Goal: Task Accomplishment & Management: Use online tool/utility

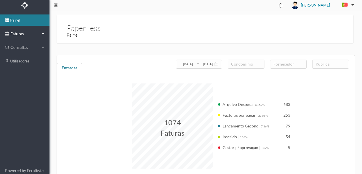
click at [20, 35] on span "Faturas" at bounding box center [24, 34] width 31 height 6
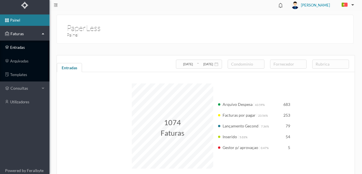
click at [15, 47] on link "entradas" at bounding box center [25, 47] width 50 height 11
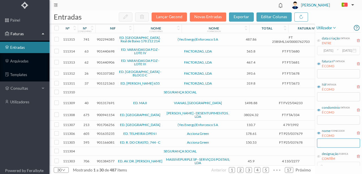
drag, startPoint x: 325, startPoint y: 144, endPoint x: 329, endPoint y: 141, distance: 5.5
click at [325, 143] on input "text" at bounding box center [338, 142] width 43 height 9
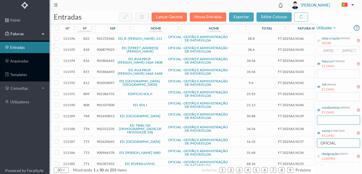
type input "OFICIAL"
click at [328, 122] on input "text" at bounding box center [338, 119] width 43 height 9
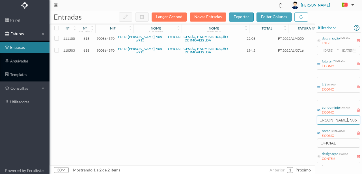
scroll to position [0, 15]
type input "[PERSON_NAME], 905"
click at [103, 49] on span "900864370" at bounding box center [106, 50] width 18 height 4
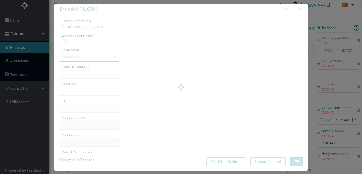
type input "FT 2025A1/3716"
type input "HONORARIOS Setembro de 2025"
type input "900864370"
type input "[DATE]"
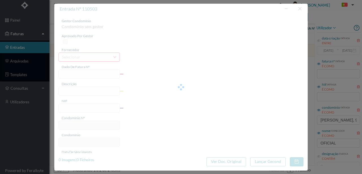
type input "[DATE]"
type input "194.20"
type input "618"
type input "ED. D. AFONSO HENRIQUES, 905 a 915"
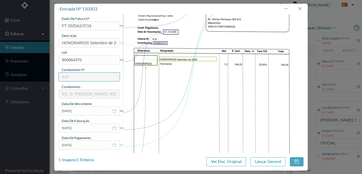
scroll to position [75, 0]
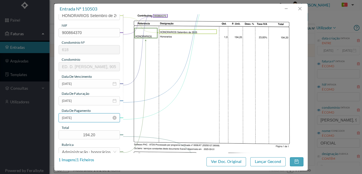
click at [91, 117] on input "[DATE]" at bounding box center [89, 117] width 61 height 9
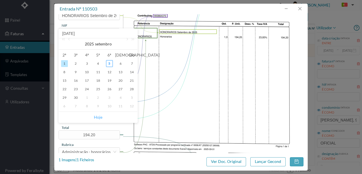
click at [101, 116] on link "Hoje" at bounding box center [98, 117] width 8 height 11
type input "[DATE]"
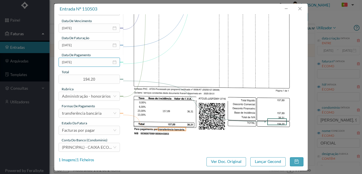
scroll to position [134, 0]
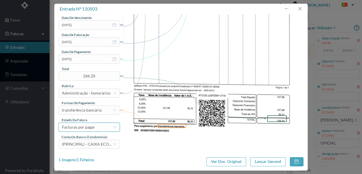
click at [89, 128] on div "Facturas por pagar" at bounding box center [78, 127] width 33 height 8
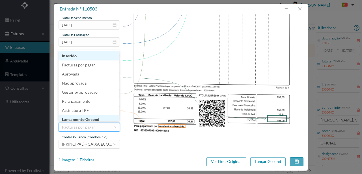
scroll to position [3, 0]
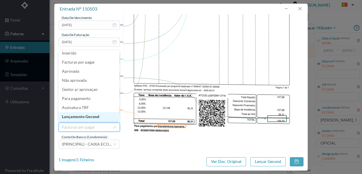
click at [94, 117] on li "Lançamento Gecond" at bounding box center [89, 116] width 61 height 9
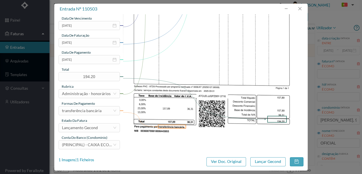
scroll to position [134, 0]
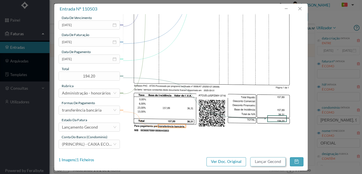
click at [263, 161] on button "Lançar Gecond" at bounding box center [268, 161] width 35 height 9
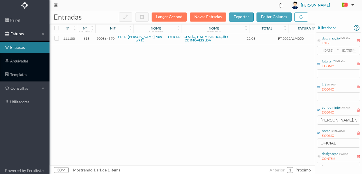
click at [105, 39] on span "900864370" at bounding box center [106, 38] width 18 height 4
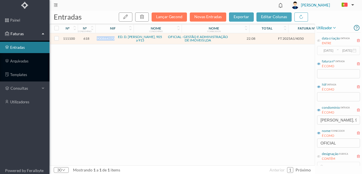
click at [105, 39] on span "900864370" at bounding box center [106, 38] width 18 height 4
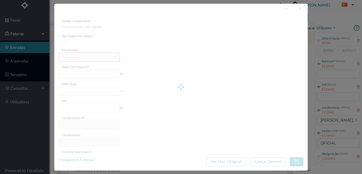
type input "FT 2025A1/4050"
type input "Expediente Geral 3º Trimestre"
type input "900864370"
type input "[DATE]"
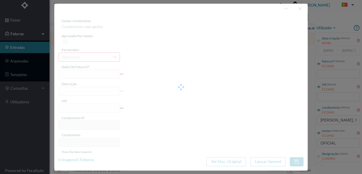
type input "[DATE]"
type input "22.08"
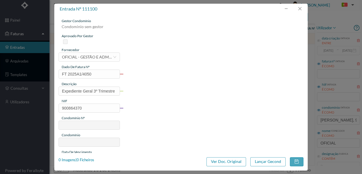
type input "618"
type input "ED. D. AFONSO HENRIQUES, 905 a 915"
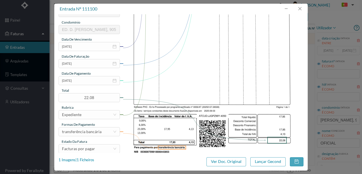
scroll to position [113, 0]
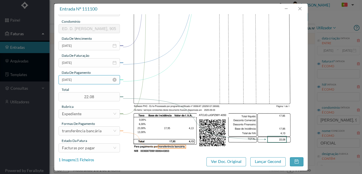
click at [92, 82] on input "[DATE]" at bounding box center [89, 79] width 61 height 9
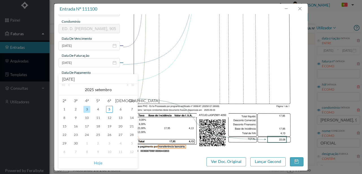
click at [99, 163] on link "Hoje" at bounding box center [98, 162] width 8 height 11
type input "[DATE]"
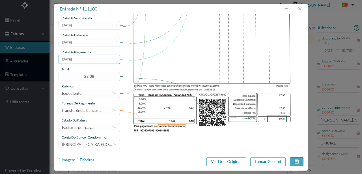
scroll to position [134, 0]
click at [92, 129] on div "Facturas por pagar" at bounding box center [78, 127] width 33 height 8
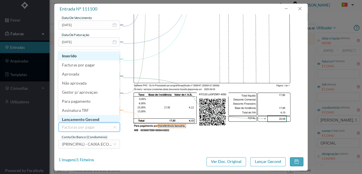
scroll to position [3, 0]
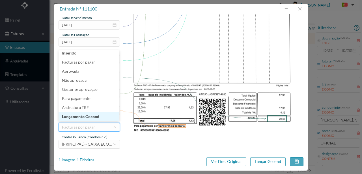
click at [98, 116] on li "Lançamento Gecond" at bounding box center [89, 116] width 61 height 9
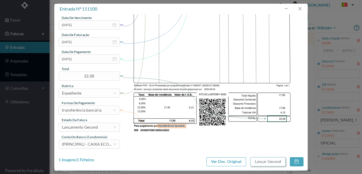
click at [276, 163] on button "Lançar Gecond" at bounding box center [268, 161] width 35 height 9
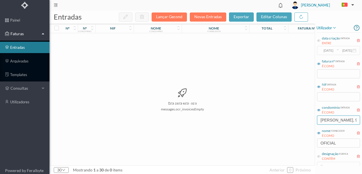
scroll to position [0, 15]
drag, startPoint x: 320, startPoint y: 118, endPoint x: 362, endPoint y: 118, distance: 41.9
click at [362, 118] on div "utilizador data criação entrada ENTRE 2017-05-01 ~ 2017-10-31 fatura nº entrada…" at bounding box center [338, 95] width 47 height 142
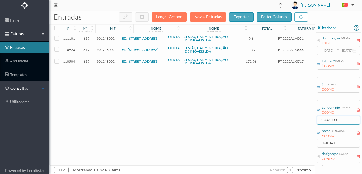
type input "CRASTO"
click at [104, 62] on span "901248002" at bounding box center [106, 61] width 18 height 4
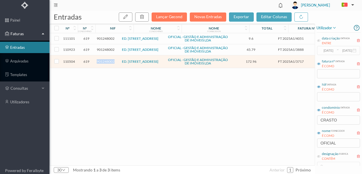
click at [104, 62] on span "901248002" at bounding box center [106, 61] width 18 height 4
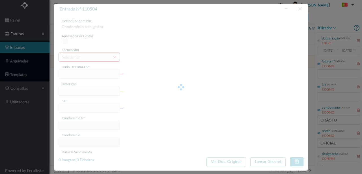
type input "FT 2025A1/3717"
type input "HONORARIOS Setembro de 2025"
type input "901248002"
type input "[DATE]"
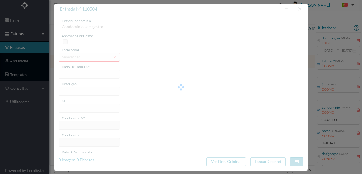
type input "[DATE]"
type input "172.96"
type input "619"
type input "ED. RUA DO CRASTO 206 a 210"
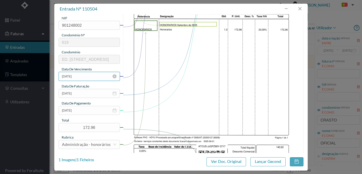
scroll to position [94, 0]
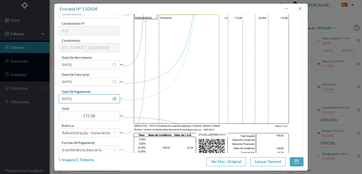
click at [84, 97] on input "[DATE]" at bounding box center [89, 98] width 61 height 9
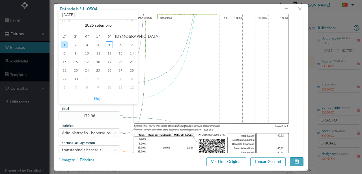
click at [97, 99] on link "Hoje" at bounding box center [98, 98] width 8 height 11
type input "[DATE]"
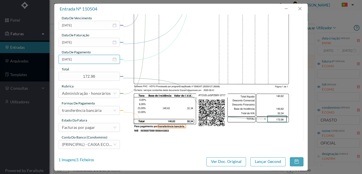
scroll to position [134, 0]
click at [89, 128] on div "Facturas por pagar" at bounding box center [78, 127] width 33 height 8
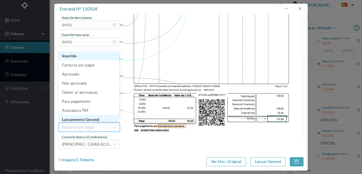
scroll to position [3, 0]
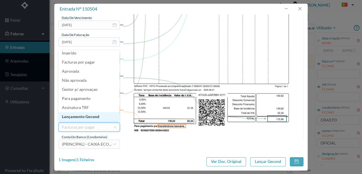
click at [92, 117] on li "Lançamento Gecond" at bounding box center [89, 116] width 61 height 9
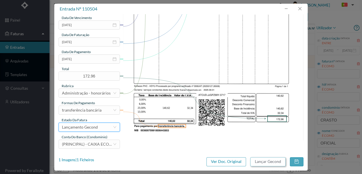
click at [264, 160] on button "Lançar Gecond" at bounding box center [268, 161] width 35 height 9
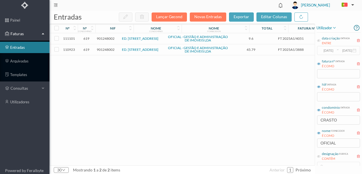
click at [107, 50] on span "901248002" at bounding box center [106, 49] width 18 height 4
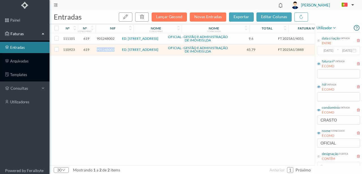
click at [107, 50] on span "901248002" at bounding box center [106, 49] width 18 height 4
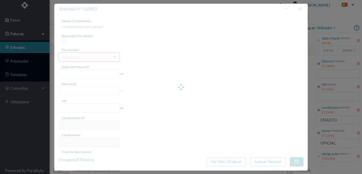
type input "FT 2025A1/3888"
type input "MANUTENÇÃO Setembro de 2025"
type input "901248002"
type input "[DATE]"
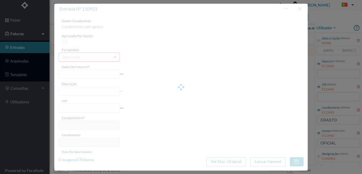
type input "[DATE]"
type input "45.79"
type input "619"
type input "ED. RUA DO CRASTO 206 a 210"
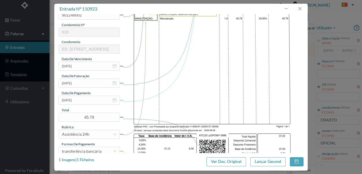
scroll to position [94, 0]
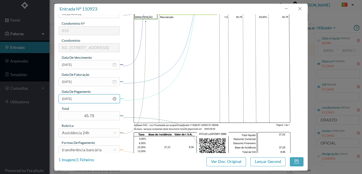
click at [91, 99] on input "[DATE]" at bounding box center [89, 98] width 61 height 9
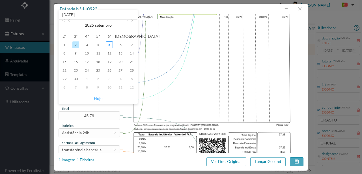
click at [100, 98] on link "Hoje" at bounding box center [98, 98] width 8 height 11
type input "[DATE]"
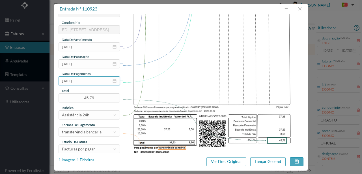
scroll to position [134, 0]
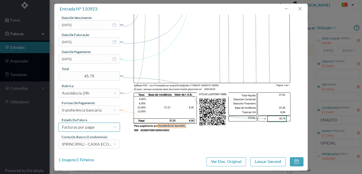
click at [89, 127] on div "Facturas por pagar" at bounding box center [78, 127] width 33 height 8
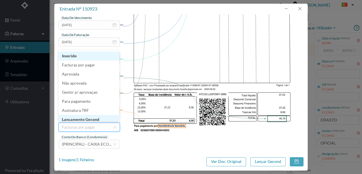
scroll to position [3, 0]
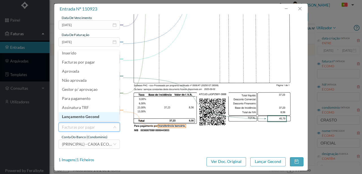
click at [91, 117] on li "Lançamento Gecond" at bounding box center [89, 116] width 61 height 9
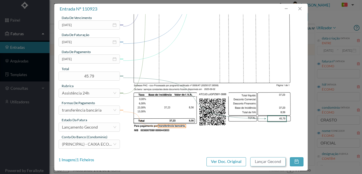
click at [256, 164] on button "Lançar Gecond" at bounding box center [268, 161] width 35 height 9
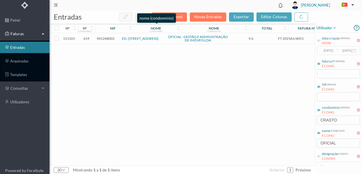
click at [148, 27] on div "nome condomínio" at bounding box center [156, 28] width 42 height 4
click at [105, 38] on span "901248002" at bounding box center [106, 38] width 18 height 4
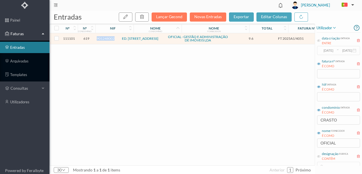
click at [105, 38] on span "901248002" at bounding box center [106, 38] width 18 height 4
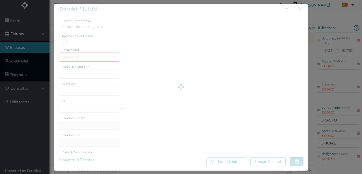
type input "FT 2025A1/4051"
type input "Expediente Geral 3º Trimestre"
type input "901248002"
type input "[DATE]"
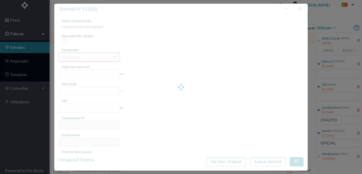
type input "[DATE]"
type input "9.60"
type input "619"
type input "ED. RUA DO CRASTO 206 a 210"
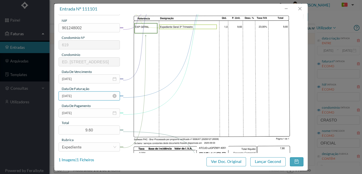
scroll to position [94, 0]
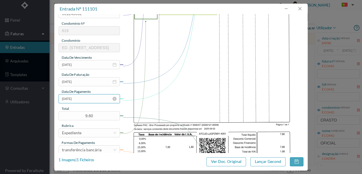
click at [84, 99] on input "[DATE]" at bounding box center [89, 98] width 61 height 9
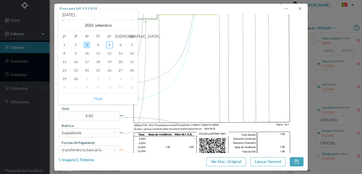
click at [96, 99] on link "Hoje" at bounding box center [98, 98] width 8 height 11
type input "[DATE]"
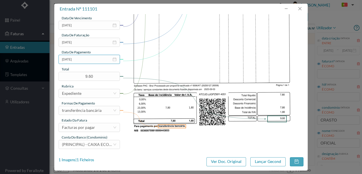
scroll to position [134, 0]
click at [82, 129] on div "Facturas por pagar" at bounding box center [78, 127] width 33 height 8
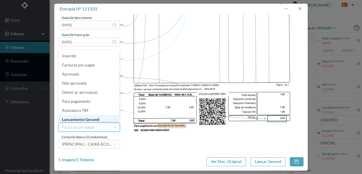
scroll to position [3, 0]
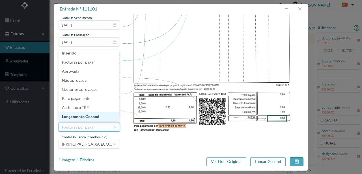
click at [95, 116] on li "Lançamento Gecond" at bounding box center [89, 116] width 61 height 9
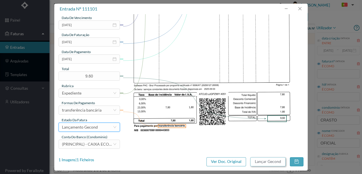
click at [262, 162] on button "Lançar Gecond" at bounding box center [268, 161] width 35 height 9
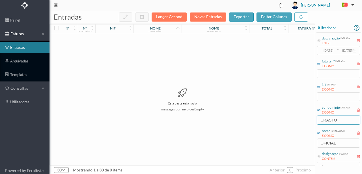
drag, startPoint x: 342, startPoint y: 119, endPoint x: 296, endPoint y: 118, distance: 46.5
click at [300, 119] on div "entradas Lançar Gecond Novas Entradas exportar editar colunas nº nº condomínio …" at bounding box center [206, 91] width 313 height 163
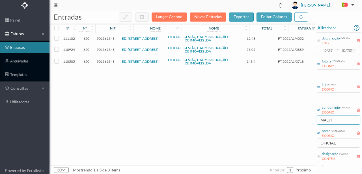
type input "MALPI"
click at [105, 62] on span "901361348" at bounding box center [106, 61] width 18 height 4
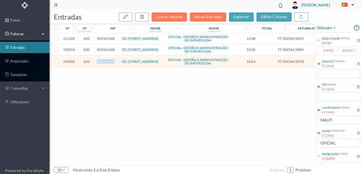
click at [105, 62] on span "901361348" at bounding box center [106, 61] width 18 height 4
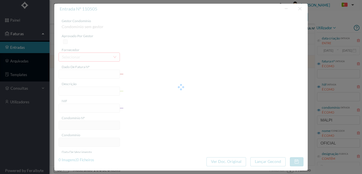
type input "FT 2025A1/3718"
type input "HONORARIOS Setembro de 2025"
type input "901361348"
type input "[DATE]"
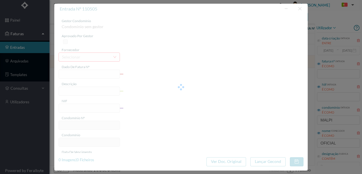
type input "[DATE]"
type input "143.40"
type input "620"
type input "ED. RUA CRUZ MALPIQUE Nº 115"
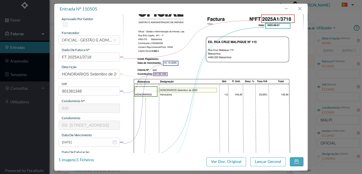
scroll to position [75, 0]
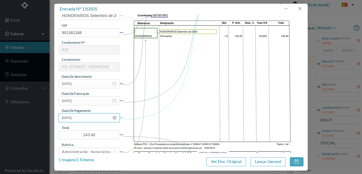
click at [92, 117] on input "[DATE]" at bounding box center [89, 117] width 61 height 9
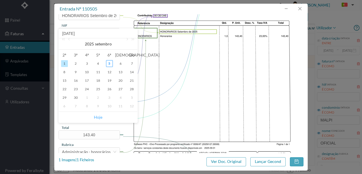
click at [96, 117] on link "Hoje" at bounding box center [98, 117] width 8 height 11
type input "[DATE]"
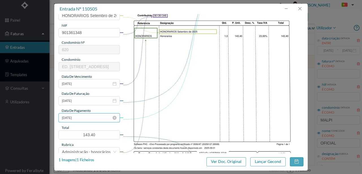
scroll to position [134, 0]
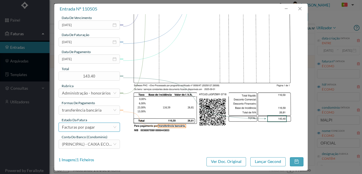
click at [91, 128] on div "Facturas por pagar" at bounding box center [78, 127] width 33 height 8
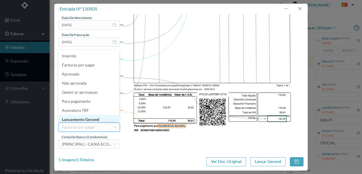
scroll to position [3, 0]
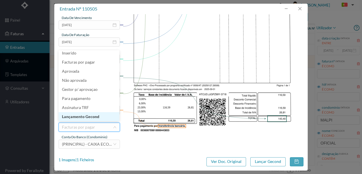
click at [96, 116] on li "Lançamento Gecond" at bounding box center [89, 116] width 61 height 9
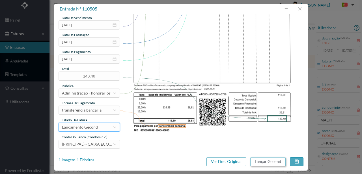
click at [277, 162] on button "Lançar Gecond" at bounding box center [268, 161] width 35 height 9
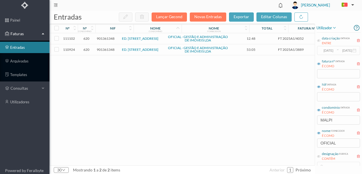
click at [105, 50] on span "901361348" at bounding box center [106, 49] width 18 height 4
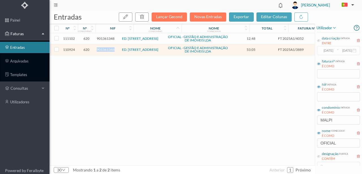
click at [105, 50] on span "901361348" at bounding box center [106, 49] width 18 height 4
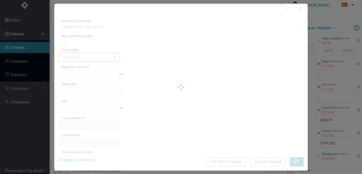
type input "FT 2025A1/3889"
type input "MANUTENÇÃO Setembro de 2025"
type input "901361348"
type input "[DATE]"
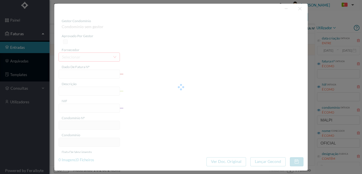
type input "[DATE]"
type input "53.05"
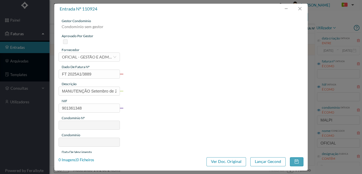
type input "620"
type input "ED. RUA CRUZ MALPIQUE Nº 115"
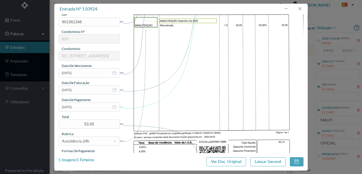
scroll to position [94, 0]
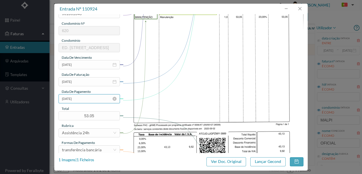
click at [93, 100] on input "[DATE]" at bounding box center [89, 98] width 61 height 9
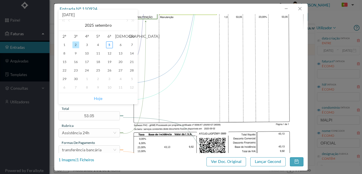
click at [99, 99] on link "Hoje" at bounding box center [98, 98] width 8 height 11
type input "[DATE]"
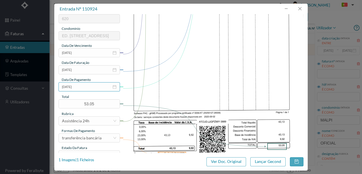
scroll to position [134, 0]
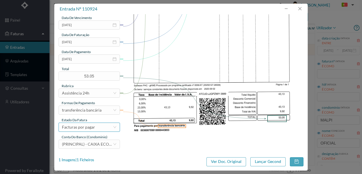
click at [100, 130] on div "Facturas por pagar" at bounding box center [87, 127] width 51 height 8
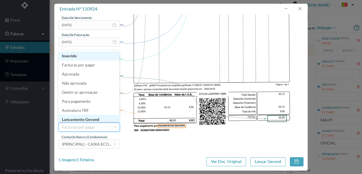
scroll to position [3, 0]
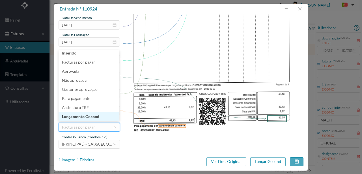
click at [96, 119] on li "Lançamento Gecond" at bounding box center [89, 116] width 61 height 9
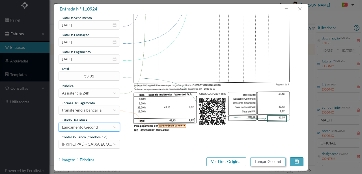
click at [263, 163] on button "Lançar Gecond" at bounding box center [268, 161] width 35 height 9
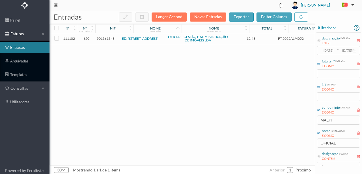
click at [102, 39] on span "901361348" at bounding box center [106, 38] width 18 height 4
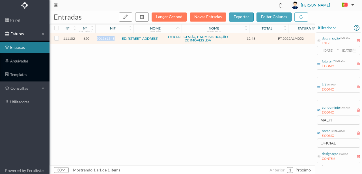
click at [102, 39] on span "901361348" at bounding box center [106, 38] width 18 height 4
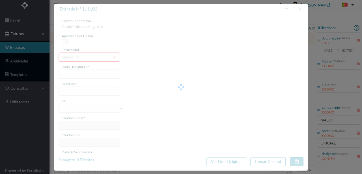
type input "FT 2025A1/4052"
type input "Expediente Geral 3º Trimestre"
type input "901361348"
type input "[DATE]"
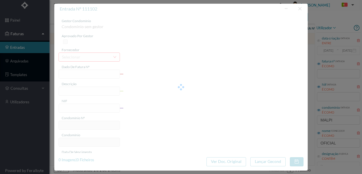
type input "[DATE]"
type input "12.48"
type input "620"
type input "ED. RUA CRUZ MALPIQUE Nº 115"
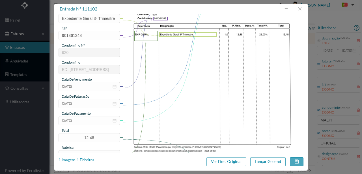
scroll to position [75, 0]
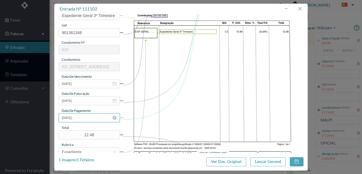
click at [87, 116] on input "[DATE]" at bounding box center [89, 117] width 61 height 9
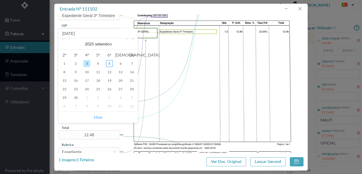
click at [97, 117] on link "Hoje" at bounding box center [98, 117] width 8 height 11
type input "[DATE]"
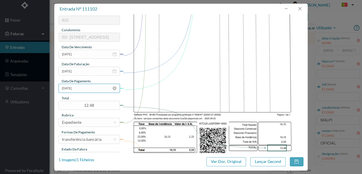
scroll to position [134, 0]
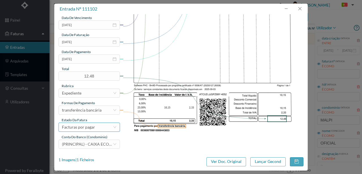
click at [93, 127] on div "Facturas por pagar" at bounding box center [78, 127] width 33 height 8
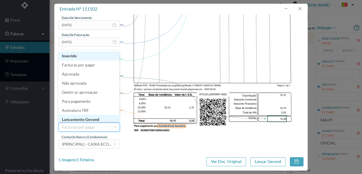
scroll to position [3, 0]
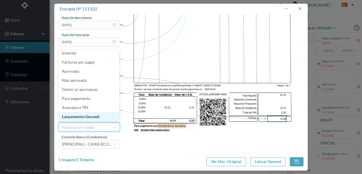
click at [95, 117] on li "Lançamento Gecond" at bounding box center [89, 116] width 61 height 9
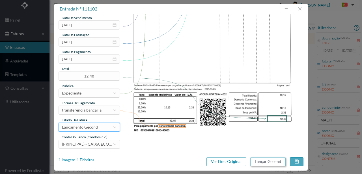
click at [269, 159] on button "Lançar Gecond" at bounding box center [268, 161] width 35 height 9
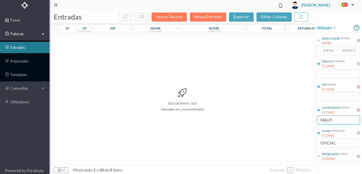
drag, startPoint x: 335, startPoint y: 119, endPoint x: 254, endPoint y: 124, distance: 81.5
click at [256, 124] on div "entradas Lançar Gecond Novas Entradas exportar editar colunas nº nº condomínio …" at bounding box center [206, 91] width 313 height 163
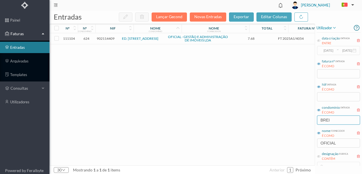
type input "BREI"
click at [112, 39] on span "902114409" at bounding box center [106, 38] width 18 height 4
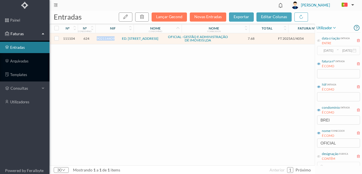
click at [112, 39] on span "902114409" at bounding box center [106, 38] width 18 height 4
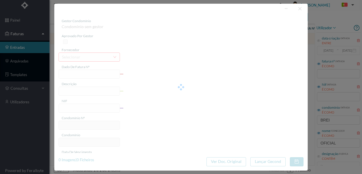
type input "FT 2025A1/4054"
type input "Expediente Geral 3º Trimestre"
type input "902114409"
type input "[DATE]"
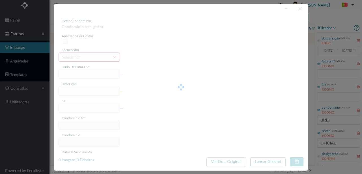
type input "[DATE]"
type input "7.68"
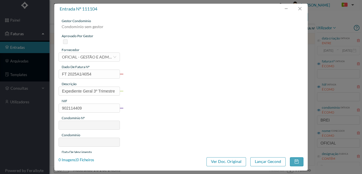
type input "624"
type input "ED. RUA DO BREINER, 225"
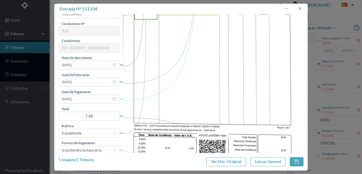
scroll to position [94, 0]
click at [96, 101] on input "[DATE]" at bounding box center [89, 98] width 61 height 9
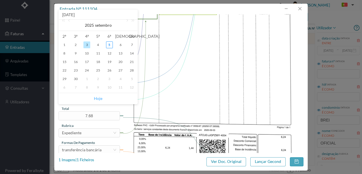
click at [100, 99] on link "Hoje" at bounding box center [98, 98] width 8 height 11
type input "[DATE]"
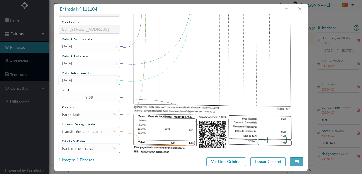
scroll to position [134, 0]
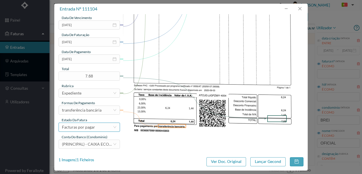
click at [93, 126] on div "Facturas por pagar" at bounding box center [78, 127] width 33 height 8
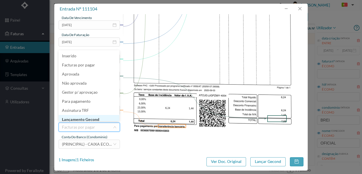
scroll to position [3, 0]
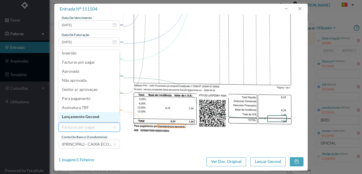
click at [90, 116] on li "Lançamento Gecond" at bounding box center [89, 116] width 61 height 9
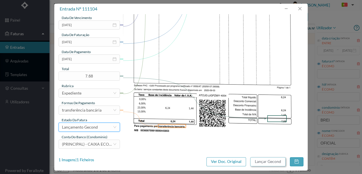
click at [266, 161] on button "Lançar Gecond" at bounding box center [268, 161] width 35 height 9
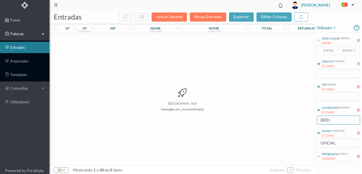
drag, startPoint x: 323, startPoint y: 120, endPoint x: 298, endPoint y: 117, distance: 25.4
click at [298, 120] on div "entradas Lançar Gecond Novas Entradas exportar editar colunas nº nº condomínio …" at bounding box center [206, 91] width 313 height 163
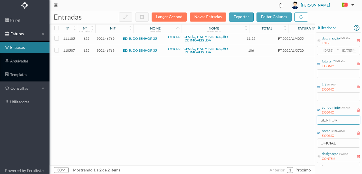
type input "SENHOR"
click at [108, 50] on span "902146769" at bounding box center [106, 50] width 18 height 4
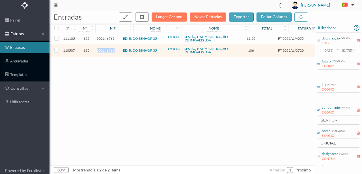
click at [108, 50] on span "902146769" at bounding box center [106, 50] width 18 height 4
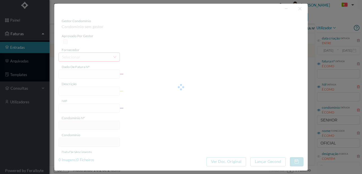
type input "FT 2025A1/3720"
type input "HONORARIOS Setembro de 2025"
type input "902146769"
type input "[DATE]"
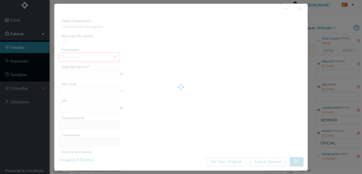
type input "[DATE]"
type input "106.00"
type input "625"
type input "ED. R. DO SENHOR 35"
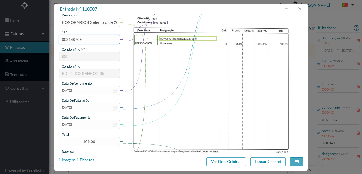
scroll to position [75, 0]
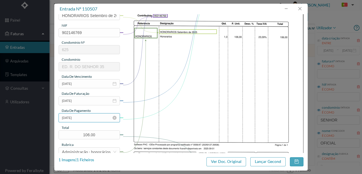
click at [89, 119] on input "[DATE]" at bounding box center [89, 117] width 61 height 9
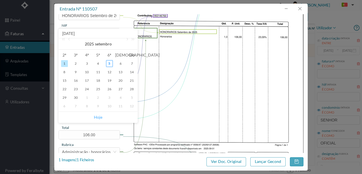
click at [99, 118] on link "Hoje" at bounding box center [98, 117] width 8 height 11
type input "[DATE]"
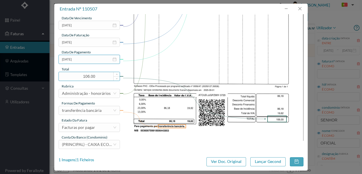
scroll to position [134, 0]
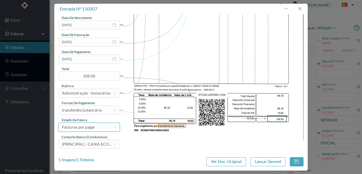
click at [78, 127] on div "Facturas por pagar" at bounding box center [78, 127] width 33 height 8
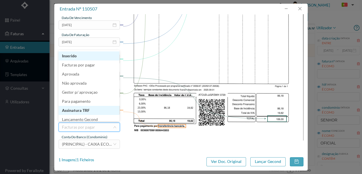
scroll to position [3, 0]
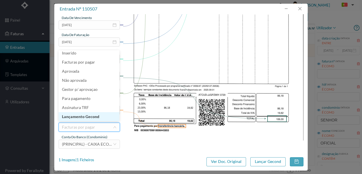
click at [78, 117] on li "Lançamento Gecond" at bounding box center [89, 116] width 61 height 9
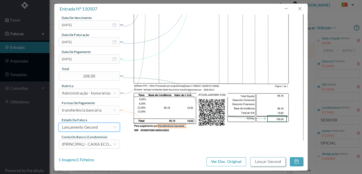
click at [264, 162] on button "Lançar Gecond" at bounding box center [268, 161] width 35 height 9
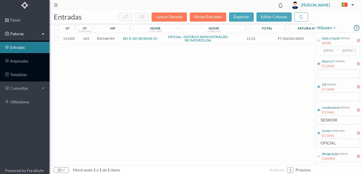
click at [104, 39] on span "902146769" at bounding box center [106, 38] width 18 height 4
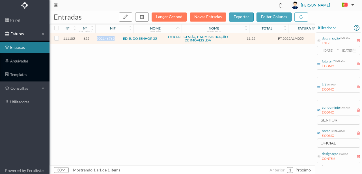
click at [104, 39] on span "902146769" at bounding box center [106, 38] width 18 height 4
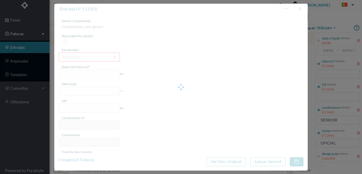
type input "FT 2025A1/4055"
type input "Expediente Geral 3º Trimestre"
type input "902146769"
type input "[DATE]"
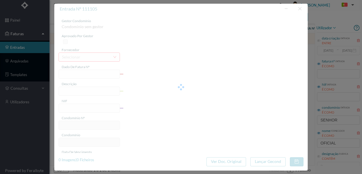
type input "[DATE]"
type input "11.52"
type input "625"
type input "ED. R. DO SENHOR 35"
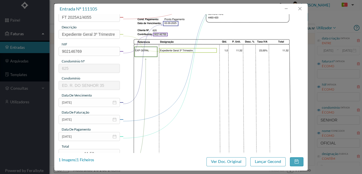
scroll to position [75, 0]
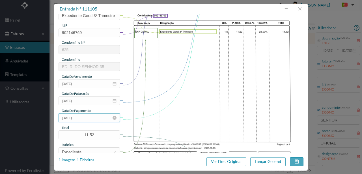
click at [88, 114] on input "[DATE]" at bounding box center [89, 117] width 61 height 9
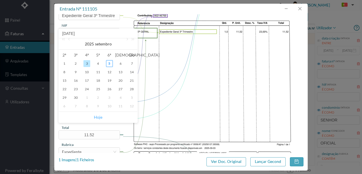
click at [98, 116] on link "Hoje" at bounding box center [98, 117] width 8 height 11
type input "[DATE]"
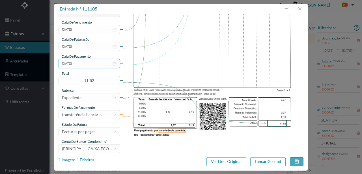
scroll to position [134, 0]
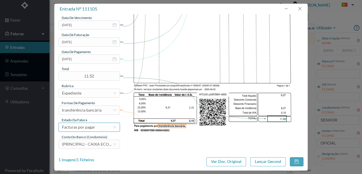
click at [88, 129] on div "Facturas por pagar" at bounding box center [78, 127] width 33 height 8
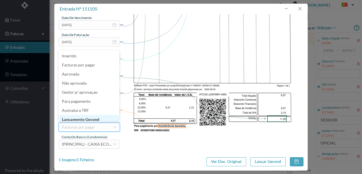
scroll to position [3, 0]
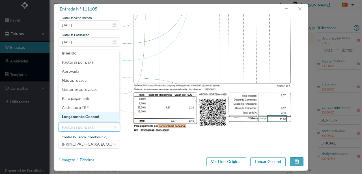
click at [93, 115] on li "Lançamento Gecond" at bounding box center [89, 116] width 61 height 9
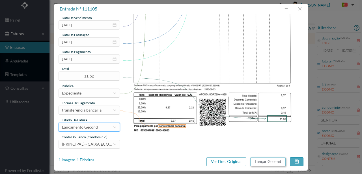
click at [272, 162] on button "Lançar Gecond" at bounding box center [268, 161] width 35 height 9
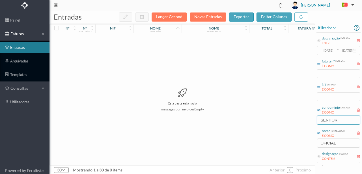
drag, startPoint x: 343, startPoint y: 121, endPoint x: 308, endPoint y: 117, distance: 34.8
click at [303, 118] on div "entradas Lançar Gecond Novas Entradas exportar editar colunas nº nº condomínio …" at bounding box center [206, 91] width 313 height 163
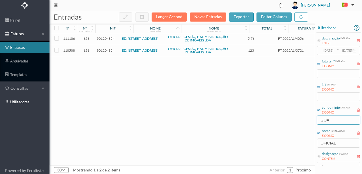
type input "GOA"
click at [111, 49] on span "901204854" at bounding box center [106, 50] width 18 height 4
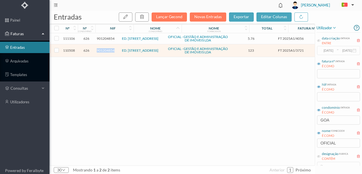
click at [111, 49] on span "901204854" at bounding box center [106, 50] width 18 height 4
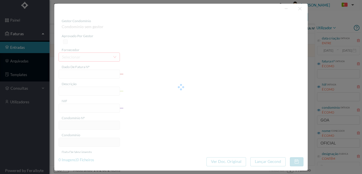
type input "FT 2025A1/3721"
type input "HONORARIOS Setembro de 2025"
type input "901204854"
type input "[DATE]"
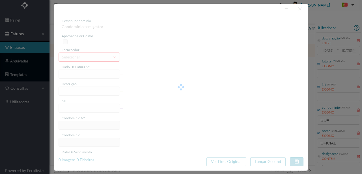
type input "[DATE]"
type input "123.00"
type input "626"
type input "ED. R. de GOA 17"
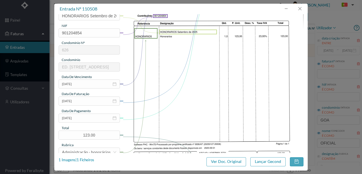
scroll to position [75, 0]
click at [92, 120] on input "[DATE]" at bounding box center [89, 117] width 61 height 9
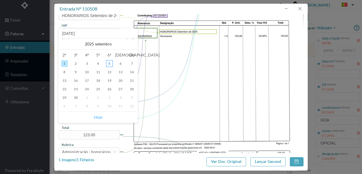
click at [97, 116] on link "Hoje" at bounding box center [98, 117] width 8 height 11
type input "[DATE]"
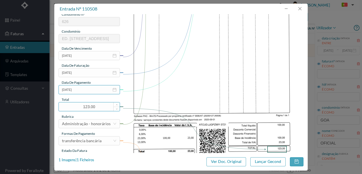
scroll to position [134, 0]
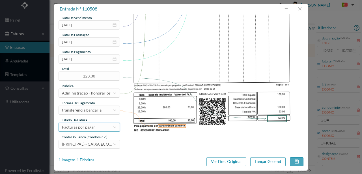
click at [88, 127] on div "Facturas por pagar" at bounding box center [78, 127] width 33 height 8
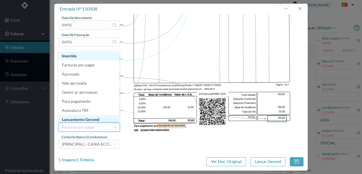
scroll to position [3, 0]
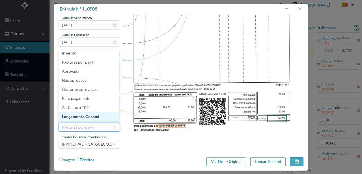
click at [94, 117] on li "Lançamento Gecond" at bounding box center [89, 116] width 61 height 9
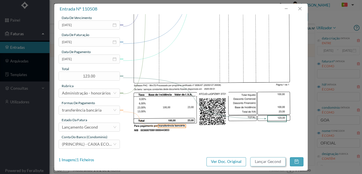
click at [265, 164] on button "Lançar Gecond" at bounding box center [268, 161] width 35 height 9
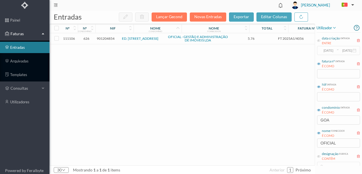
click at [107, 39] on span "901204854" at bounding box center [106, 38] width 18 height 4
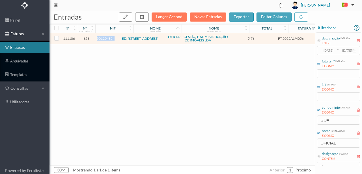
click at [107, 39] on span "901204854" at bounding box center [106, 38] width 18 height 4
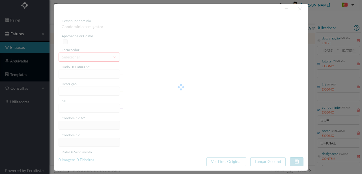
type input "FT 2025A1/4056"
type input "Expediente Geral 3º Trimestre"
type input "901204854"
type input "[DATE]"
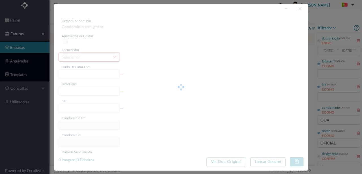
type input "[DATE]"
type input "5.76"
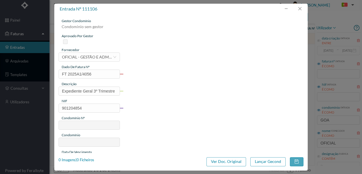
type input "626"
type input "ED. R. de GOA 17"
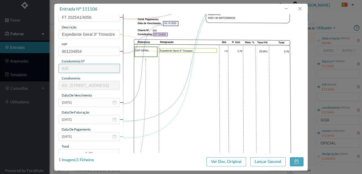
scroll to position [75, 0]
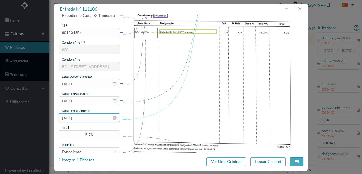
click at [92, 119] on input "[DATE]" at bounding box center [89, 117] width 61 height 9
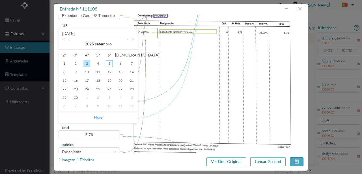
click at [97, 118] on link "Hoje" at bounding box center [98, 117] width 8 height 11
type input "[DATE]"
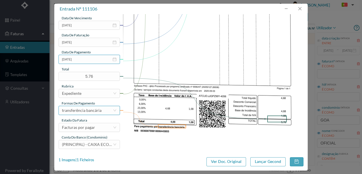
scroll to position [134, 0]
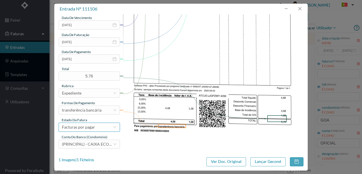
click at [95, 127] on div "Facturas por pagar" at bounding box center [87, 127] width 51 height 8
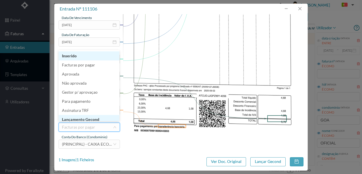
scroll to position [3, 0]
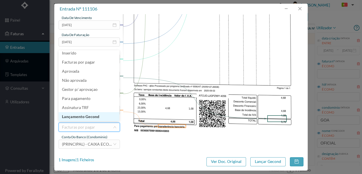
click at [97, 118] on li "Lançamento Gecond" at bounding box center [89, 116] width 61 height 9
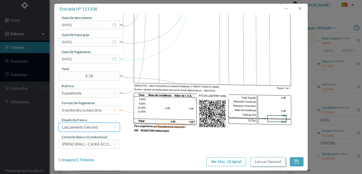
click at [265, 163] on button "Lançar Gecond" at bounding box center [268, 161] width 35 height 9
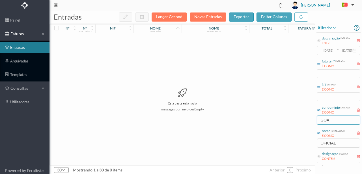
drag, startPoint x: 334, startPoint y: 120, endPoint x: 282, endPoint y: 124, distance: 53.1
click at [282, 124] on div "entradas Lançar Gecond Novas Entradas exportar editar colunas nº nº condomínio …" at bounding box center [206, 91] width 313 height 163
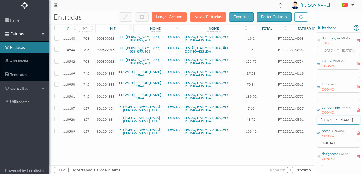
drag, startPoint x: 339, startPoint y: 120, endPoint x: 319, endPoint y: 120, distance: 20.7
click at [319, 120] on input "AFONSO" at bounding box center [338, 119] width 43 height 9
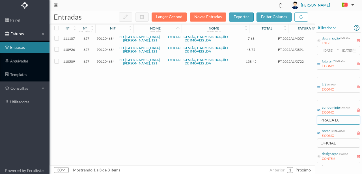
type input "PRAÇA D."
click at [108, 61] on span "901204684" at bounding box center [106, 61] width 18 height 4
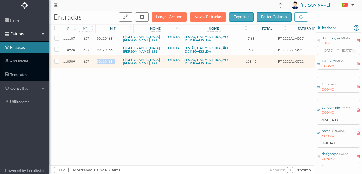
click at [108, 61] on span "901204684" at bounding box center [106, 61] width 18 height 4
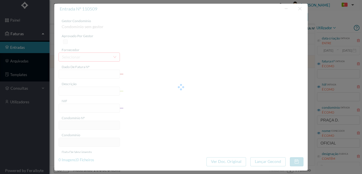
type input "FT 2025A1/3722"
type input "HONORARIOS Setembro de 2025"
type input "901204684"
type input "[DATE]"
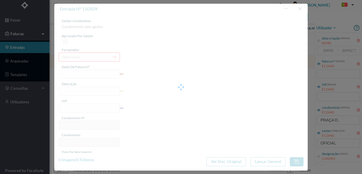
type input "[DATE]"
type input "138.45"
type input "627"
type input "ED. PRAÇA D. AFONSO V, 121"
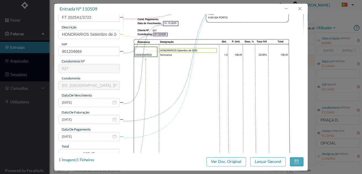
scroll to position [113, 0]
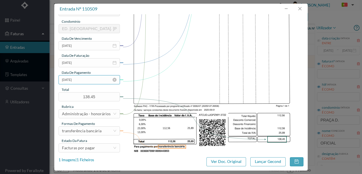
click at [89, 80] on input "[DATE]" at bounding box center [89, 79] width 61 height 9
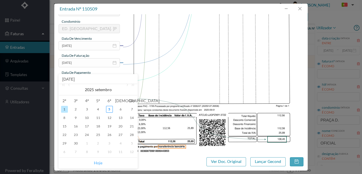
click at [99, 163] on link "Hoje" at bounding box center [98, 162] width 8 height 11
type input "[DATE]"
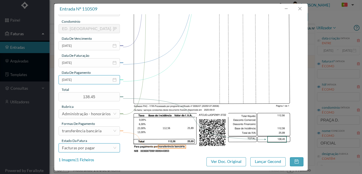
scroll to position [134, 0]
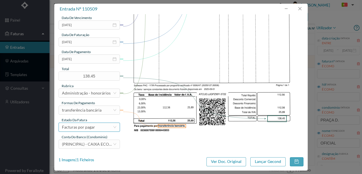
click at [92, 128] on div "Facturas por pagar" at bounding box center [78, 127] width 33 height 8
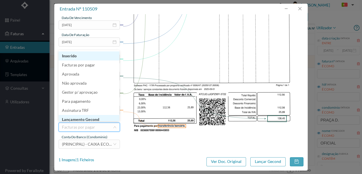
scroll to position [3, 0]
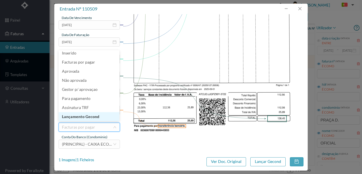
click at [97, 117] on li "Lançamento Gecond" at bounding box center [89, 116] width 61 height 9
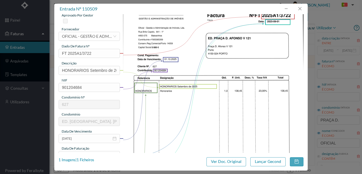
scroll to position [2, 0]
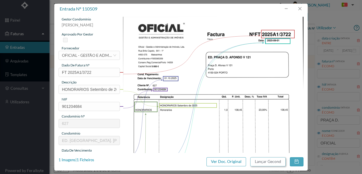
click at [262, 162] on button "Lançar Gecond" at bounding box center [268, 161] width 35 height 9
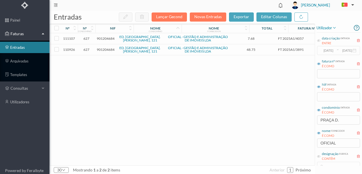
click at [105, 51] on span "901204684" at bounding box center [106, 49] width 18 height 4
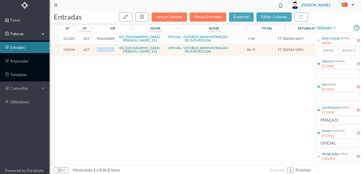
click at [105, 51] on span "901204684" at bounding box center [106, 49] width 18 height 4
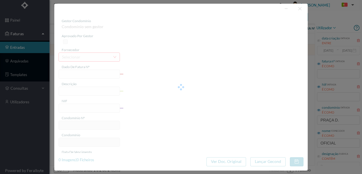
type input "FT 2025A1/3891"
type input "MANUTENÇÃO Setembro de 2025"
type input "901204684"
type input "[DATE]"
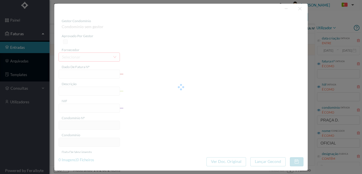
type input "[DATE]"
type input "48.75"
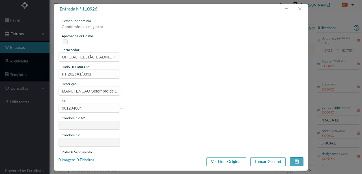
type input "627"
type input "ED. PRAÇA D. AFONSO V, 121"
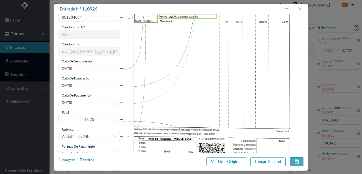
scroll to position [94, 0]
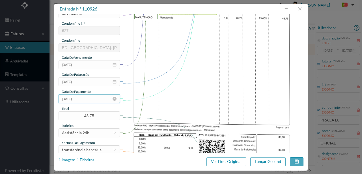
click at [89, 98] on input "[DATE]" at bounding box center [89, 98] width 61 height 9
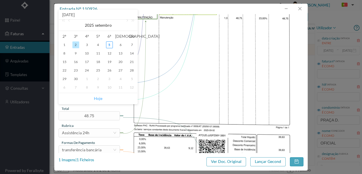
click at [98, 98] on link "Hoje" at bounding box center [98, 98] width 8 height 11
type input "[DATE]"
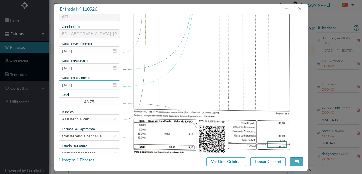
scroll to position [134, 0]
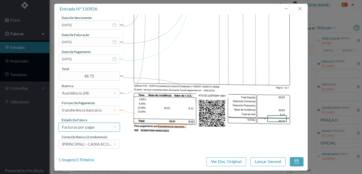
click at [93, 128] on div "Facturas por pagar" at bounding box center [78, 127] width 33 height 8
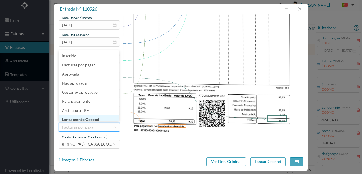
scroll to position [3, 0]
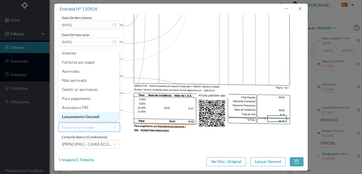
click at [92, 117] on li "Lançamento Gecond" at bounding box center [89, 116] width 61 height 9
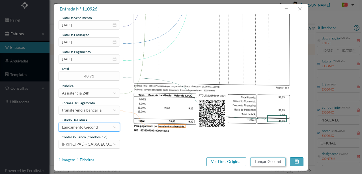
click at [258, 159] on button "Lançar Gecond" at bounding box center [268, 161] width 35 height 9
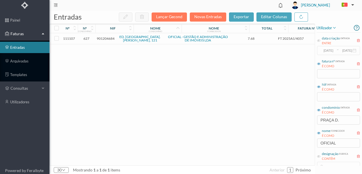
click at [108, 38] on span "901204684" at bounding box center [106, 38] width 18 height 4
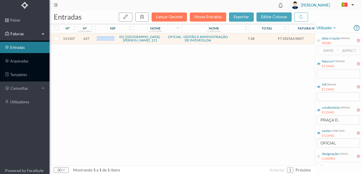
click at [108, 38] on span "901204684" at bounding box center [106, 38] width 18 height 4
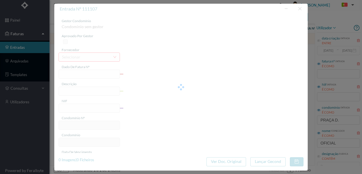
type input "FT 2025A1/4057"
type input "Expediente Geral 3º Trimestre"
type input "901204684"
type input "[DATE]"
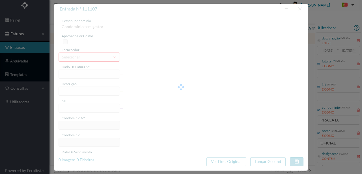
type input "[DATE]"
type input "7.68"
type input "627"
type input "ED. PRAÇA D. AFONSO V, 121"
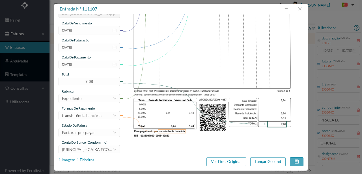
scroll to position [132, 0]
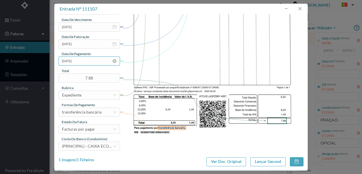
click at [89, 61] on input "[DATE]" at bounding box center [89, 60] width 61 height 9
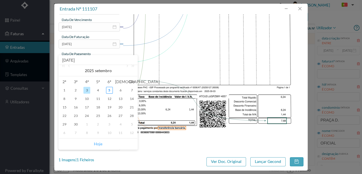
click at [96, 143] on link "Hoje" at bounding box center [98, 143] width 8 height 11
type input "[DATE]"
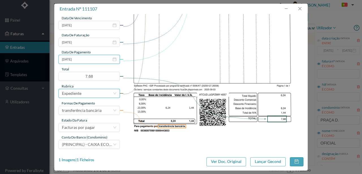
scroll to position [134, 0]
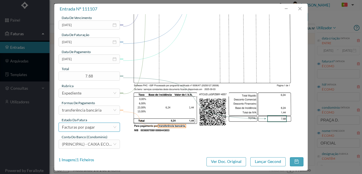
click at [88, 127] on div "Facturas por pagar" at bounding box center [78, 127] width 33 height 8
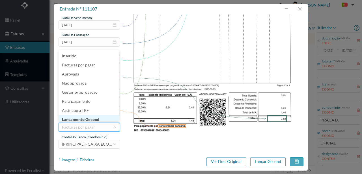
scroll to position [3, 0]
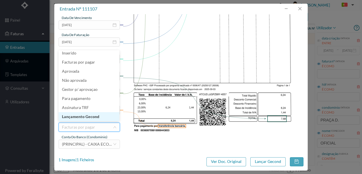
click at [93, 118] on li "Lançamento Gecond" at bounding box center [89, 116] width 61 height 9
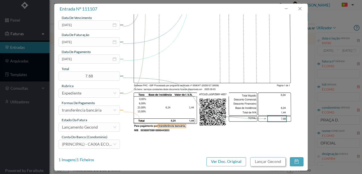
click at [278, 161] on button "Lançar Gecond" at bounding box center [268, 161] width 35 height 9
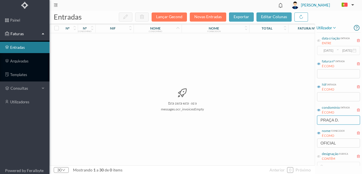
drag, startPoint x: 346, startPoint y: 118, endPoint x: 303, endPoint y: 121, distance: 43.1
click at [305, 121] on div "entradas Lançar Gecond Novas Entradas exportar editar colunas nº nº condomínio …" at bounding box center [206, 91] width 313 height 163
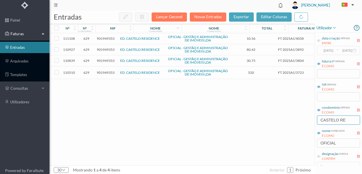
drag, startPoint x: 351, startPoint y: 120, endPoint x: 294, endPoint y: 115, distance: 56.5
click at [295, 116] on div "entradas Lançar Gecond Novas Entradas exportar editar colunas nº nº condomínio …" at bounding box center [206, 91] width 313 height 163
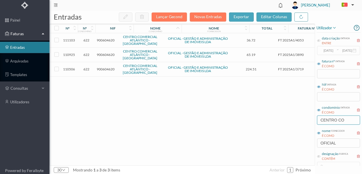
type input "CENTRO CO"
click at [102, 67] on span "900604620" at bounding box center [106, 69] width 18 height 4
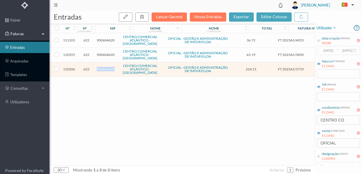
click at [102, 67] on span "900604620" at bounding box center [106, 69] width 18 height 4
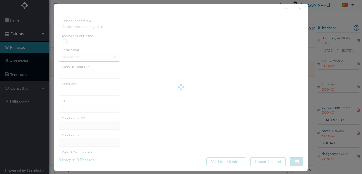
type input "FT 2025A1/3719"
type input "HONORARIOS Setembro de 2025"
type input "900604620"
type input "[DATE]"
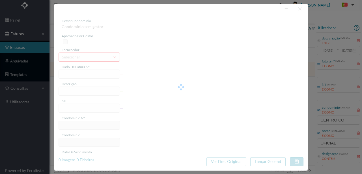
type input "[DATE]"
type input "224.51"
type input "622"
type input "CENTRO COMERCIAL ATLÂNTICO - MATOSINHOS"
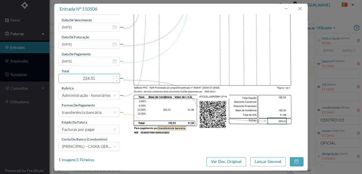
scroll to position [132, 0]
click at [89, 64] on input "[DATE]" at bounding box center [89, 60] width 61 height 9
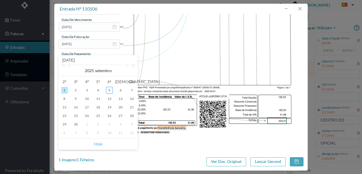
click at [96, 144] on link "Hoje" at bounding box center [98, 143] width 8 height 11
type input "[DATE]"
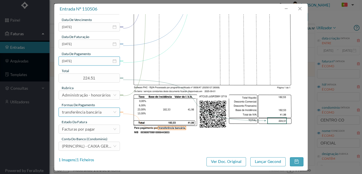
scroll to position [134, 0]
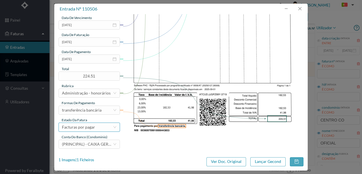
click at [89, 129] on div "Facturas por pagar" at bounding box center [78, 127] width 33 height 8
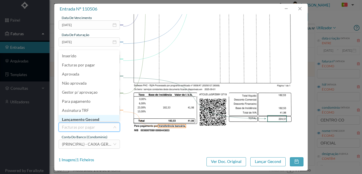
scroll to position [3, 0]
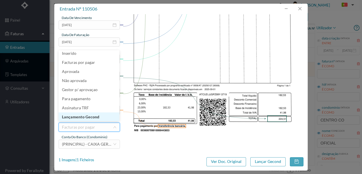
click at [93, 117] on li "Lançamento Gecond" at bounding box center [89, 116] width 61 height 9
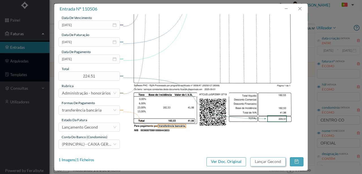
click at [258, 161] on button "Lançar Gecond" at bounding box center [268, 161] width 35 height 9
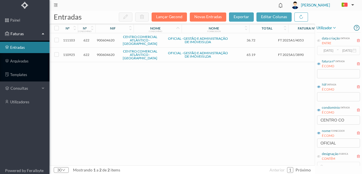
click at [106, 52] on span "900604620" at bounding box center [106, 54] width 18 height 4
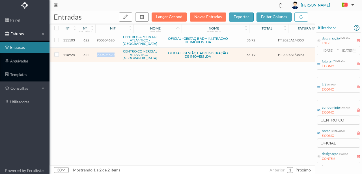
click at [106, 52] on span "900604620" at bounding box center [106, 54] width 18 height 4
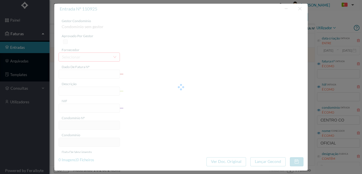
type input "FT 2025A1/3890"
type input "MANUTENÇÃO Setembro de 2025"
type input "900604620"
type input "[DATE]"
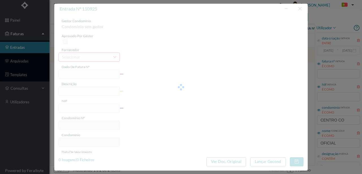
type input "[DATE]"
type input "65.19"
type input "622"
type input "CENTRO COMERCIAL ATLÂNTICO - MATOSINHOS"
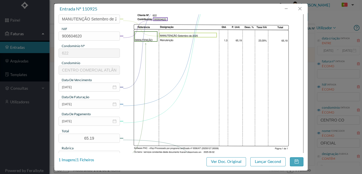
scroll to position [75, 0]
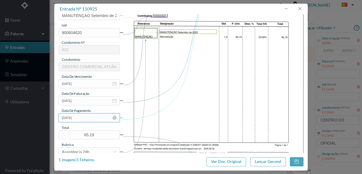
click at [88, 118] on input "[DATE]" at bounding box center [89, 117] width 61 height 9
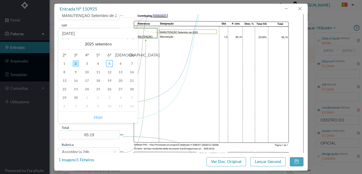
click at [98, 116] on link "Hoje" at bounding box center [98, 117] width 8 height 11
type input "[DATE]"
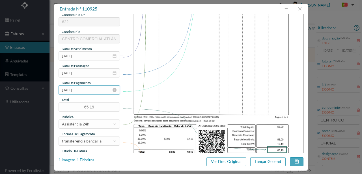
scroll to position [134, 0]
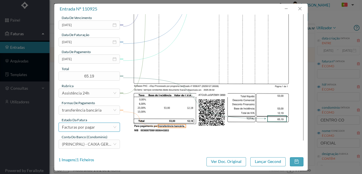
click at [95, 129] on div "Facturas por pagar" at bounding box center [87, 127] width 51 height 8
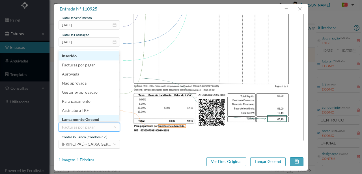
scroll to position [3, 0]
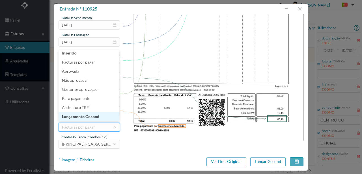
click at [95, 119] on li "Lançamento Gecond" at bounding box center [89, 116] width 61 height 9
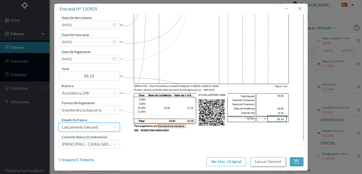
click at [268, 162] on button "Lançar Gecond" at bounding box center [268, 161] width 35 height 9
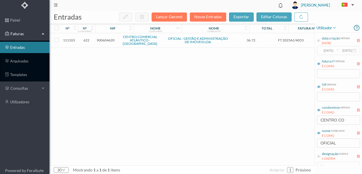
click at [103, 38] on span "900604620" at bounding box center [106, 40] width 18 height 4
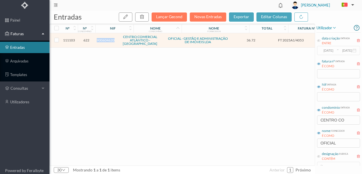
click at [103, 38] on span "900604620" at bounding box center [106, 40] width 18 height 4
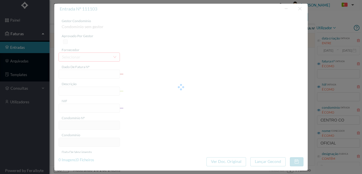
type input "FT 2025A1/4053"
type input "Expediente Geral 3º Trimestre"
type input "900604620"
type input "[DATE]"
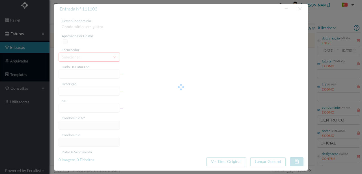
type input "[DATE]"
type input "36.72"
type input "622"
type input "CENTRO COMERCIAL ATLÂNTICO - MATOSINHOS"
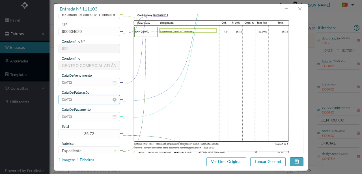
scroll to position [94, 0]
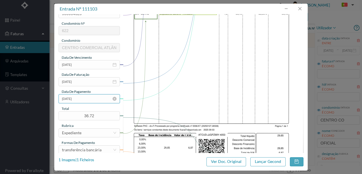
click at [95, 100] on input "[DATE]" at bounding box center [89, 98] width 61 height 9
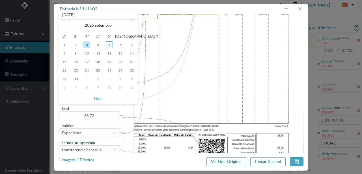
click at [99, 98] on link "Hoje" at bounding box center [98, 98] width 8 height 11
type input "[DATE]"
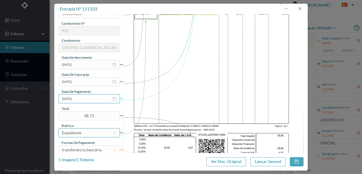
scroll to position [134, 0]
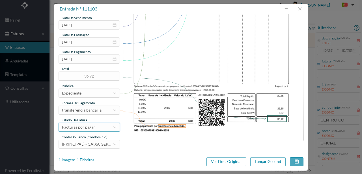
click at [91, 128] on div "Facturas por pagar" at bounding box center [78, 127] width 33 height 8
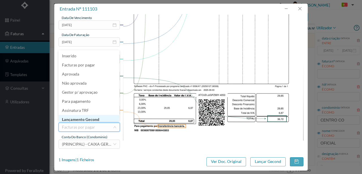
scroll to position [2, 0]
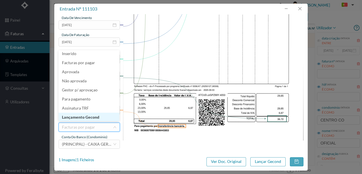
click at [95, 116] on li "Lançamento Gecond" at bounding box center [89, 116] width 61 height 9
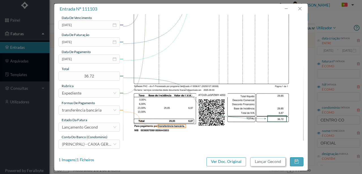
click at [264, 161] on button "Lançar Gecond" at bounding box center [268, 161] width 35 height 9
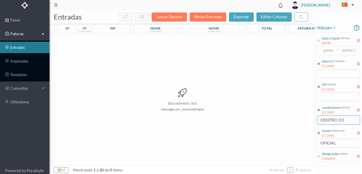
drag, startPoint x: 351, startPoint y: 119, endPoint x: 288, endPoint y: 121, distance: 62.3
click at [289, 122] on div "entradas Lançar Gecond Novas Entradas exportar editar colunas nº nº condomínio …" at bounding box center [206, 91] width 313 height 163
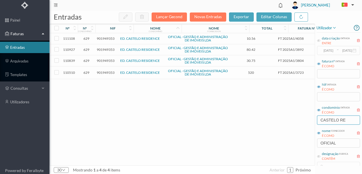
type input "CASTELO RE"
click at [108, 72] on span "901949353" at bounding box center [106, 72] width 18 height 4
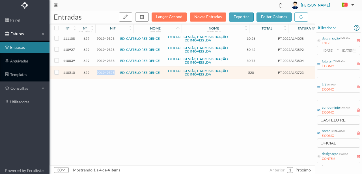
click at [108, 72] on span "901949353" at bounding box center [106, 72] width 18 height 4
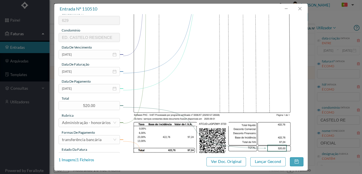
scroll to position [132, 0]
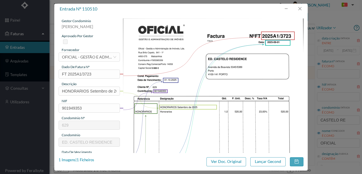
scroll to position [132, 0]
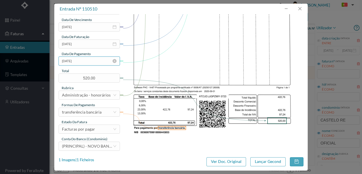
click at [90, 61] on input "[DATE]" at bounding box center [89, 60] width 61 height 9
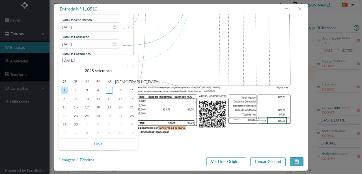
click at [99, 143] on link "Hoje" at bounding box center [98, 143] width 8 height 11
type input "[DATE]"
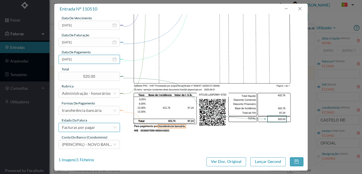
scroll to position [134, 0]
click at [89, 125] on div "Facturas por pagar" at bounding box center [78, 127] width 33 height 8
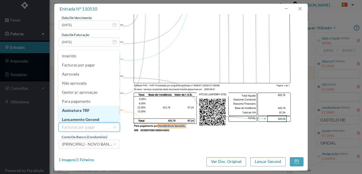
scroll to position [3, 0]
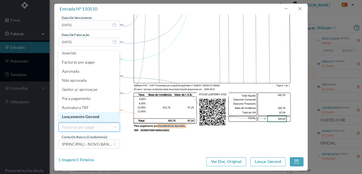
click at [89, 115] on li "Lançamento Gecond" at bounding box center [89, 116] width 61 height 9
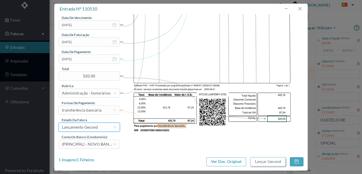
click at [274, 162] on button "Lançar Gecond" at bounding box center [268, 161] width 35 height 9
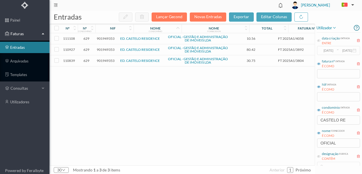
click at [103, 60] on span "901949353" at bounding box center [106, 60] width 18 height 4
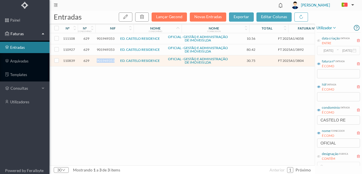
click at [103, 60] on span "901949353" at bounding box center [106, 60] width 18 height 4
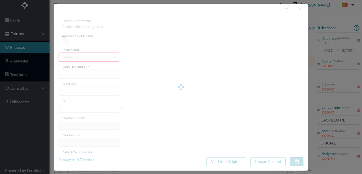
type input "FT 2025A1/3804"
type input "Livro registo entradas p/ portaria"
type input "901949353"
type input "[DATE]"
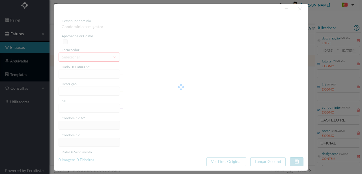
type input "[DATE]"
type input "30.75"
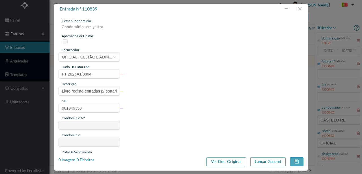
type input "629"
type input "ED. CASTELO RESIDENCE"
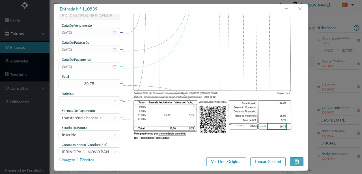
scroll to position [132, 0]
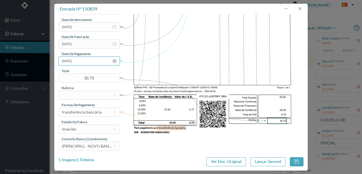
click at [93, 61] on input "[DATE]" at bounding box center [89, 60] width 61 height 9
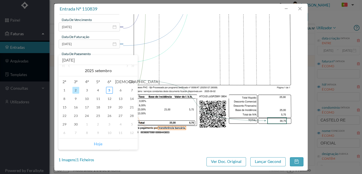
click at [97, 144] on link "Hoje" at bounding box center [98, 143] width 8 height 11
type input "[DATE]"
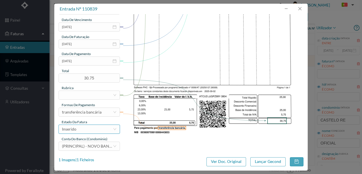
click at [89, 131] on div "Inserido" at bounding box center [87, 129] width 51 height 8
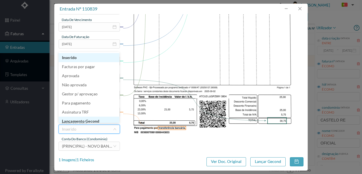
scroll to position [3, 0]
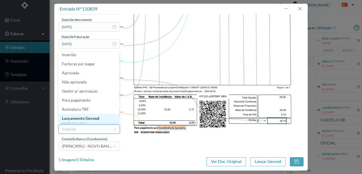
click at [94, 119] on li "Lançamento Gecond" at bounding box center [89, 118] width 61 height 9
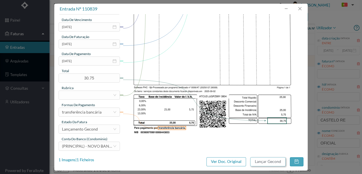
click at [258, 162] on button "Lançar Gecond" at bounding box center [268, 161] width 35 height 9
click at [268, 162] on button "Lançar Gecond" at bounding box center [268, 161] width 35 height 9
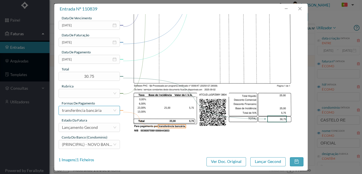
scroll to position [134, 0]
click at [278, 160] on button "Lançar Gecond" at bounding box center [268, 161] width 35 height 9
click at [274, 162] on button "Lançar Gecond" at bounding box center [268, 161] width 35 height 9
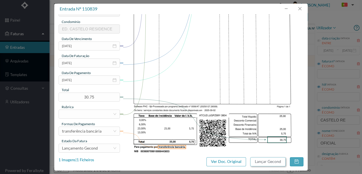
scroll to position [113, 0]
click at [81, 114] on div at bounding box center [87, 113] width 51 height 8
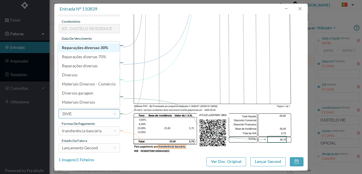
type input "DIVER"
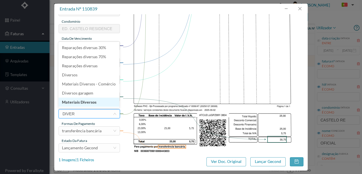
click at [85, 101] on li "Materiais Diversos" at bounding box center [89, 101] width 61 height 9
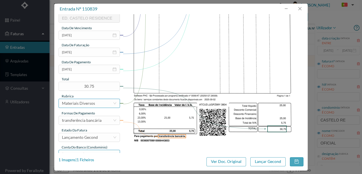
scroll to position [134, 0]
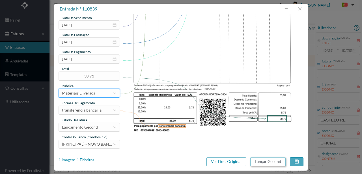
click at [259, 162] on button "Lançar Gecond" at bounding box center [268, 161] width 35 height 9
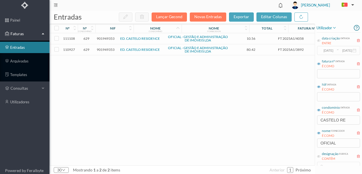
click at [105, 49] on span "901949353" at bounding box center [106, 49] width 18 height 4
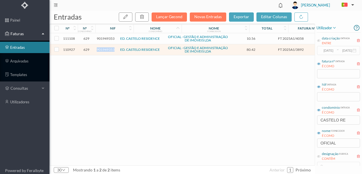
click at [105, 49] on span "901949353" at bounding box center [106, 49] width 18 height 4
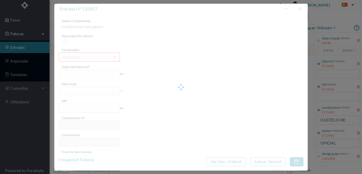
type input "FT 2025A1/3892"
type input "MANUTENÇÃO Setembro de 2025"
type input "901949353"
type input "[DATE]"
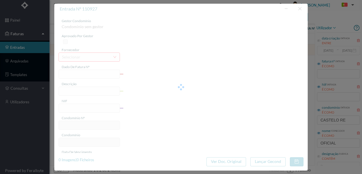
type input "[DATE]"
type input "80.42"
type input "629"
type input "ED. CASTELO RESIDENCE"
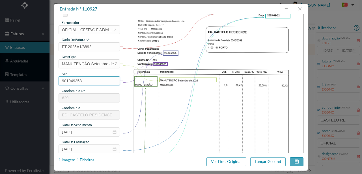
scroll to position [94, 0]
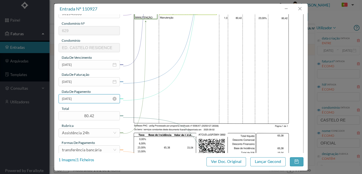
click at [90, 101] on input "[DATE]" at bounding box center [89, 98] width 61 height 9
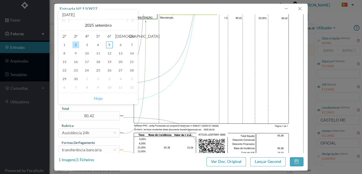
click at [99, 99] on link "Hoje" at bounding box center [98, 98] width 8 height 11
type input "[DATE]"
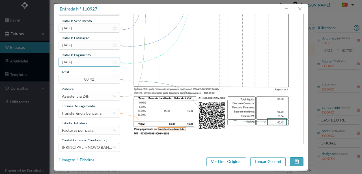
scroll to position [134, 0]
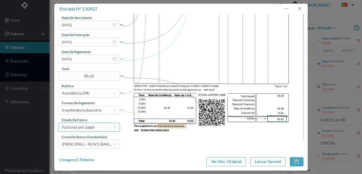
click at [92, 129] on div "Facturas por pagar" at bounding box center [78, 127] width 33 height 8
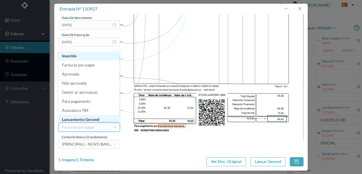
scroll to position [3, 0]
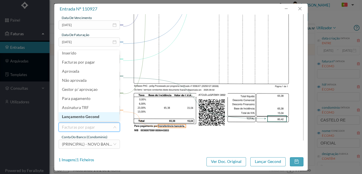
click at [94, 116] on li "Lançamento Gecond" at bounding box center [89, 116] width 61 height 9
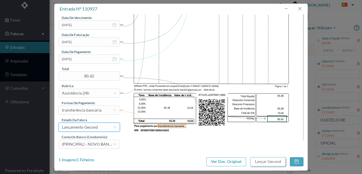
click at [274, 159] on button "Lançar Gecond" at bounding box center [268, 161] width 35 height 9
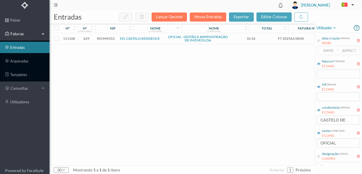
click at [104, 39] on span "901949353" at bounding box center [106, 38] width 18 height 4
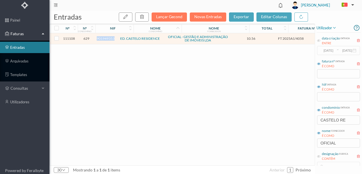
click at [104, 39] on span "901949353" at bounding box center [106, 38] width 18 height 4
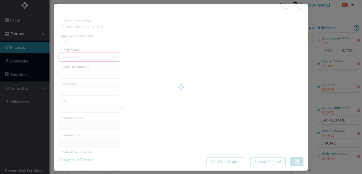
type input "FT 2025A1/4058"
type input "Expediente Geral 3º Trimestre"
type input "901949353"
type input "[DATE]"
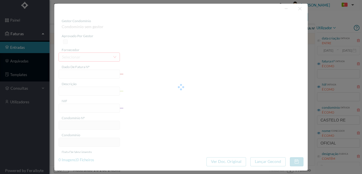
type input "[DATE]"
type input "10.56"
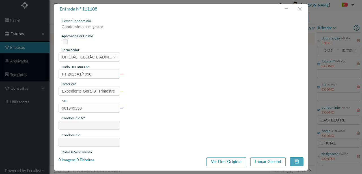
type input "629"
type input "ED. CASTELO RESIDENCE"
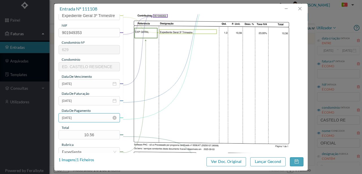
scroll to position [75, 0]
click at [89, 119] on input "[DATE]" at bounding box center [89, 117] width 61 height 9
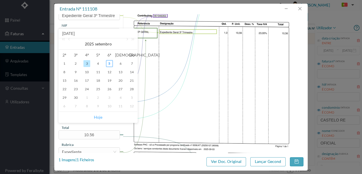
click at [98, 117] on link "Hoje" at bounding box center [98, 117] width 8 height 11
type input "[DATE]"
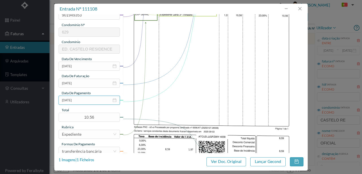
scroll to position [134, 0]
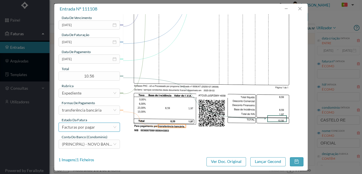
click at [82, 128] on div "Facturas por pagar" at bounding box center [78, 127] width 33 height 8
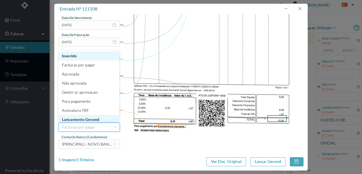
scroll to position [3, 0]
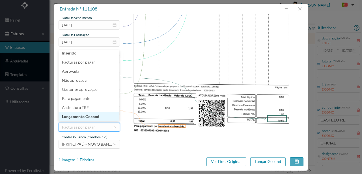
click at [82, 118] on li "Lançamento Gecond" at bounding box center [89, 116] width 61 height 9
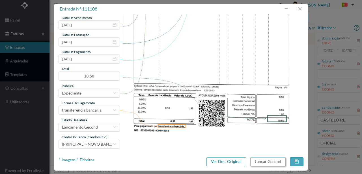
click at [269, 162] on button "Lançar Gecond" at bounding box center [268, 161] width 35 height 9
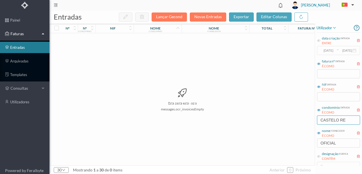
drag, startPoint x: 349, startPoint y: 120, endPoint x: 312, endPoint y: 123, distance: 37.6
click at [312, 123] on div "entradas Lançar Gecond Novas Entradas exportar editar colunas nº nº condomínio …" at bounding box center [206, 91] width 313 height 163
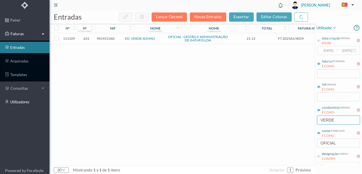
type input "VERDE"
click at [106, 39] on span "901921360" at bounding box center [106, 38] width 18 height 4
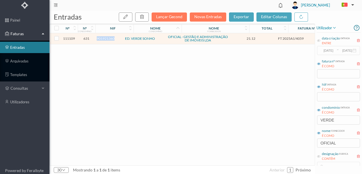
click at [106, 39] on span "901921360" at bounding box center [106, 38] width 18 height 4
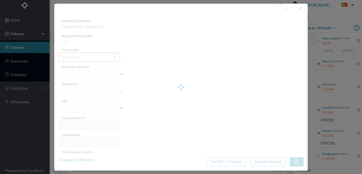
type input "FT 2025A1/4059"
type input "Expediente Geral 3º Trimestre"
type input "901921360"
type input "[DATE]"
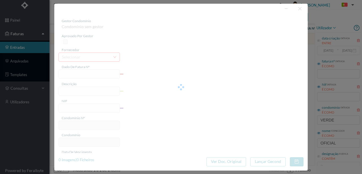
type input "[DATE]"
type input "21.12"
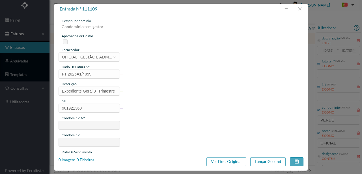
type input "631"
type input "ED. VERDE SONHO"
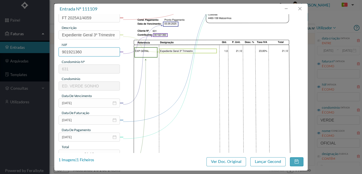
scroll to position [57, 0]
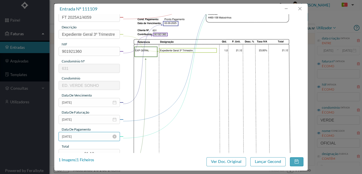
click at [88, 136] on input "[DATE]" at bounding box center [89, 136] width 61 height 9
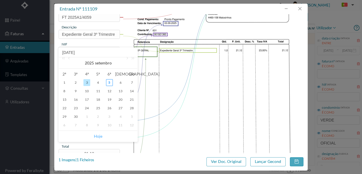
click at [96, 137] on link "Hoje" at bounding box center [98, 136] width 8 height 11
type input "[DATE]"
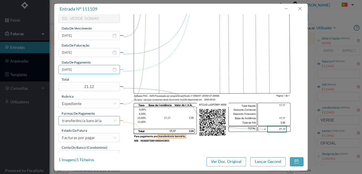
scroll to position [132, 0]
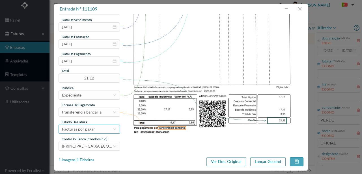
click at [86, 131] on div "Facturas por pagar" at bounding box center [78, 129] width 33 height 8
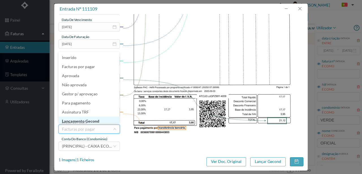
scroll to position [3, 0]
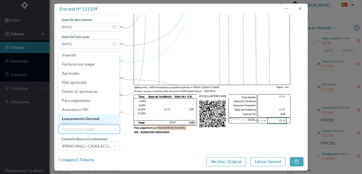
click at [87, 120] on li "Lançamento Gecond" at bounding box center [89, 118] width 61 height 9
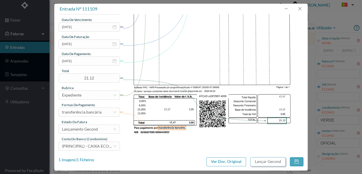
click at [266, 160] on button "Lançar Gecond" at bounding box center [268, 161] width 35 height 9
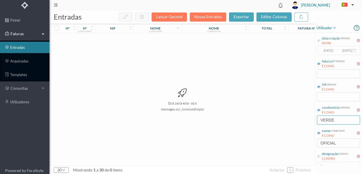
drag, startPoint x: 340, startPoint y: 120, endPoint x: 306, endPoint y: 119, distance: 33.4
click at [306, 119] on div "entradas Lançar Gecond Novas Entradas exportar editar colunas nº nº condomínio …" at bounding box center [206, 91] width 313 height 163
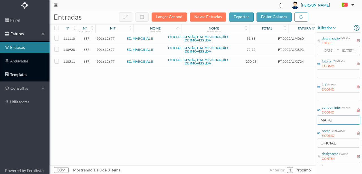
type input "MARG"
click at [110, 61] on span "901612677" at bounding box center [106, 61] width 18 height 4
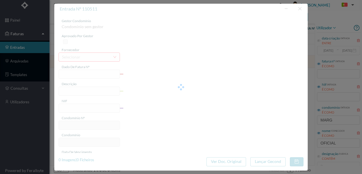
type input "FT 2025A1/3724"
type input "HONORARIOS Setembro de 2025"
type input "901612677"
type input "[DATE]"
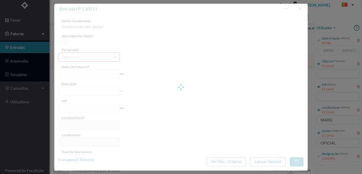
type input "[DATE]"
type input "250.23"
type input "637"
type input "ED. MARGINAL II"
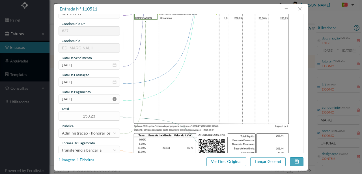
scroll to position [94, 0]
click at [88, 101] on input "[DATE]" at bounding box center [89, 98] width 61 height 9
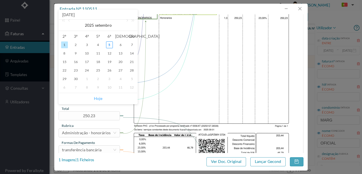
click at [100, 98] on link "Hoje" at bounding box center [98, 98] width 8 height 11
type input "[DATE]"
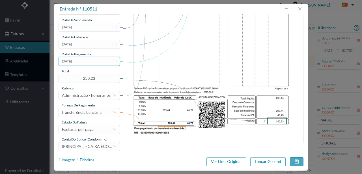
scroll to position [134, 0]
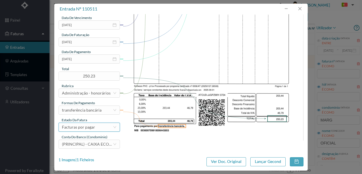
click at [95, 128] on div "Facturas por pagar" at bounding box center [87, 127] width 51 height 8
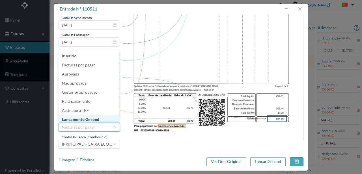
scroll to position [3, 0]
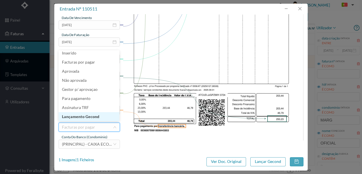
click at [94, 117] on li "Lançamento Gecond" at bounding box center [89, 116] width 61 height 9
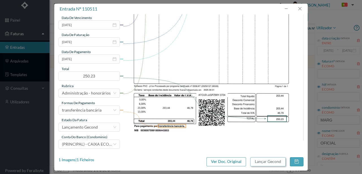
click at [275, 163] on button "Lançar Gecond" at bounding box center [268, 161] width 35 height 9
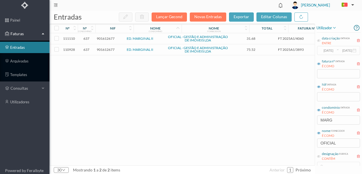
click at [107, 50] on span "901612677" at bounding box center [106, 49] width 18 height 4
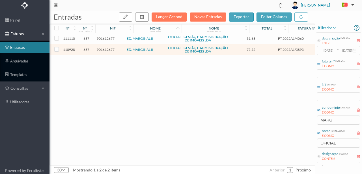
click at [108, 50] on span "901612677" at bounding box center [106, 49] width 18 height 4
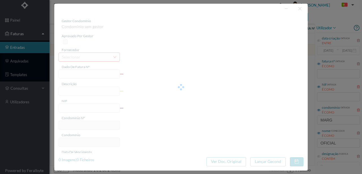
type input "FT 2025A1/3893"
type input "MANUTENÇÃO Setembro de 2025"
type input "901612677"
type input "02-10-2025"
type input "2025-09-02"
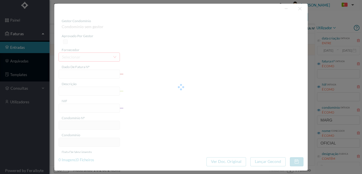
type input "2025-09-02"
type input "75.52"
type input "637"
type input "ED. MARGINAL II"
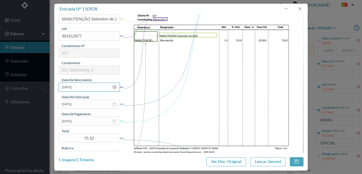
scroll to position [94, 0]
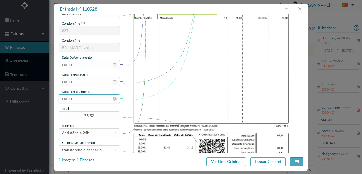
click at [87, 97] on input "2025-09-02" at bounding box center [89, 98] width 61 height 9
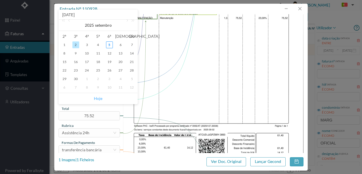
click at [96, 99] on link "Hoje" at bounding box center [98, 98] width 8 height 11
type input "[DATE]"
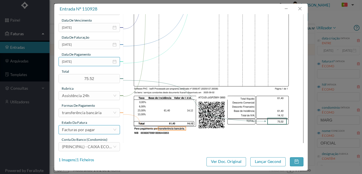
scroll to position [134, 0]
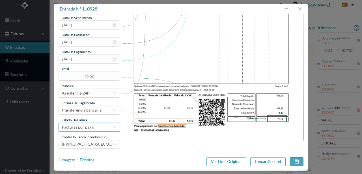
click at [87, 127] on div "Facturas por pagar" at bounding box center [78, 127] width 33 height 8
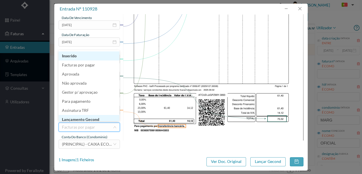
scroll to position [3, 0]
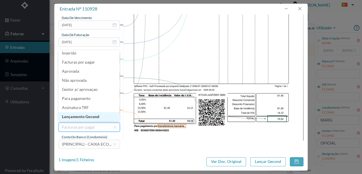
click at [87, 117] on li "Lançamento Gecond" at bounding box center [89, 116] width 61 height 9
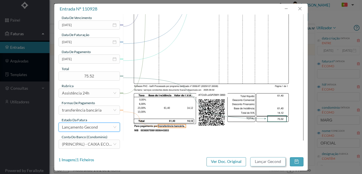
click at [266, 163] on button "Lançar Gecond" at bounding box center [268, 161] width 35 height 9
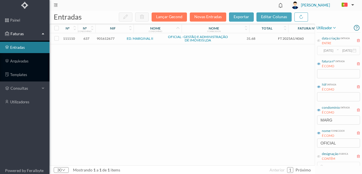
click at [111, 38] on span "901612677" at bounding box center [106, 38] width 18 height 4
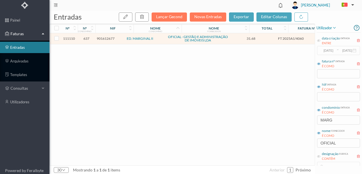
click at [107, 38] on span "901612677" at bounding box center [106, 38] width 18 height 4
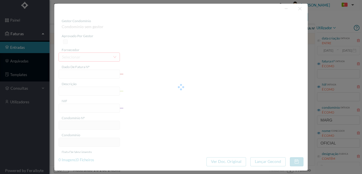
type input "FT 2025A1/4060"
type input "Expediente Geral 3º Trimestre"
type input "901612677"
type input "03-10-2025"
type input "[DATE]"
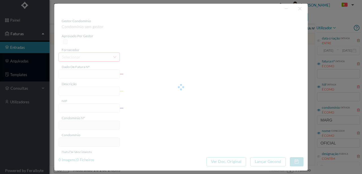
type input "[DATE]"
type input "31.68"
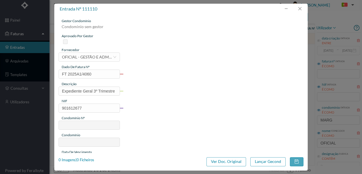
type input "637"
type input "ED. MARGINAL II"
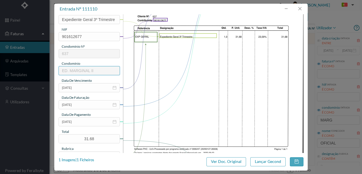
scroll to position [94, 0]
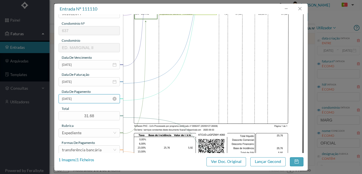
click at [87, 102] on input "[DATE]" at bounding box center [89, 98] width 61 height 9
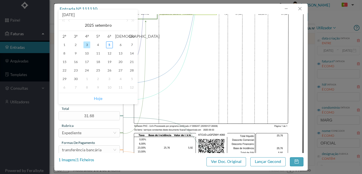
click at [98, 100] on link "Hoje" at bounding box center [98, 98] width 8 height 11
type input "[DATE]"
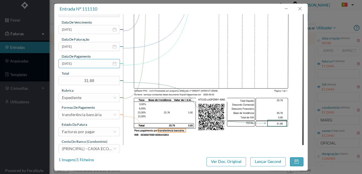
scroll to position [134, 0]
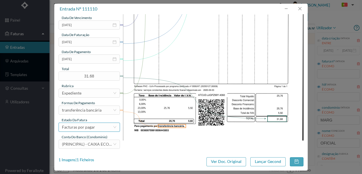
click at [89, 127] on div "Facturas por pagar" at bounding box center [78, 127] width 33 height 8
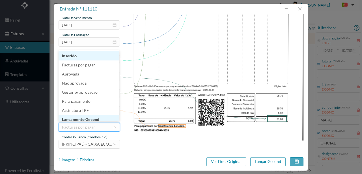
scroll to position [3, 0]
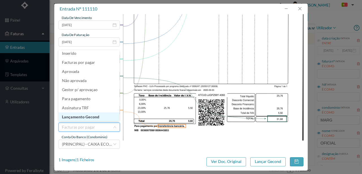
drag, startPoint x: 86, startPoint y: 117, endPoint x: 301, endPoint y: 152, distance: 217.8
click at [87, 117] on li "Lançamento Gecond" at bounding box center [89, 116] width 61 height 9
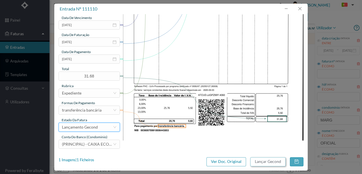
click at [269, 163] on button "Lançar Gecond" at bounding box center [268, 161] width 35 height 9
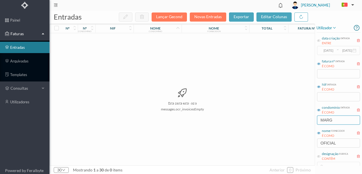
drag, startPoint x: 336, startPoint y: 118, endPoint x: 301, endPoint y: 117, distance: 35.1
click at [301, 118] on div "entradas Lançar Gecond Novas Entradas exportar editar colunas nº nº condomínio …" at bounding box center [206, 91] width 313 height 163
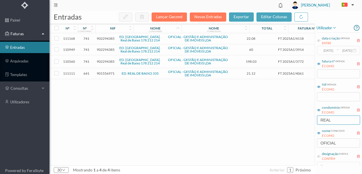
type input "REAL"
click at [106, 75] on span "901556971" at bounding box center [106, 73] width 18 height 4
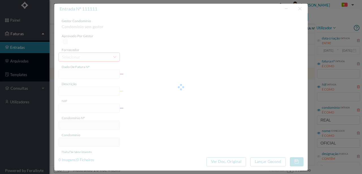
type input "FT 2025A1/4061"
type input "Expediente Geral 3º Trimestre"
type input "901556971"
type input "[DATE]"
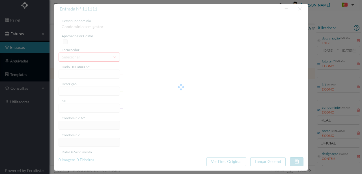
type input "[DATE]"
type input "21.12"
type input "641"
type input "ED. REAL DE BAIXO 335"
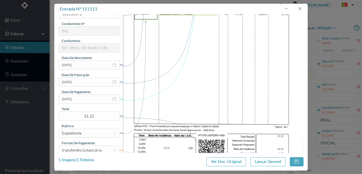
scroll to position [94, 0]
click at [90, 99] on input "[DATE]" at bounding box center [89, 98] width 61 height 9
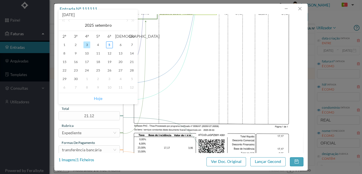
click at [97, 100] on link "Hoje" at bounding box center [98, 98] width 8 height 11
type input "[DATE]"
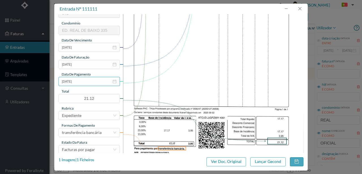
scroll to position [134, 0]
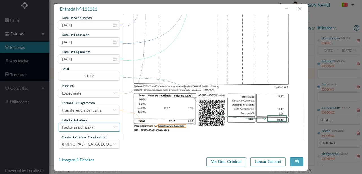
click at [86, 128] on div "Facturas por pagar" at bounding box center [78, 127] width 33 height 8
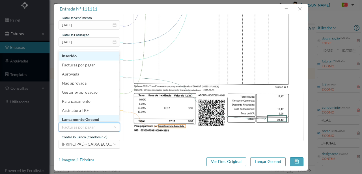
scroll to position [3, 0]
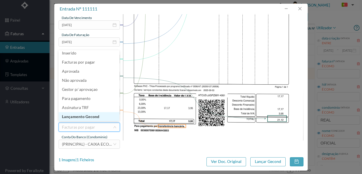
drag, startPoint x: 91, startPoint y: 117, endPoint x: 298, endPoint y: 158, distance: 211.7
click at [91, 117] on li "Lançamento Gecond" at bounding box center [89, 116] width 61 height 9
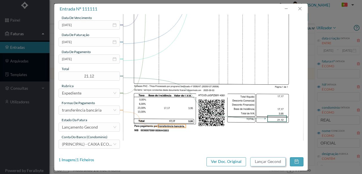
click at [279, 161] on button "Lançar Gecond" at bounding box center [268, 161] width 35 height 9
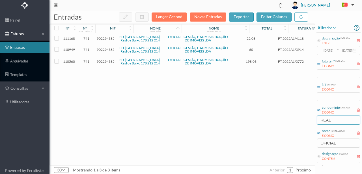
drag, startPoint x: 341, startPoint y: 121, endPoint x: 271, endPoint y: 123, distance: 69.7
click at [274, 125] on div "entradas Lançar Gecond Novas Entradas exportar editar colunas nº nº condomínio …" at bounding box center [206, 91] width 313 height 163
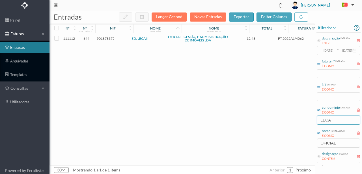
type input "LEÇA"
click at [109, 39] on span "901878375" at bounding box center [106, 38] width 18 height 4
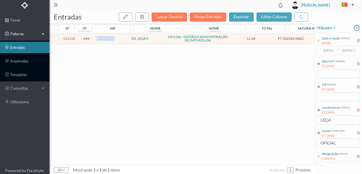
click at [109, 39] on span "901878375" at bounding box center [106, 38] width 18 height 4
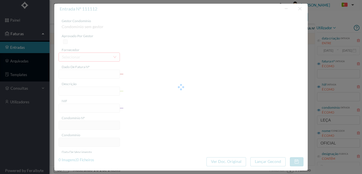
type input "FT 2025A1/4062"
type input "Expediente Geral 3º Trimestre"
type input "901878375"
type input "[DATE]"
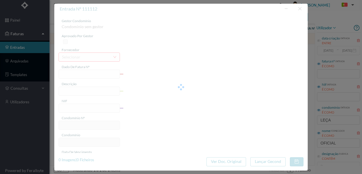
type input "[DATE]"
type input "12.48"
type input "644"
type input "ED. LEÇA II"
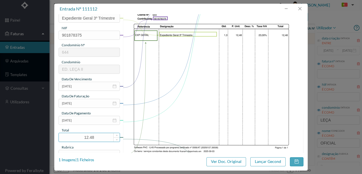
scroll to position [94, 0]
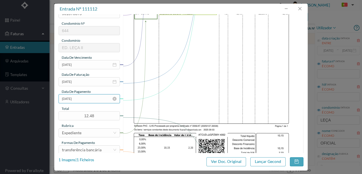
click at [84, 99] on input "[DATE]" at bounding box center [89, 98] width 61 height 9
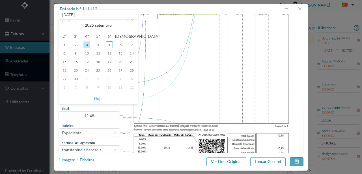
click at [98, 98] on link "Hoje" at bounding box center [98, 98] width 8 height 11
type input "[DATE]"
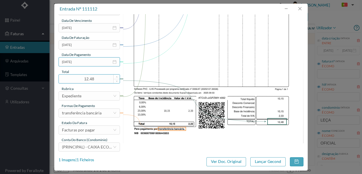
scroll to position [134, 0]
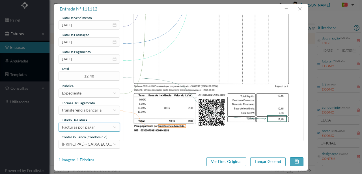
click at [85, 129] on div "Facturas por pagar" at bounding box center [78, 127] width 33 height 8
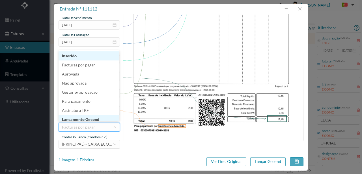
scroll to position [3, 0]
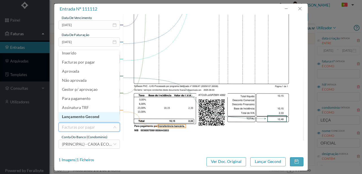
drag, startPoint x: 91, startPoint y: 116, endPoint x: 150, endPoint y: 131, distance: 61.0
click at [91, 116] on li "Lançamento Gecond" at bounding box center [89, 116] width 61 height 9
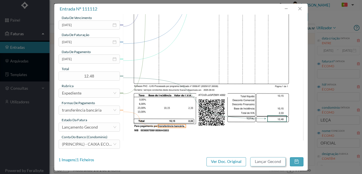
click at [263, 161] on button "Lançar Gecond" at bounding box center [268, 161] width 35 height 9
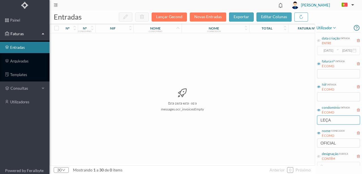
drag, startPoint x: 338, startPoint y: 120, endPoint x: 296, endPoint y: 120, distance: 41.9
click at [295, 121] on div "entradas Lançar Gecond Novas Entradas exportar editar colunas nº nº condomínio …" at bounding box center [206, 91] width 313 height 163
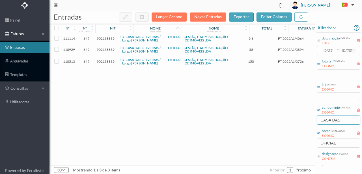
type input "CASA DAS"
click at [106, 61] on span "902138839" at bounding box center [106, 61] width 18 height 4
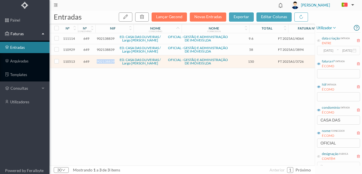
click at [106, 61] on span "902138839" at bounding box center [106, 61] width 18 height 4
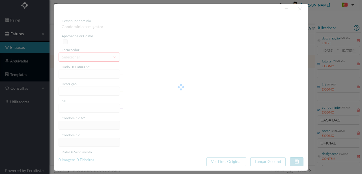
type input "FT 2025A1/3726"
type input "HONORARIOS Setembro de 2025"
type input "902138839"
type input "[DATE]"
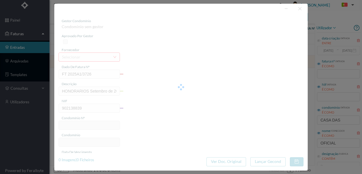
type input "[DATE]"
type input "150.00"
type input "649"
type input "ED. CASA DAS OLIVEIRAS / Largo Alberto Pimentel"
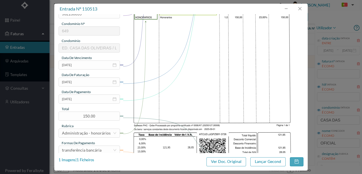
scroll to position [94, 0]
click at [85, 99] on input "[DATE]" at bounding box center [89, 98] width 61 height 9
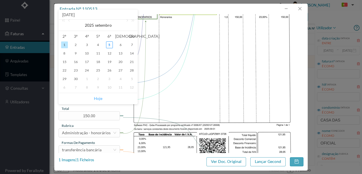
click at [96, 98] on link "Hoje" at bounding box center [98, 98] width 8 height 11
type input "[DATE]"
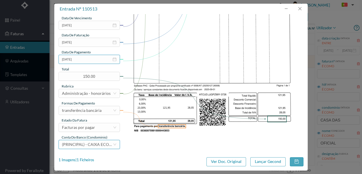
scroll to position [134, 0]
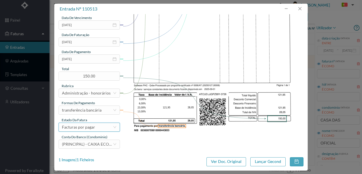
click at [82, 126] on div "Facturas por pagar" at bounding box center [78, 127] width 33 height 8
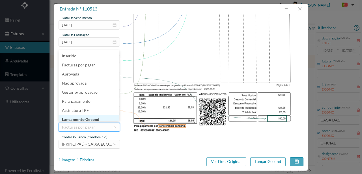
scroll to position [3, 0]
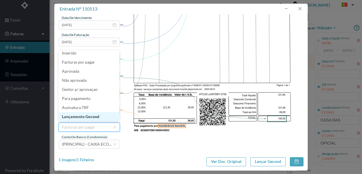
click at [86, 118] on li "Lançamento Gecond" at bounding box center [89, 116] width 61 height 9
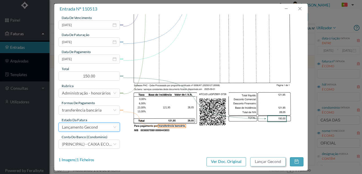
click at [269, 161] on button "Lançar Gecond" at bounding box center [268, 161] width 35 height 9
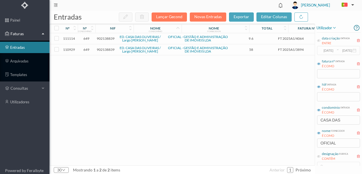
click at [108, 49] on span "902138839" at bounding box center [106, 49] width 18 height 4
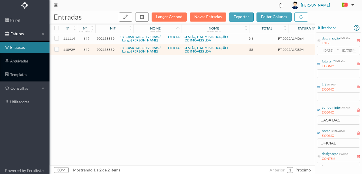
click at [109, 49] on span "902138839" at bounding box center [106, 49] width 18 height 4
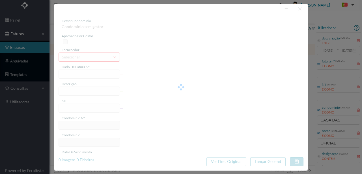
type input "FT 2025A1/3894"
type input "MANUTENÇÃO Setembro de 2025"
type input "902138839"
type input "02-09-2025"
type input "2025-09-02"
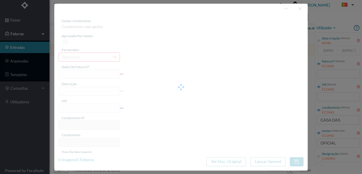
type input "2025-09-02"
type input "58.00"
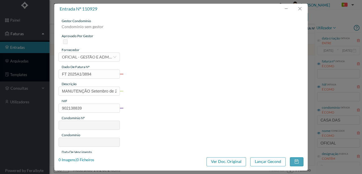
type input "649"
type input "ED. CASA DAS OLIVEIRAS / Largo Alberto Pimentel"
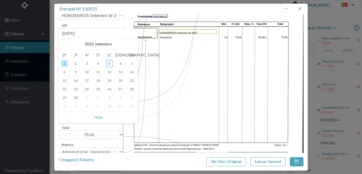
click at [96, 118] on link "Hoje" at bounding box center [98, 117] width 8 height 11
type input "[DATE]"
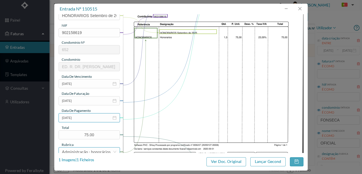
scroll to position [134, 0]
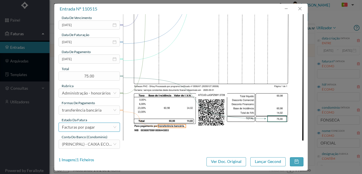
click at [92, 127] on div "Facturas por pagar" at bounding box center [78, 127] width 33 height 8
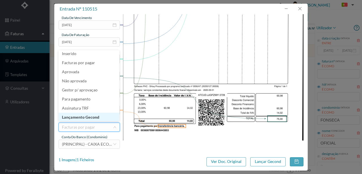
drag, startPoint x: 86, startPoint y: 117, endPoint x: 127, endPoint y: 125, distance: 41.8
click at [87, 117] on li "Lançamento Gecond" at bounding box center [89, 116] width 61 height 9
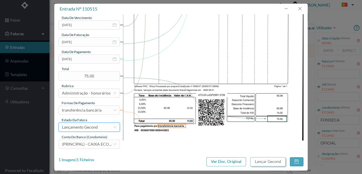
click at [257, 159] on button "Lançar Gecond" at bounding box center [268, 161] width 35 height 9
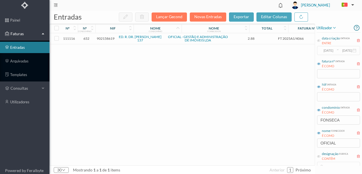
click at [101, 38] on span "902158619" at bounding box center [106, 38] width 18 height 4
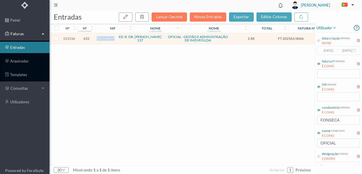
click at [101, 38] on span "902158619" at bounding box center [106, 38] width 18 height 4
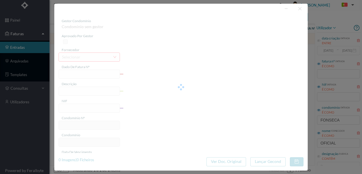
type input "FT 2025A1/4066"
type input "Expediente Geral 3º Trimestre"
type input "902158619"
type input "[DATE]"
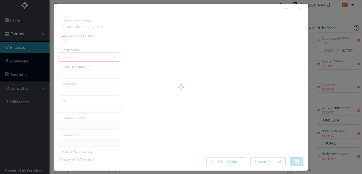
type input "[DATE]"
type input "2.88"
type input "652"
type input "ED. R. DR. [PERSON_NAME] 137"
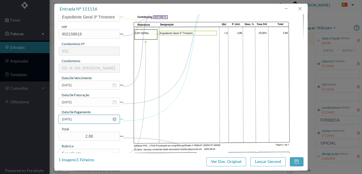
scroll to position [75, 0]
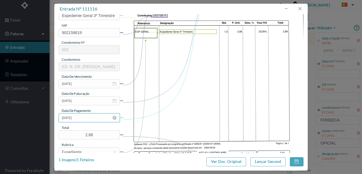
click at [93, 116] on input "[DATE]" at bounding box center [89, 117] width 61 height 9
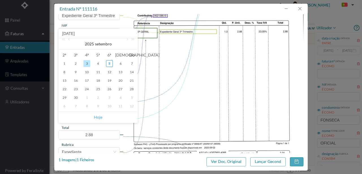
click at [97, 116] on link "Hoje" at bounding box center [98, 117] width 8 height 11
type input "[DATE]"
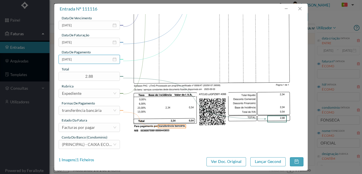
scroll to position [134, 0]
click at [96, 126] on div "Facturas por pagar" at bounding box center [87, 127] width 51 height 8
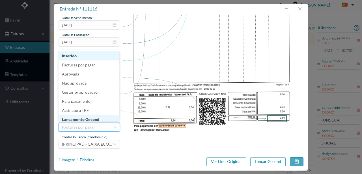
scroll to position [3, 0]
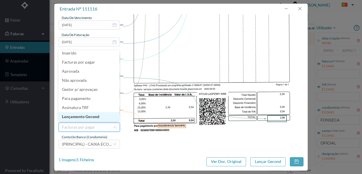
click at [97, 117] on li "Lançamento Gecond" at bounding box center [89, 116] width 61 height 9
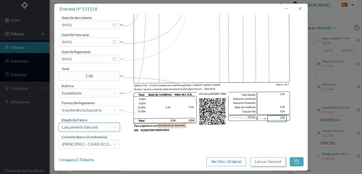
click at [259, 159] on button "Lançar Gecond" at bounding box center [268, 161] width 35 height 9
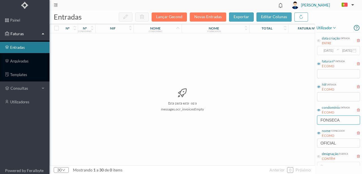
drag, startPoint x: 342, startPoint y: 120, endPoint x: 278, endPoint y: 120, distance: 64.6
click at [279, 120] on div "entradas Lançar Gecond Novas Entradas exportar editar colunas nº nº condomínio …" at bounding box center [206, 91] width 313 height 163
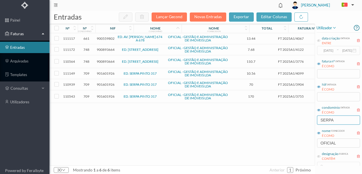
scroll to position [0, 0]
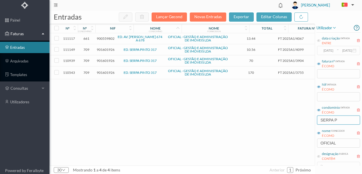
type input "SERPA P"
click at [108, 40] on span "900559802" at bounding box center [106, 38] width 18 height 4
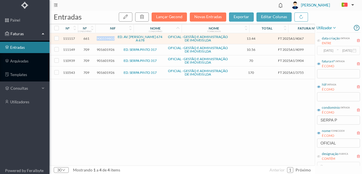
click at [108, 40] on span "900559802" at bounding box center [106, 38] width 18 height 4
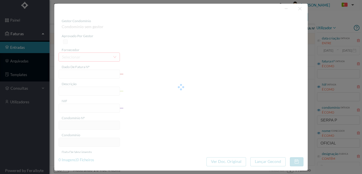
type input "FT 2025A1/4067"
type input "Expediente Geral 3º Trimestre"
type input "900559802"
type input "[DATE]"
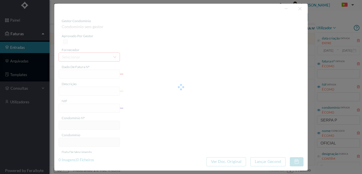
type input "[DATE]"
type input "13.44"
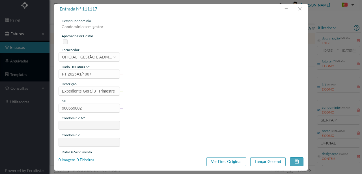
type input "661"
type input "ED. AV. [PERSON_NAME] 674 A 678"
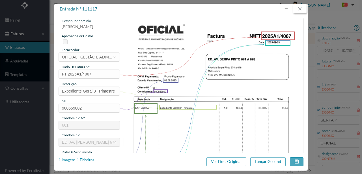
click at [300, 7] on button "button" at bounding box center [300, 8] width 14 height 9
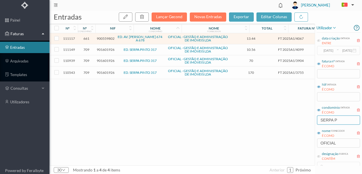
drag, startPoint x: 340, startPoint y: 120, endPoint x: 310, endPoint y: 117, distance: 31.0
click at [312, 118] on div "entradas Lançar Gecond Novas Entradas exportar editar colunas nº nº condomínio …" at bounding box center [206, 91] width 313 height 163
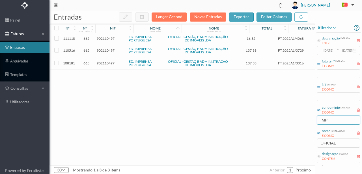
drag, startPoint x: 333, startPoint y: 119, endPoint x: 301, endPoint y: 115, distance: 32.5
click at [303, 120] on div "entradas Lançar Gecond Novas Entradas exportar editar colunas nº nº condomínio …" at bounding box center [206, 91] width 313 height 163
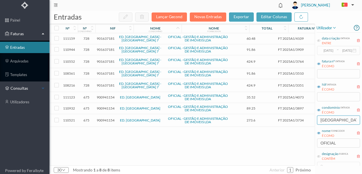
type input "GARDEN VILLAGE"
click at [106, 119] on span "900941154" at bounding box center [106, 120] width 18 height 4
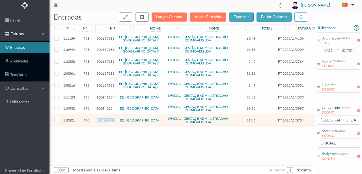
click at [106, 119] on span "900941154" at bounding box center [106, 120] width 18 height 4
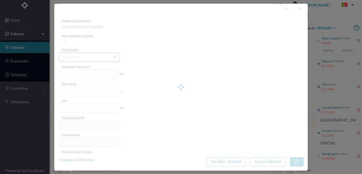
type input "FT 2025A1/3734"
type input "HONORARIOS Setembro de 2025"
type input "900941154"
type input "[DATE]"
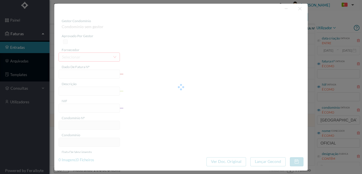
type input "[DATE]"
type input "273.60"
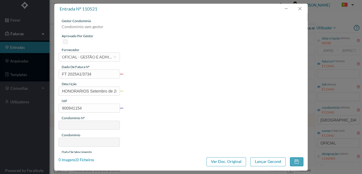
type input "675"
type input "ED. GARDEN VILLAGE VI"
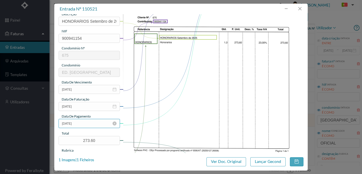
scroll to position [75, 0]
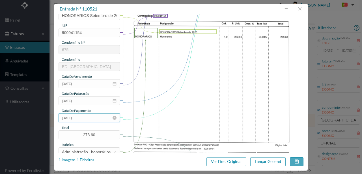
click at [93, 116] on input "[DATE]" at bounding box center [89, 117] width 61 height 9
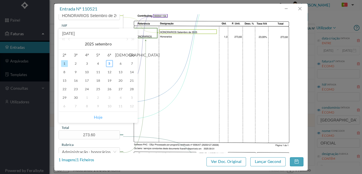
click at [100, 116] on link "Hoje" at bounding box center [98, 117] width 8 height 11
type input "[DATE]"
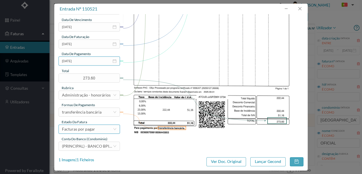
scroll to position [134, 0]
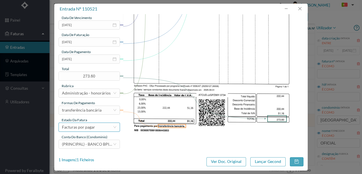
click at [90, 129] on div "Facturas por pagar" at bounding box center [78, 127] width 33 height 8
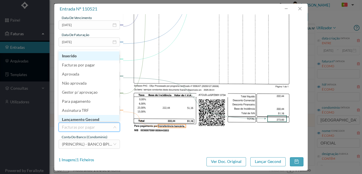
scroll to position [3, 0]
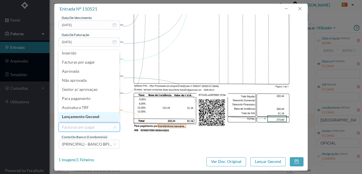
click at [93, 118] on li "Lançamento Gecond" at bounding box center [89, 116] width 61 height 9
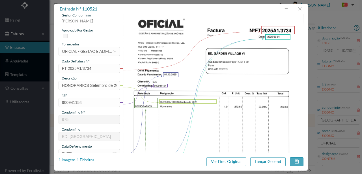
scroll to position [2, 0]
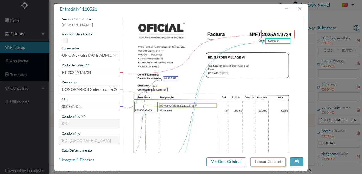
click at [269, 159] on button "Lançar Gecond" at bounding box center [268, 161] width 35 height 9
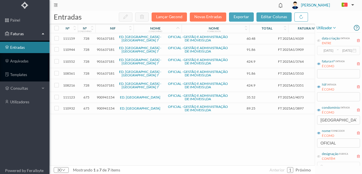
click at [105, 107] on span "900941154" at bounding box center [106, 108] width 18 height 4
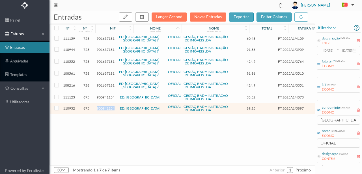
click at [105, 107] on span "900941154" at bounding box center [106, 108] width 18 height 4
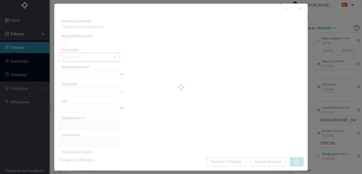
type input "FT 2025A1/3897"
type input "MANUTENÇÃO Setembro de 2025"
type input "900941154"
type input "[DATE]"
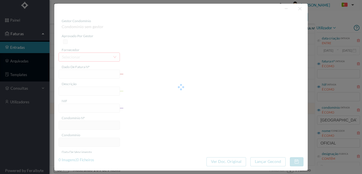
type input "[DATE]"
type input "89.25"
type input "675"
type input "ED. GARDEN VILLAGE VI"
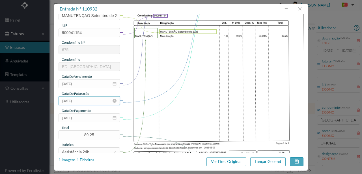
scroll to position [94, 0]
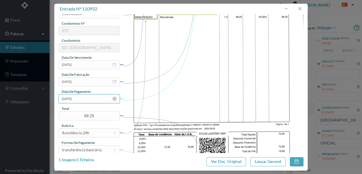
click at [94, 101] on input "[DATE]" at bounding box center [89, 98] width 61 height 9
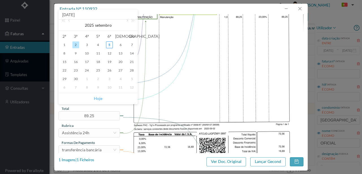
click at [99, 99] on link "Hoje" at bounding box center [98, 98] width 8 height 11
type input "[DATE]"
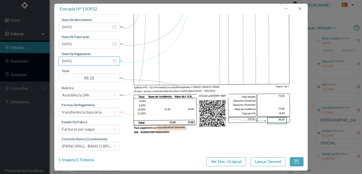
scroll to position [134, 0]
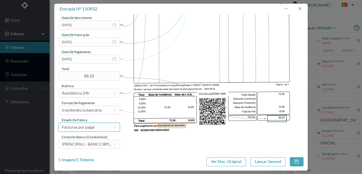
click at [100, 129] on div "Facturas por pagar" at bounding box center [87, 127] width 51 height 8
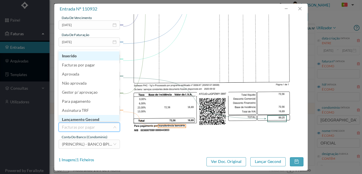
scroll to position [3, 0]
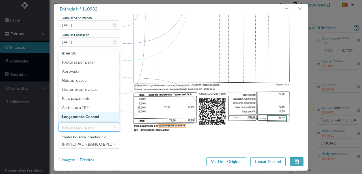
click at [97, 116] on li "Lançamento Gecond" at bounding box center [89, 116] width 61 height 9
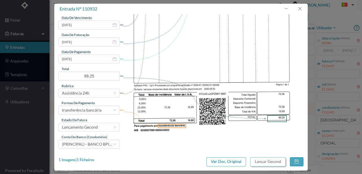
click at [261, 161] on button "Lançar Gecond" at bounding box center [268, 161] width 35 height 9
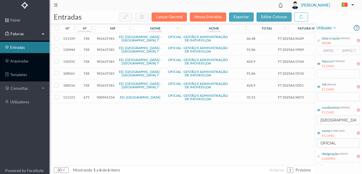
click at [106, 95] on span "900941154" at bounding box center [106, 97] width 18 height 4
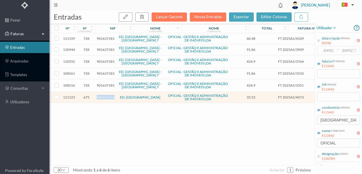
click at [106, 95] on span "900941154" at bounding box center [106, 97] width 18 height 4
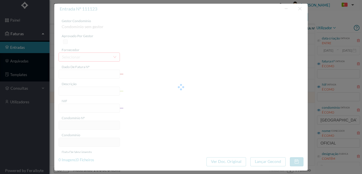
type input "FT 2025A1/4073"
type input "Expediente Geral 3º Trimestre"
type input "900941154"
type input "[DATE]"
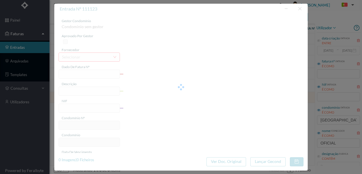
type input "[DATE]"
type input "35.52"
type input "675"
type input "ED. GARDEN VILLAGE VI"
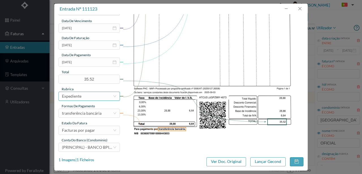
scroll to position [132, 0]
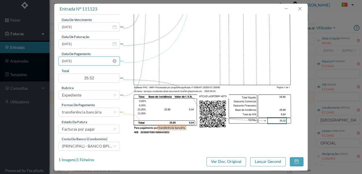
click at [90, 63] on input "[DATE]" at bounding box center [89, 60] width 61 height 9
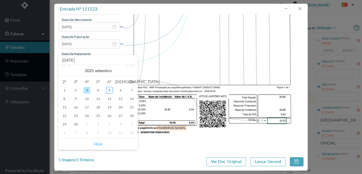
click at [102, 143] on link "Hoje" at bounding box center [98, 143] width 8 height 11
type input "[DATE]"
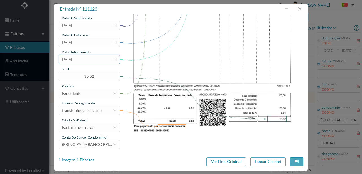
scroll to position [134, 0]
click at [88, 128] on div "Facturas por pagar" at bounding box center [78, 127] width 33 height 8
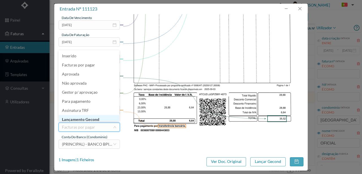
scroll to position [3, 0]
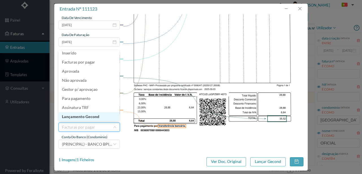
click at [89, 115] on li "Lançamento Gecond" at bounding box center [89, 116] width 61 height 9
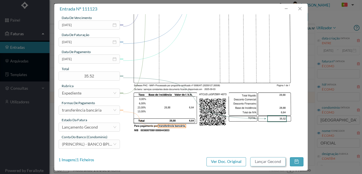
click at [258, 162] on button "Lançar Gecond" at bounding box center [268, 161] width 35 height 9
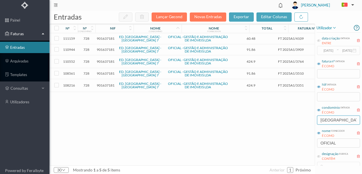
drag, startPoint x: 321, startPoint y: 118, endPoint x: 362, endPoint y: 118, distance: 41.1
click at [362, 118] on div "utilizador data criação entrada ENTRE 2017-05-01 ~ 2017-10-31 fatura nº entrada…" at bounding box center [338, 95] width 47 height 142
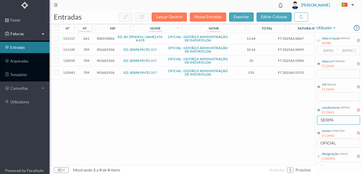
type input "SERPA"
click at [110, 38] on span "900559802" at bounding box center [106, 38] width 18 height 4
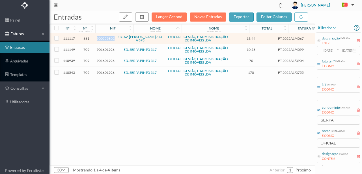
click at [110, 38] on span "900559802" at bounding box center [106, 38] width 18 height 4
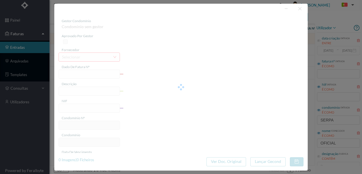
type input "FT 2025A1/4067"
type input "Expediente Geral 3º Trimestre"
type input "900559802"
type input "[DATE]"
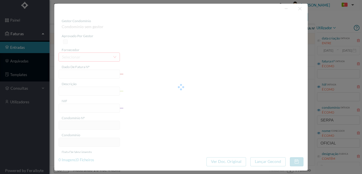
type input "[DATE]"
type input "13.44"
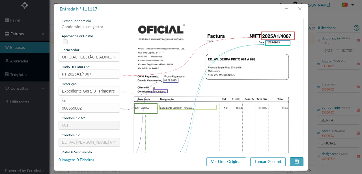
type input "661"
type input "ED. AV. SERPA PINTO 674 A 678"
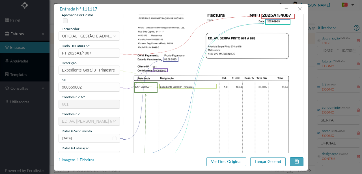
scroll to position [57, 0]
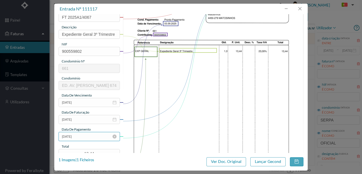
click at [91, 139] on input "[DATE]" at bounding box center [89, 136] width 61 height 9
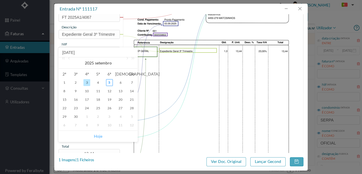
click at [100, 137] on link "Hoje" at bounding box center [98, 136] width 8 height 11
type input "[DATE]"
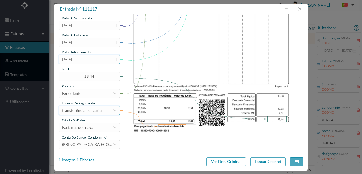
scroll to position [134, 0]
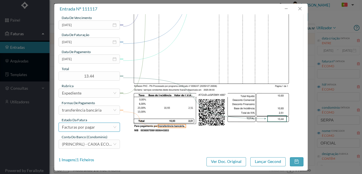
click at [90, 127] on div "Facturas por pagar" at bounding box center [78, 127] width 33 height 8
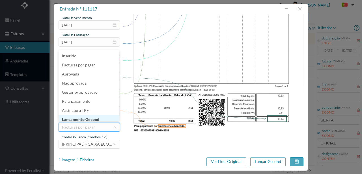
scroll to position [3, 0]
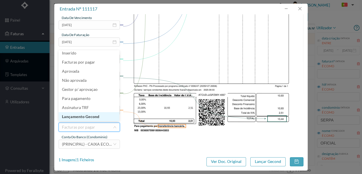
click at [93, 115] on li "Lançamento Gecond" at bounding box center [89, 116] width 61 height 9
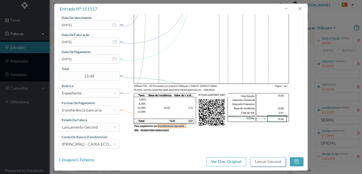
click at [265, 161] on button "Lançar Gecond" at bounding box center [268, 161] width 35 height 9
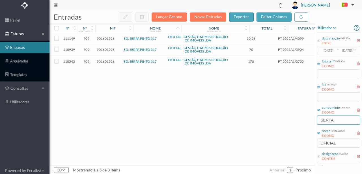
drag, startPoint x: 339, startPoint y: 120, endPoint x: 251, endPoint y: 116, distance: 88.4
click at [260, 117] on div "entradas Lançar Gecond Novas Entradas exportar editar colunas nº nº condomínio …" at bounding box center [206, 91] width 313 height 163
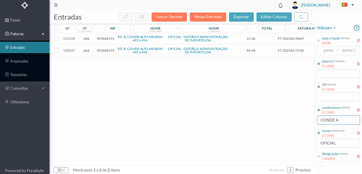
type input "CONDE A"
click at [107, 51] on span "901868191" at bounding box center [106, 50] width 18 height 4
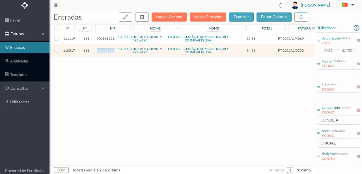
click at [107, 51] on span "901868191" at bounding box center [106, 50] width 18 height 4
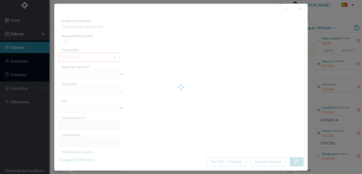
type input "FT 2025A1/3730"
type input "HONORARIOS Setembro de 2025"
type input "901868191"
type input "[DATE]"
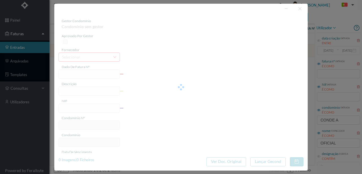
type input "[DATE]"
type input "94.96"
type input "666"
type input "ED. R. CONDE ALTO MEARIM 492 a 496"
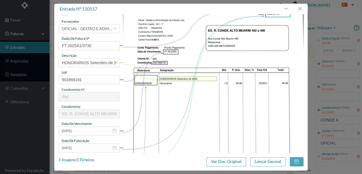
scroll to position [75, 0]
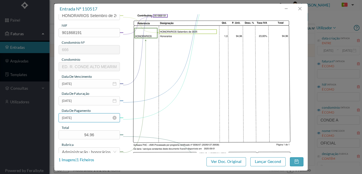
click at [89, 119] on input "[DATE]" at bounding box center [89, 117] width 61 height 9
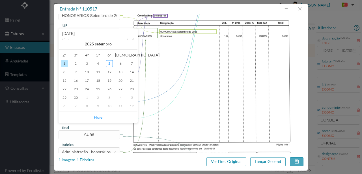
click at [97, 116] on link "Hoje" at bounding box center [98, 117] width 8 height 11
type input "[DATE]"
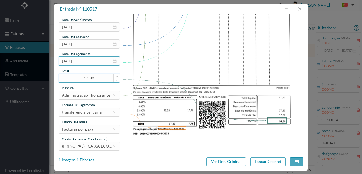
scroll to position [134, 0]
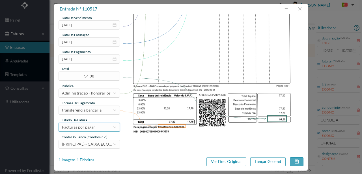
click at [89, 128] on div "Facturas por pagar" at bounding box center [78, 127] width 33 height 8
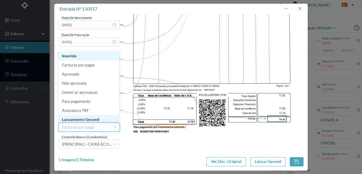
scroll to position [3, 0]
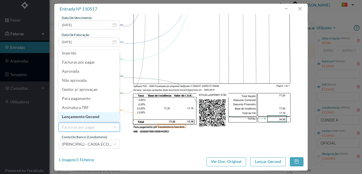
click at [96, 117] on li "Lançamento Gecond" at bounding box center [89, 116] width 61 height 9
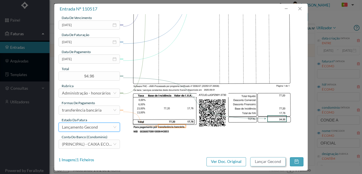
click at [260, 161] on button "Lançar Gecond" at bounding box center [268, 161] width 35 height 9
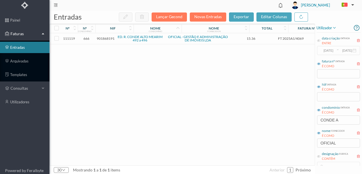
click at [108, 40] on span "901868191" at bounding box center [106, 38] width 18 height 4
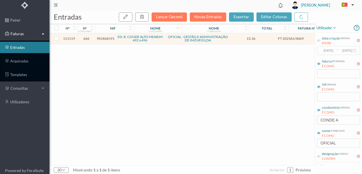
click at [109, 39] on span "901868191" at bounding box center [106, 38] width 18 height 4
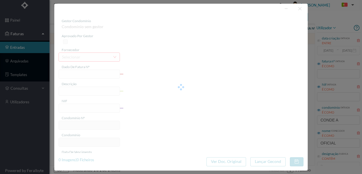
type input "FT 2025A1/4069"
type input "Expediente Geral 3º Trimestre"
type input "901868191"
type input "[DATE]"
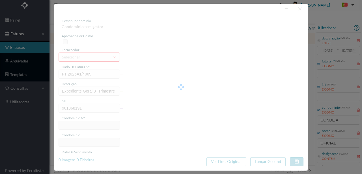
type input "[DATE]"
type input "15.36"
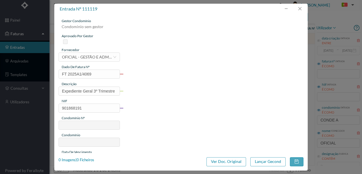
type input "666"
type input "ED. R. CONDE ALTO MEARIM 492 a 496"
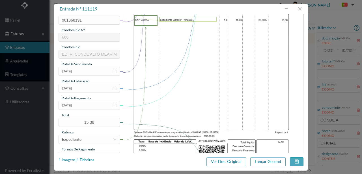
scroll to position [94, 0]
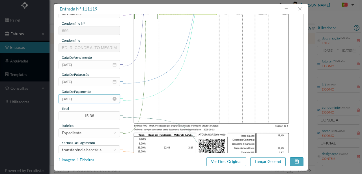
click at [98, 100] on input "[DATE]" at bounding box center [89, 98] width 61 height 9
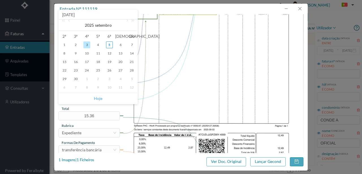
click at [99, 98] on link "Hoje" at bounding box center [98, 98] width 8 height 11
type input "[DATE]"
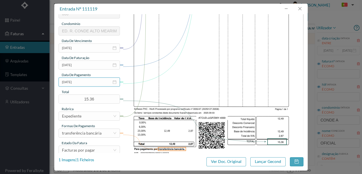
scroll to position [134, 0]
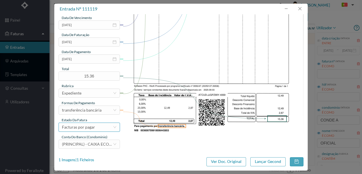
click at [95, 126] on div "Facturas por pagar" at bounding box center [87, 127] width 51 height 8
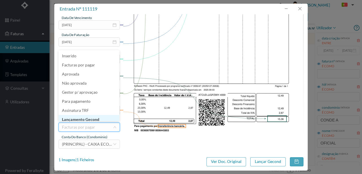
scroll to position [3, 0]
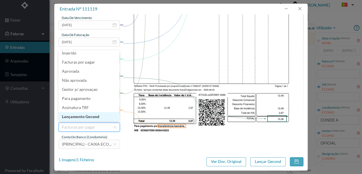
click at [93, 117] on li "Lançamento Gecond" at bounding box center [89, 116] width 61 height 9
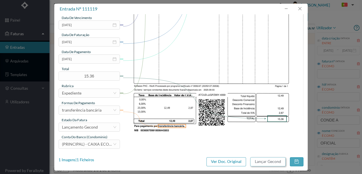
click at [255, 161] on button "Lançar Gecond" at bounding box center [268, 161] width 35 height 9
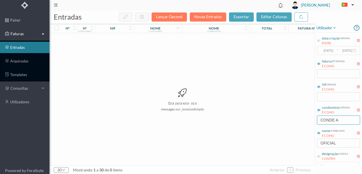
drag, startPoint x: 350, startPoint y: 119, endPoint x: 240, endPoint y: 115, distance: 110.5
click at [255, 121] on div "entradas Lançar Gecond Novas Entradas exportar editar colunas nº nº condomínio …" at bounding box center [206, 91] width 313 height 163
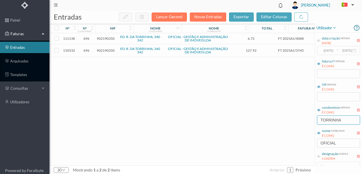
type input "TORRINHA"
click at [112, 50] on span "902190350" at bounding box center [106, 50] width 18 height 4
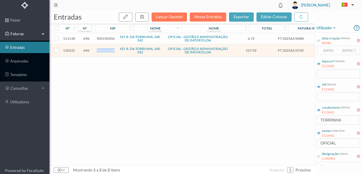
click at [112, 50] on span "902190350" at bounding box center [106, 50] width 18 height 4
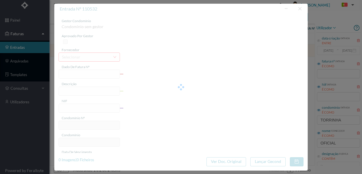
type input "FT 2025A1/3745"
type input "HONORARIOS Setembro de 2025"
type input "902190350"
type input "[DATE]"
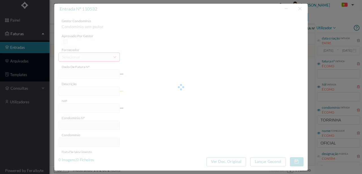
type input "[DATE]"
type input "127.92"
type input "696"
type input "ED. R. DA TORRINHA, 340 342"
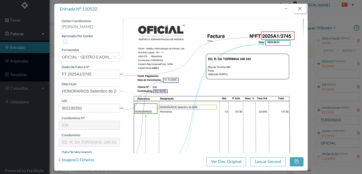
click at [302, 9] on button "button" at bounding box center [300, 8] width 14 height 9
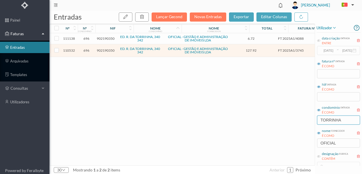
drag, startPoint x: 343, startPoint y: 119, endPoint x: 295, endPoint y: 121, distance: 48.5
click at [295, 121] on div "entradas Lançar Gecond Novas Entradas exportar editar colunas nº nº condomínio …" at bounding box center [206, 91] width 313 height 163
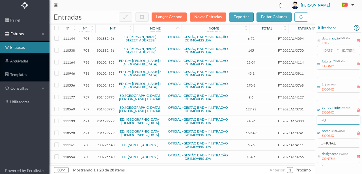
type input "R"
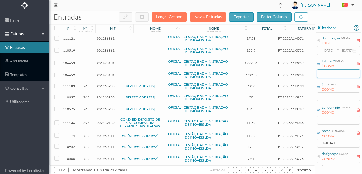
click at [325, 71] on input "text" at bounding box center [338, 73] width 43 height 9
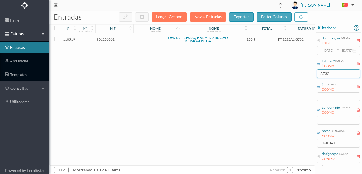
type input "3732"
click at [108, 40] on span "901286861" at bounding box center [106, 39] width 18 height 4
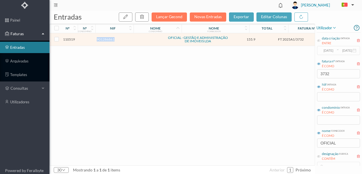
click at [108, 40] on span "901286861" at bounding box center [106, 39] width 18 height 4
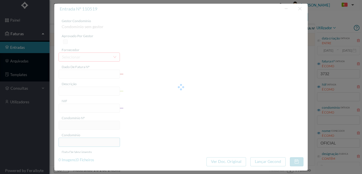
type input "FT 2025A1/3732"
type input "HONORARIOS Setembro de 2025"
type input "901286861"
type input "[DATE]"
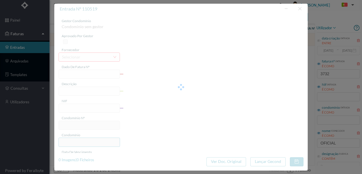
type input "[DATE]"
type input "155.90"
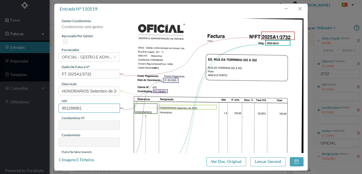
drag, startPoint x: 85, startPoint y: 107, endPoint x: 29, endPoint y: 109, distance: 56.4
click at [29, 109] on div "entrada nº 110519 gestor condomínio Condominio sem gestor aprovado por gestor f…" at bounding box center [181, 87] width 362 height 174
type input "901286761"
type input "670"
type input "ED. RUA DA TORRINHA 322 A 332"
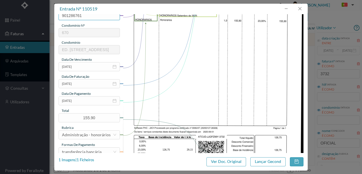
scroll to position [94, 0]
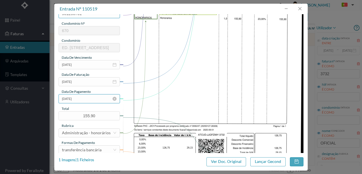
type input "901286761"
click at [91, 101] on input "[DATE]" at bounding box center [89, 98] width 61 height 9
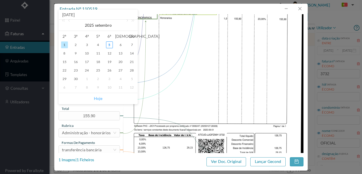
click at [98, 100] on link "Hoje" at bounding box center [98, 98] width 8 height 11
type input "[DATE]"
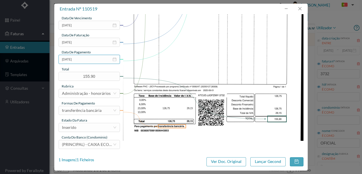
scroll to position [134, 0]
click at [89, 125] on div "Inserido" at bounding box center [87, 127] width 51 height 8
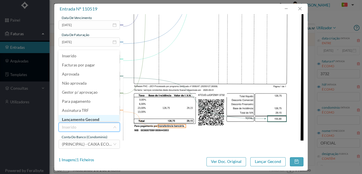
scroll to position [3, 0]
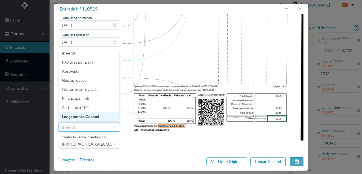
click at [89, 120] on li "Lançamento Gecond" at bounding box center [89, 116] width 61 height 9
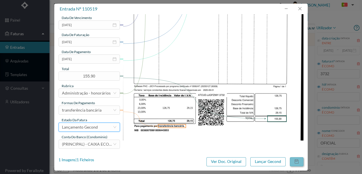
click at [298, 163] on button "button" at bounding box center [297, 161] width 14 height 9
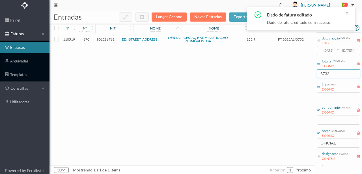
drag, startPoint x: 334, startPoint y: 73, endPoint x: 298, endPoint y: 72, distance: 36.0
click at [301, 72] on div "entradas Lançar Gecond Novas Entradas exportar editar colunas nº nº condomínio …" at bounding box center [206, 91] width 313 height 163
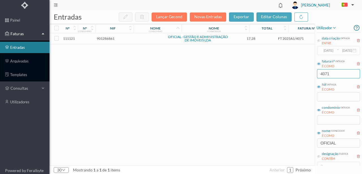
type input "4071"
click at [104, 40] on span "901286861" at bounding box center [106, 38] width 18 height 4
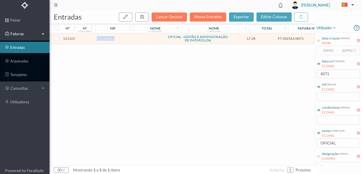
click at [104, 40] on span "901286861" at bounding box center [106, 38] width 18 height 4
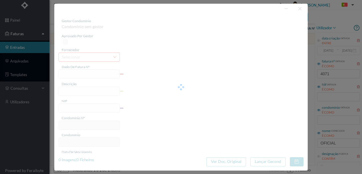
type input "FT 2025A1/4071"
type input "Expediente Geral 3º Trimestre"
type input "901286861"
type input "[DATE]"
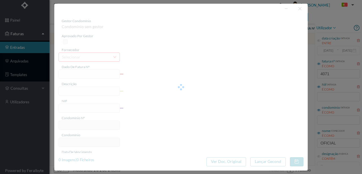
type input "[DATE]"
type input "17.28"
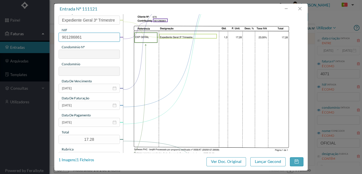
scroll to position [75, 0]
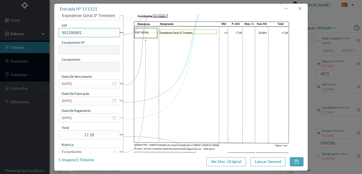
drag, startPoint x: 86, startPoint y: 32, endPoint x: 54, endPoint y: 32, distance: 31.2
click at [55, 32] on div "gestor condomínio Condominio sem gestor aprovado por gestor fornecedor selecion…" at bounding box center [181, 83] width 254 height 138
type input "901286761"
type input "670"
type input "ED. RUA DA TORRINHA 322 A 332"
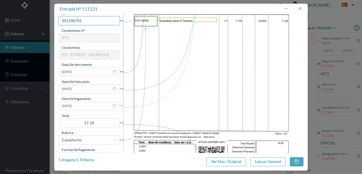
scroll to position [113, 0]
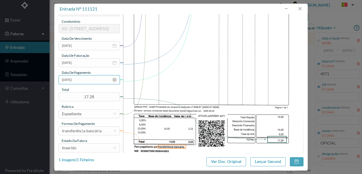
type input "901286761"
click at [86, 81] on input "[DATE]" at bounding box center [89, 79] width 61 height 9
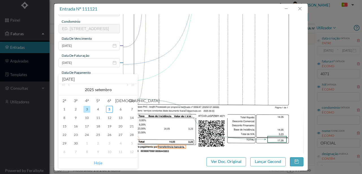
click at [100, 164] on link "Hoje" at bounding box center [98, 162] width 8 height 11
type input "[DATE]"
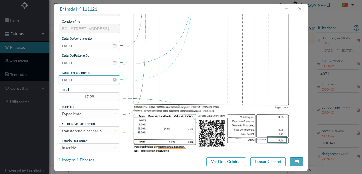
scroll to position [134, 0]
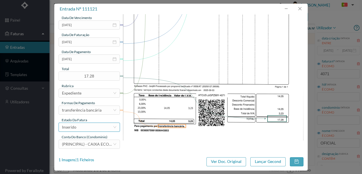
click at [88, 129] on div "Inserido" at bounding box center [87, 127] width 51 height 8
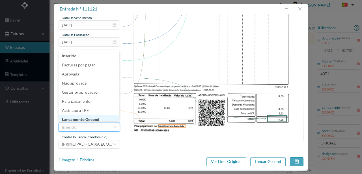
scroll to position [3, 0]
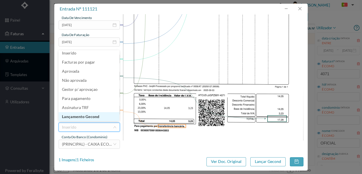
click at [90, 117] on li "Lançamento Gecond" at bounding box center [89, 116] width 61 height 9
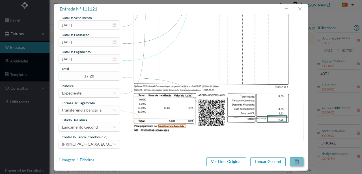
click at [294, 161] on button "button" at bounding box center [297, 161] width 14 height 9
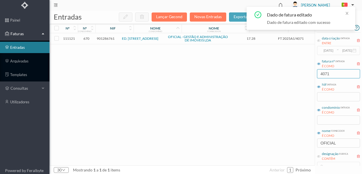
drag, startPoint x: 334, startPoint y: 74, endPoint x: 273, endPoint y: 75, distance: 60.6
click at [283, 73] on div "entradas Lançar Gecond Novas Entradas exportar editar colunas nº nº condomínio …" at bounding box center [206, 91] width 313 height 163
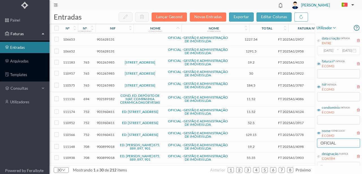
click at [338, 141] on input "OFICIAL" at bounding box center [338, 142] width 43 height 9
click at [325, 117] on input "text" at bounding box center [338, 119] width 43 height 9
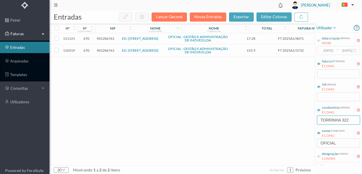
type input "TORRINHA 322"
click at [105, 50] on span "901286761" at bounding box center [106, 50] width 18 height 4
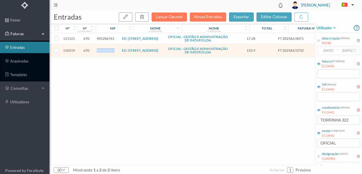
click at [105, 50] on span "901286761" at bounding box center [106, 50] width 18 height 4
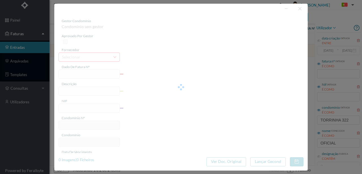
type input "FT 2025A1/3732"
type input "HONORARIOS Setembro de 2025"
type input "901286761"
type input "[DATE]"
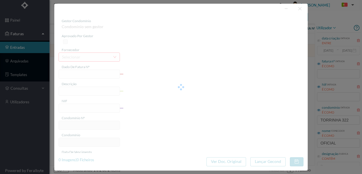
type input "[DATE]"
type input "155.90"
type input "670"
type input "ED. RUA DA TORRINHA 322 A 332"
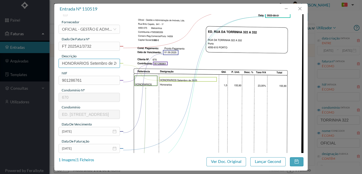
scroll to position [57, 0]
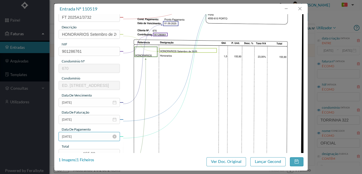
click at [86, 137] on input "[DATE]" at bounding box center [89, 136] width 61 height 9
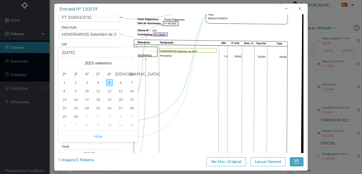
click at [97, 136] on link "Hoje" at bounding box center [98, 136] width 8 height 11
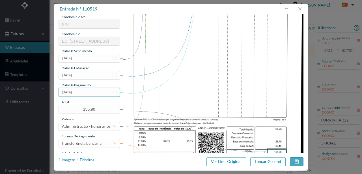
scroll to position [134, 0]
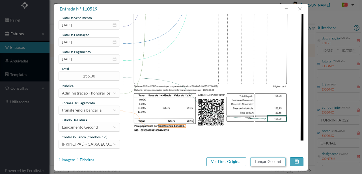
click at [262, 161] on button "Lançar Gecond" at bounding box center [268, 161] width 35 height 9
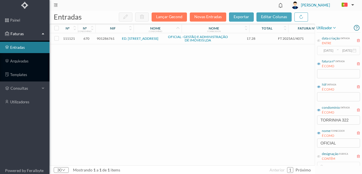
click at [112, 40] on td "901286761" at bounding box center [105, 38] width 21 height 11
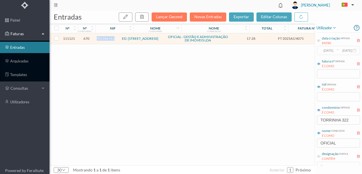
click at [112, 40] on span "901286761" at bounding box center [106, 38] width 18 height 4
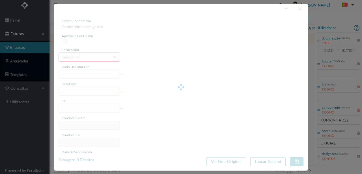
type input "FT 2025A1/4071"
type input "Expediente Geral 3º Trimestre"
type input "901286761"
type input "[DATE]"
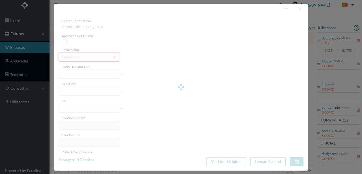
type input "[DATE]"
type input "17.28"
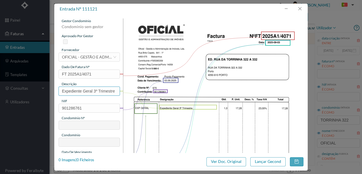
type input "670"
type input "ED. RUA DA TORRINHA 322 A 332"
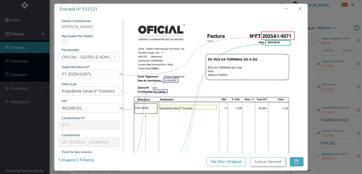
click at [279, 162] on button "Lançar Gecond" at bounding box center [268, 161] width 35 height 9
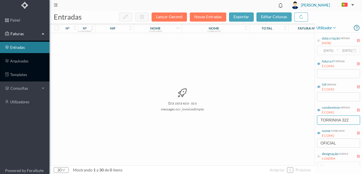
drag, startPoint x: 352, startPoint y: 118, endPoint x: 294, endPoint y: 119, distance: 57.8
click at [297, 120] on div "entradas Lançar Gecond Novas Entradas exportar editar colunas nº nº condomínio …" at bounding box center [206, 91] width 313 height 163
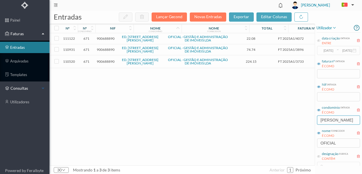
type input "RUI B"
click at [108, 61] on span "900688890" at bounding box center [106, 61] width 18 height 4
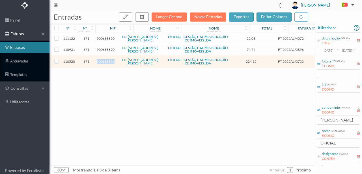
click at [108, 61] on span "900688890" at bounding box center [106, 61] width 18 height 4
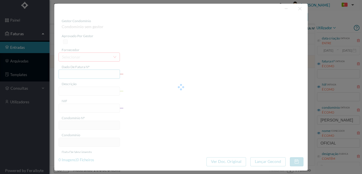
type input "FT 2025A1/3733"
type input "HONORARIOS Setembro de 2025"
type input "900688890"
type input "[DATE]"
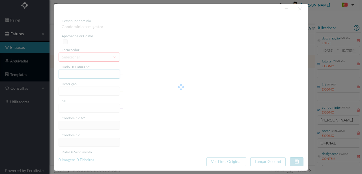
type input "[DATE]"
type input "224.15"
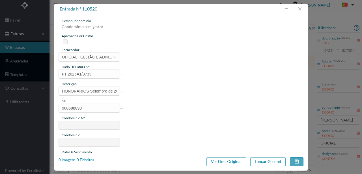
type input "671"
type input "ED. RUA RUI BARBOSA, 18"
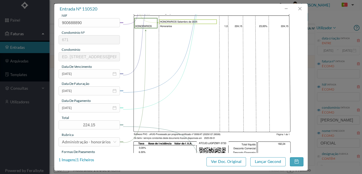
scroll to position [94, 0]
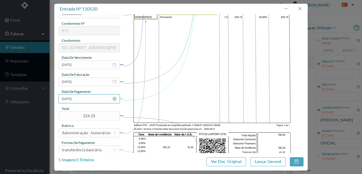
click at [93, 98] on input "[DATE]" at bounding box center [89, 98] width 61 height 9
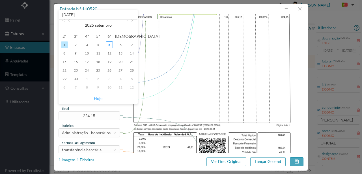
click at [99, 99] on link "Hoje" at bounding box center [98, 98] width 8 height 11
type input "[DATE]"
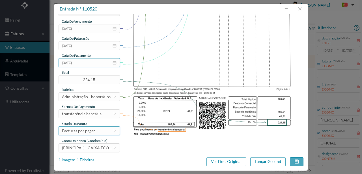
scroll to position [134, 0]
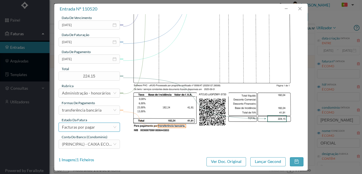
click at [95, 127] on div "Facturas por pagar" at bounding box center [87, 127] width 51 height 8
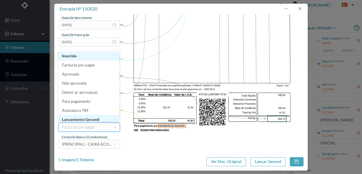
scroll to position [2, 0]
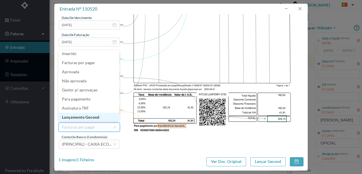
click at [91, 116] on li "Lançamento Gecond" at bounding box center [89, 116] width 61 height 9
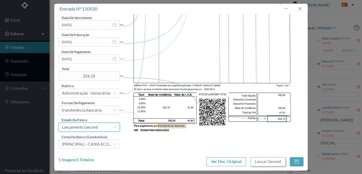
drag, startPoint x: 261, startPoint y: 162, endPoint x: 60, endPoint y: 173, distance: 201.1
click at [260, 162] on button "Lançar Gecond" at bounding box center [268, 161] width 35 height 9
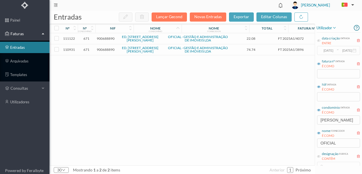
click at [110, 50] on span "900688890" at bounding box center [106, 49] width 18 height 4
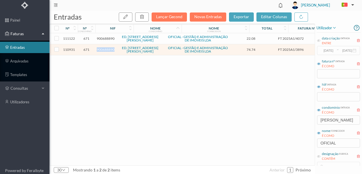
click at [110, 50] on span "900688890" at bounding box center [106, 49] width 18 height 4
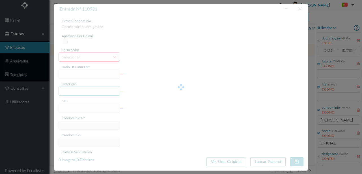
type input "FT 2025A1/3896"
type input "MANUTENÇÃO Setembro de 2025"
type input "900688890"
type input "[DATE]"
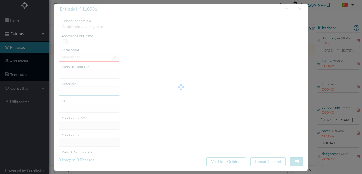
type input "[DATE]"
type input "74.74"
type input "671"
type input "ED. RUA RUI BARBOSA, 18"
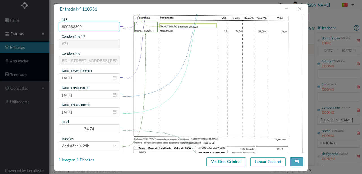
scroll to position [94, 0]
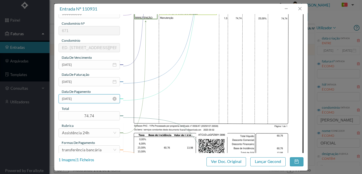
click at [86, 101] on input "[DATE]" at bounding box center [89, 98] width 61 height 9
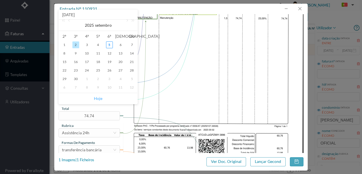
click at [99, 99] on link "Hoje" at bounding box center [98, 98] width 8 height 11
type input "[DATE]"
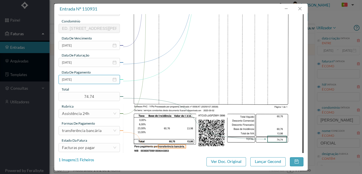
scroll to position [134, 0]
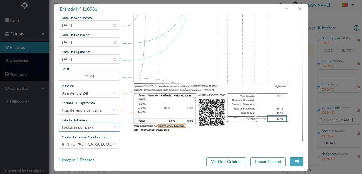
click at [90, 127] on div "Facturas por pagar" at bounding box center [78, 127] width 33 height 8
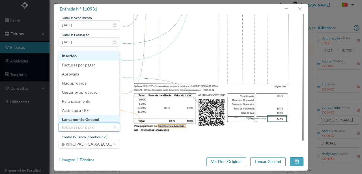
scroll to position [3, 0]
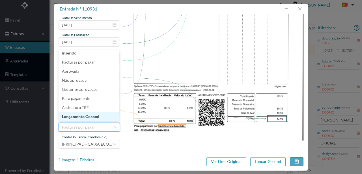
click at [89, 116] on li "Lançamento Gecond" at bounding box center [89, 116] width 61 height 9
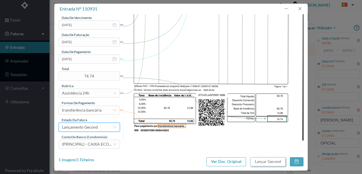
click at [253, 162] on button "Lançar Gecond" at bounding box center [268, 161] width 35 height 9
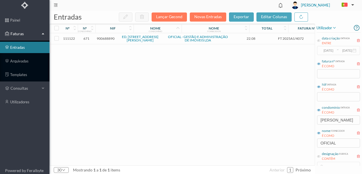
click at [105, 39] on span "900688890" at bounding box center [106, 38] width 18 height 4
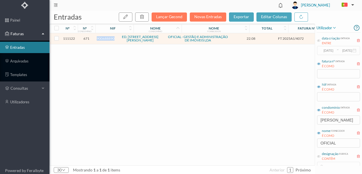
click at [105, 39] on span "900688890" at bounding box center [106, 38] width 18 height 4
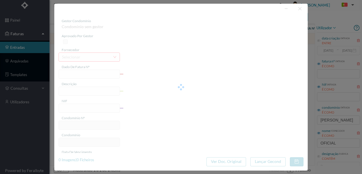
type input "FT 2025A1/4072"
type input "Expediente Geral 3º Trimestre"
type input "900688890"
type input "[DATE]"
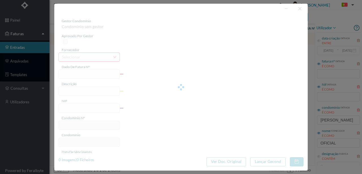
type input "[DATE]"
type input "22.08"
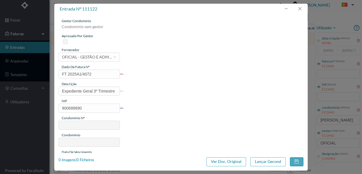
type input "671"
type input "ED. RUA RUI BARBOSA, 18"
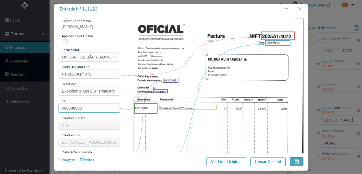
scroll to position [17, 0]
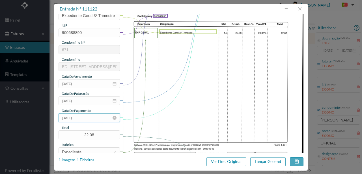
click at [92, 118] on input "[DATE]" at bounding box center [89, 117] width 61 height 9
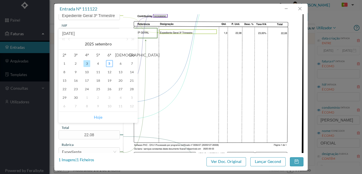
click at [99, 118] on link "Hoje" at bounding box center [98, 117] width 8 height 11
type input "[DATE]"
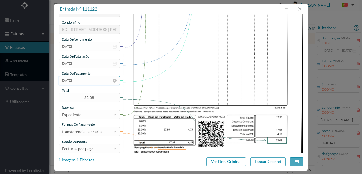
scroll to position [132, 0]
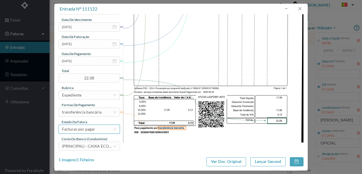
click at [94, 129] on div "Facturas por pagar" at bounding box center [78, 129] width 33 height 8
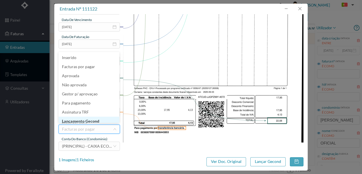
scroll to position [2, 0]
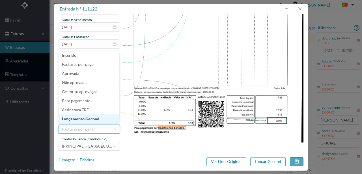
click at [87, 118] on li "Lançamento Gecond" at bounding box center [89, 118] width 61 height 9
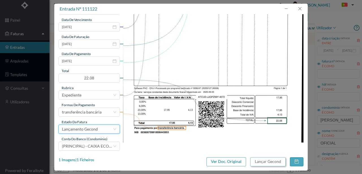
click at [258, 161] on button "Lançar Gecond" at bounding box center [268, 161] width 35 height 9
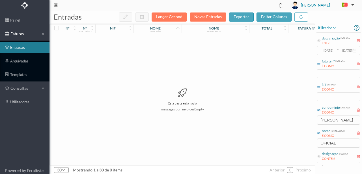
click at [287, 126] on div "Esta pasta está vazia messages.ocr_invoicesEmpty" at bounding box center [182, 99] width 265 height 132
drag, startPoint x: 342, startPoint y: 121, endPoint x: 251, endPoint y: 126, distance: 90.2
click at [269, 124] on div "entradas Lançar Gecond Novas Entradas exportar editar colunas nº nº condomínio …" at bounding box center [206, 91] width 313 height 163
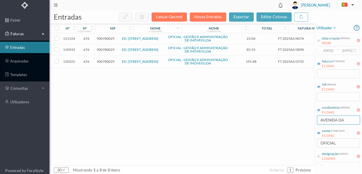
type input "AVENIDA DA"
click at [103, 59] on span "900780029" at bounding box center [106, 61] width 18 height 4
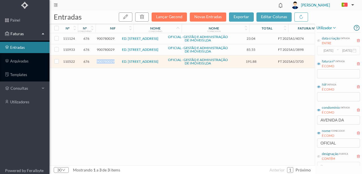
click at [103, 59] on span "900780029" at bounding box center [106, 61] width 18 height 4
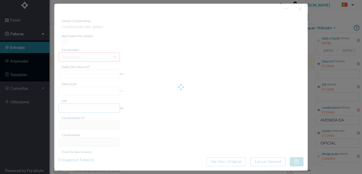
type input "FT 2025A1/3735"
type input "HONORARIOS Setembro de 2025"
type input "900780029"
type input "[DATE]"
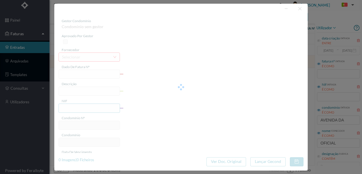
type input "[DATE]"
type input "191.88"
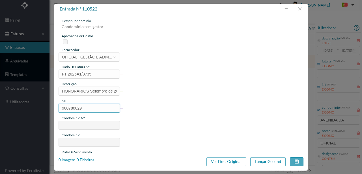
type input "676"
type input "ED. [STREET_ADDRESS]"
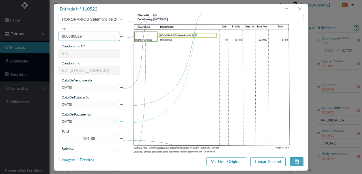
scroll to position [75, 0]
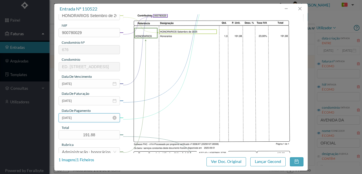
click at [86, 118] on input "[DATE]" at bounding box center [89, 117] width 61 height 9
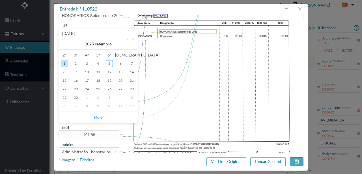
click at [97, 117] on link "Hoje" at bounding box center [98, 117] width 8 height 11
type input "[DATE]"
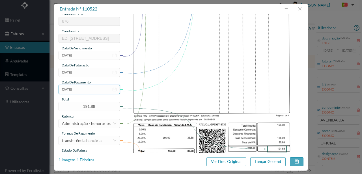
scroll to position [134, 0]
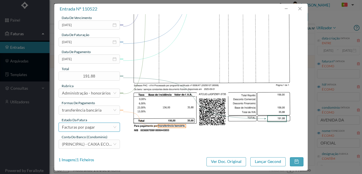
click at [91, 126] on div "Facturas por pagar" at bounding box center [78, 127] width 33 height 8
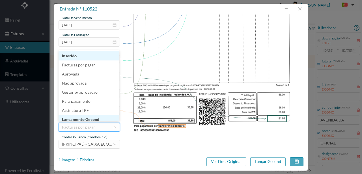
scroll to position [3, 0]
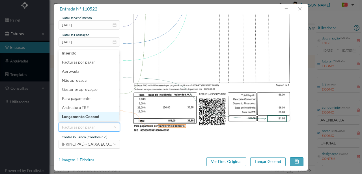
click at [95, 118] on li "Lançamento Gecond" at bounding box center [89, 116] width 61 height 9
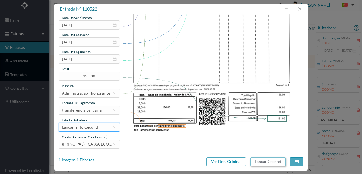
click at [263, 162] on button "Lançar Gecond" at bounding box center [268, 161] width 35 height 9
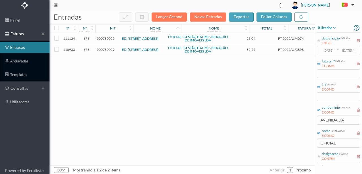
click at [109, 48] on span "900780029" at bounding box center [106, 49] width 18 height 4
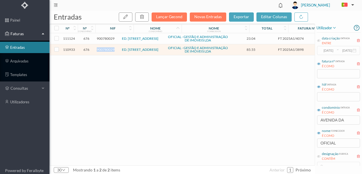
click at [109, 48] on span "900780029" at bounding box center [106, 49] width 18 height 4
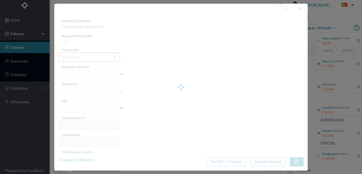
type input "FT 2025A1/3898"
type input "MANUTENÇÃO Setembro de 2025"
type input "900780029"
type input "[DATE]"
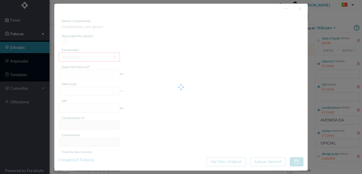
type input "[DATE]"
type input "85.55"
type input "676"
type input "ED. [STREET_ADDRESS]"
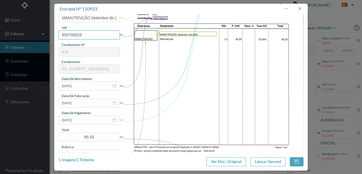
scroll to position [75, 0]
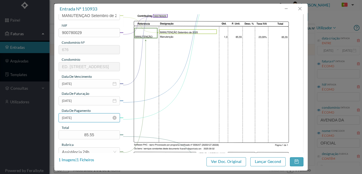
click at [91, 120] on input "[DATE]" at bounding box center [89, 117] width 61 height 9
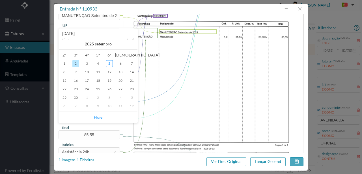
click at [97, 117] on link "Hoje" at bounding box center [98, 117] width 8 height 11
type input "[DATE]"
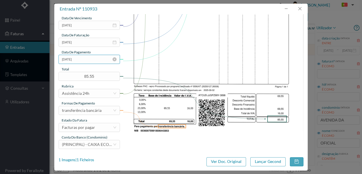
scroll to position [134, 0]
click at [90, 126] on div "Facturas por pagar" at bounding box center [78, 127] width 33 height 8
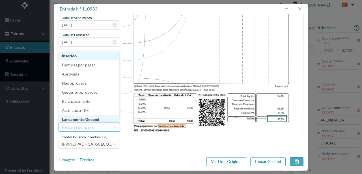
scroll to position [3, 0]
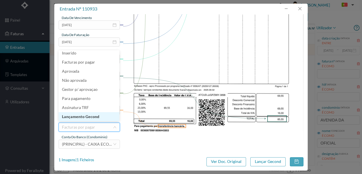
click at [93, 118] on li "Lançamento Gecond" at bounding box center [89, 116] width 61 height 9
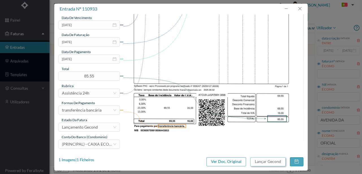
click at [257, 161] on button "Lançar Gecond" at bounding box center [268, 161] width 35 height 9
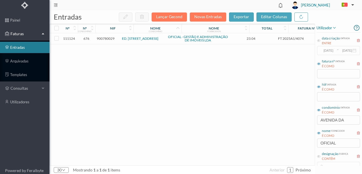
click at [106, 38] on span "900780029" at bounding box center [106, 38] width 18 height 4
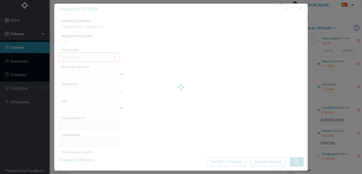
type input "FT 2025A1/4074"
type input "Expediente Geral 3º Trimestre"
type input "900780029"
type input "[DATE]"
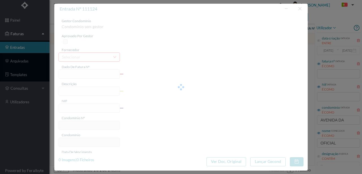
type input "[DATE]"
type input "23.04"
type input "676"
type input "ED. AVENIDA DA REPÚBLICA 255"
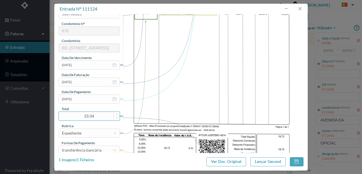
scroll to position [94, 0]
click at [91, 100] on input "[DATE]" at bounding box center [89, 98] width 61 height 9
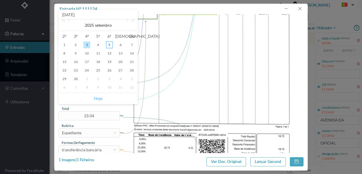
click at [101, 99] on link "Hoje" at bounding box center [98, 98] width 8 height 11
type input "[DATE]"
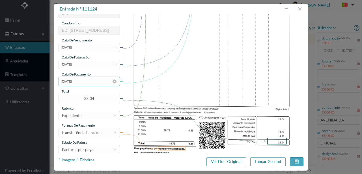
scroll to position [134, 0]
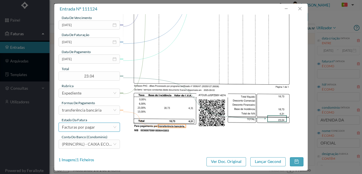
click at [89, 128] on div "Facturas por pagar" at bounding box center [78, 127] width 33 height 8
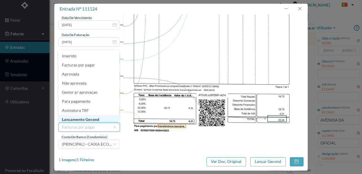
scroll to position [3, 0]
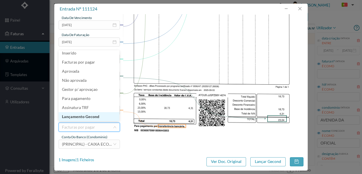
click at [93, 117] on li "Lançamento Gecond" at bounding box center [89, 116] width 61 height 9
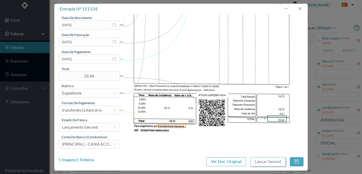
click at [273, 163] on button "Lançar Gecond" at bounding box center [268, 161] width 35 height 9
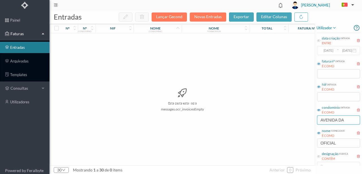
drag, startPoint x: 349, startPoint y: 121, endPoint x: 291, endPoint y: 128, distance: 58.0
click at [291, 128] on div "entradas Lançar Gecond Novas Entradas exportar editar colunas nº nº condomínio …" at bounding box center [206, 91] width 313 height 163
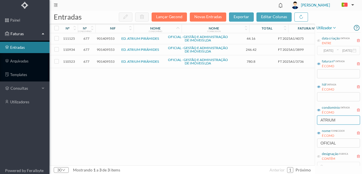
type input "ATRIUM"
click at [108, 61] on span "901409553" at bounding box center [106, 61] width 18 height 4
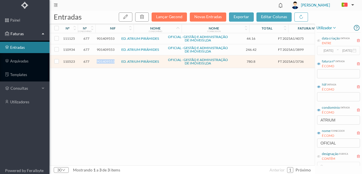
click at [108, 61] on span "901409553" at bounding box center [106, 61] width 18 height 4
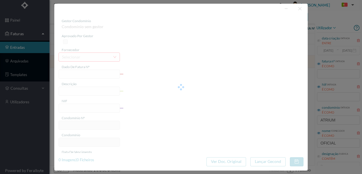
type input "FT 2025A1/3736"
type input "HONORARIOS Setembro de 2025"
type input "901409553"
type input "[DATE]"
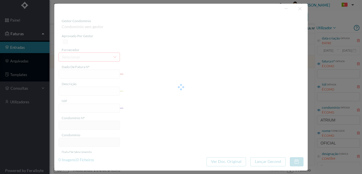
type input "[DATE]"
type input "780.80"
type input "677"
type input "ED. ATRIUM PIRÂMIDES"
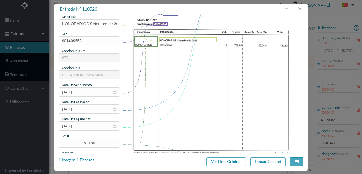
scroll to position [75, 0]
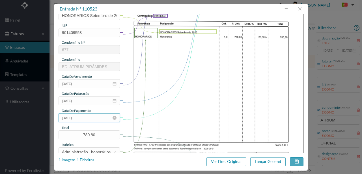
click at [88, 120] on input "[DATE]" at bounding box center [89, 117] width 61 height 9
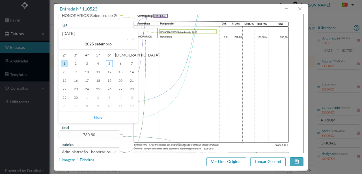
click at [101, 117] on link "Hoje" at bounding box center [98, 117] width 8 height 11
type input "[DATE]"
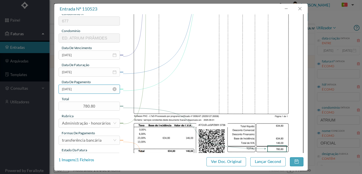
scroll to position [134, 0]
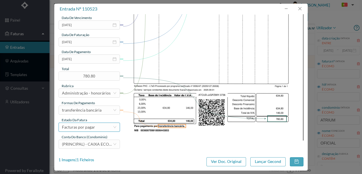
click at [87, 128] on div "Facturas por pagar" at bounding box center [78, 127] width 33 height 8
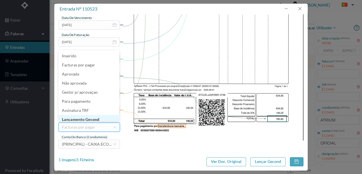
scroll to position [3, 0]
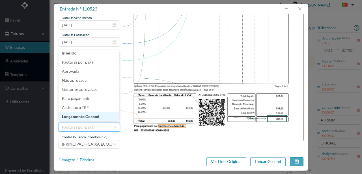
click at [87, 117] on li "Lançamento Gecond" at bounding box center [89, 116] width 61 height 9
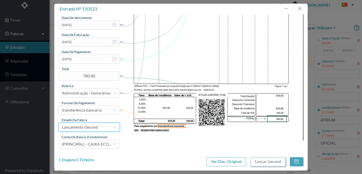
click at [271, 162] on button "Lançar Gecond" at bounding box center [268, 161] width 35 height 9
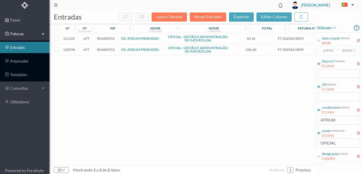
drag, startPoint x: 101, startPoint y: 49, endPoint x: 105, endPoint y: 49, distance: 3.7
click at [101, 49] on span "901409553" at bounding box center [106, 49] width 18 height 4
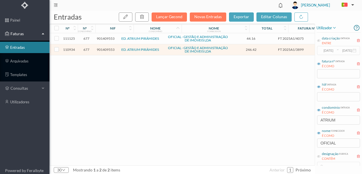
click at [106, 49] on span "901409553" at bounding box center [106, 49] width 18 height 4
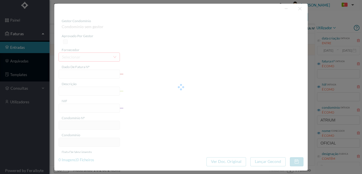
type input "FT 2025A1/3899"
type input "MANUTENÇÃO Setembro de 2025"
type input "901409553"
type input "02-10-2025"
type input "[DATE]"
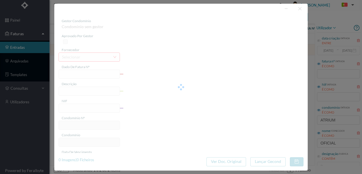
type input "[DATE]"
type input "246.42"
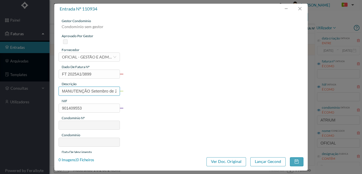
type input "677"
type input "ED. ATRIUM PIRÂMIDES"
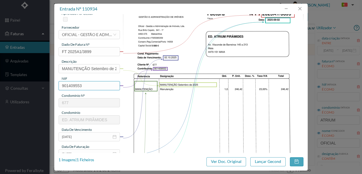
scroll to position [75, 0]
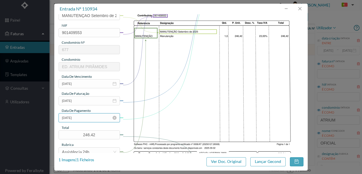
click at [88, 119] on input "[DATE]" at bounding box center [89, 117] width 61 height 9
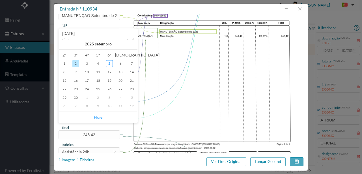
click at [98, 118] on link "Hoje" at bounding box center [98, 117] width 8 height 11
type input "[DATE]"
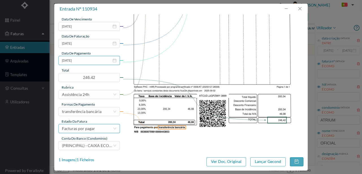
scroll to position [134, 0]
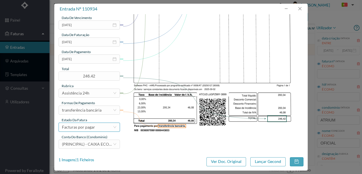
click at [90, 127] on div "Facturas por pagar" at bounding box center [78, 127] width 33 height 8
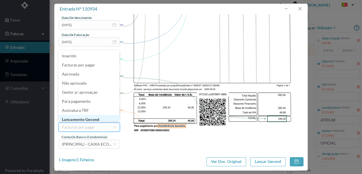
scroll to position [3, 0]
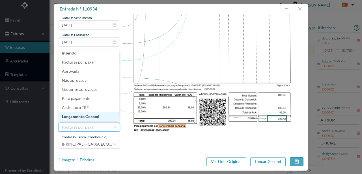
click at [96, 116] on li "Lançamento Gecond" at bounding box center [89, 116] width 61 height 9
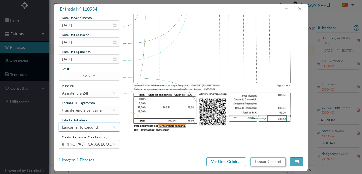
click at [277, 162] on button "Lançar Gecond" at bounding box center [268, 161] width 35 height 9
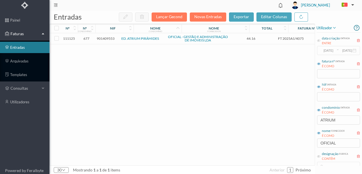
click at [107, 39] on span "901409553" at bounding box center [106, 38] width 18 height 4
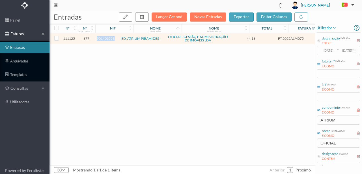
click at [107, 39] on span "901409553" at bounding box center [106, 38] width 18 height 4
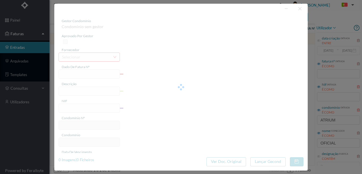
type input "FT 2025A1/4075"
type input "Expediente Geral 3º Trimestre"
type input "901409553"
type input "[DATE]"
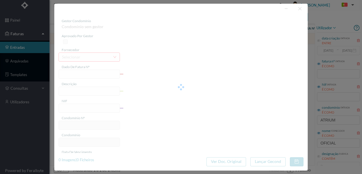
type input "[DATE]"
type input "44.16"
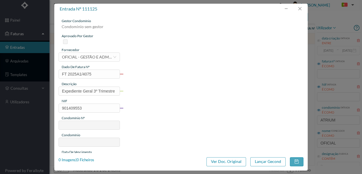
type input "677"
type input "ED. ATRIUM PIRÂMIDES"
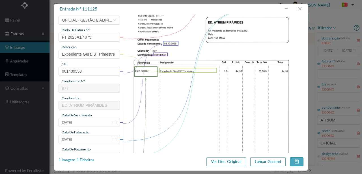
scroll to position [94, 0]
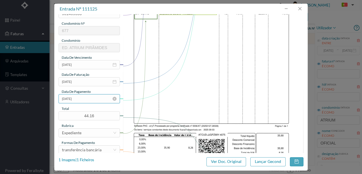
click at [92, 98] on input "[DATE]" at bounding box center [89, 98] width 61 height 9
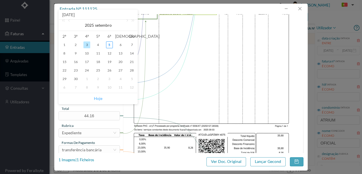
click at [100, 98] on link "Hoje" at bounding box center [98, 98] width 8 height 11
type input "[DATE]"
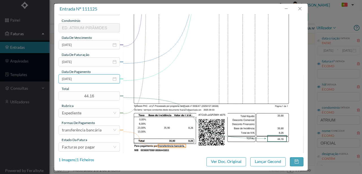
scroll to position [134, 0]
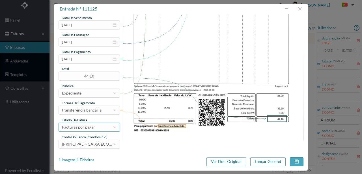
click at [93, 127] on div "Facturas por pagar" at bounding box center [78, 127] width 33 height 8
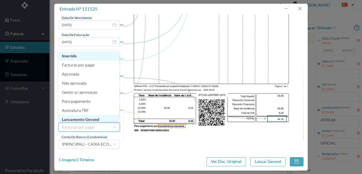
scroll to position [3, 0]
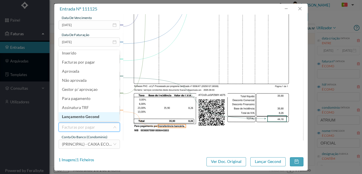
click at [99, 116] on li "Lançamento Gecond" at bounding box center [89, 116] width 61 height 9
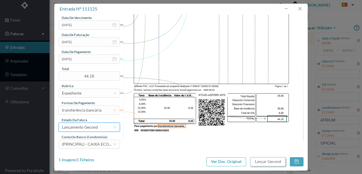
click at [279, 161] on button "Lançar Gecond" at bounding box center [268, 161] width 35 height 9
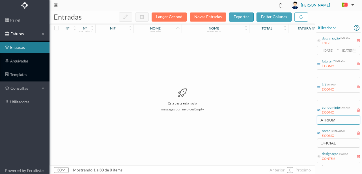
drag, startPoint x: 341, startPoint y: 121, endPoint x: 298, endPoint y: 120, distance: 43.1
click at [298, 120] on div "entradas Lançar Gecond Novas Entradas exportar editar colunas nº nº condomínio …" at bounding box center [206, 91] width 313 height 163
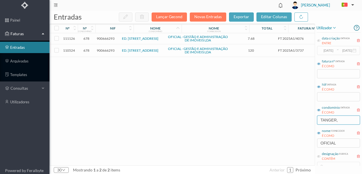
type input "TANGER,"
click at [109, 49] on span "900666293" at bounding box center [106, 50] width 18 height 4
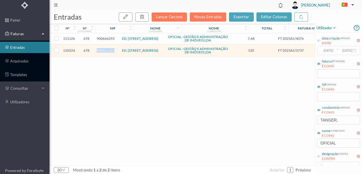
click at [109, 49] on span "900666293" at bounding box center [106, 50] width 18 height 4
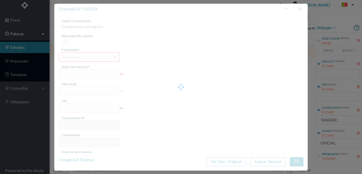
type input "FT 2025A1/3737"
type input "HONORARIOS Setembro de 2025"
type input "900666293"
type input "[DATE]"
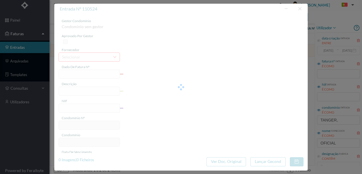
type input "[DATE]"
type input "120.00"
type input "678"
type input "ED. RUA DE TÂNGER, 1545"
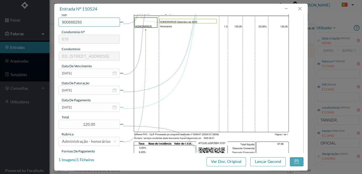
scroll to position [94, 0]
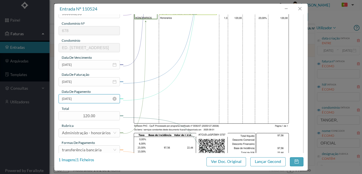
click at [92, 99] on input "[DATE]" at bounding box center [89, 98] width 61 height 9
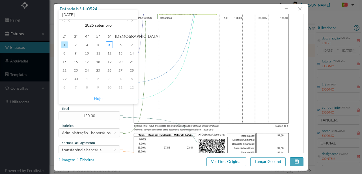
click at [101, 99] on link "Hoje" at bounding box center [98, 98] width 8 height 11
type input "[DATE]"
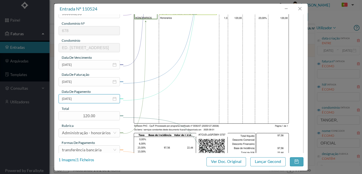
scroll to position [134, 0]
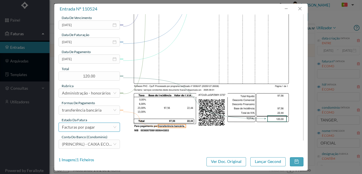
click at [92, 128] on div "Facturas por pagar" at bounding box center [78, 127] width 33 height 8
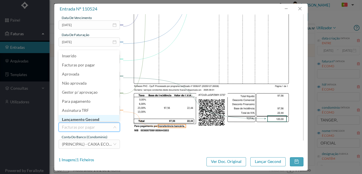
scroll to position [3, 0]
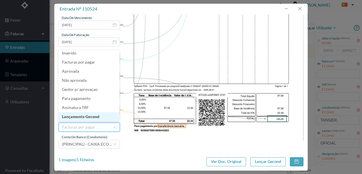
click at [94, 118] on li "Lançamento Gecond" at bounding box center [89, 116] width 61 height 9
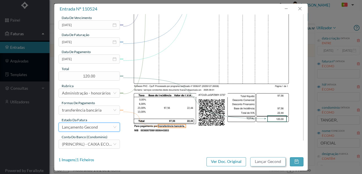
click at [271, 163] on button "Lançar Gecond" at bounding box center [268, 161] width 35 height 9
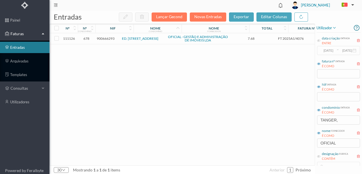
click at [108, 39] on span "900666293" at bounding box center [106, 38] width 18 height 4
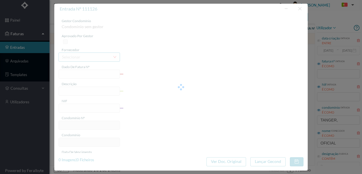
type input "FT 2025A1/4076"
type input "Expediente Geral 3º Trimestre"
type input "900666293"
type input "[DATE]"
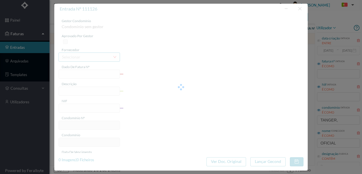
type input "[DATE]"
type input "7.68"
type input "678"
type input "ED. RUA DE TÂNGER, 1545"
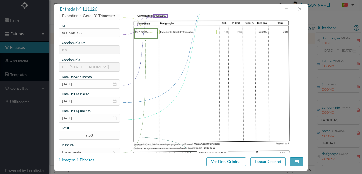
scroll to position [75, 0]
click at [93, 120] on input "[DATE]" at bounding box center [89, 117] width 61 height 9
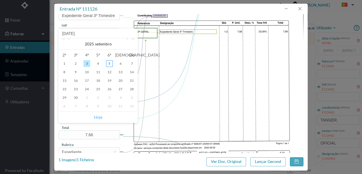
click at [99, 118] on link "Hoje" at bounding box center [98, 117] width 8 height 11
type input "[DATE]"
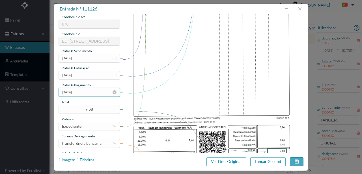
scroll to position [134, 0]
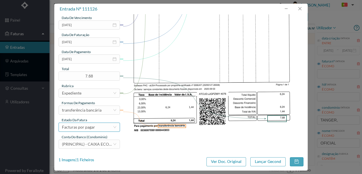
click at [88, 126] on div "Facturas por pagar" at bounding box center [78, 127] width 33 height 8
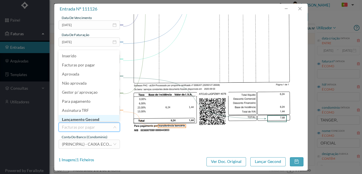
scroll to position [3, 0]
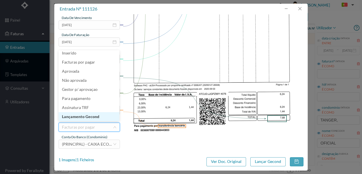
click at [86, 118] on li "Lançamento Gecond" at bounding box center [89, 116] width 61 height 9
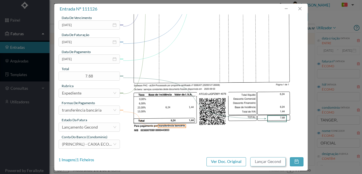
click at [267, 161] on button "Lançar Gecond" at bounding box center [268, 161] width 35 height 9
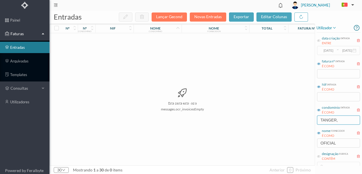
drag, startPoint x: 345, startPoint y: 121, endPoint x: 293, endPoint y: 127, distance: 52.7
click at [295, 128] on div "entradas Lançar Gecond Novas Entradas exportar editar colunas nº nº condomínio …" at bounding box center [206, 91] width 313 height 163
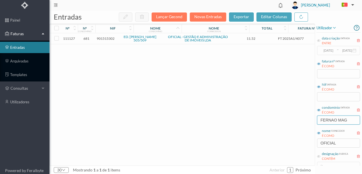
type input "FERNAO MAG"
click at [106, 39] on span "901515302" at bounding box center [106, 38] width 18 height 4
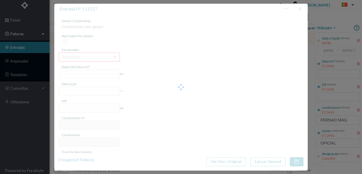
type input "FT 2025A1/4077"
type input "Expediente Geral 3º Trimestre"
type input "901515302"
type input "[DATE]"
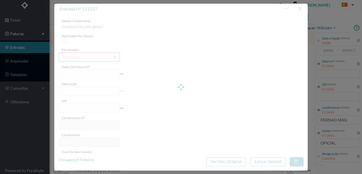
type input "[DATE]"
type input "11.52"
type input "681"
type input "ED. FERNÃO MAGALHÃES 505/509"
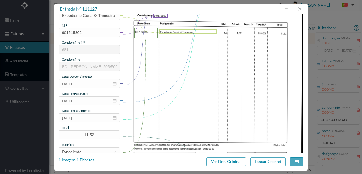
scroll to position [113, 0]
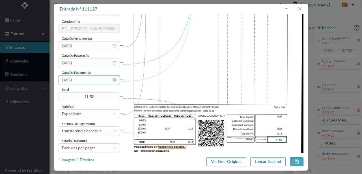
click at [93, 82] on input "[DATE]" at bounding box center [89, 79] width 61 height 9
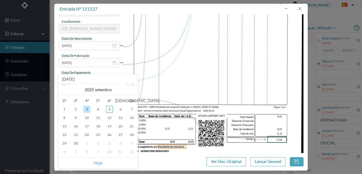
drag, startPoint x: 96, startPoint y: 165, endPoint x: 83, endPoint y: 110, distance: 56.2
click at [96, 164] on link "Hoje" at bounding box center [98, 162] width 8 height 11
type input "[DATE]"
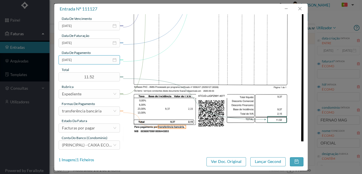
scroll to position [134, 0]
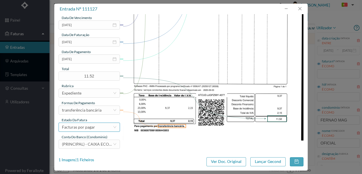
click at [92, 126] on div "Facturas por pagar" at bounding box center [78, 127] width 33 height 8
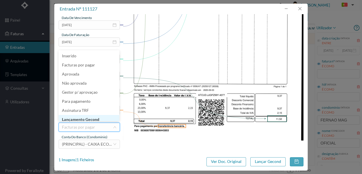
scroll to position [1, 0]
click at [85, 117] on li "Lançamento Gecond" at bounding box center [89, 118] width 61 height 9
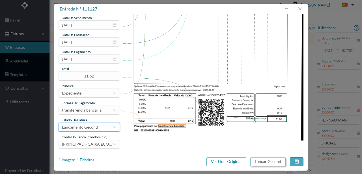
click at [277, 161] on button "Lançar Gecond" at bounding box center [268, 161] width 35 height 9
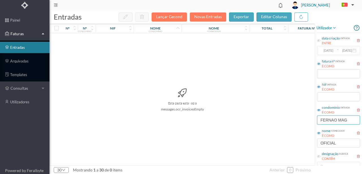
drag, startPoint x: 356, startPoint y: 118, endPoint x: 246, endPoint y: 130, distance: 110.5
click at [253, 128] on div "entradas Lançar Gecond Novas Entradas exportar editar colunas nº nº condomínio …" at bounding box center [206, 91] width 313 height 163
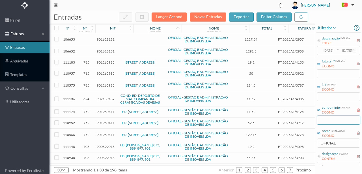
click at [332, 116] on input "text" at bounding box center [338, 119] width 43 height 9
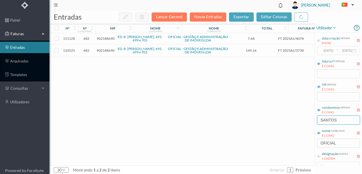
type input "SANTOS"
click at [111, 49] on span "902188690" at bounding box center [106, 50] width 18 height 4
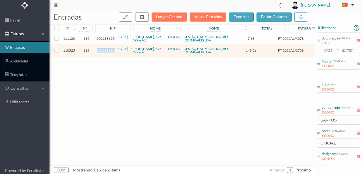
click at [111, 49] on span "902188690" at bounding box center [106, 50] width 18 height 4
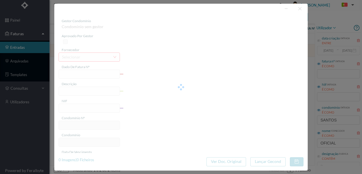
type input "FT 2025A1/3738"
type input "HONORARIOS Setembro de 2025"
type input "902188690"
type input "01-10-2025"
type input "[DATE]"
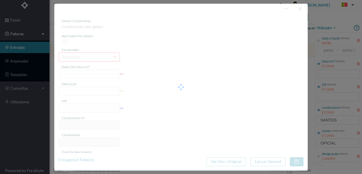
type input "[DATE]"
type input "149.26"
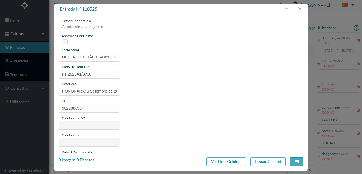
type input "682"
type input "ED. R. SANTOS POUSADA, 695, 699 e 703"
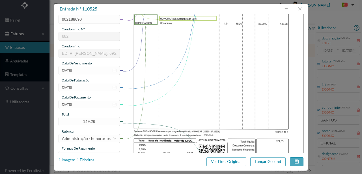
scroll to position [94, 0]
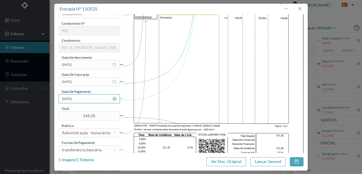
click at [91, 101] on input "[DATE]" at bounding box center [89, 98] width 61 height 9
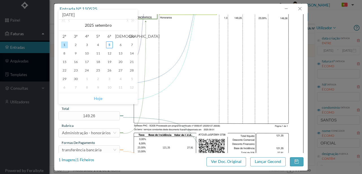
click at [97, 99] on link "Hoje" at bounding box center [98, 98] width 8 height 11
type input "[DATE]"
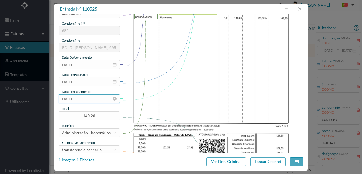
scroll to position [134, 0]
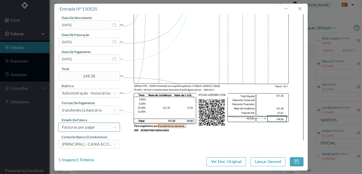
click at [88, 128] on div "Facturas por pagar" at bounding box center [78, 127] width 33 height 8
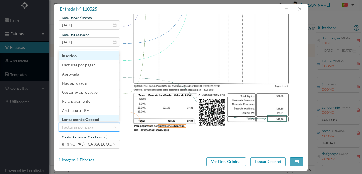
scroll to position [3, 0]
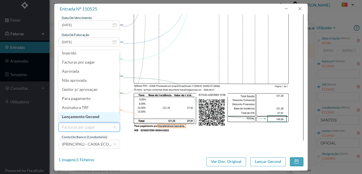
click at [91, 118] on li "Lançamento Gecond" at bounding box center [89, 116] width 61 height 9
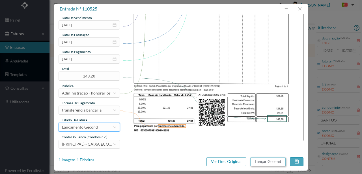
click at [270, 163] on button "Lançar Gecond" at bounding box center [268, 161] width 35 height 9
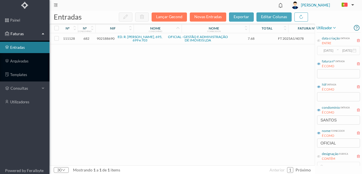
click at [106, 38] on span "902188690" at bounding box center [106, 38] width 18 height 4
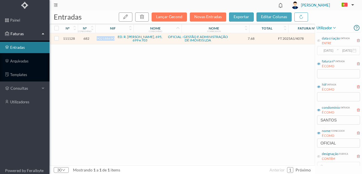
click at [106, 38] on span "902188690" at bounding box center [106, 38] width 18 height 4
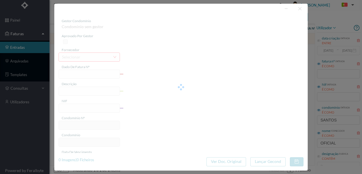
type input "FT 2025A1/4078"
type input "Expediente Geral 3º Trimestre"
type input "902188690"
type input "03-10-2025"
type input "[DATE]"
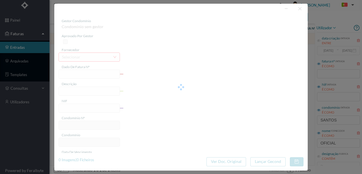
type input "[DATE]"
type input "7.68"
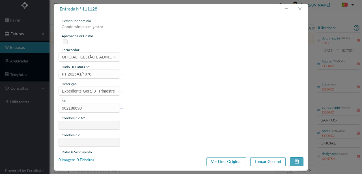
type input "682"
type input "ED. R. SANTOS POUSADA, 695, 699 e 703"
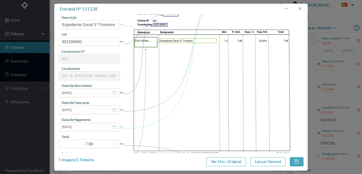
scroll to position [75, 0]
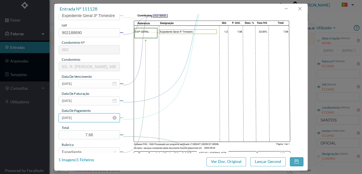
click at [88, 117] on input "[DATE]" at bounding box center [89, 117] width 61 height 9
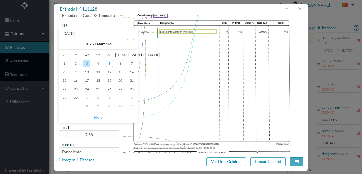
click at [99, 117] on link "Hoje" at bounding box center [98, 117] width 8 height 11
type input "[DATE]"
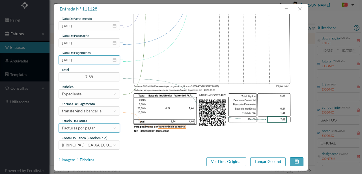
scroll to position [134, 0]
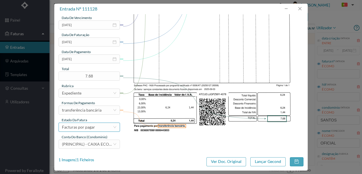
click at [91, 128] on div "Facturas por pagar" at bounding box center [78, 127] width 33 height 8
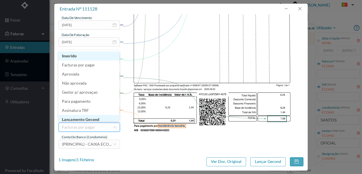
scroll to position [3, 0]
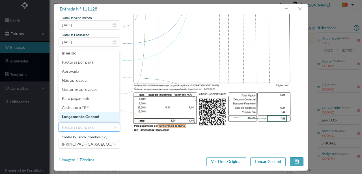
click at [87, 118] on li "Lançamento Gecond" at bounding box center [89, 116] width 61 height 9
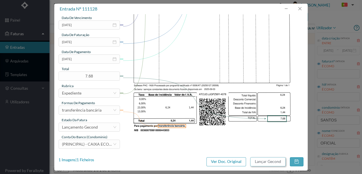
click at [265, 162] on button "Lançar Gecond" at bounding box center [268, 161] width 35 height 9
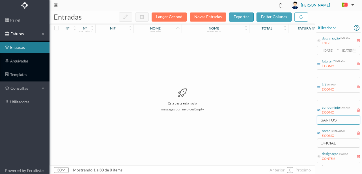
drag, startPoint x: 350, startPoint y: 118, endPoint x: 280, endPoint y: 126, distance: 70.5
click at [283, 127] on div "entradas Lançar Gecond Novas Entradas exportar editar colunas nº nº condomínio …" at bounding box center [206, 91] width 313 height 163
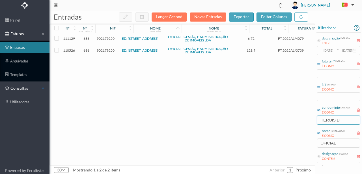
type input "HEROIS D"
click at [104, 51] on span "902179250" at bounding box center [106, 50] width 18 height 4
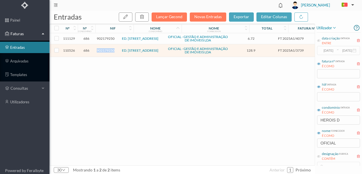
click at [104, 51] on span "902179250" at bounding box center [106, 50] width 18 height 4
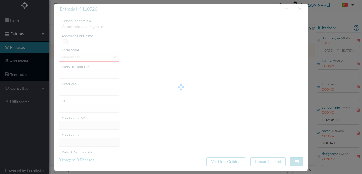
type input "FT 2025A1/3739"
type input "HONORARIOS Setembro de 2025"
type input "902179250"
type input "01-10-2025"
type input "[DATE]"
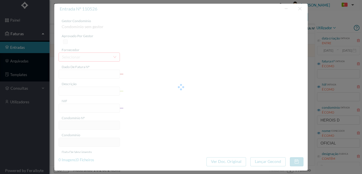
type input "[DATE]"
type input "128.90"
type input "686"
type input "ED. RUA HERÓIS DE FRANÇA, 327/331"
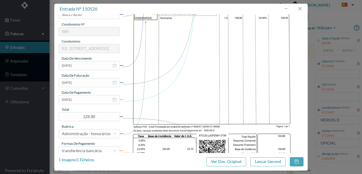
scroll to position [94, 0]
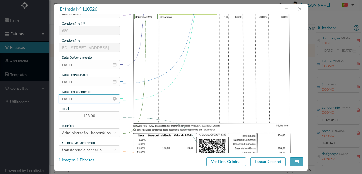
click at [92, 98] on input "[DATE]" at bounding box center [89, 98] width 61 height 9
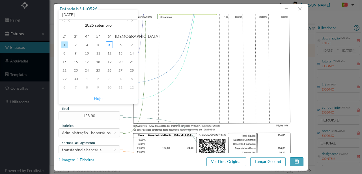
click at [99, 99] on link "Hoje" at bounding box center [98, 98] width 8 height 11
type input "[DATE]"
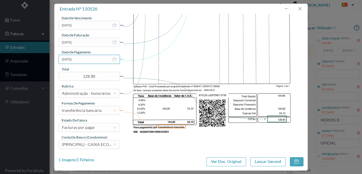
scroll to position [134, 0]
click at [92, 127] on div "Facturas por pagar" at bounding box center [78, 127] width 33 height 8
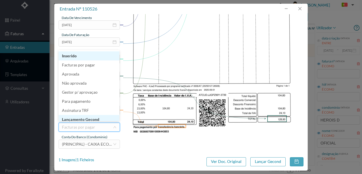
scroll to position [3, 0]
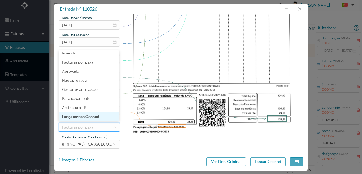
click at [88, 118] on li "Lançamento Gecond" at bounding box center [89, 116] width 61 height 9
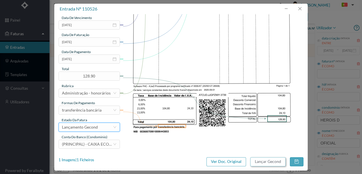
click at [254, 161] on button "Lançar Gecond" at bounding box center [268, 161] width 35 height 9
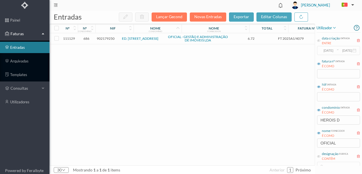
click at [105, 39] on span "902179250" at bounding box center [106, 38] width 18 height 4
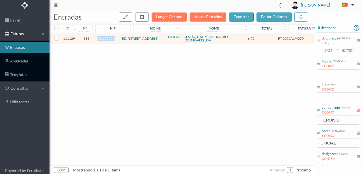
click at [105, 39] on span "902179250" at bounding box center [106, 38] width 18 height 4
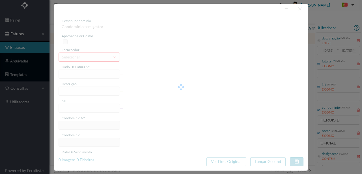
type input "FT 2025A1/4079"
type input "Expediente Geral 3º Trimestre"
type input "902179250"
type input "03-10-2025"
type input "[DATE]"
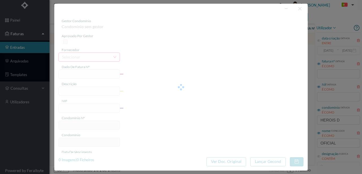
type input "[DATE]"
type input "6.72"
type input "686"
type input "ED. RUA HERÓIS DE FRANÇA, 327/331"
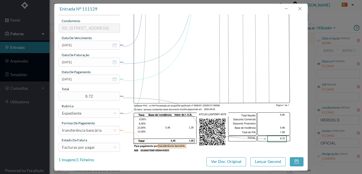
scroll to position [134, 0]
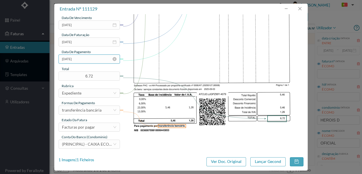
click at [88, 62] on input "[DATE]" at bounding box center [89, 58] width 61 height 9
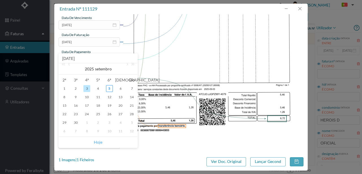
click at [98, 142] on link "Hoje" at bounding box center [98, 142] width 8 height 11
type input "[DATE]"
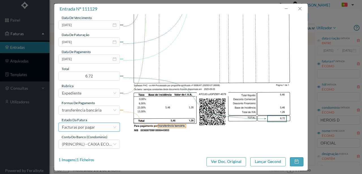
click at [89, 128] on div "Facturas por pagar" at bounding box center [78, 127] width 33 height 8
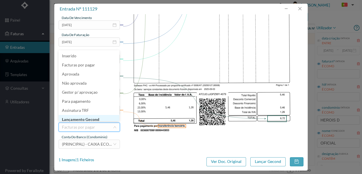
scroll to position [3, 0]
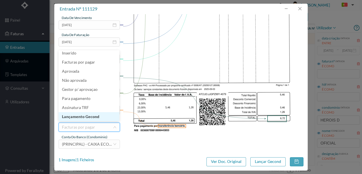
click at [94, 117] on li "Lançamento Gecond" at bounding box center [89, 116] width 61 height 9
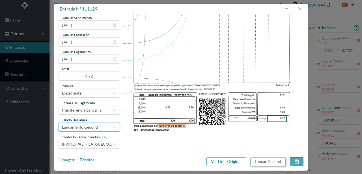
click at [255, 160] on button "Lançar Gecond" at bounding box center [268, 161] width 35 height 9
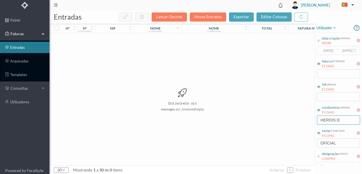
drag, startPoint x: 345, startPoint y: 120, endPoint x: 285, endPoint y: 129, distance: 59.8
click at [286, 129] on div "entradas Lançar Gecond Novas Entradas exportar editar colunas nº nº condomínio …" at bounding box center [206, 91] width 313 height 163
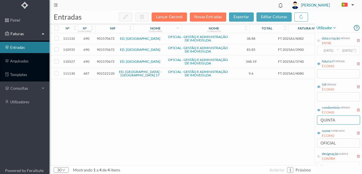
type input "QUINTA"
click at [108, 72] on span "901522120" at bounding box center [106, 73] width 18 height 4
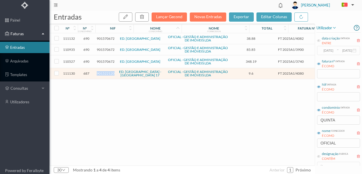
click at [108, 72] on span "901522120" at bounding box center [106, 73] width 18 height 4
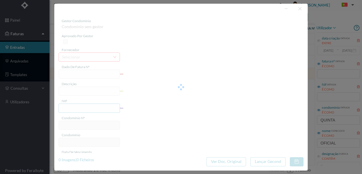
type input "FT 2025A1/4080"
type input "Expediente Geral 3º Trimestre"
type input "901522120"
type input "03-10-2025"
type input "[DATE]"
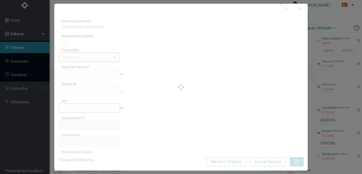
type input "[DATE]"
type input "9.60"
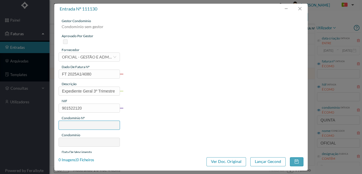
type input "687"
type input "ED. QUINTA SECA - TEIXEIRA PASCOAES 17"
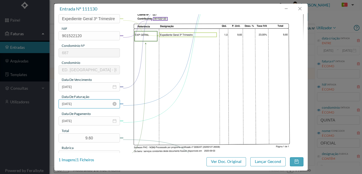
scroll to position [75, 0]
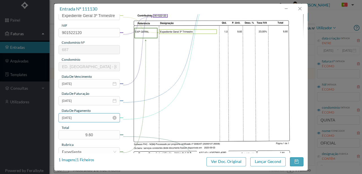
click at [86, 119] on input "[DATE]" at bounding box center [89, 117] width 61 height 9
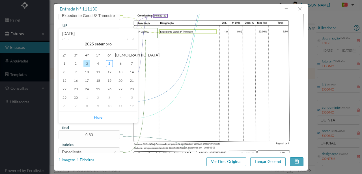
click at [95, 118] on link "Hoje" at bounding box center [98, 117] width 8 height 11
type input "[DATE]"
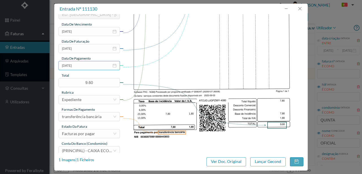
scroll to position [134, 0]
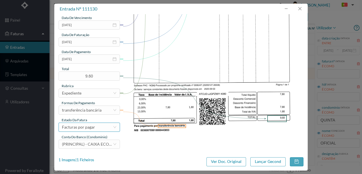
click at [92, 128] on div "Facturas por pagar" at bounding box center [78, 127] width 33 height 8
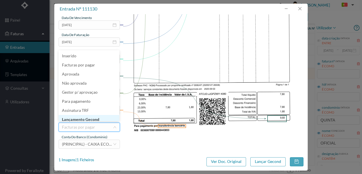
scroll to position [3, 0]
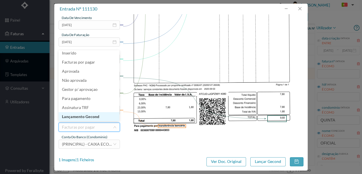
click at [95, 117] on li "Lançamento Gecond" at bounding box center [89, 116] width 61 height 9
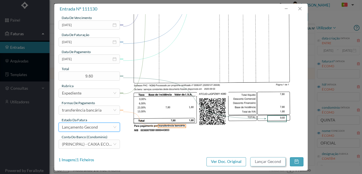
click at [273, 160] on button "Lançar Gecond" at bounding box center [268, 161] width 35 height 9
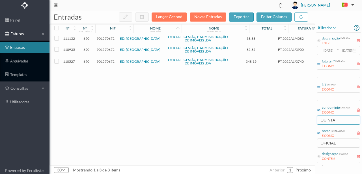
drag, startPoint x: 342, startPoint y: 120, endPoint x: 272, endPoint y: 122, distance: 70.0
click at [272, 122] on div "entradas Lançar Gecond Novas Entradas exportar editar colunas nº nº condomínio …" at bounding box center [206, 91] width 313 height 163
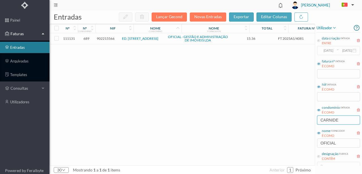
type input "CARNIDE"
click at [105, 38] on span "902215566" at bounding box center [106, 38] width 18 height 4
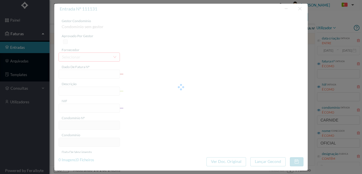
type input "FT 2025A1/4081"
type input "Expediente Geral 3º Trimestre"
type input "902215566"
type input "03-10-2025"
type input "[DATE]"
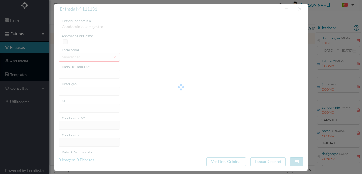
type input "[DATE]"
type input "15.36"
type input "689"
type input "ED. RUA DE CARNIDE 16 A 30"
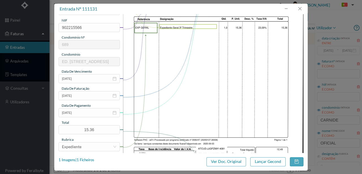
scroll to position [94, 0]
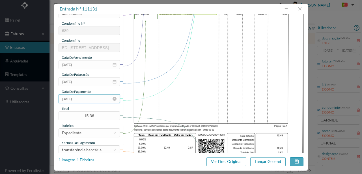
click at [95, 99] on input "[DATE]" at bounding box center [89, 98] width 61 height 9
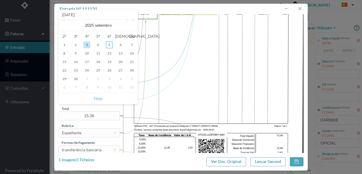
click at [99, 100] on link "Hoje" at bounding box center [98, 98] width 8 height 11
type input "[DATE]"
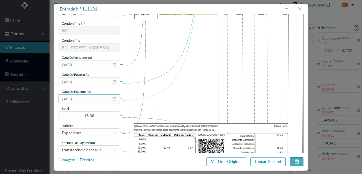
scroll to position [134, 0]
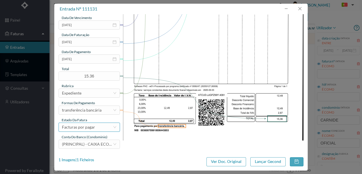
click at [89, 128] on div "Facturas por pagar" at bounding box center [78, 127] width 33 height 8
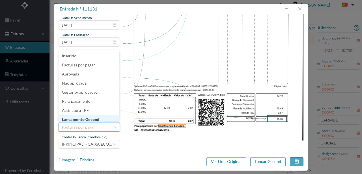
scroll to position [2, 0]
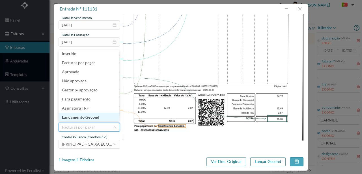
click at [85, 116] on li "Lançamento Gecond" at bounding box center [89, 116] width 61 height 9
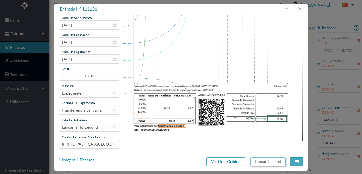
click at [281, 161] on button "Lançar Gecond" at bounding box center [268, 161] width 35 height 9
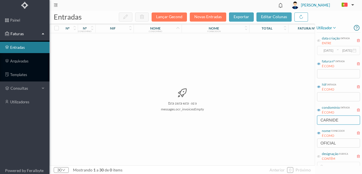
drag, startPoint x: 341, startPoint y: 121, endPoint x: 202, endPoint y: 123, distance: 139.1
click at [203, 123] on div "entradas Lançar Gecond Novas Entradas exportar editar colunas nº nº condomínio …" at bounding box center [206, 91] width 313 height 163
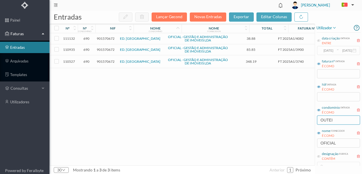
type input "OUTEI"
click at [110, 62] on span "901570672" at bounding box center [106, 61] width 18 height 4
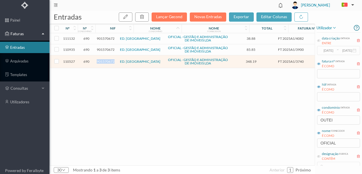
click at [110, 62] on span "901570672" at bounding box center [106, 61] width 18 height 4
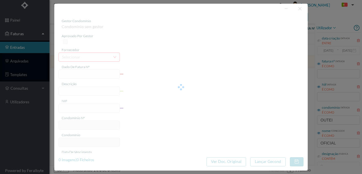
type input "FT 2025A1/3740"
type input "HONORARIOS Setembro de 2025"
type input "901570672"
type input "[DATE]"
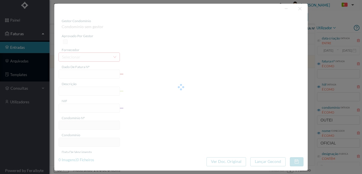
type input "[DATE]"
type input "348.19"
type input "690"
type input "ED. [GEOGRAPHIC_DATA]"
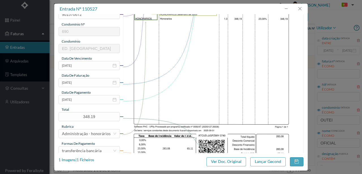
scroll to position [94, 0]
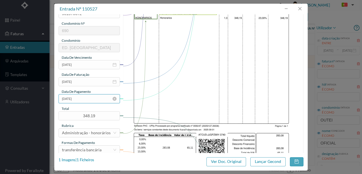
click at [90, 101] on input "[DATE]" at bounding box center [89, 98] width 61 height 9
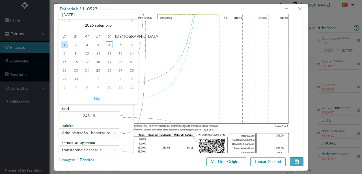
click at [99, 100] on link "Hoje" at bounding box center [98, 98] width 8 height 11
type input "[DATE]"
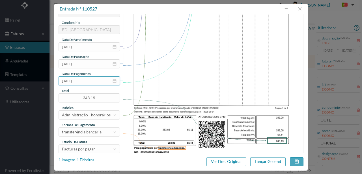
scroll to position [134, 0]
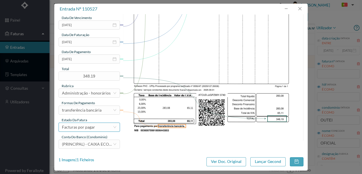
click at [89, 128] on div "Facturas por pagar" at bounding box center [78, 127] width 33 height 8
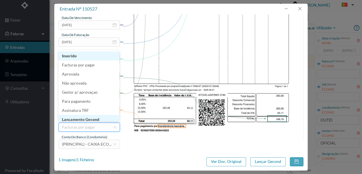
scroll to position [3, 0]
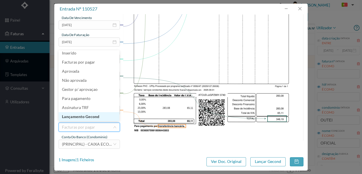
click at [94, 118] on li "Lançamento Gecond" at bounding box center [89, 116] width 61 height 9
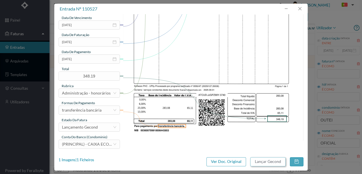
click at [272, 161] on button "Lançar Gecond" at bounding box center [268, 161] width 35 height 9
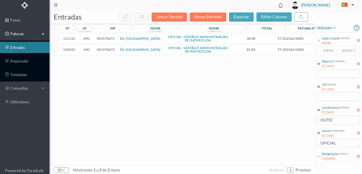
click at [107, 50] on span "901570672" at bounding box center [106, 49] width 18 height 4
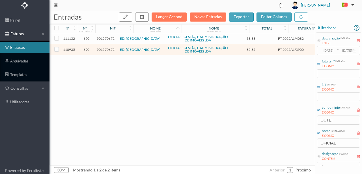
click at [108, 51] on span "901570672" at bounding box center [106, 49] width 18 height 4
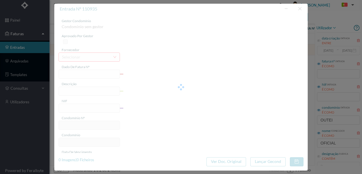
type input "FT 2025A1/3900"
type input "MANUTENÇÃO Setembro de 2025"
type input "901570672"
type input "[DATE]"
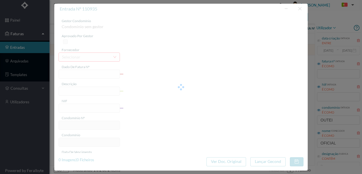
type input "[DATE]"
type input "85.85"
type input "690"
type input "ED. [GEOGRAPHIC_DATA]"
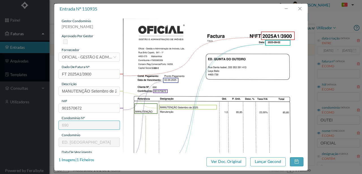
scroll to position [75, 0]
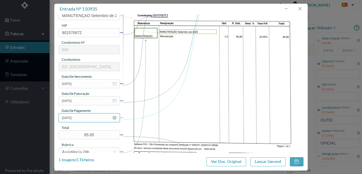
click at [87, 117] on input "[DATE]" at bounding box center [89, 117] width 61 height 9
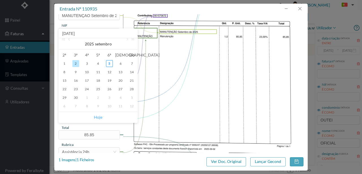
click at [98, 117] on link "Hoje" at bounding box center [98, 117] width 8 height 11
type input "[DATE]"
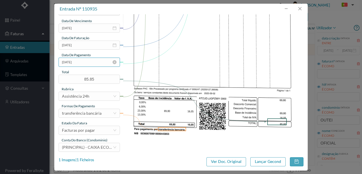
scroll to position [134, 0]
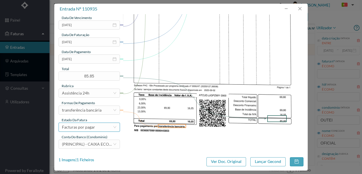
click at [89, 129] on div "Facturas por pagar" at bounding box center [78, 127] width 33 height 8
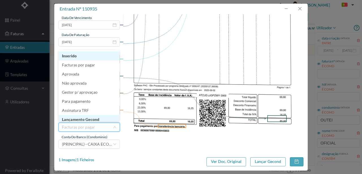
scroll to position [3, 0]
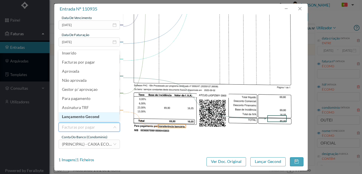
click at [93, 118] on li "Lançamento Gecond" at bounding box center [89, 116] width 61 height 9
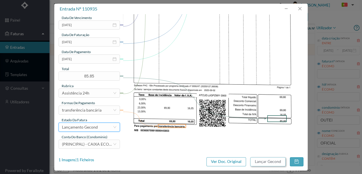
click at [268, 161] on button "Lançar Gecond" at bounding box center [268, 161] width 35 height 9
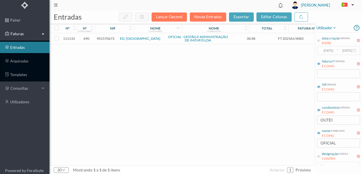
click at [104, 38] on span "901570672" at bounding box center [106, 38] width 18 height 4
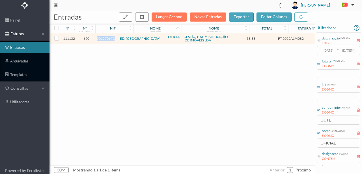
click at [104, 38] on span "901570672" at bounding box center [106, 38] width 18 height 4
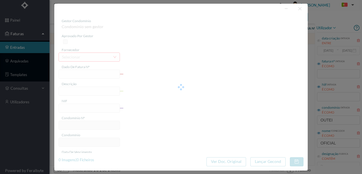
type input "FT 2025A1/4082"
type input "Expediente Geral 3º Trimestre"
type input "901570672"
type input "[DATE]"
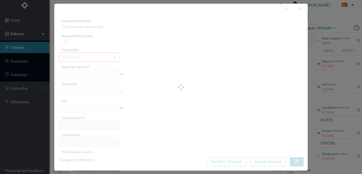
type input "[DATE]"
type input "38.88"
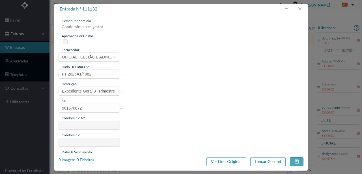
type input "690"
type input "ED. [GEOGRAPHIC_DATA]"
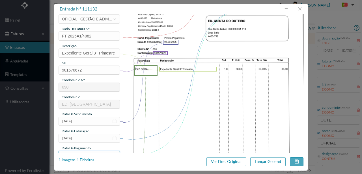
scroll to position [75, 0]
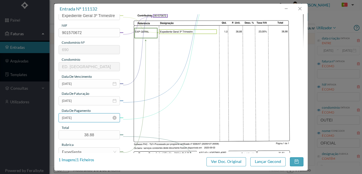
click at [92, 119] on input "[DATE]" at bounding box center [89, 117] width 61 height 9
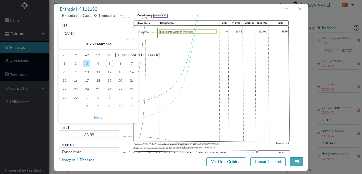
click at [99, 117] on link "Hoje" at bounding box center [98, 117] width 8 height 11
type input "[DATE]"
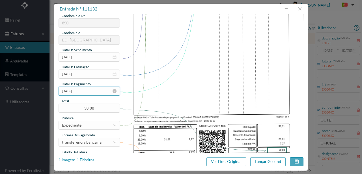
scroll to position [134, 0]
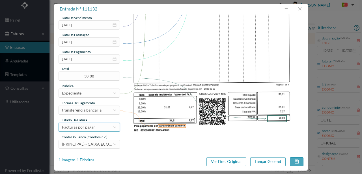
click at [94, 126] on div "Facturas por pagar" at bounding box center [87, 127] width 51 height 8
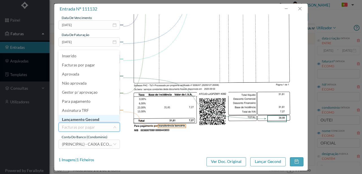
scroll to position [3, 0]
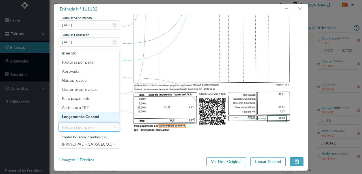
click at [97, 117] on li "Lançamento Gecond" at bounding box center [89, 116] width 61 height 9
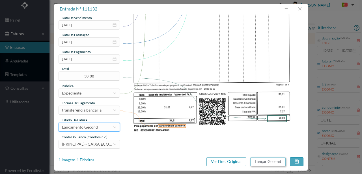
click at [259, 162] on button "Lançar Gecond" at bounding box center [268, 161] width 35 height 9
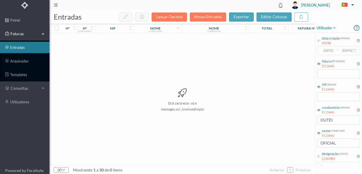
click at [250, 133] on div "Esta pasta está vazia messages.ocr_invoicesEmpty" at bounding box center [182, 99] width 265 height 132
drag, startPoint x: 345, startPoint y: 118, endPoint x: 259, endPoint y: 124, distance: 86.6
click at [263, 124] on div "entradas Lançar Gecond Novas Entradas exportar editar colunas nº nº condomínio …" at bounding box center [206, 91] width 313 height 163
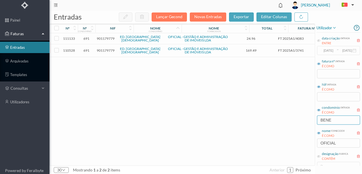
type input "BENE"
click at [109, 50] on span "901179779" at bounding box center [106, 50] width 18 height 4
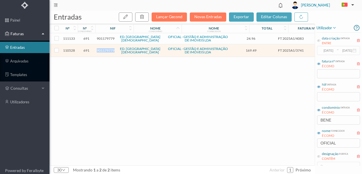
click at [109, 50] on span "901179779" at bounding box center [106, 50] width 18 height 4
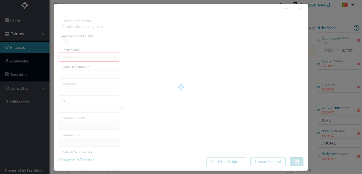
type input "FT 2025A1/3741"
type input "HONORARIOS Setembro de 2025"
type input "901179779"
type input "[DATE]"
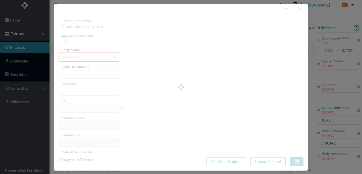
type input "[DATE]"
type input "169.49"
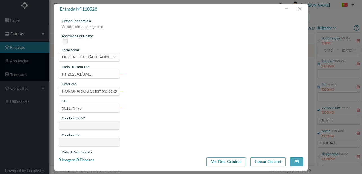
type input "691"
type input "ED. [GEOGRAPHIC_DATA][DEMOGRAPHIC_DATA]"
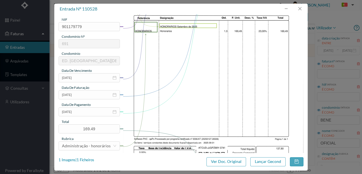
scroll to position [94, 0]
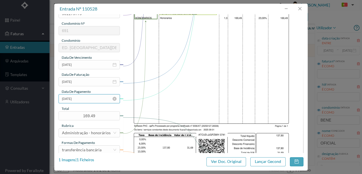
click at [85, 100] on input "[DATE]" at bounding box center [89, 98] width 61 height 9
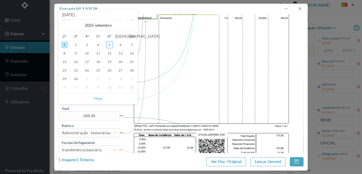
click at [103, 98] on span "Hoje" at bounding box center [98, 98] width 72 height 11
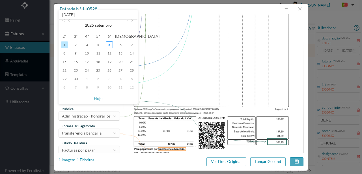
scroll to position [134, 0]
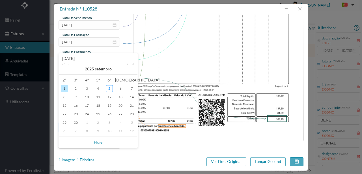
click at [91, 129] on div "Facturas por pagar" at bounding box center [78, 127] width 33 height 8
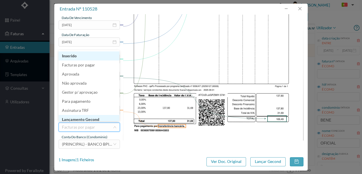
scroll to position [3, 0]
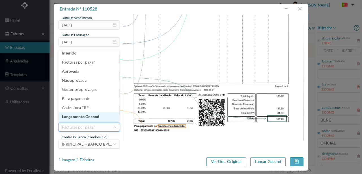
click at [90, 117] on li "Lançamento Gecond" at bounding box center [89, 116] width 61 height 9
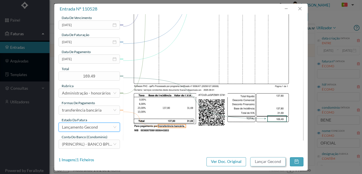
click at [265, 163] on button "Lançar Gecond" at bounding box center [268, 161] width 35 height 9
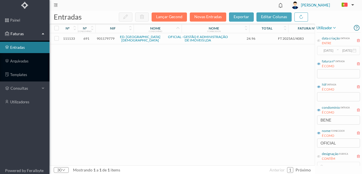
click at [107, 39] on span "901179779" at bounding box center [106, 38] width 18 height 4
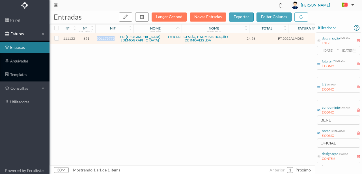
click at [107, 39] on span "901179779" at bounding box center [106, 38] width 18 height 4
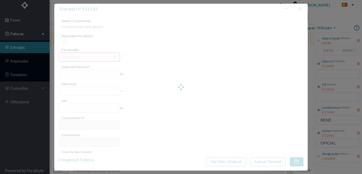
type input "FT 2025A1/4083"
type input "Expediente Geral 3º Trimestre"
type input "901179779"
type input "[DATE]"
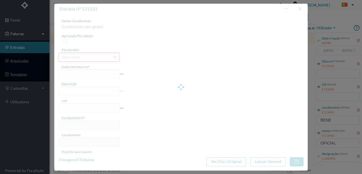
type input "[DATE]"
type input "24.96"
type input "691"
type input "ED. [GEOGRAPHIC_DATA][DEMOGRAPHIC_DATA]"
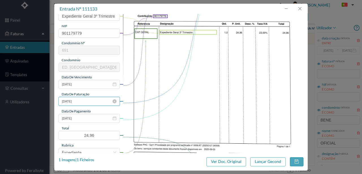
scroll to position [75, 0]
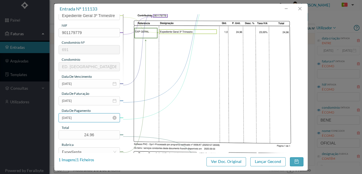
click at [83, 117] on input "[DATE]" at bounding box center [89, 117] width 61 height 9
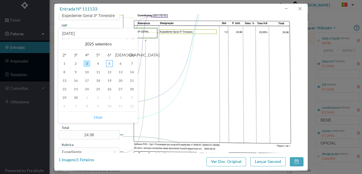
click at [100, 117] on link "Hoje" at bounding box center [98, 117] width 8 height 11
type input "[DATE]"
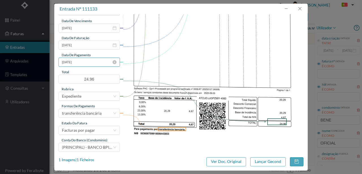
scroll to position [134, 0]
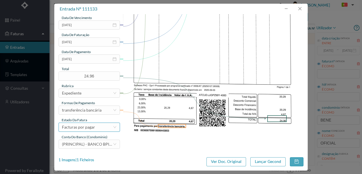
click at [90, 127] on div "Facturas por pagar" at bounding box center [78, 127] width 33 height 8
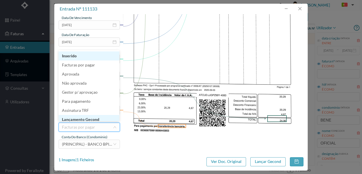
scroll to position [3, 0]
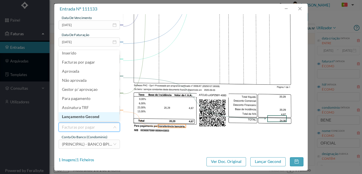
click at [93, 118] on li "Lançamento Gecond" at bounding box center [89, 116] width 61 height 9
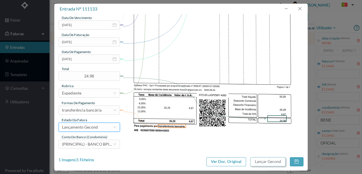
click at [253, 161] on button "Lançar Gecond" at bounding box center [268, 161] width 35 height 9
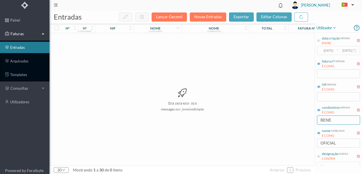
drag, startPoint x: 339, startPoint y: 120, endPoint x: 306, endPoint y: 122, distance: 32.9
click at [306, 122] on div "entradas Lançar Gecond Novas Entradas exportar editar colunas nº nº condomínio …" at bounding box center [206, 91] width 313 height 163
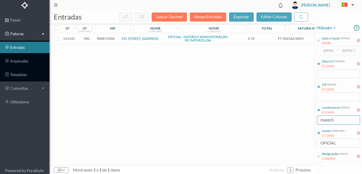
type input "marech"
click at [104, 40] on td "900872306" at bounding box center [105, 38] width 21 height 11
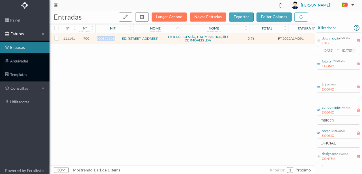
click at [104, 40] on td "900872306" at bounding box center [105, 38] width 21 height 11
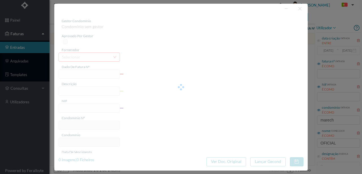
type input "FT 2025A1/4091"
type input "Expediente Geral 3º Trimestre"
type input "900872306"
type input "[DATE]"
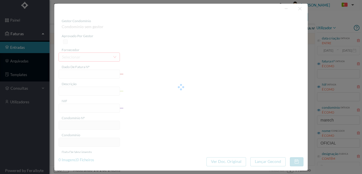
type input "[DATE]"
type input "5.76"
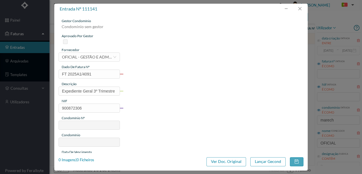
type input "700"
type input "ED. [STREET_ADDRESS]"
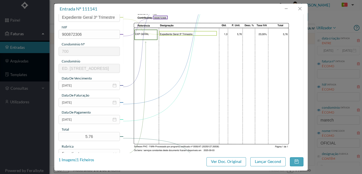
scroll to position [75, 0]
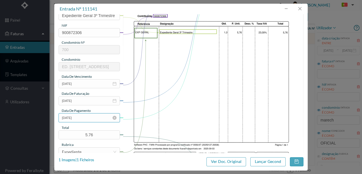
click at [86, 118] on input "[DATE]" at bounding box center [89, 117] width 61 height 9
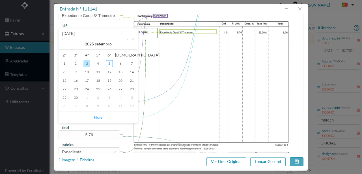
click at [95, 117] on link "Hoje" at bounding box center [98, 117] width 8 height 11
type input "[DATE]"
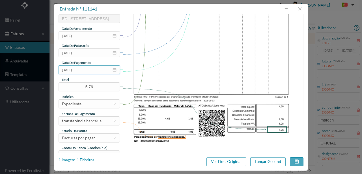
scroll to position [134, 0]
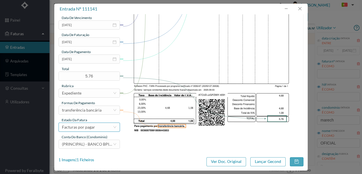
click at [94, 127] on div "Facturas por pagar" at bounding box center [78, 127] width 33 height 8
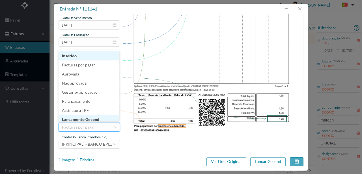
scroll to position [3, 0]
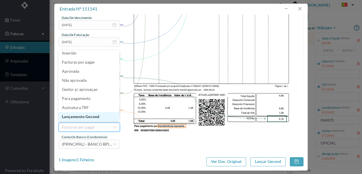
click at [95, 116] on li "Lançamento Gecond" at bounding box center [89, 116] width 61 height 9
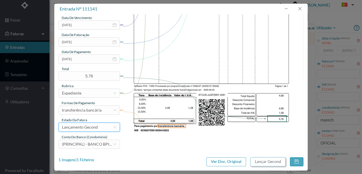
click at [268, 160] on button "Lançar Gecond" at bounding box center [268, 161] width 35 height 9
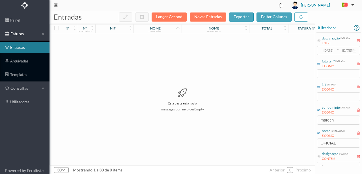
click at [272, 129] on div "Esta pasta está vazia messages.ocr_invoicesEmpty" at bounding box center [182, 99] width 265 height 132
drag, startPoint x: 341, startPoint y: 121, endPoint x: 280, endPoint y: 126, distance: 60.9
click at [281, 126] on div "entradas Lançar Gecond Novas Entradas exportar editar colunas nº nº condomínio …" at bounding box center [206, 91] width 313 height 163
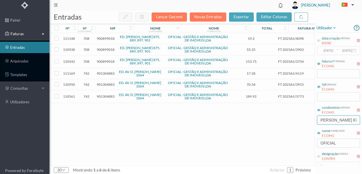
scroll to position [0, 3]
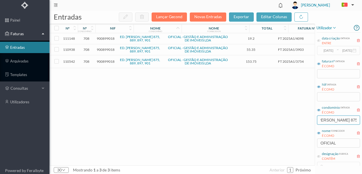
type input "[PERSON_NAME] 875"
click at [106, 59] on span "900899018" at bounding box center [106, 61] width 18 height 4
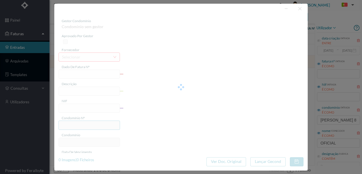
type input "FT 2025A1/3754"
type input "HONORARIOS Setembro de 2025"
type input "900899018"
type input "[DATE]"
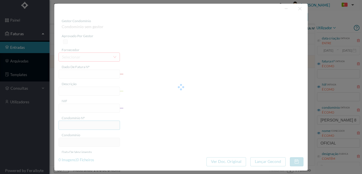
type input "[DATE]"
type input "153.75"
type input "708"
type input "ED. [PERSON_NAME] 875, 889, 897, 901"
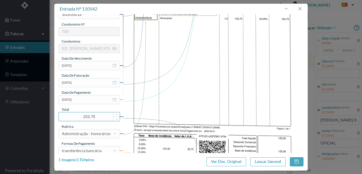
scroll to position [113, 0]
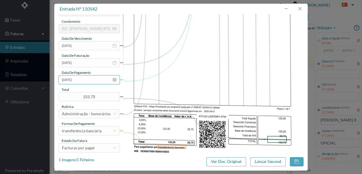
click at [93, 79] on input "[DATE]" at bounding box center [89, 79] width 61 height 9
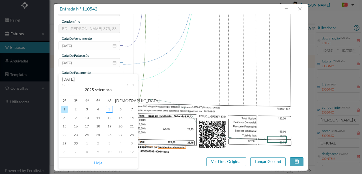
click at [97, 164] on link "Hoje" at bounding box center [98, 162] width 8 height 11
type input "[DATE]"
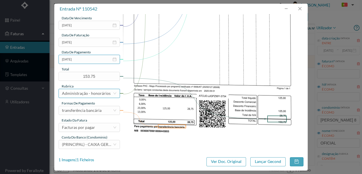
scroll to position [134, 0]
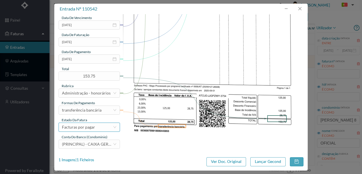
click at [87, 128] on div "Facturas por pagar" at bounding box center [78, 127] width 33 height 8
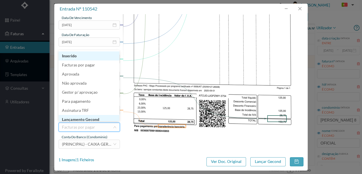
scroll to position [3, 0]
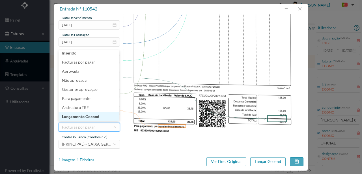
click at [95, 116] on li "Lançamento Gecond" at bounding box center [89, 116] width 61 height 9
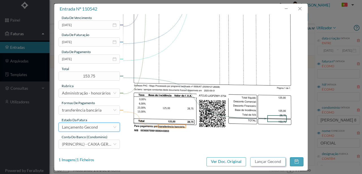
click at [272, 160] on button "Lançar Gecond" at bounding box center [268, 161] width 35 height 9
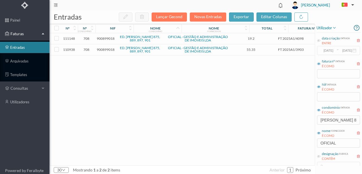
click at [106, 49] on span "900899018" at bounding box center [106, 49] width 18 height 4
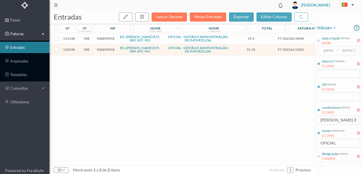
click at [110, 49] on span "900899018" at bounding box center [106, 49] width 18 height 4
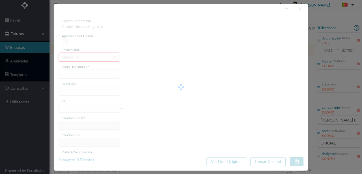
type input "FT 2025A1/3903"
type input "MANUTENÇÃO Setembro de 2025"
type input "900899018"
type input "[DATE]"
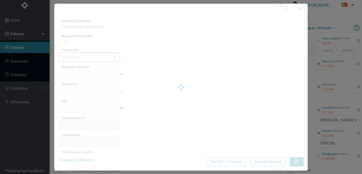
type input "[DATE]"
type input "55.35"
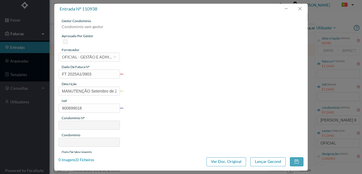
type input "708"
type input "ED. [PERSON_NAME] 875, 889, 897, 901"
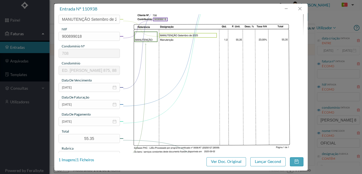
scroll to position [75, 0]
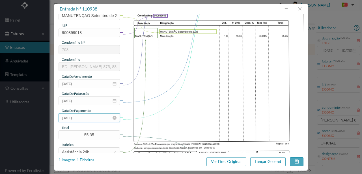
click at [97, 118] on input "[DATE]" at bounding box center [89, 117] width 61 height 9
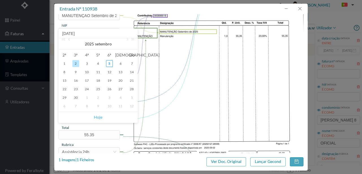
click at [99, 118] on link "Hoje" at bounding box center [98, 117] width 8 height 11
type input "[DATE]"
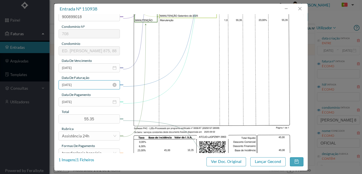
scroll to position [134, 0]
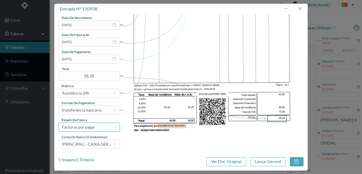
drag, startPoint x: 93, startPoint y: 129, endPoint x: 88, endPoint y: 128, distance: 5.4
click at [93, 129] on div "Facturas por pagar" at bounding box center [78, 127] width 33 height 8
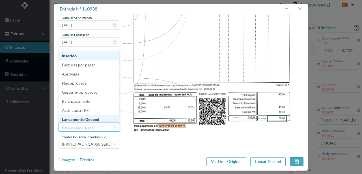
scroll to position [3, 0]
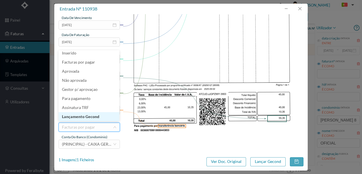
click at [95, 117] on li "Lançamento Gecond" at bounding box center [89, 116] width 61 height 9
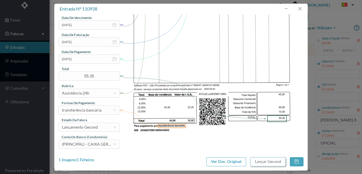
click at [260, 160] on button "Lançar Gecond" at bounding box center [268, 161] width 35 height 9
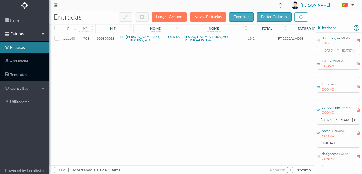
drag, startPoint x: 103, startPoint y: 39, endPoint x: 109, endPoint y: 40, distance: 6.7
click at [103, 39] on span "900899018" at bounding box center [106, 38] width 18 height 4
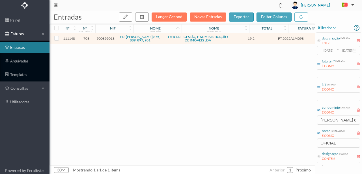
click at [112, 39] on span "900899018" at bounding box center [106, 38] width 18 height 4
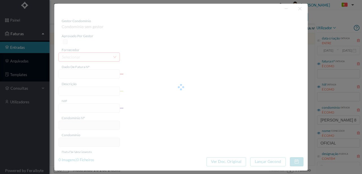
type input "FT 2025A1/4098"
type input "Expediente Geral 3º Trimestre"
type input "900899018"
type input "[DATE]"
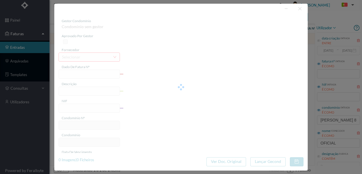
type input "[DATE]"
type input "19.20"
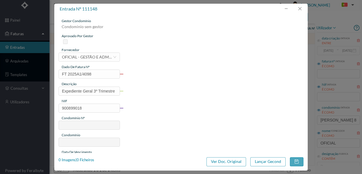
type input "708"
type input "ED. [PERSON_NAME] 875, 889, 897, 901"
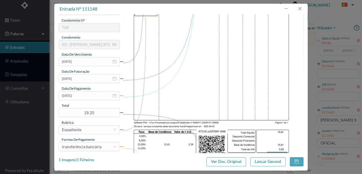
scroll to position [134, 0]
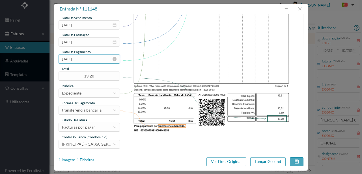
click at [91, 60] on input "[DATE]" at bounding box center [89, 58] width 61 height 9
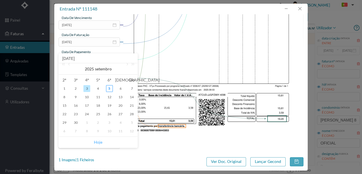
click at [95, 143] on link "Hoje" at bounding box center [98, 142] width 8 height 11
type input "[DATE]"
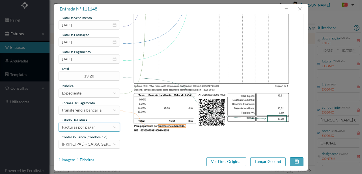
click at [97, 129] on div "Facturas por pagar" at bounding box center [87, 127] width 51 height 8
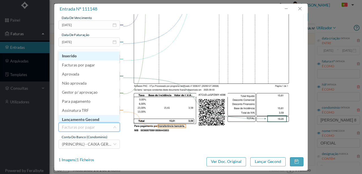
scroll to position [3, 0]
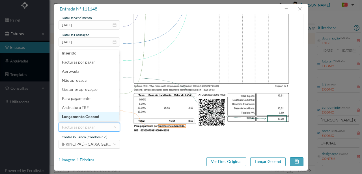
click at [92, 114] on li "Lançamento Gecond" at bounding box center [89, 116] width 61 height 9
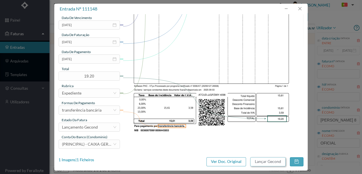
click at [262, 159] on button "Lançar Gecond" at bounding box center [268, 161] width 35 height 9
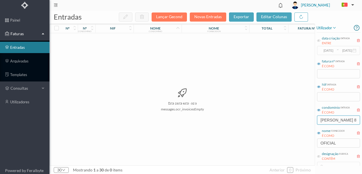
scroll to position [0, 3]
drag, startPoint x: 321, startPoint y: 119, endPoint x: 362, endPoint y: 117, distance: 41.7
click at [362, 117] on div "utilizador data criação entrada ENTRE [DATE] ~ [DATE] fatura nº entrada É COMO …" at bounding box center [338, 95] width 47 height 142
drag, startPoint x: 346, startPoint y: 121, endPoint x: 276, endPoint y: 123, distance: 70.0
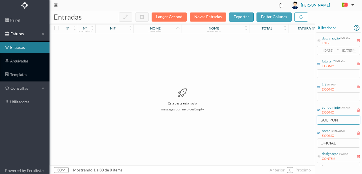
click at [277, 123] on div "entradas Lançar Gecond Novas Entradas exportar editar colunas nº nº condomínio …" at bounding box center [206, 91] width 313 height 163
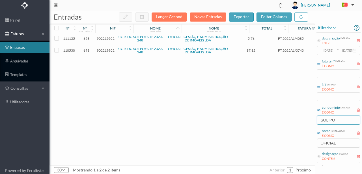
type input "SOL PO"
click at [106, 50] on span "902219952" at bounding box center [106, 50] width 18 height 4
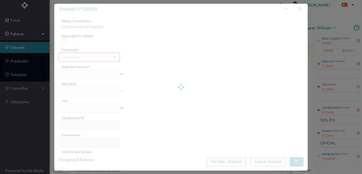
type input "FT 2025A1/3743"
type input "HONORARIOS Setembro de 2025"
type input "902219952"
type input "[DATE]"
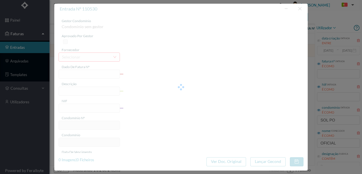
type input "[DATE]"
type input "87.82"
type input "693"
type input "ED. R. DO SOL POENTE 232 A 248"
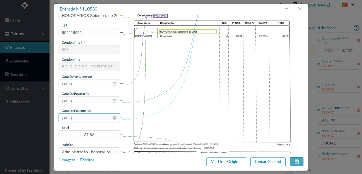
scroll to position [94, 0]
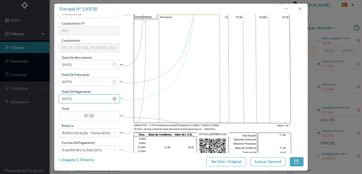
click at [90, 101] on input "[DATE]" at bounding box center [89, 98] width 61 height 9
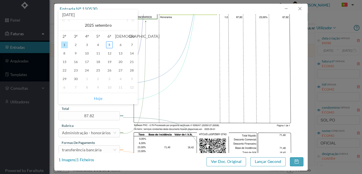
click at [100, 99] on link "Hoje" at bounding box center [98, 98] width 8 height 11
type input "[DATE]"
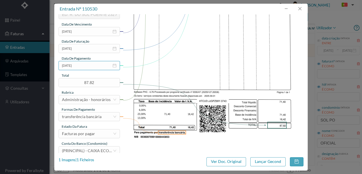
scroll to position [134, 0]
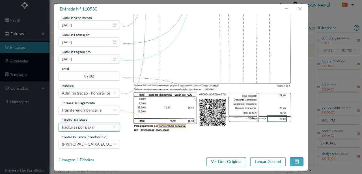
click at [84, 127] on div "Facturas por pagar" at bounding box center [78, 127] width 33 height 8
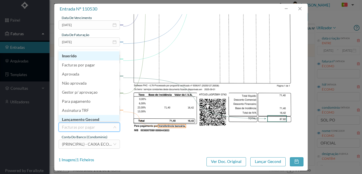
scroll to position [3, 0]
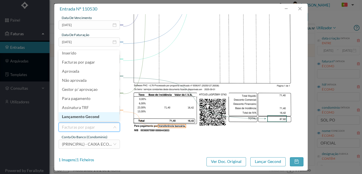
click at [89, 117] on li "Lançamento Gecond" at bounding box center [89, 116] width 61 height 9
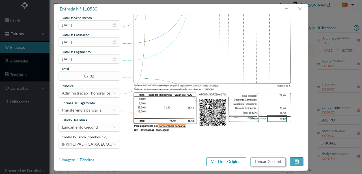
click at [264, 161] on button "Lançar Gecond" at bounding box center [268, 161] width 35 height 9
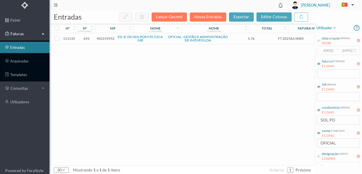
click at [106, 39] on span "902219952" at bounding box center [106, 38] width 18 height 4
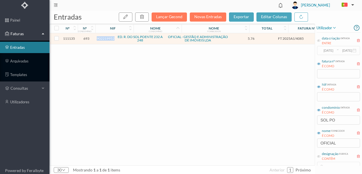
click at [106, 39] on span "902219952" at bounding box center [106, 38] width 18 height 4
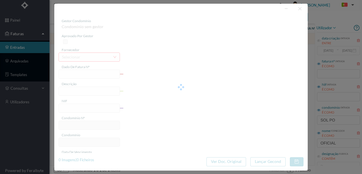
type input "FT 2025A1/4085"
type input "Expediente Geral 3º Trimestre"
type input "902219952"
type input "[DATE]"
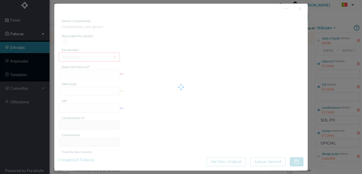
type input "[DATE]"
type input "5.76"
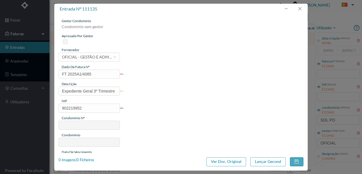
type input "693"
type input "ED. R. DO SOL POENTE 232 A 248"
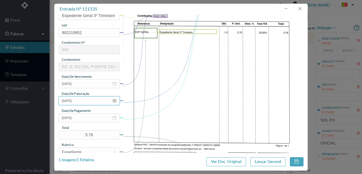
scroll to position [75, 0]
click at [88, 120] on input "[DATE]" at bounding box center [89, 117] width 61 height 9
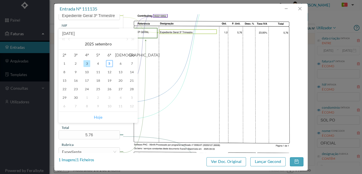
click at [96, 116] on link "Hoje" at bounding box center [98, 117] width 8 height 11
type input "[DATE]"
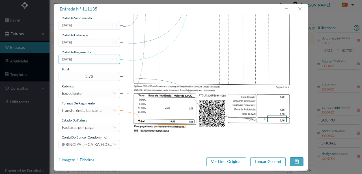
scroll to position [134, 0]
click at [92, 126] on div "Facturas por pagar" at bounding box center [78, 127] width 33 height 8
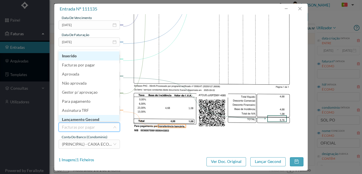
scroll to position [3, 0]
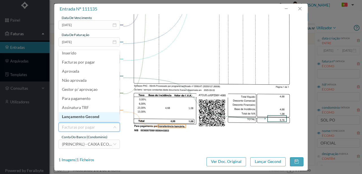
click at [89, 118] on li "Lançamento Gecond" at bounding box center [89, 116] width 61 height 9
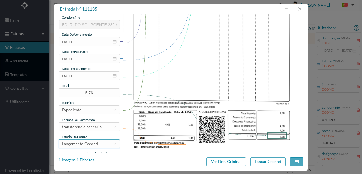
scroll to position [134, 0]
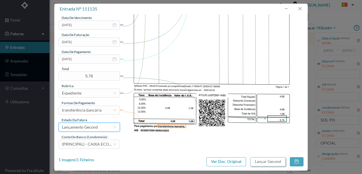
click at [268, 160] on button "Lançar Gecond" at bounding box center [268, 161] width 35 height 9
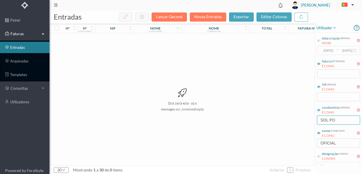
drag, startPoint x: 340, startPoint y: 121, endPoint x: 289, endPoint y: 121, distance: 50.7
click at [292, 122] on div "entradas Lançar Gecond Novas Entradas exportar editar colunas nº nº condomínio …" at bounding box center [206, 91] width 313 height 163
type input "M"
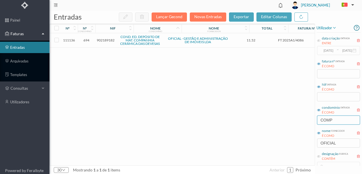
type input "COMP"
click at [110, 39] on span "902189182" at bounding box center [106, 40] width 18 height 4
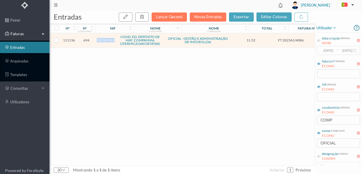
click at [110, 39] on span "902189182" at bounding box center [106, 40] width 18 height 4
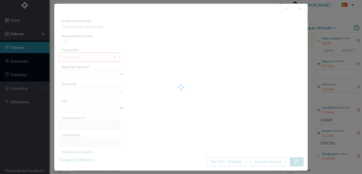
type input "FT 2025A1/4086"
type input "Expediente Geral 3º Trimestre"
type input "902189182"
type input "[DATE]"
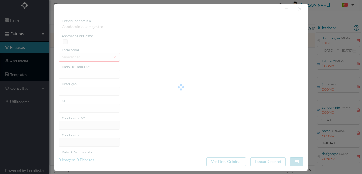
type input "[DATE]"
type input "11.52"
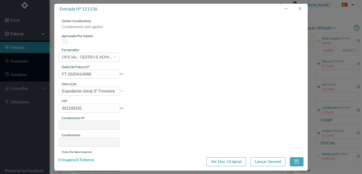
type input "694"
type input "COND. ED. DEPÓSITO DE MAT. COMPANHIA CERÂMICA DAS DEVESAS"
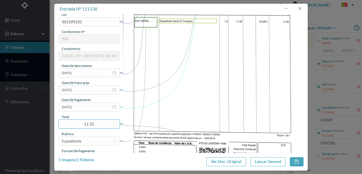
scroll to position [94, 0]
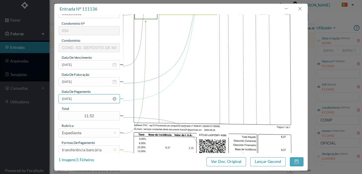
click at [92, 99] on input "[DATE]" at bounding box center [89, 98] width 61 height 9
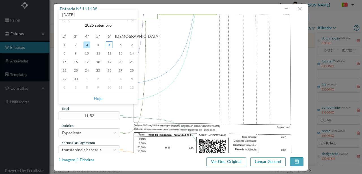
click at [99, 98] on link "Hoje" at bounding box center [98, 98] width 8 height 11
type input "[DATE]"
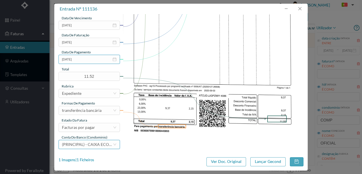
scroll to position [134, 0]
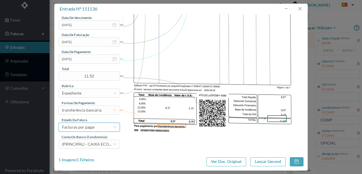
click at [90, 123] on div "Facturas por pagar" at bounding box center [78, 127] width 33 height 8
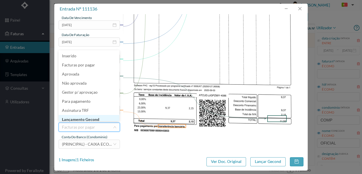
scroll to position [3, 0]
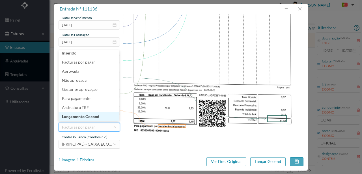
click at [92, 117] on li "Lançamento Gecond" at bounding box center [89, 116] width 61 height 9
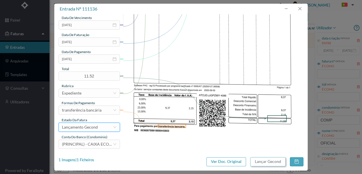
click at [275, 162] on button "Lançar Gecond" at bounding box center [268, 161] width 35 height 9
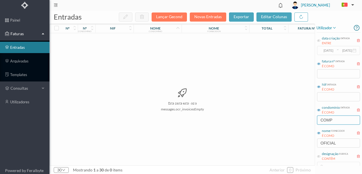
drag, startPoint x: 346, startPoint y: 121, endPoint x: 295, endPoint y: 115, distance: 51.0
click at [295, 115] on div "entradas Lançar Gecond Novas Entradas exportar editar colunas nº nº condomínio …" at bounding box center [206, 91] width 313 height 163
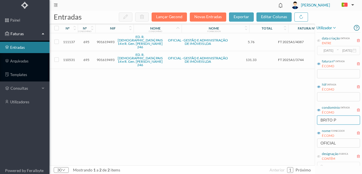
type input "BRITO P"
click at [109, 57] on span "901619493" at bounding box center [106, 59] width 18 height 4
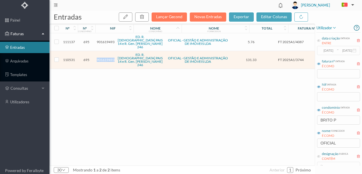
click at [109, 57] on span "901619493" at bounding box center [106, 59] width 18 height 4
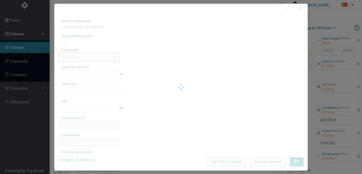
type input "FT 2025A1/3744"
type input "HONORARIOS Setembro de 2025"
type input "901619493"
type input "[DATE]"
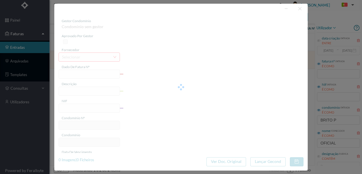
type input "[DATE]"
type input "131.33"
type input "695"
type input "ED. R. [DEMOGRAPHIC_DATA] PAIS 14 e R. Gen. [PERSON_NAME] 246"
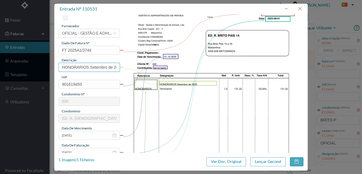
scroll to position [75, 0]
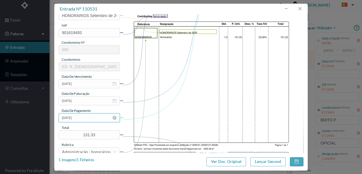
click at [90, 117] on input "[DATE]" at bounding box center [89, 117] width 61 height 9
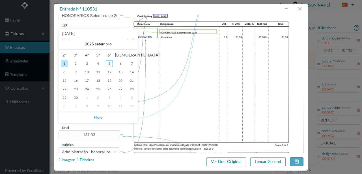
click at [97, 116] on link "Hoje" at bounding box center [98, 117] width 8 height 11
type input "[DATE]"
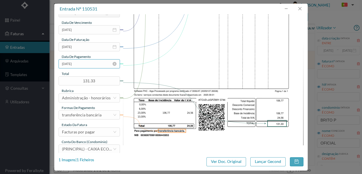
scroll to position [134, 0]
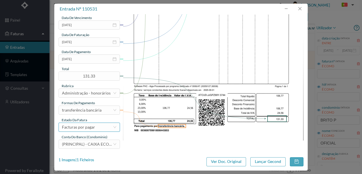
click at [93, 127] on div "Facturas por pagar" at bounding box center [78, 127] width 33 height 8
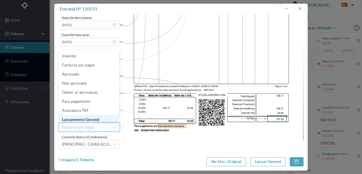
scroll to position [3, 0]
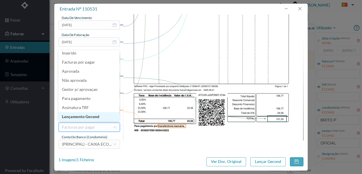
click at [95, 116] on li "Lançamento Gecond" at bounding box center [89, 116] width 61 height 9
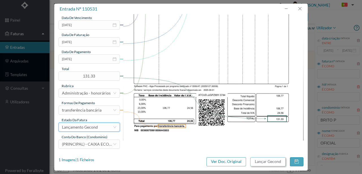
click at [258, 161] on button "Lançar Gecond" at bounding box center [268, 161] width 35 height 9
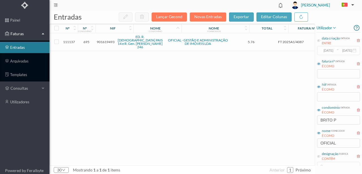
click at [106, 40] on span "901619493" at bounding box center [106, 42] width 18 height 4
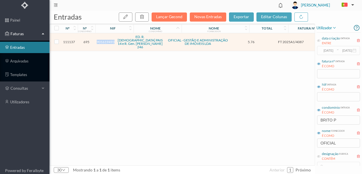
click at [106, 40] on span "901619493" at bounding box center [106, 42] width 18 height 4
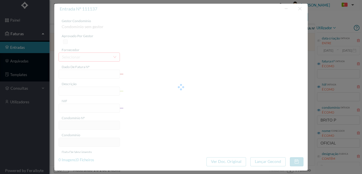
type input "FT 2025A1/4087"
type input "Expediente Geral 3º Trimestre"
type input "901619493"
type input "[DATE]"
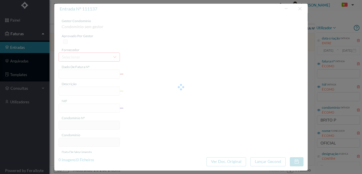
type input "[DATE]"
type input "5.76"
type input "695"
type input "ED. R. [DEMOGRAPHIC_DATA] PAIS 14 e R. Gen. [PERSON_NAME] 246"
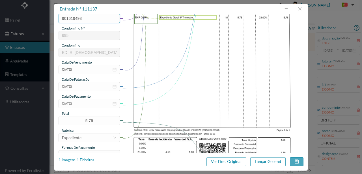
scroll to position [94, 0]
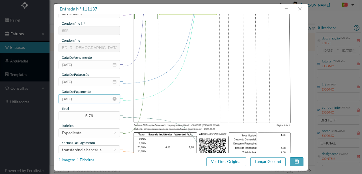
click at [94, 99] on input "[DATE]" at bounding box center [89, 98] width 61 height 9
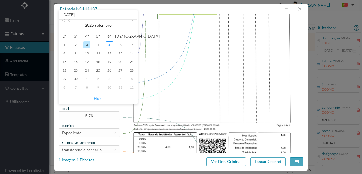
click at [99, 99] on link "Hoje" at bounding box center [98, 98] width 8 height 11
type input "[DATE]"
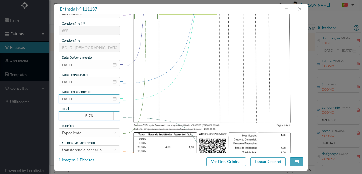
scroll to position [134, 0]
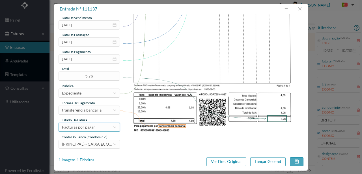
click at [85, 128] on div "Facturas por pagar" at bounding box center [78, 127] width 33 height 8
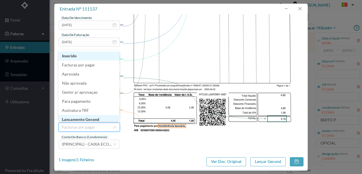
scroll to position [3, 0]
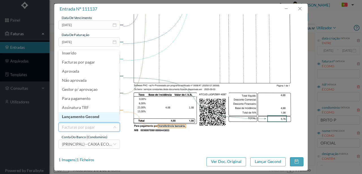
click at [86, 115] on li "Lançamento Gecond" at bounding box center [89, 116] width 61 height 9
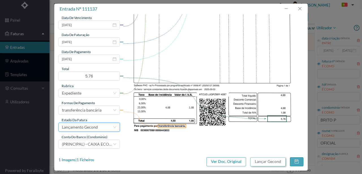
click at [268, 162] on button "Lançar Gecond" at bounding box center [268, 161] width 35 height 9
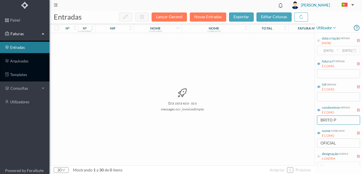
drag, startPoint x: 340, startPoint y: 119, endPoint x: 256, endPoint y: 126, distance: 83.8
click at [256, 126] on div "entradas Lançar Gecond Novas Entradas exportar editar colunas nº nº condomínio …" at bounding box center [206, 91] width 313 height 163
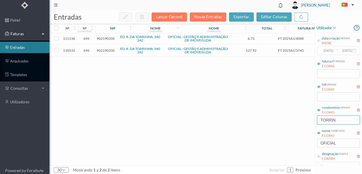
type input "TORRIN"
click at [105, 51] on span "902190350" at bounding box center [106, 50] width 18 height 4
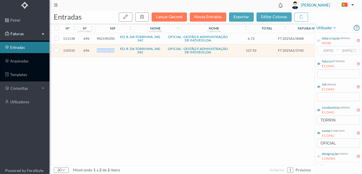
click at [105, 51] on span "902190350" at bounding box center [106, 50] width 18 height 4
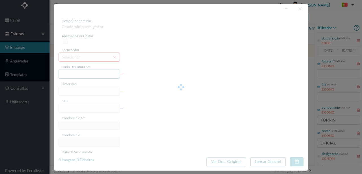
type input "FT 2025A1/3745"
type input "HONORARIOS Setembro de 2025"
type input "902190350"
type input "[DATE]"
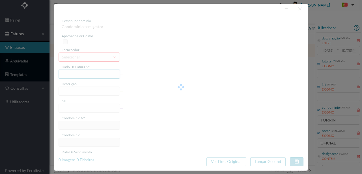
type input "[DATE]"
type input "127.92"
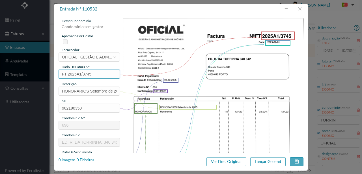
type input "696"
type input "ED. R. DA TORRINHA, 340 342"
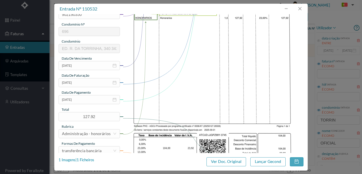
scroll to position [94, 0]
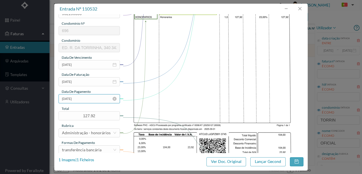
click at [93, 99] on input "[DATE]" at bounding box center [89, 98] width 61 height 9
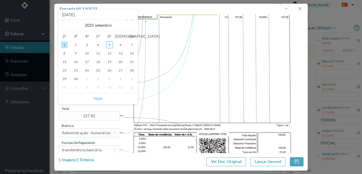
click at [100, 99] on link "Hoje" at bounding box center [98, 98] width 8 height 11
type input "[DATE]"
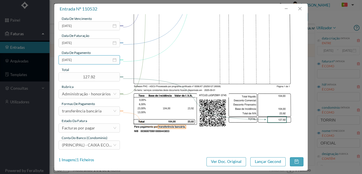
scroll to position [134, 0]
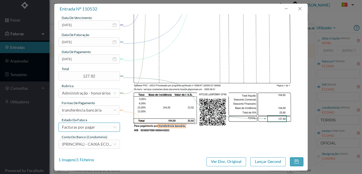
click at [97, 127] on div "Facturas por pagar" at bounding box center [87, 127] width 51 height 8
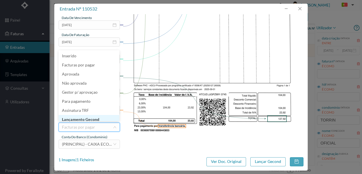
scroll to position [3, 0]
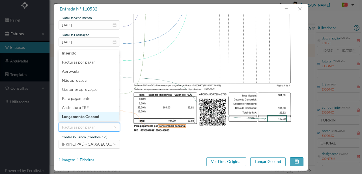
click at [95, 117] on li "Lançamento Gecond" at bounding box center [89, 116] width 61 height 9
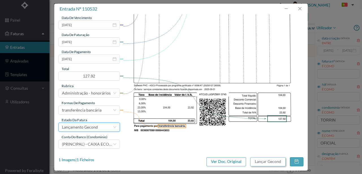
click at [265, 162] on button "Lançar Gecond" at bounding box center [268, 161] width 35 height 9
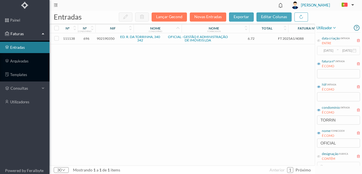
click at [111, 39] on span "902190350" at bounding box center [106, 38] width 18 height 4
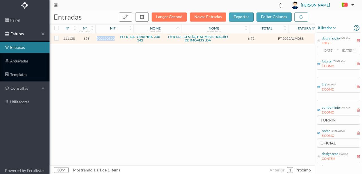
click at [111, 39] on span "902190350" at bounding box center [106, 38] width 18 height 4
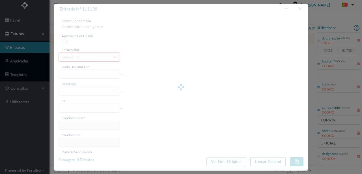
type input "FT 2025A1/4088"
type input "Expediente Geral 3º Trimestre"
type input "902190350"
type input "[DATE]"
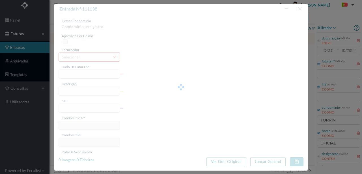
type input "[DATE]"
type input "6.72"
type input "696"
type input "ED. R. DA TORRINHA, 340 342"
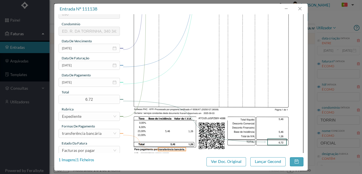
scroll to position [113, 0]
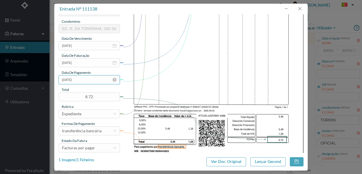
click at [94, 82] on input "[DATE]" at bounding box center [89, 79] width 61 height 9
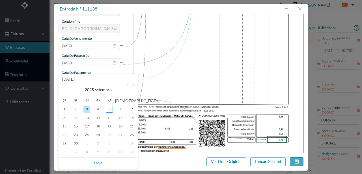
click at [99, 164] on link "Hoje" at bounding box center [98, 162] width 8 height 11
type input "[DATE]"
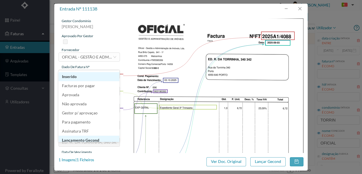
scroll to position [113, 0]
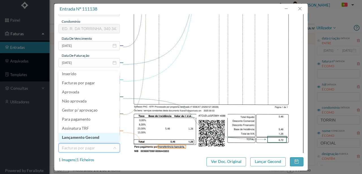
click at [95, 138] on li "Lançamento Gecond" at bounding box center [89, 137] width 61 height 9
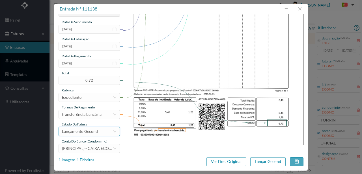
scroll to position [134, 0]
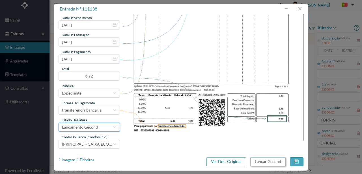
click at [260, 162] on button "Lançar Gecond" at bounding box center [268, 161] width 35 height 9
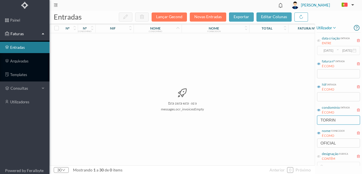
drag, startPoint x: 348, startPoint y: 121, endPoint x: 242, endPoint y: 130, distance: 106.6
click at [244, 130] on div "entradas Lançar Gecond Novas Entradas exportar editar colunas nº nº condomínio …" at bounding box center [206, 91] width 313 height 163
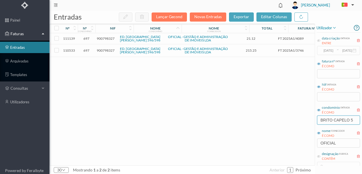
type input "BRITO CAPELO 5"
click at [106, 51] on span "900798327" at bounding box center [106, 50] width 18 height 4
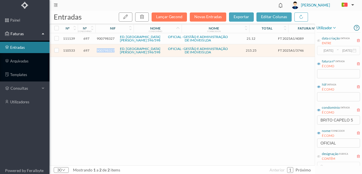
click at [106, 51] on span "900798327" at bounding box center [106, 50] width 18 height 4
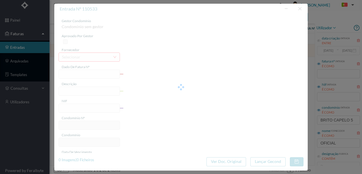
type input "FT 2025A1/3746"
type input "HONORARIOS Setembro de 2025"
type input "900798327"
type input "[DATE]"
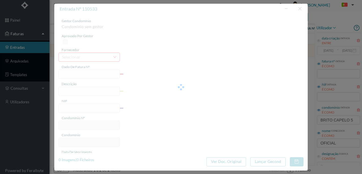
type input "[DATE]"
type input "215.25"
type input "697"
type input "ED. [GEOGRAPHIC_DATA][PERSON_NAME] 596/598"
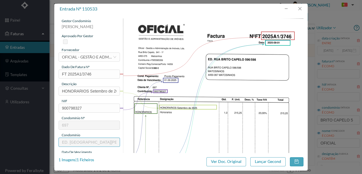
scroll to position [75, 0]
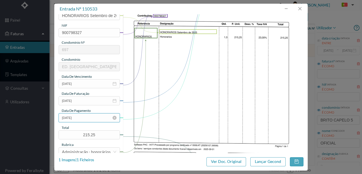
click at [86, 118] on input "[DATE]" at bounding box center [89, 117] width 61 height 9
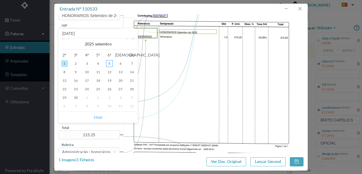
click at [95, 117] on link "Hoje" at bounding box center [98, 117] width 8 height 11
type input "[DATE]"
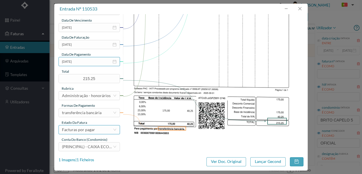
scroll to position [134, 0]
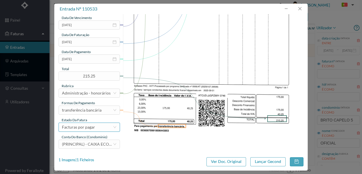
click at [84, 126] on div "Facturas por pagar" at bounding box center [78, 127] width 33 height 8
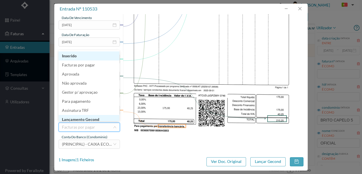
scroll to position [3, 0]
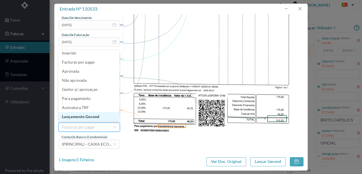
click at [88, 116] on li "Lançamento Gecond" at bounding box center [89, 116] width 61 height 9
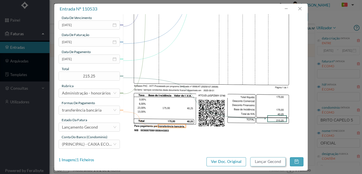
drag, startPoint x: 259, startPoint y: 160, endPoint x: 8, endPoint y: 153, distance: 251.9
click at [259, 161] on button "Lançar Gecond" at bounding box center [268, 161] width 35 height 9
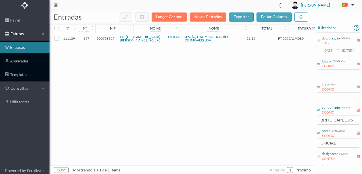
click at [107, 38] on span "900798327" at bounding box center [106, 38] width 18 height 4
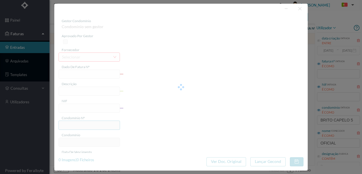
type input "FT 2025A1/4089"
type input "Expediente Geral 3º Trimestre"
type input "900798327"
type input "[DATE]"
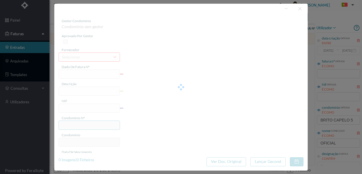
type input "[DATE]"
type input "21.12"
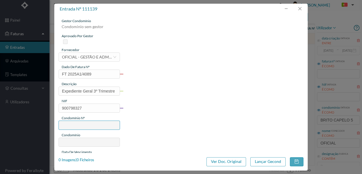
type input "697"
type input "ED. [GEOGRAPHIC_DATA][PERSON_NAME] 596/598"
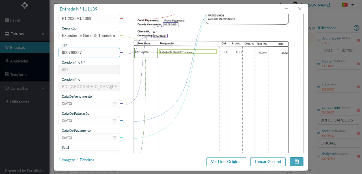
scroll to position [94, 0]
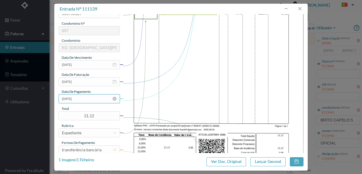
click at [89, 101] on input "[DATE]" at bounding box center [89, 98] width 61 height 9
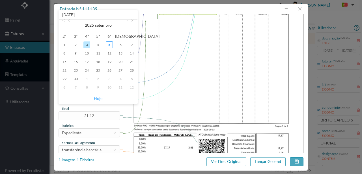
click at [99, 99] on link "Hoje" at bounding box center [98, 98] width 8 height 11
type input "[DATE]"
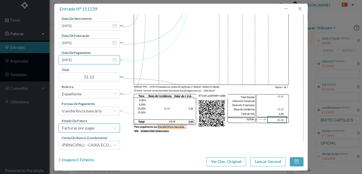
scroll to position [134, 0]
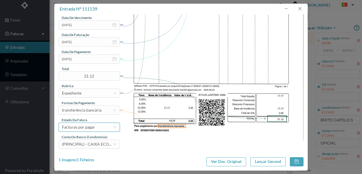
click at [88, 127] on div "Facturas por pagar" at bounding box center [78, 127] width 33 height 8
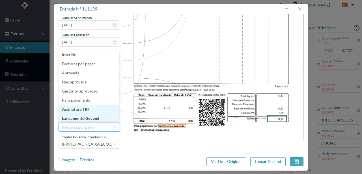
scroll to position [3, 0]
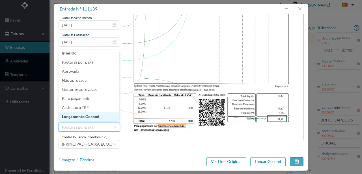
click at [83, 116] on li "Lançamento Gecond" at bounding box center [89, 116] width 61 height 9
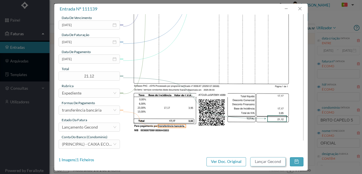
click at [270, 159] on button "Lançar Gecond" at bounding box center [268, 161] width 35 height 9
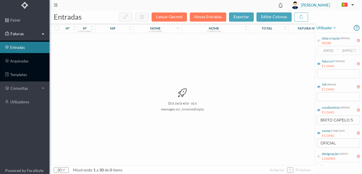
click at [185, 120] on div "Esta pasta está vazia messages.ocr_invoicesEmpty" at bounding box center [182, 99] width 265 height 132
drag, startPoint x: 319, startPoint y: 119, endPoint x: 362, endPoint y: 117, distance: 42.8
click at [362, 117] on div "utilizador data criação entrada ENTRE [DATE] ~ [DATE] fatura nº entrada É COMO …" at bounding box center [338, 95] width 47 height 142
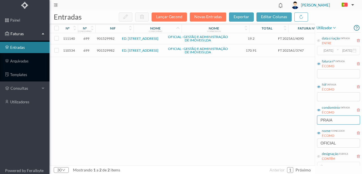
type input "PRAIA"
click at [108, 51] on span "901529982" at bounding box center [106, 50] width 18 height 4
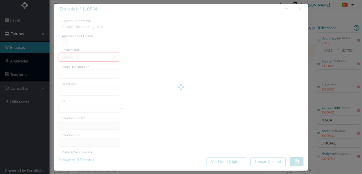
type input "FT 2025A1/3747"
type input "HONORARIOS Setembro de 2025"
type input "901529982"
type input "[DATE]"
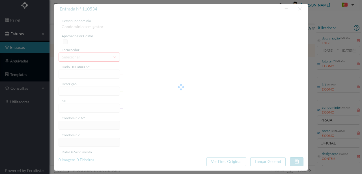
type input "[DATE]"
type input "170.91"
type input "699"
type input "ED. [STREET_ADDRESS]"
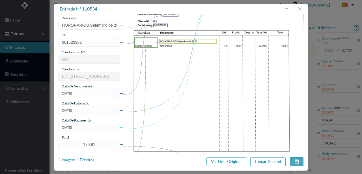
scroll to position [75, 0]
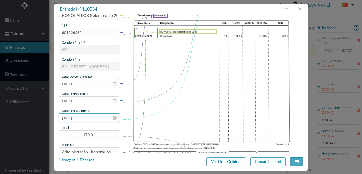
click at [97, 117] on input "[DATE]" at bounding box center [89, 117] width 61 height 9
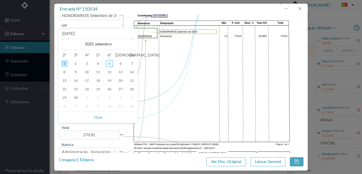
click at [101, 117] on link "Hoje" at bounding box center [98, 117] width 8 height 11
type input "[DATE]"
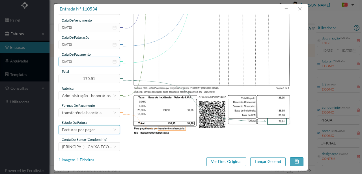
scroll to position [134, 0]
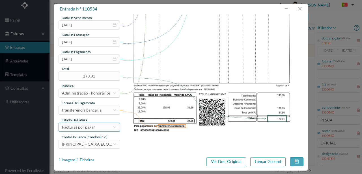
click at [91, 128] on div "Facturas por pagar" at bounding box center [78, 127] width 33 height 8
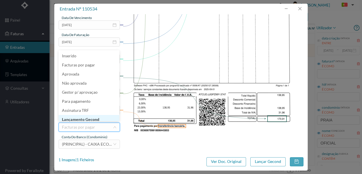
scroll to position [3, 0]
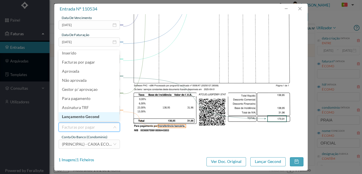
click at [96, 116] on li "Lançamento Gecond" at bounding box center [89, 116] width 61 height 9
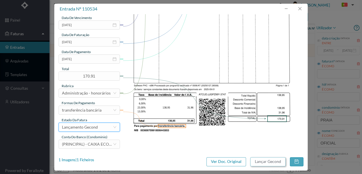
click at [275, 163] on button "Lançar Gecond" at bounding box center [268, 161] width 35 height 9
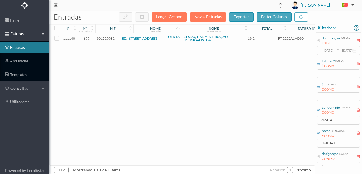
click at [109, 37] on span "901529982" at bounding box center [106, 38] width 18 height 4
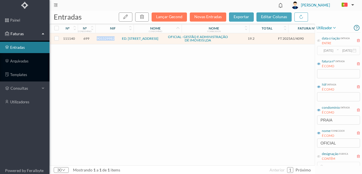
click at [109, 37] on span "901529982" at bounding box center [106, 38] width 18 height 4
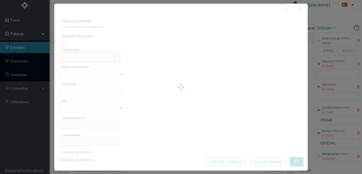
type input "FT 2025A1/4090"
type input "Expediente Geral 3º Trimestre"
type input "901529982"
type input "[DATE]"
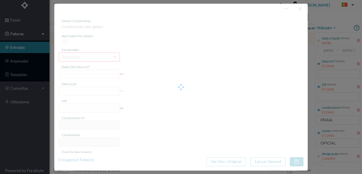
type input "[DATE]"
type input "19.20"
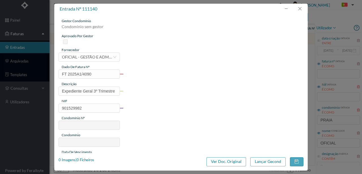
type input "699"
type input "ED. [STREET_ADDRESS]"
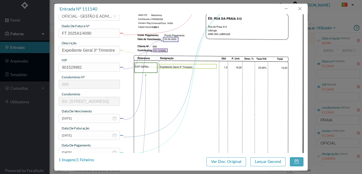
scroll to position [57, 0]
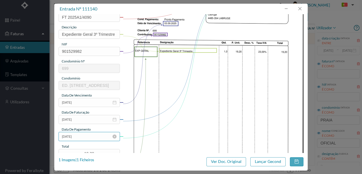
click at [92, 138] on input "[DATE]" at bounding box center [89, 136] width 61 height 9
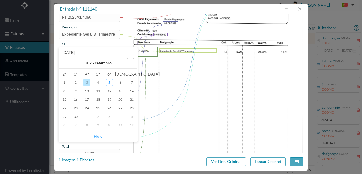
click at [98, 135] on link "Hoje" at bounding box center [98, 136] width 8 height 11
type input "[DATE]"
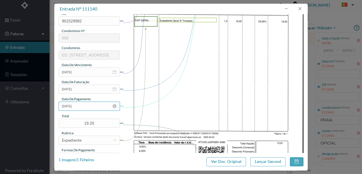
scroll to position [132, 0]
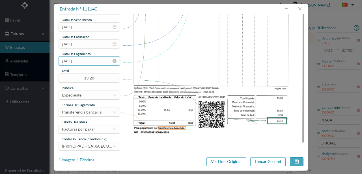
click at [90, 61] on input "[DATE]" at bounding box center [89, 60] width 61 height 9
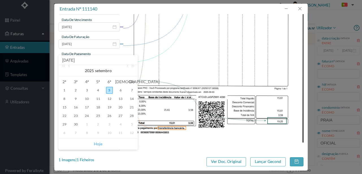
click at [100, 144] on link "Hoje" at bounding box center [98, 143] width 8 height 11
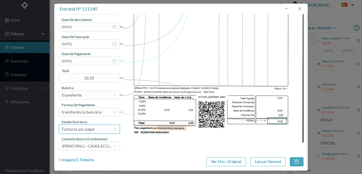
click at [97, 130] on div "Facturas por pagar" at bounding box center [87, 129] width 51 height 8
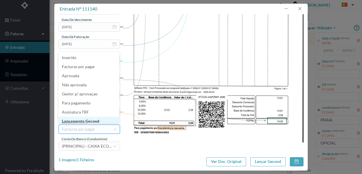
scroll to position [3, 0]
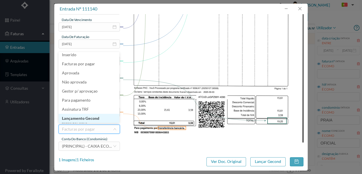
click at [97, 118] on li "Lançamento Gecond" at bounding box center [89, 118] width 61 height 9
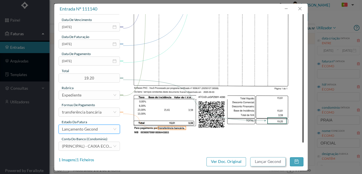
click at [276, 161] on button "Lançar Gecond" at bounding box center [268, 161] width 35 height 9
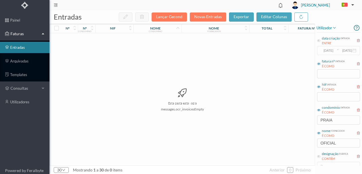
click at [139, 103] on div "Esta pasta está vazia messages.ocr_invoicesEmpty" at bounding box center [182, 99] width 265 height 132
click at [295, 127] on div "Esta pasta está vazia messages.ocr_invoicesEmpty" at bounding box center [182, 99] width 265 height 132
drag, startPoint x: 341, startPoint y: 121, endPoint x: 304, endPoint y: 121, distance: 37.1
click at [308, 121] on div "entradas Lançar Gecond Novas Entradas exportar editar colunas nº nº condomínio …" at bounding box center [206, 91] width 313 height 163
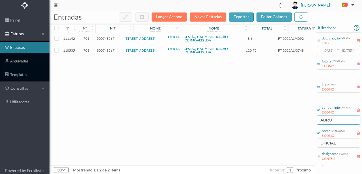
type input "ADRO"
click at [111, 49] on span "900748567" at bounding box center [106, 50] width 18 height 4
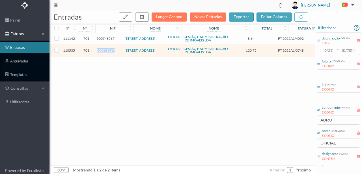
click at [111, 49] on span "900748567" at bounding box center [106, 50] width 18 height 4
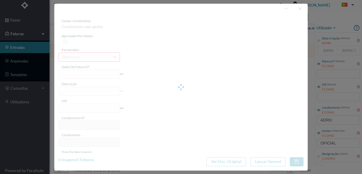
type input "FT 2025A1/3748"
type input "HONORARIOS Setembro de 2025"
type input "900748567"
type input "[DATE]"
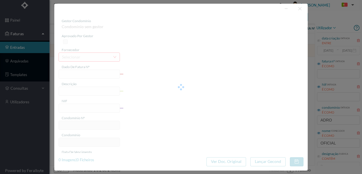
type input "[DATE]"
type input "120.75"
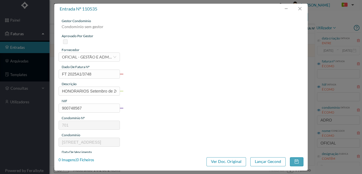
type input "701"
type input "[STREET_ADDRESS]"
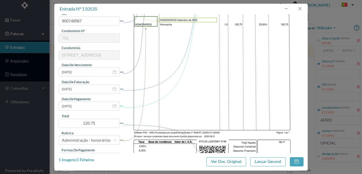
scroll to position [94, 0]
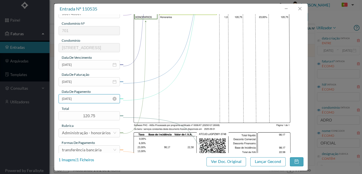
click at [87, 99] on input "[DATE]" at bounding box center [89, 98] width 61 height 9
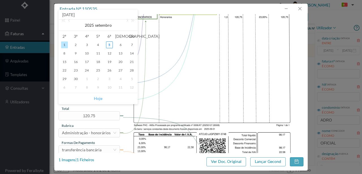
click at [100, 97] on link "Hoje" at bounding box center [98, 98] width 8 height 11
type input "[DATE]"
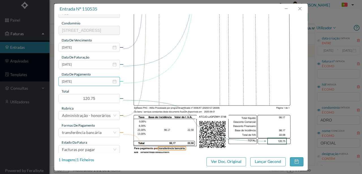
scroll to position [134, 0]
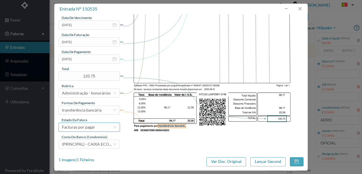
click at [91, 129] on div "Facturas por pagar" at bounding box center [78, 127] width 33 height 8
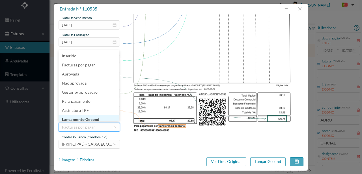
scroll to position [3, 0]
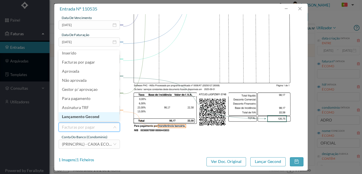
click at [93, 117] on li "Lançamento Gecond" at bounding box center [89, 116] width 61 height 9
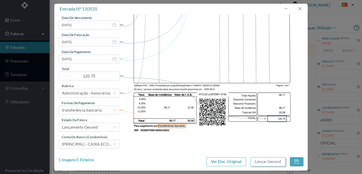
click at [269, 161] on button "Lançar Gecond" at bounding box center [268, 161] width 35 height 9
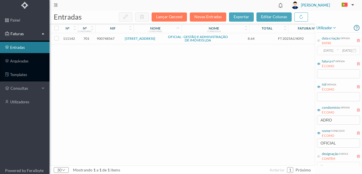
click at [108, 39] on span "900748567" at bounding box center [106, 38] width 18 height 4
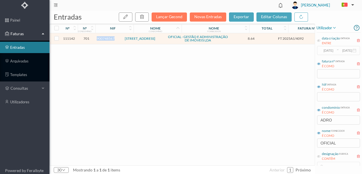
click at [108, 39] on span "900748567" at bounding box center [106, 38] width 18 height 4
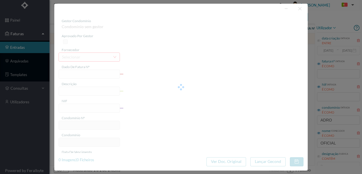
type input "FT 2025A1/4092"
type input "Expediente Geral 3º Trimestre"
type input "900748567"
type input "[DATE]"
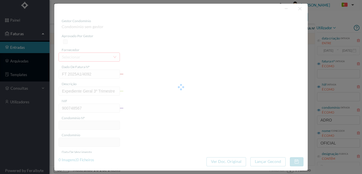
type input "[DATE]"
type input "8.64"
type input "701"
type input "[STREET_ADDRESS]"
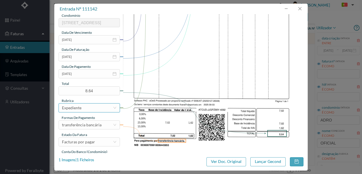
scroll to position [132, 0]
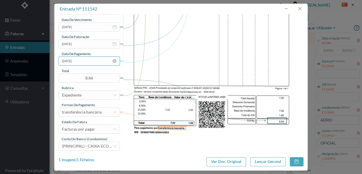
click at [88, 62] on input "[DATE]" at bounding box center [89, 60] width 61 height 9
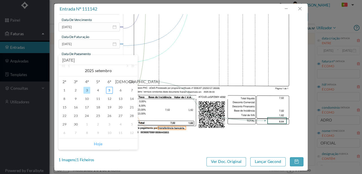
click at [98, 143] on link "Hoje" at bounding box center [98, 143] width 8 height 11
type input "[DATE]"
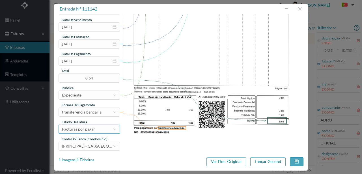
click at [95, 130] on div "Facturas por pagar" at bounding box center [87, 129] width 51 height 8
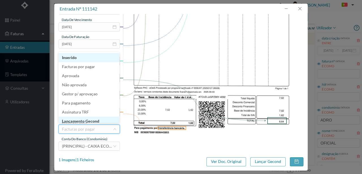
scroll to position [3, 0]
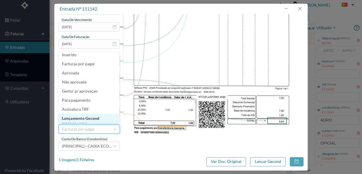
click at [99, 118] on li "Lançamento Gecond" at bounding box center [89, 118] width 61 height 9
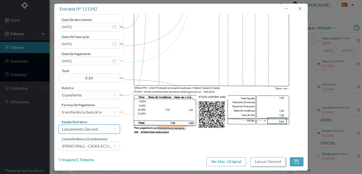
click at [270, 160] on button "Lançar Gecond" at bounding box center [268, 161] width 35 height 9
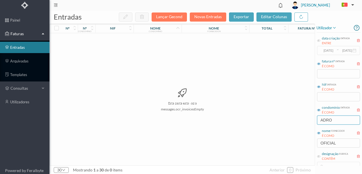
drag, startPoint x: 343, startPoint y: 121, endPoint x: 288, endPoint y: 118, distance: 54.5
click at [290, 118] on div "entradas Lançar Gecond Novas Entradas exportar editar colunas nº nº condomínio …" at bounding box center [206, 91] width 313 height 163
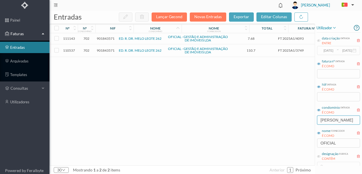
type input "[PERSON_NAME]"
click at [120, 92] on div "111143 702 901843571 ED. R. DR. [PERSON_NAME] 262 OFICIAL - GESTÃO E ADMINISTRA…" at bounding box center [216, 99] width 333 height 132
click at [108, 49] on span "901843571" at bounding box center [106, 50] width 18 height 4
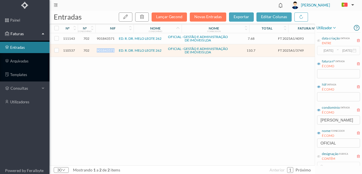
click at [108, 49] on span "901843571" at bounding box center [106, 50] width 18 height 4
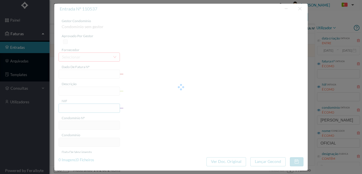
type input "FT 2025A1/3749"
type input "HONORARIOS Setembro de 2025"
type input "901843571"
type input "[DATE]"
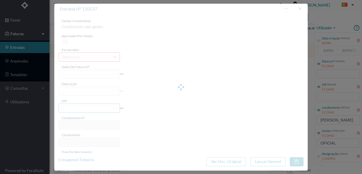
type input "[DATE]"
type input "110.70"
type input "702"
type input "ED. R. DR. MELO LEOTE 262"
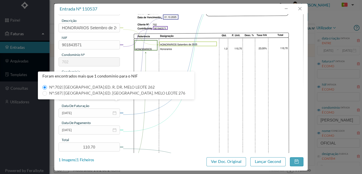
scroll to position [57, 0]
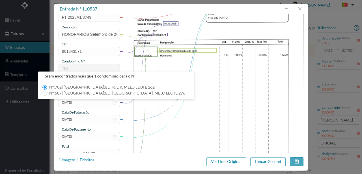
click at [152, 104] on img at bounding box center [213, 90] width 181 height 256
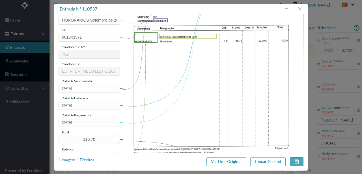
scroll to position [75, 0]
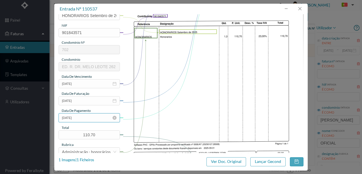
click at [96, 117] on input "[DATE]" at bounding box center [89, 117] width 61 height 9
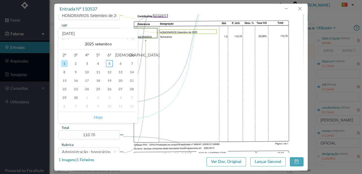
click at [99, 117] on link "Hoje" at bounding box center [98, 117] width 8 height 11
type input "[DATE]"
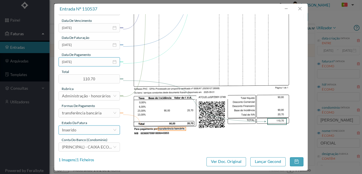
scroll to position [134, 0]
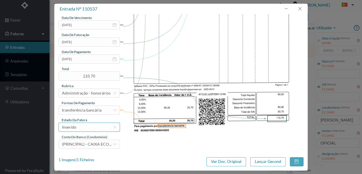
click at [89, 127] on div "Inserido" at bounding box center [87, 127] width 51 height 8
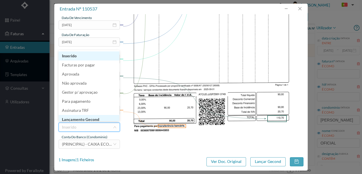
scroll to position [3, 0]
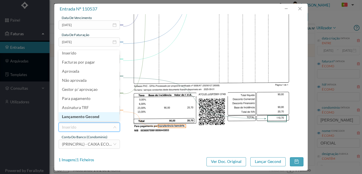
click at [93, 116] on li "Lançamento Gecond" at bounding box center [89, 116] width 61 height 9
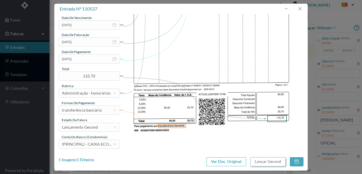
click at [264, 161] on button "Lançar Gecond" at bounding box center [268, 161] width 35 height 9
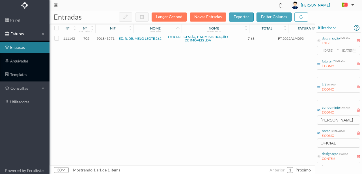
click at [108, 38] on span "901843571" at bounding box center [106, 38] width 18 height 4
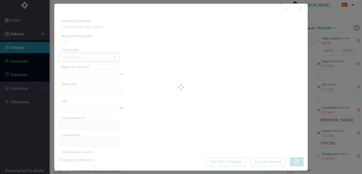
type input "FT 2025A1/4093"
type input "Expediente Geral 3º Trimestre"
type input "901843571"
type input "[DATE]"
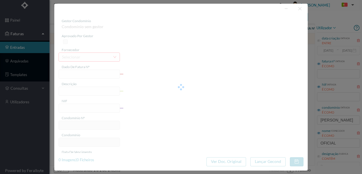
type input "[DATE]"
type input "7.68"
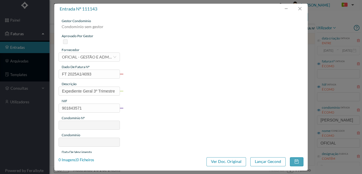
type input "702"
type input "ED. R. DR. MELO LEOTE 262"
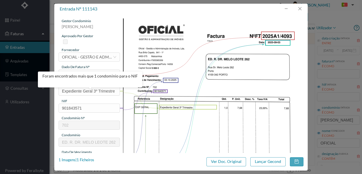
click at [149, 115] on img at bounding box center [213, 146] width 181 height 256
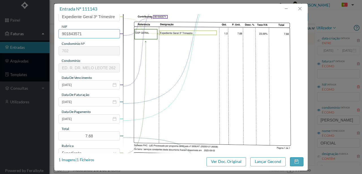
scroll to position [75, 0]
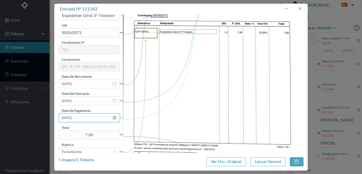
click at [87, 116] on input "[DATE]" at bounding box center [89, 117] width 61 height 9
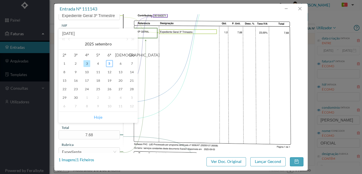
click at [97, 117] on link "Hoje" at bounding box center [98, 117] width 8 height 11
type input "[DATE]"
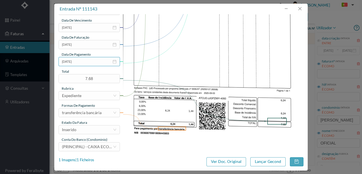
scroll to position [134, 0]
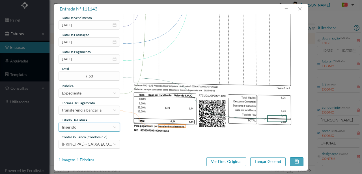
click at [89, 129] on div "Inserido" at bounding box center [87, 127] width 51 height 8
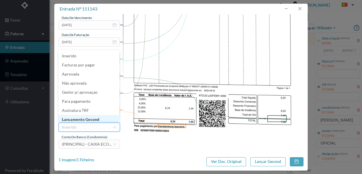
scroll to position [3, 0]
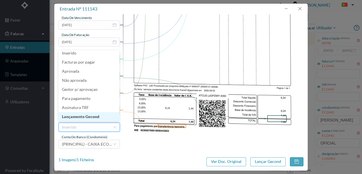
click at [90, 117] on li "Lançamento Gecond" at bounding box center [89, 116] width 61 height 9
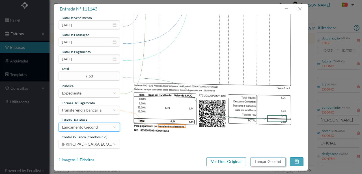
click at [258, 162] on button "Lançar Gecond" at bounding box center [268, 161] width 35 height 9
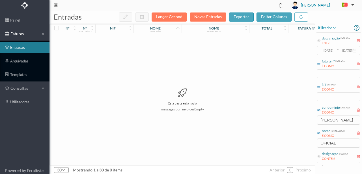
click at [196, 74] on div "Esta pasta está vazia messages.ocr_invoicesEmpty" at bounding box center [182, 99] width 265 height 132
drag, startPoint x: 349, startPoint y: 118, endPoint x: 309, endPoint y: 122, distance: 39.6
click at [309, 122] on div "entradas Lançar Gecond Novas Entradas exportar editar colunas nº nº condomínio …" at bounding box center [206, 91] width 313 height 163
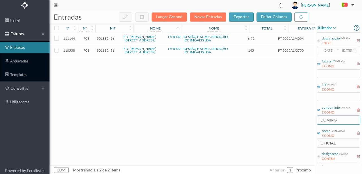
type input "DOMING"
click at [103, 52] on span "901882496" at bounding box center [106, 50] width 18 height 4
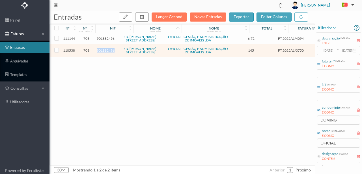
click at [103, 52] on span "901882496" at bounding box center [106, 50] width 18 height 4
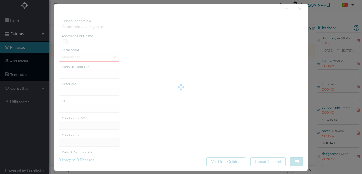
type input "FT 2025A1/3750"
type input ""HONORARIOS Setembro de 2025"
type input "901882496"
type input "[DATE]"
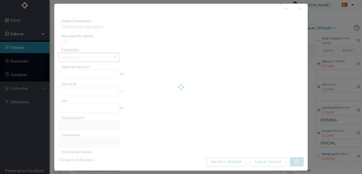
type input "145.00"
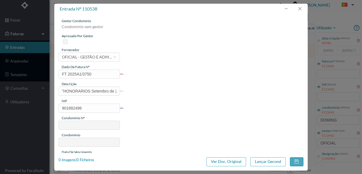
type input "703"
type input "ED. [PERSON_NAME][STREET_ADDRESS]"
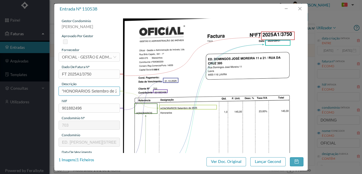
click at [63, 91] on input ""HONORARIOS Setembro de 2025" at bounding box center [89, 90] width 61 height 9
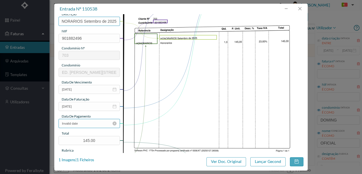
scroll to position [94, 0]
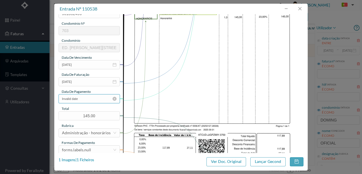
type input "HONORARIOS Setembro de 2025"
click at [95, 100] on input "Invalid date" at bounding box center [89, 98] width 61 height 9
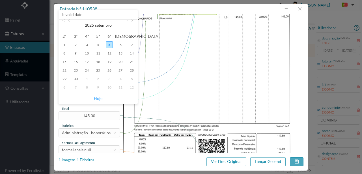
click at [100, 98] on link "Hoje" at bounding box center [98, 98] width 8 height 11
type input "[DATE]"
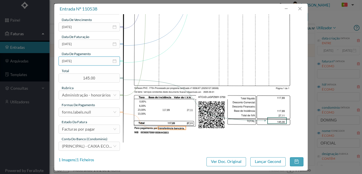
scroll to position [134, 0]
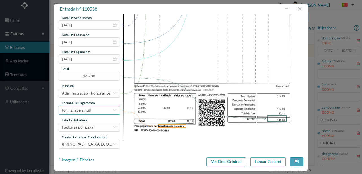
click at [99, 109] on div "forms.labels.null" at bounding box center [87, 110] width 51 height 8
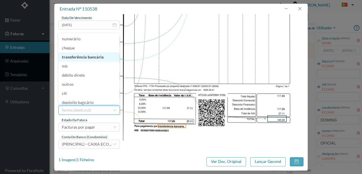
drag, startPoint x: 95, startPoint y: 58, endPoint x: 79, endPoint y: 109, distance: 53.7
click at [95, 58] on li "transferência bancária" at bounding box center [89, 56] width 61 height 9
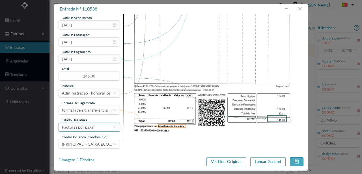
click at [89, 127] on div "Facturas por pagar" at bounding box center [78, 127] width 33 height 8
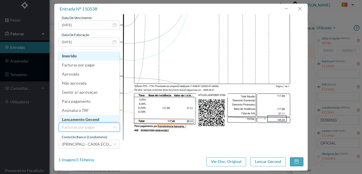
scroll to position [3, 0]
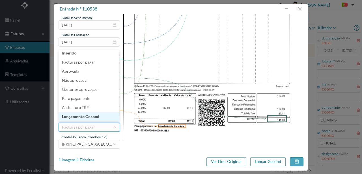
click at [96, 118] on li "Lançamento Gecond" at bounding box center [89, 116] width 61 height 9
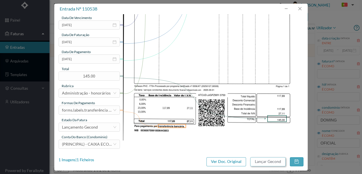
click at [271, 162] on button "Lançar Gecond" at bounding box center [268, 161] width 35 height 9
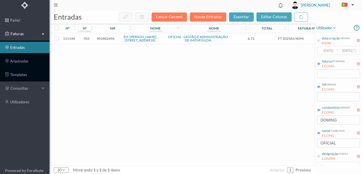
click at [105, 40] on span "901882496" at bounding box center [106, 38] width 18 height 4
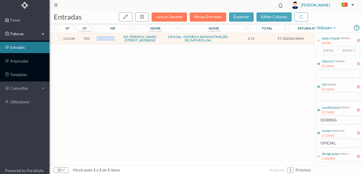
click at [105, 40] on span "901882496" at bounding box center [106, 38] width 18 height 4
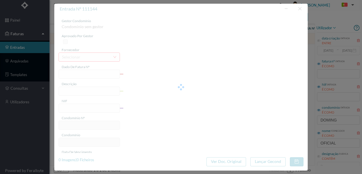
type input "FT 2025A1/4094"
type input "Expediente Geral 3º Trimestre"
type input "901882496"
type input "[DATE]"
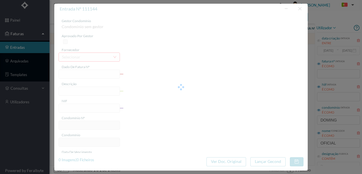
type input "[DATE]"
type input "6.72"
type input "703"
type input "ED. [PERSON_NAME][STREET_ADDRESS]"
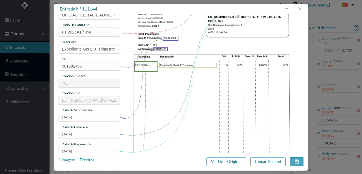
scroll to position [57, 0]
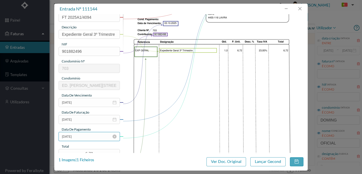
click at [102, 139] on input "[DATE]" at bounding box center [89, 136] width 61 height 9
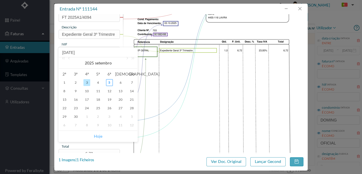
click at [100, 135] on link "Hoje" at bounding box center [98, 136] width 8 height 11
type input "[DATE]"
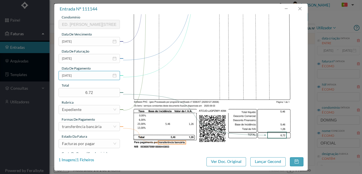
scroll to position [134, 0]
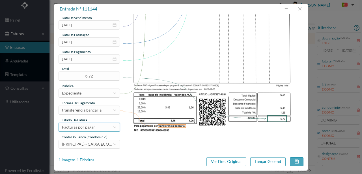
click at [76, 126] on div "Facturas por pagar" at bounding box center [78, 127] width 33 height 8
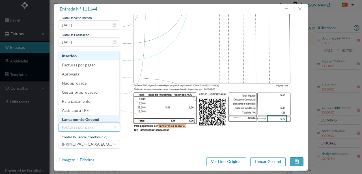
scroll to position [3, 0]
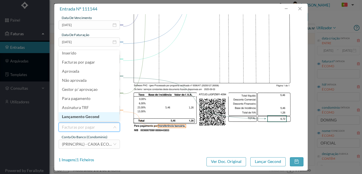
click at [87, 116] on li "Lançamento Gecond" at bounding box center [89, 116] width 61 height 9
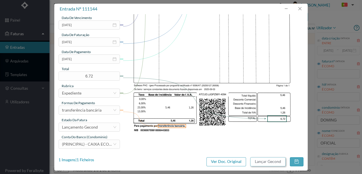
drag, startPoint x: 274, startPoint y: 159, endPoint x: 40, endPoint y: 157, distance: 233.4
click at [274, 160] on button "Lançar Gecond" at bounding box center [268, 161] width 35 height 9
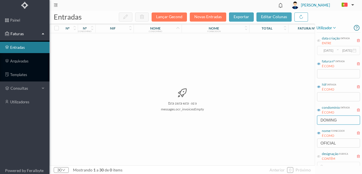
drag, startPoint x: 342, startPoint y: 120, endPoint x: 291, endPoint y: 120, distance: 51.3
click at [291, 119] on div "entradas Lançar Gecond Novas Entradas exportar editar colunas nº nº condomínio …" at bounding box center [206, 91] width 313 height 163
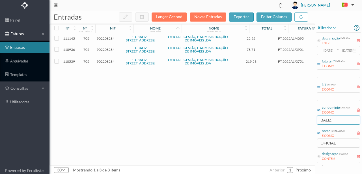
type input "BALIZ"
click at [103, 62] on span "902208284" at bounding box center [106, 61] width 18 height 4
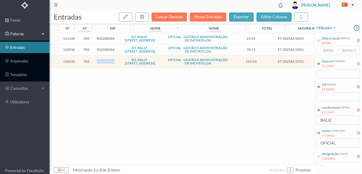
click at [103, 62] on span "902208284" at bounding box center [106, 61] width 18 height 4
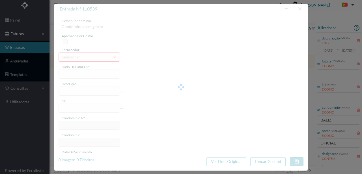
type input "FT 2025A1/3751"
type input "HONORARIOS Setembro de 2025"
type input "902208284"
type input "[DATE]"
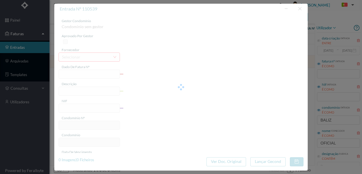
type input "[DATE]"
type input "219.53"
type input "705"
type input "ED. BALIZ - [STREET_ADDRESS]"
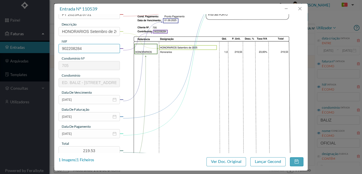
scroll to position [75, 0]
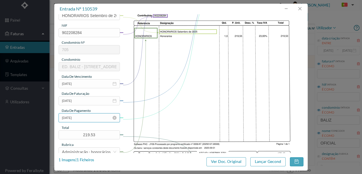
click at [86, 119] on input "[DATE]" at bounding box center [89, 117] width 61 height 9
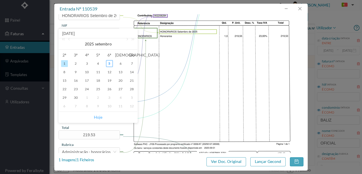
click at [96, 116] on link "Hoje" at bounding box center [98, 117] width 8 height 11
type input "[DATE]"
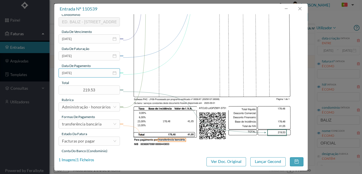
scroll to position [134, 0]
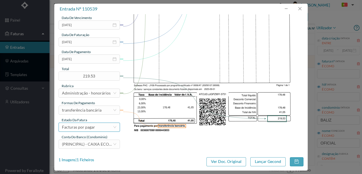
click at [89, 127] on div "Facturas por pagar" at bounding box center [78, 127] width 33 height 8
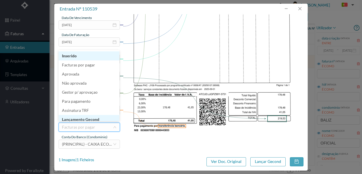
scroll to position [3, 0]
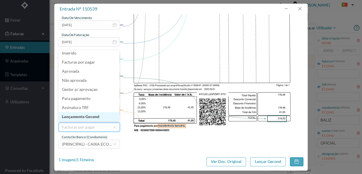
click at [95, 117] on li "Lançamento Gecond" at bounding box center [89, 116] width 61 height 9
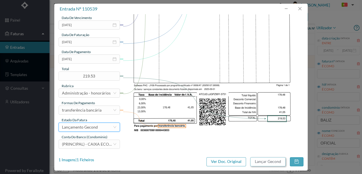
click at [264, 163] on button "Lançar Gecond" at bounding box center [268, 161] width 35 height 9
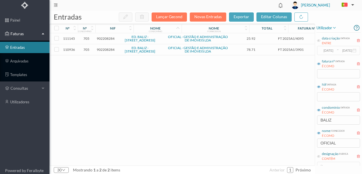
click at [101, 48] on span "902208284" at bounding box center [106, 49] width 18 height 4
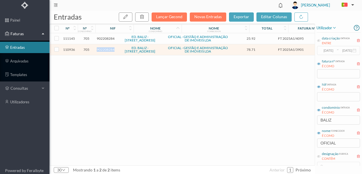
click at [101, 48] on span "902208284" at bounding box center [106, 49] width 18 height 4
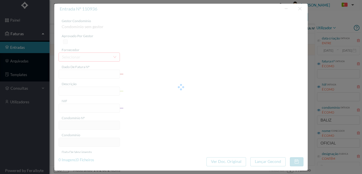
type input "FT 2025A1/3901"
type input "MANUTENÇÃO Setembro de 2025"
type input "902208284"
type input "[DATE]"
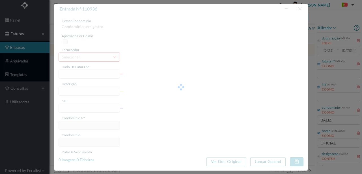
type input "[DATE]"
type input "78.71"
type input "705"
type input "ED. BALIZ - [STREET_ADDRESS]"
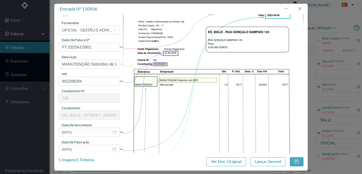
scroll to position [57, 0]
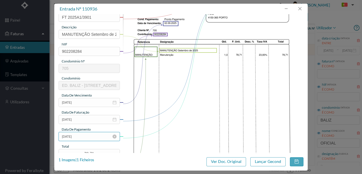
click at [87, 136] on input "[DATE]" at bounding box center [89, 136] width 61 height 9
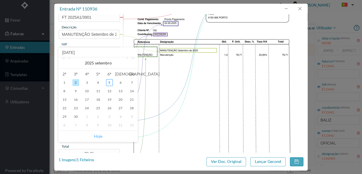
click at [98, 137] on link "Hoje" at bounding box center [98, 136] width 8 height 11
type input "[DATE]"
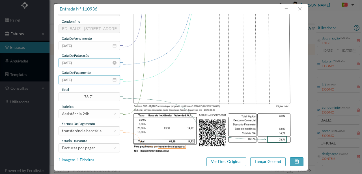
scroll to position [134, 0]
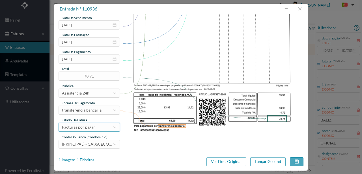
click at [87, 129] on div "Facturas por pagar" at bounding box center [78, 127] width 33 height 8
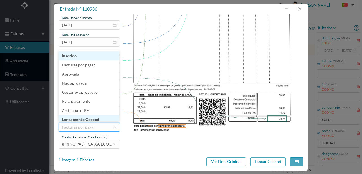
scroll to position [3, 0]
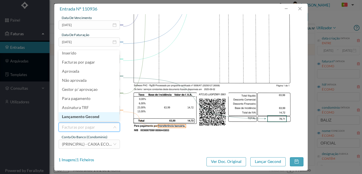
click at [95, 118] on li "Lançamento Gecond" at bounding box center [89, 116] width 61 height 9
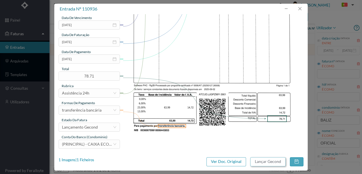
click at [280, 160] on button "Lançar Gecond" at bounding box center [268, 161] width 35 height 9
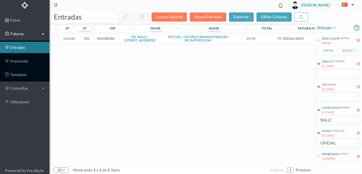
click at [107, 38] on span "902208284" at bounding box center [106, 38] width 18 height 4
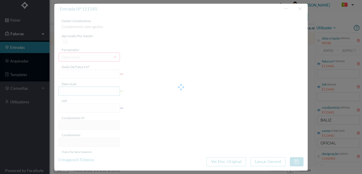
type input "FT 2025A1/4095"
type input "Expediente Geral 3º Trimestre"
type input "902208284"
type input "[DATE]"
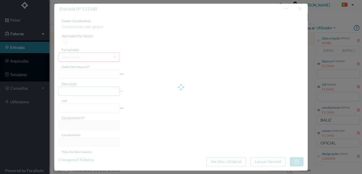
type input "[DATE]"
type input "25.92"
type input "705"
type input "ED. BALIZ - [STREET_ADDRESS]"
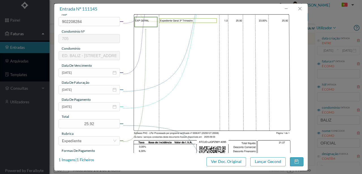
scroll to position [94, 0]
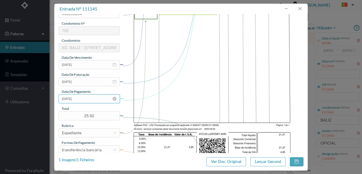
click at [91, 100] on input "[DATE]" at bounding box center [89, 98] width 61 height 9
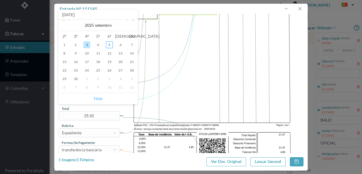
click at [100, 98] on link "Hoje" at bounding box center [98, 98] width 8 height 11
type input "[DATE]"
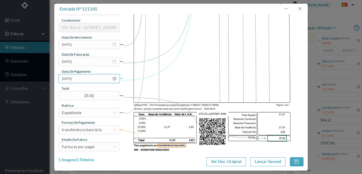
scroll to position [134, 0]
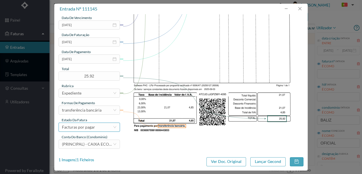
click at [96, 129] on div "Facturas por pagar" at bounding box center [87, 127] width 51 height 8
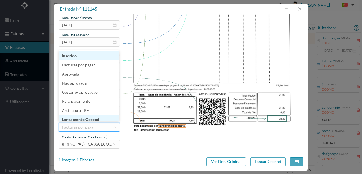
scroll to position [3, 0]
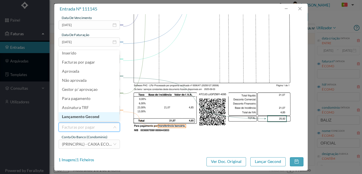
click at [93, 117] on li "Lançamento Gecond" at bounding box center [89, 116] width 61 height 9
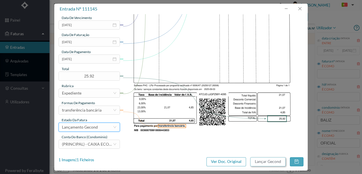
click at [262, 162] on button "Lançar Gecond" at bounding box center [268, 161] width 35 height 9
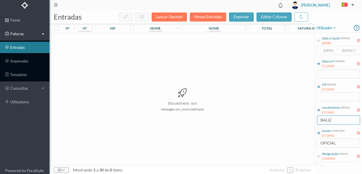
drag, startPoint x: 336, startPoint y: 119, endPoint x: 304, endPoint y: 118, distance: 32.0
click at [304, 118] on div "entradas Lançar Gecond Novas Entradas exportar editar colunas nº nº condomínio …" at bounding box center [206, 91] width 313 height 163
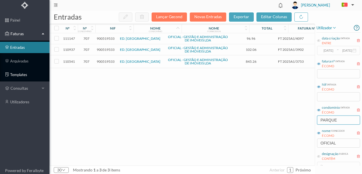
type input "PARQUE"
click at [104, 62] on span "900519533" at bounding box center [106, 61] width 18 height 4
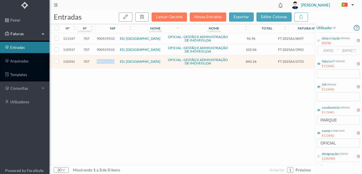
click at [104, 62] on span "900519533" at bounding box center [106, 61] width 18 height 4
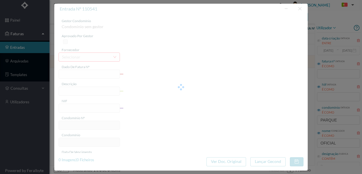
type input "FT 2025A1/3753"
type input "HONORARIOS Setembro de 2025"
type input "900519533"
type input "[DATE]"
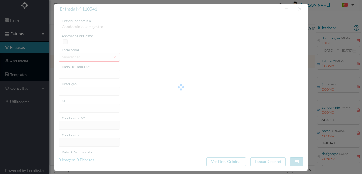
type input "[DATE]"
type input "845.26"
type input "707"
type input "ED. [GEOGRAPHIC_DATA]"
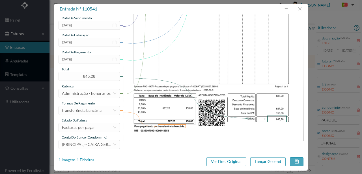
scroll to position [134, 0]
click at [93, 60] on input "[DATE]" at bounding box center [89, 58] width 61 height 9
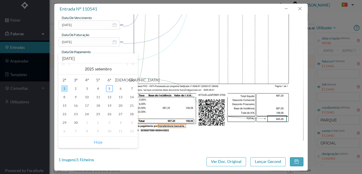
click at [101, 144] on link "Hoje" at bounding box center [98, 142] width 8 height 11
type input "[DATE]"
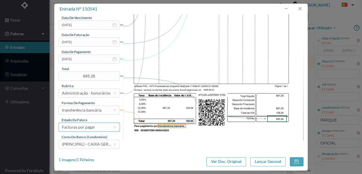
click at [88, 129] on div "Facturas por pagar" at bounding box center [78, 127] width 33 height 8
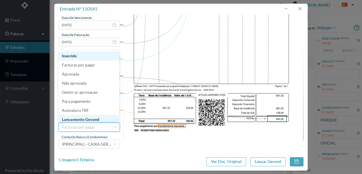
scroll to position [3, 0]
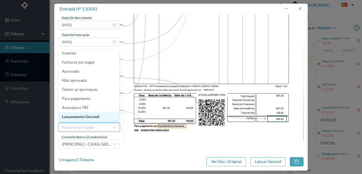
click at [95, 117] on li "Lançamento Gecond" at bounding box center [89, 116] width 61 height 9
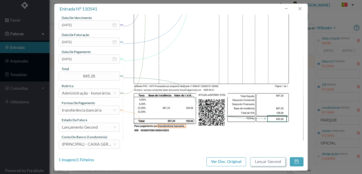
click at [258, 162] on button "Lançar Gecond" at bounding box center [268, 161] width 35 height 9
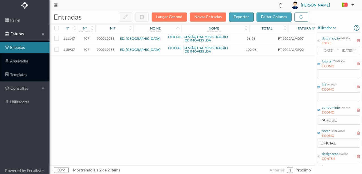
click at [108, 50] on span "900519533" at bounding box center [106, 49] width 18 height 4
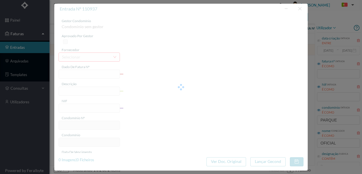
type input "FT 2025A1/3902"
type input "MANUTENÇÃO Setembro de 2025"
type input "900519533"
type input "[DATE]"
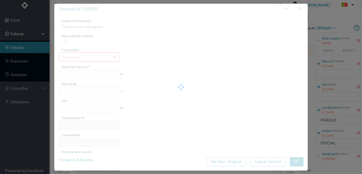
type input "[DATE]"
type input "102.06"
type input "707"
type input "ED. [GEOGRAPHIC_DATA]"
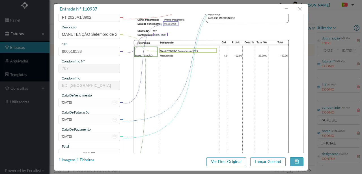
scroll to position [94, 0]
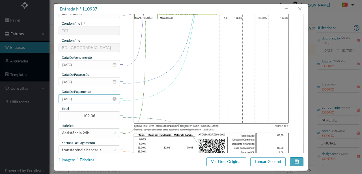
click at [87, 99] on input "[DATE]" at bounding box center [89, 98] width 61 height 9
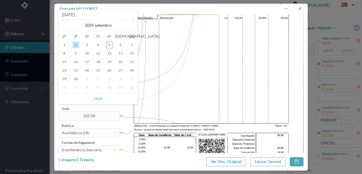
click at [96, 99] on link "Hoje" at bounding box center [98, 98] width 8 height 11
type input "[DATE]"
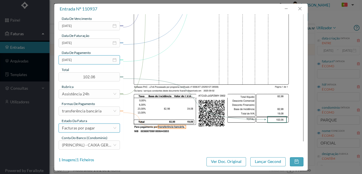
scroll to position [134, 0]
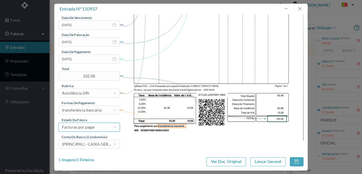
click at [83, 127] on div "Facturas por pagar" at bounding box center [78, 127] width 33 height 8
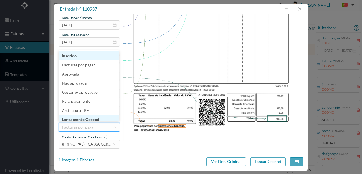
scroll to position [3, 0]
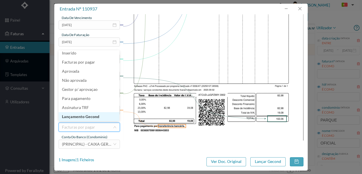
click at [94, 116] on li "Lançamento Gecond" at bounding box center [89, 116] width 61 height 9
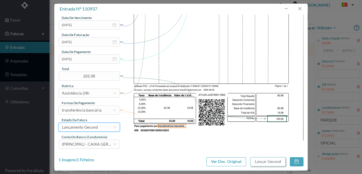
click at [256, 163] on button "Lançar Gecond" at bounding box center [268, 161] width 35 height 9
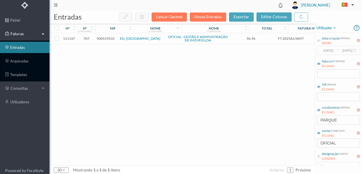
click at [109, 38] on span "900519533" at bounding box center [106, 38] width 18 height 4
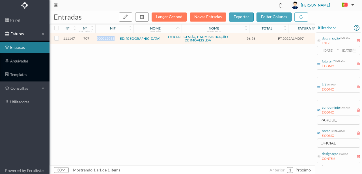
click at [109, 38] on span "900519533" at bounding box center [106, 38] width 18 height 4
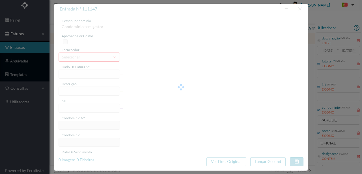
type input "FT 2025A1/4097"
type input "Expediente Geral 3º Trimestre"
type input "900519533"
type input "[DATE]"
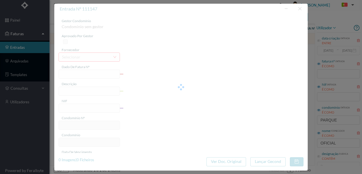
type input "[DATE]"
type input "96.96"
type input "707"
type input "ED. [GEOGRAPHIC_DATA]"
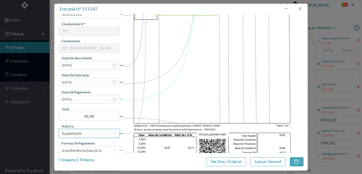
scroll to position [94, 0]
click at [96, 133] on div "Expediente" at bounding box center [87, 132] width 51 height 8
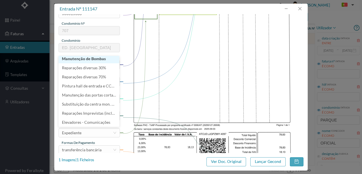
scroll to position [1, 0]
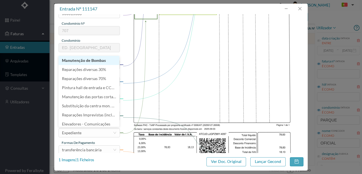
click at [161, 109] on img at bounding box center [213, 52] width 181 height 256
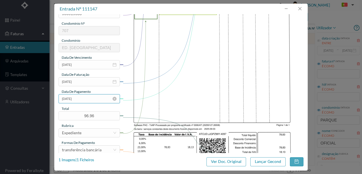
click at [86, 99] on input "[DATE]" at bounding box center [89, 98] width 61 height 9
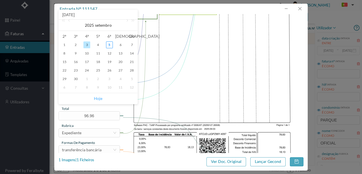
click at [96, 97] on link "Hoje" at bounding box center [98, 98] width 8 height 11
type input "[DATE]"
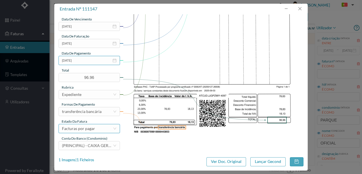
scroll to position [134, 0]
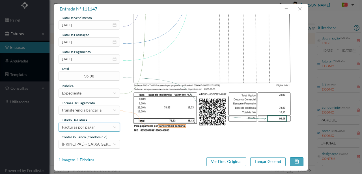
click at [88, 126] on div "Facturas por pagar" at bounding box center [78, 127] width 33 height 8
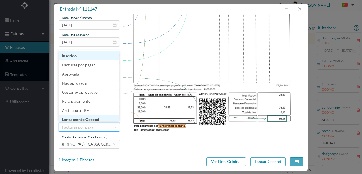
scroll to position [3, 0]
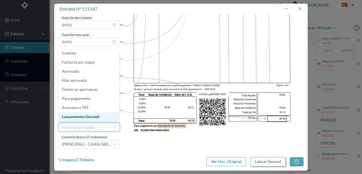
drag, startPoint x: 90, startPoint y: 117, endPoint x: 272, endPoint y: 158, distance: 186.1
click at [91, 117] on li "Lançamento Gecond" at bounding box center [89, 116] width 61 height 9
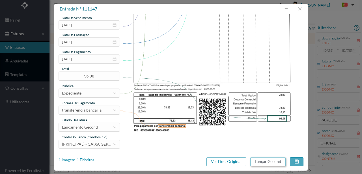
click at [261, 161] on button "Lançar Gecond" at bounding box center [268, 161] width 35 height 9
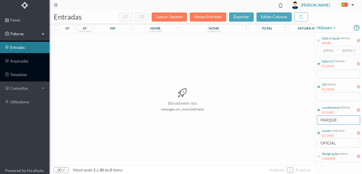
drag, startPoint x: 340, startPoint y: 119, endPoint x: 298, endPoint y: 118, distance: 42.2
click at [299, 121] on div "entradas Lançar Gecond Novas Entradas exportar editar colunas nº nº condomínio …" at bounding box center [206, 91] width 313 height 163
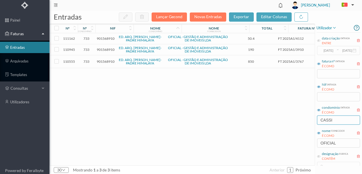
type input "CASSI"
click at [105, 63] on span "901568910" at bounding box center [106, 61] width 18 height 4
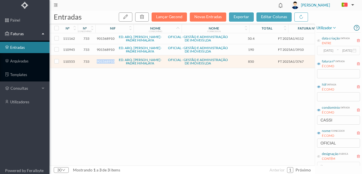
click at [105, 63] on span "901568910" at bounding box center [106, 61] width 18 height 4
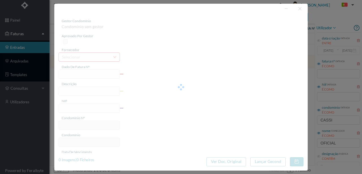
type input "FT 2025A1/3767"
type input "HONORARIOS Setembro de 2025"
type input "901568910"
type input "[DATE]"
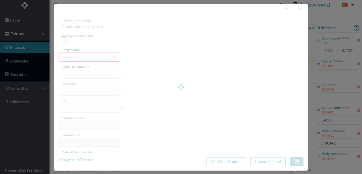
type input "[DATE]"
type input "850.00"
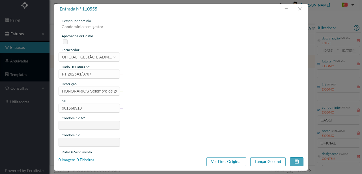
type input "733"
type input "ED. ARQ. [PERSON_NAME]-PADRE HIMALAYA"
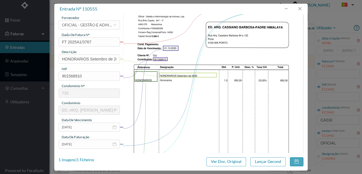
scroll to position [94, 0]
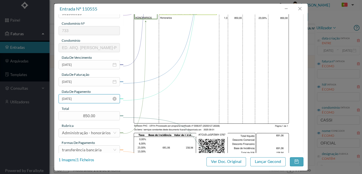
click at [99, 100] on input "[DATE]" at bounding box center [89, 98] width 61 height 9
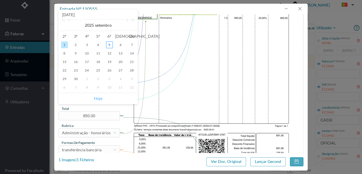
click at [100, 99] on link "Hoje" at bounding box center [98, 98] width 8 height 11
type input "[DATE]"
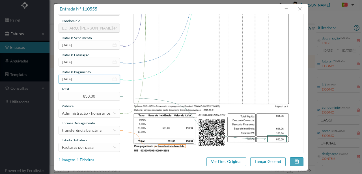
scroll to position [134, 0]
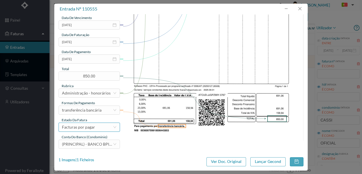
click at [83, 126] on div "Facturas por pagar" at bounding box center [78, 127] width 33 height 8
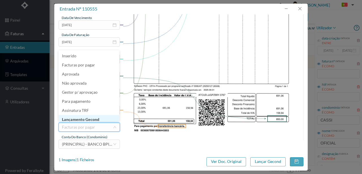
scroll to position [3, 0]
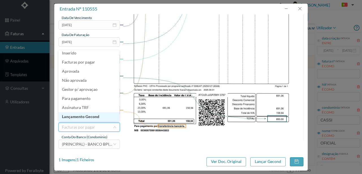
click at [92, 116] on li "Lançamento Gecond" at bounding box center [89, 116] width 61 height 9
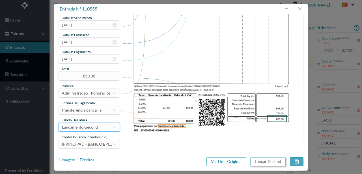
click at [274, 161] on button "Lançar Gecond" at bounding box center [268, 161] width 35 height 9
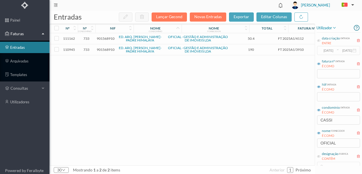
click at [107, 48] on span "901568910" at bounding box center [106, 49] width 18 height 4
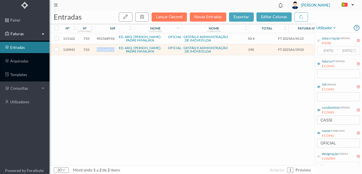
click at [107, 48] on span "901568910" at bounding box center [106, 49] width 18 height 4
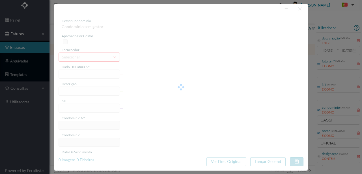
type input "FT 2025A1/3910"
type input "MANUTENÇÃO Setembro de 2025"
type input "901568910"
type input "[DATE]"
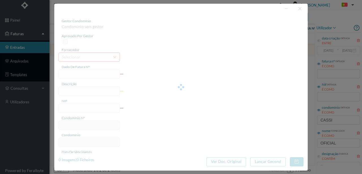
type input "[DATE]"
type input "190.00"
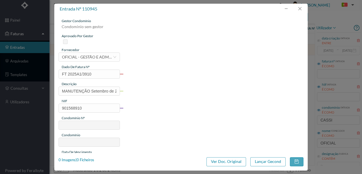
type input "733"
type input "ED. ARQ. [PERSON_NAME]-PADRE HIMALAYA"
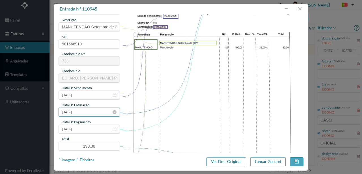
scroll to position [75, 0]
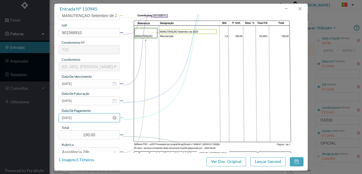
click at [82, 118] on input "[DATE]" at bounding box center [89, 117] width 61 height 9
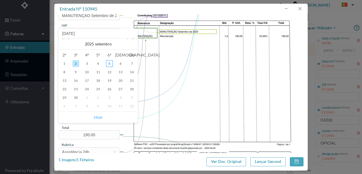
click at [98, 117] on link "Hoje" at bounding box center [98, 117] width 8 height 11
type input "[DATE]"
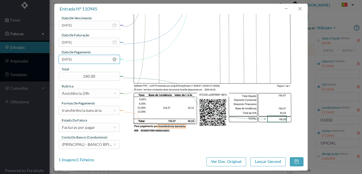
scroll to position [134, 0]
click at [89, 126] on div "Facturas por pagar" at bounding box center [78, 127] width 33 height 8
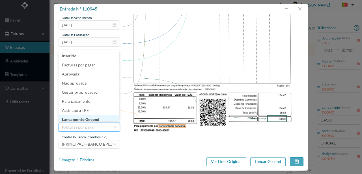
scroll to position [3, 0]
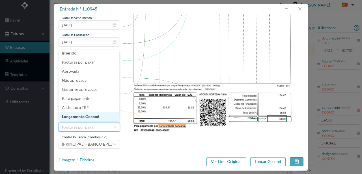
click at [90, 117] on li "Lançamento Gecond" at bounding box center [89, 116] width 61 height 9
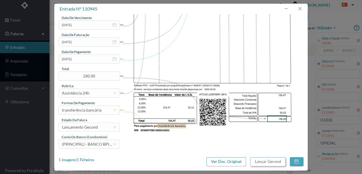
click at [254, 159] on button "Lançar Gecond" at bounding box center [268, 161] width 35 height 9
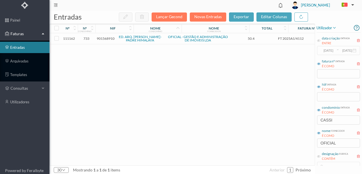
click at [106, 40] on span "901568910" at bounding box center [106, 38] width 18 height 4
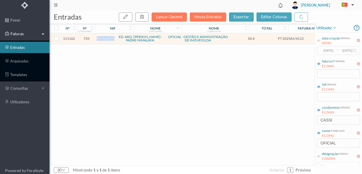
click at [106, 40] on span "901568910" at bounding box center [106, 38] width 18 height 4
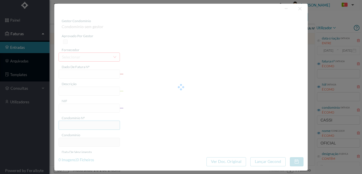
type input "FT 2025A1/4112"
type input "Expediente Geral 3º Trimestre"
type input "901568910"
type input "[DATE]"
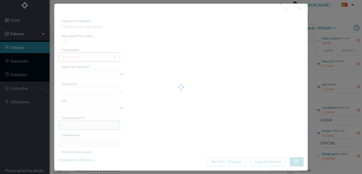
type input "[DATE]"
type input "50.40"
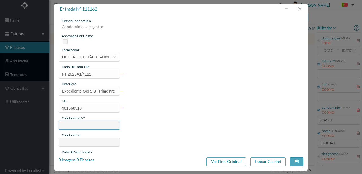
type input "733"
type input "ED. ARQ. [PERSON_NAME]-PADRE HIMALAYA"
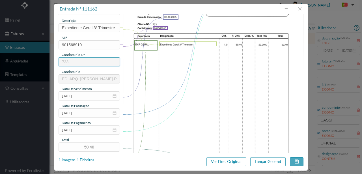
scroll to position [75, 0]
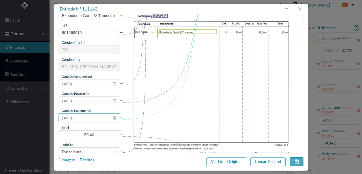
click at [86, 119] on input "[DATE]" at bounding box center [89, 117] width 61 height 9
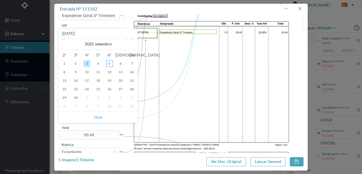
click at [99, 117] on link "Hoje" at bounding box center [98, 117] width 8 height 11
type input "[DATE]"
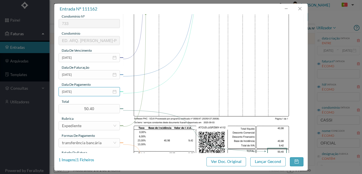
scroll to position [134, 0]
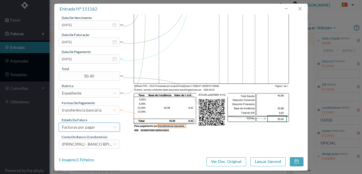
click at [84, 129] on div "Facturas por pagar" at bounding box center [78, 127] width 33 height 8
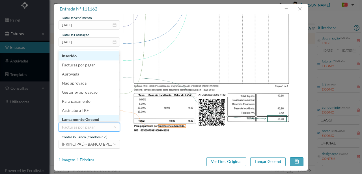
scroll to position [3, 0]
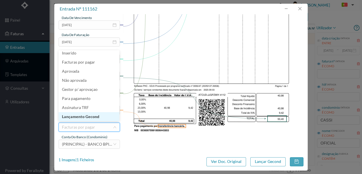
click at [91, 116] on li "Lançamento Gecond" at bounding box center [89, 116] width 61 height 9
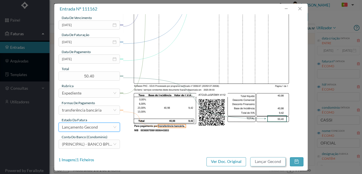
click at [271, 161] on button "Lançar Gecond" at bounding box center [268, 161] width 35 height 9
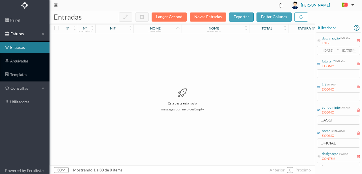
click at [216, 134] on div "Esta pasta está vazia messages.ocr_invoicesEmpty" at bounding box center [182, 99] width 265 height 132
drag, startPoint x: 336, startPoint y: 121, endPoint x: 295, endPoint y: 120, distance: 41.1
click at [293, 121] on div "entradas Lançar Gecond Novas Entradas exportar editar colunas nº nº condomínio …" at bounding box center [206, 91] width 313 height 163
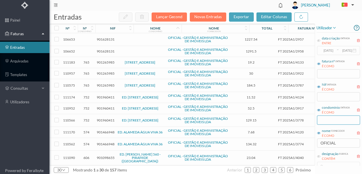
drag, startPoint x: 336, startPoint y: 120, endPoint x: 326, endPoint y: 127, distance: 12.6
click at [336, 120] on input "text" at bounding box center [338, 119] width 43 height 9
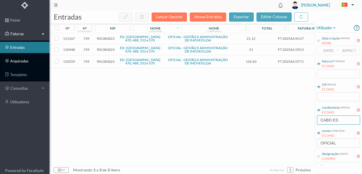
type input "CABO ES"
click at [101, 61] on span "901383023" at bounding box center [106, 61] width 18 height 4
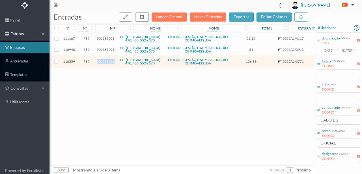
click at [101, 61] on span "901383023" at bounding box center [106, 61] width 18 height 4
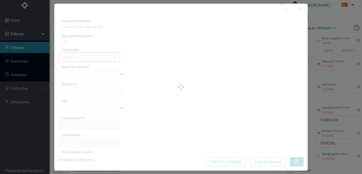
type input "FT 2025A1/3771"
type input "HONORARIOS Setembro de 2025"
type input "901383023"
type input "[DATE]"
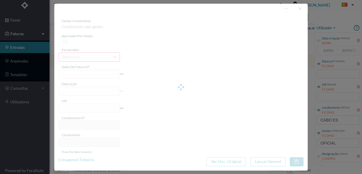
type input "[DATE]"
type input "156.83"
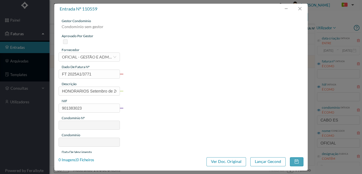
type input "739"
type input "ED. [GEOGRAPHIC_DATA] 470, 488, 552 e 570"
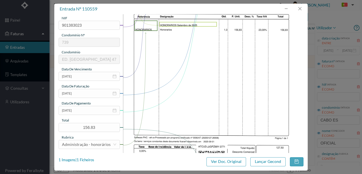
scroll to position [94, 0]
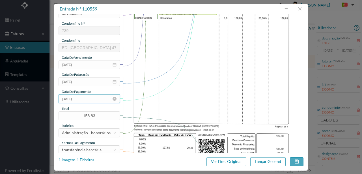
click at [80, 96] on input "[DATE]" at bounding box center [89, 98] width 61 height 9
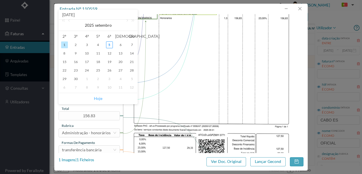
click at [99, 98] on link "Hoje" at bounding box center [98, 98] width 8 height 11
type input "[DATE]"
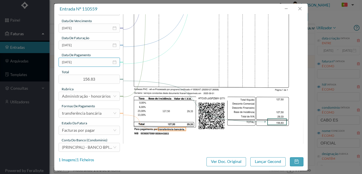
scroll to position [134, 0]
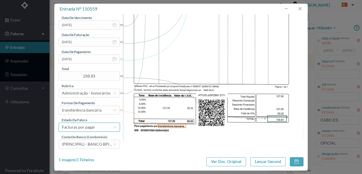
click at [94, 129] on div "Facturas por pagar" at bounding box center [87, 127] width 51 height 8
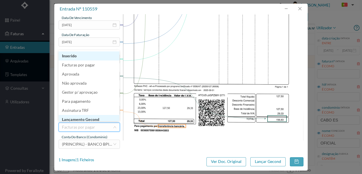
scroll to position [3, 0]
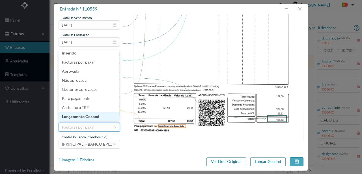
click at [94, 118] on li "Lançamento Gecond" at bounding box center [89, 116] width 61 height 9
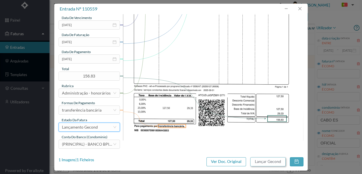
click at [273, 164] on button "Lançar Gecond" at bounding box center [268, 161] width 35 height 9
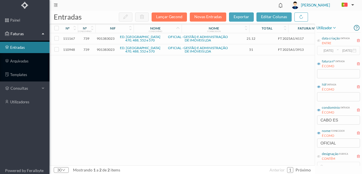
click at [105, 50] on span "901383023" at bounding box center [106, 49] width 18 height 4
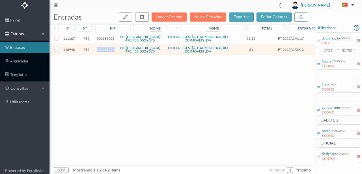
click at [105, 50] on span "901383023" at bounding box center [106, 49] width 18 height 4
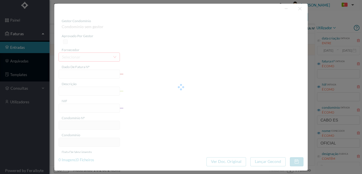
type input "FT 2025A1/3913"
type input "MANUTENÇÃO Setembro de 2025"
type input "901383023"
type input "[DATE]"
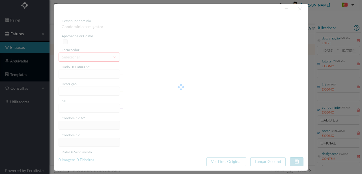
type input "[DATE]"
type input "51.00"
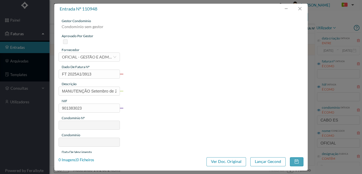
type input "739"
type input "ED. [GEOGRAPHIC_DATA] 470, 488, 552 e 570"
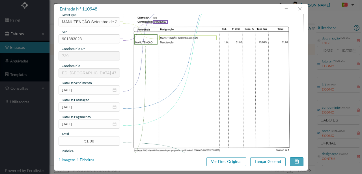
scroll to position [75, 0]
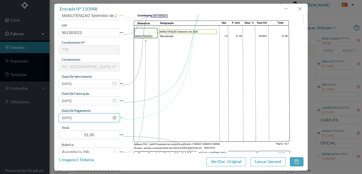
click at [93, 117] on input "[DATE]" at bounding box center [89, 117] width 61 height 9
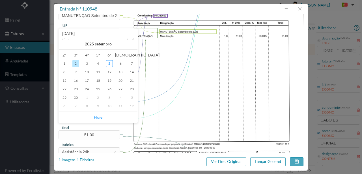
click at [99, 117] on link "Hoje" at bounding box center [98, 117] width 8 height 11
type input "[DATE]"
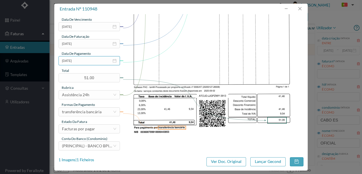
scroll to position [134, 0]
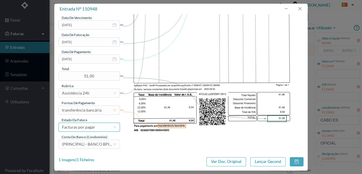
click at [97, 128] on div "Facturas por pagar" at bounding box center [87, 127] width 51 height 8
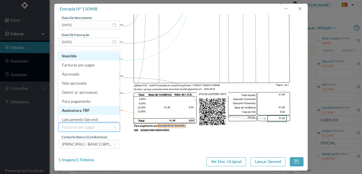
scroll to position [3, 0]
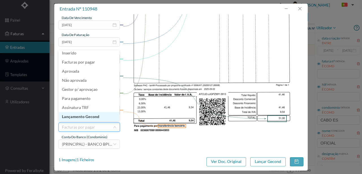
click at [92, 117] on li "Lançamento Gecond" at bounding box center [89, 116] width 61 height 9
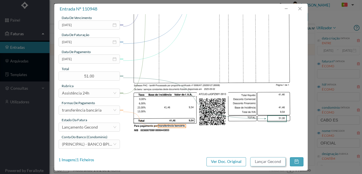
click at [255, 160] on button "Lançar Gecond" at bounding box center [268, 161] width 35 height 9
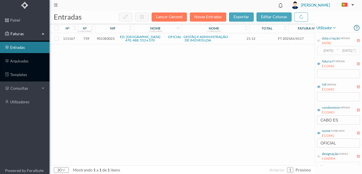
click at [108, 39] on span "901383023" at bounding box center [106, 38] width 18 height 4
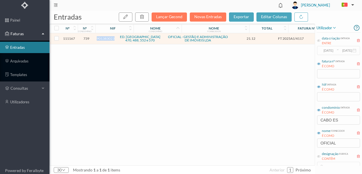
click at [108, 39] on span "901383023" at bounding box center [106, 38] width 18 height 4
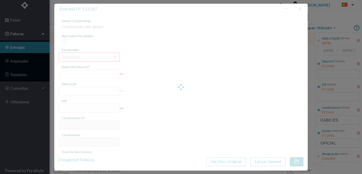
type input "FT 2025A1/4117"
type input "Expediente Geral 3º Trimestre"
type input "901383023"
type input "[DATE]"
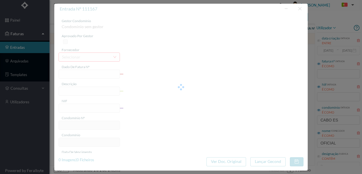
type input "[DATE]"
type input "21.12"
type input "739"
type input "ED. [GEOGRAPHIC_DATA] 470, 488, 552 e 570"
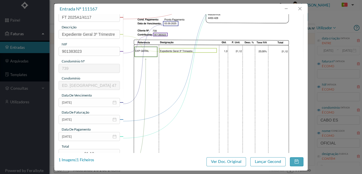
scroll to position [113, 0]
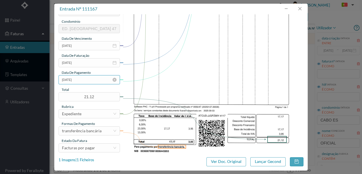
click at [94, 82] on input "[DATE]" at bounding box center [89, 79] width 61 height 9
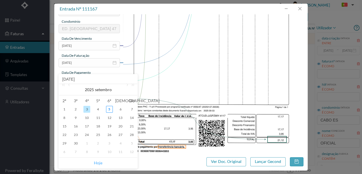
click at [98, 162] on link "Hoje" at bounding box center [98, 162] width 8 height 11
type input "[DATE]"
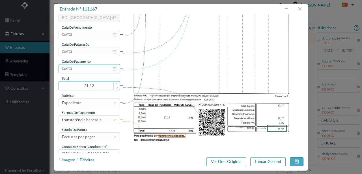
scroll to position [134, 0]
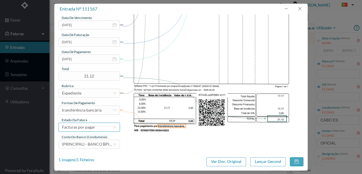
click at [93, 128] on div "Facturas por pagar" at bounding box center [78, 127] width 33 height 8
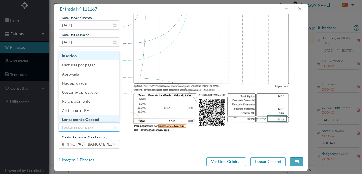
scroll to position [3, 0]
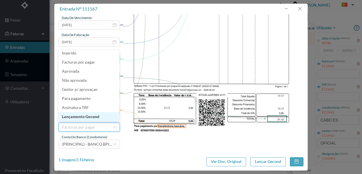
click at [95, 114] on li "Lançamento Gecond" at bounding box center [89, 116] width 61 height 9
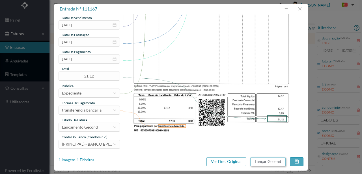
click at [272, 160] on button "Lançar Gecond" at bounding box center [268, 161] width 35 height 9
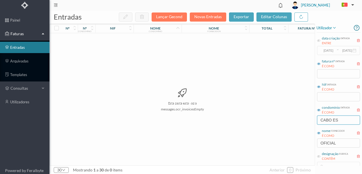
drag, startPoint x: 342, startPoint y: 120, endPoint x: 299, endPoint y: 125, distance: 43.6
click at [299, 125] on div "entradas Lançar Gecond Novas Entradas exportar editar colunas nº nº condomínio …" at bounding box center [206, 91] width 313 height 163
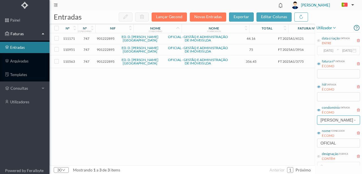
type input "HENRIQUE -"
click at [107, 61] on span "901222895" at bounding box center [106, 61] width 18 height 4
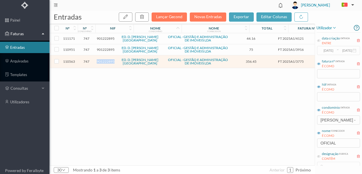
click at [107, 61] on span "901222895" at bounding box center [106, 61] width 18 height 4
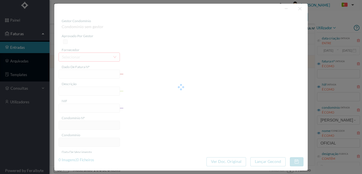
type input "FT 2025A1/3775"
type input "HONORARIOS Setembro de 2025"
type input "901222895"
type input "[DATE]"
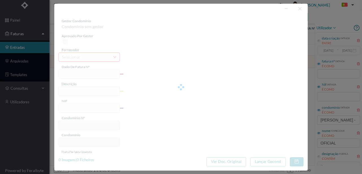
type input "[DATE]"
type input "356.45"
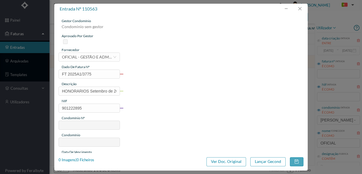
type input "747"
type input "ED. D. HENRIQUE - PORTO"
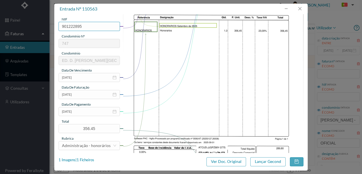
scroll to position [94, 0]
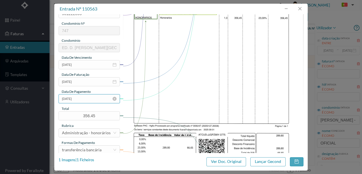
click at [94, 101] on input "[DATE]" at bounding box center [89, 98] width 61 height 9
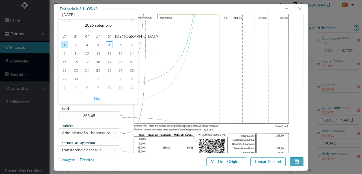
click at [100, 100] on link "Hoje" at bounding box center [98, 98] width 8 height 11
type input "[DATE]"
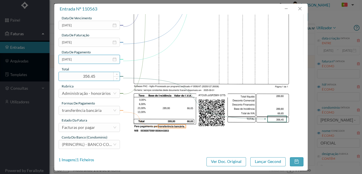
scroll to position [134, 0]
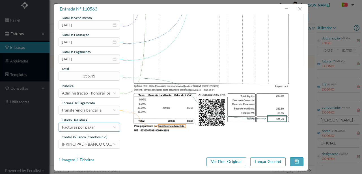
click at [91, 130] on div "Facturas por pagar" at bounding box center [78, 127] width 33 height 8
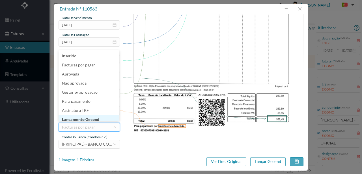
scroll to position [3, 0]
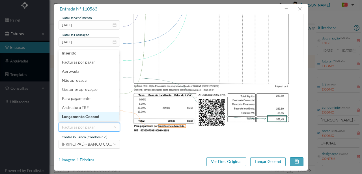
click at [92, 116] on li "Lançamento Gecond" at bounding box center [89, 116] width 61 height 9
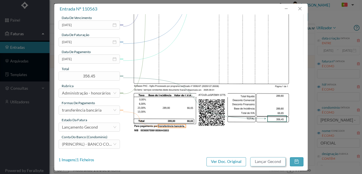
click at [265, 162] on button "Lançar Gecond" at bounding box center [268, 161] width 35 height 9
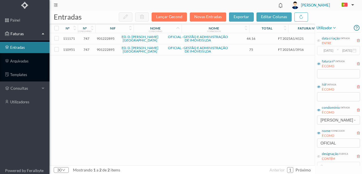
click at [109, 48] on span "901222895" at bounding box center [106, 49] width 18 height 4
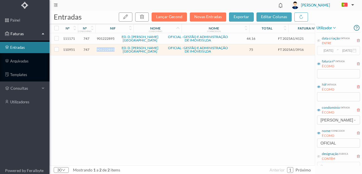
click at [109, 48] on span "901222895" at bounding box center [106, 49] width 18 height 4
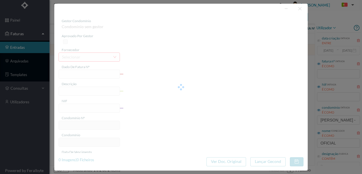
type input "FT 2025A1/3916"
type input "MANUTENÇÃO Setembro de 2025"
type input "901222895"
type input "[DATE]"
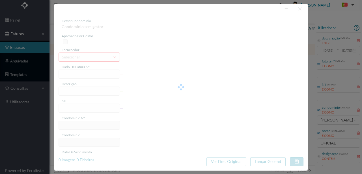
type input "[DATE]"
type input "75.00"
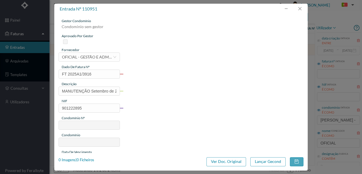
type input "747"
type input "ED. D. HENRIQUE - PORTO"
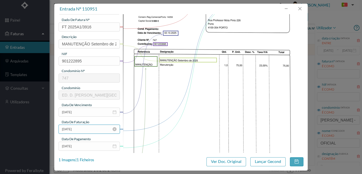
scroll to position [75, 0]
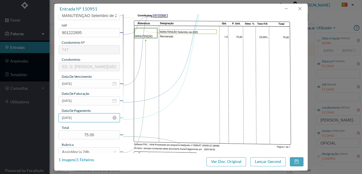
click at [88, 116] on input "[DATE]" at bounding box center [89, 117] width 61 height 9
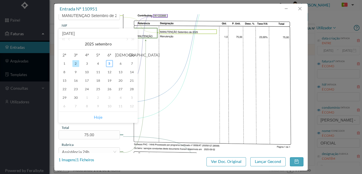
click at [97, 117] on link "Hoje" at bounding box center [98, 117] width 8 height 11
type input "[DATE]"
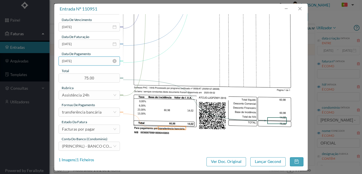
scroll to position [134, 0]
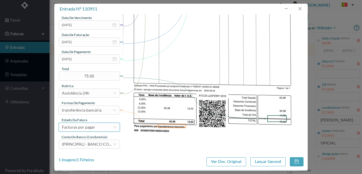
click at [88, 128] on div "Facturas por pagar" at bounding box center [78, 127] width 33 height 8
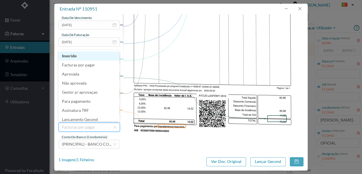
click at [90, 121] on div "estado da fatura" at bounding box center [89, 119] width 61 height 5
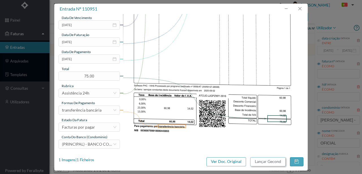
click at [270, 161] on button "Lançar Gecond" at bounding box center [268, 161] width 35 height 9
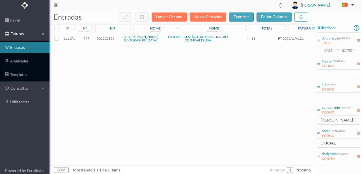
click at [101, 39] on span "901222895" at bounding box center [106, 38] width 18 height 4
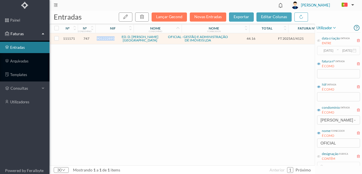
click at [101, 39] on span "901222895" at bounding box center [106, 38] width 18 height 4
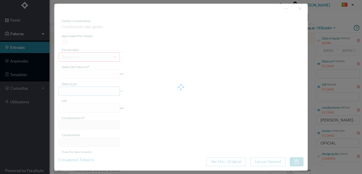
type input "FT 2025A1/4121"
type input "Expediente Geral 3º Trimestre"
type input "901222895"
type input "[DATE]"
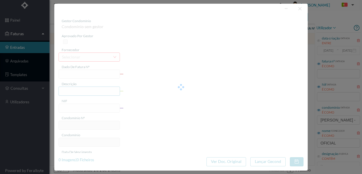
type input "[DATE]"
type input "44.16"
type input "747"
type input "ED. D. HENRIQUE - PORTO"
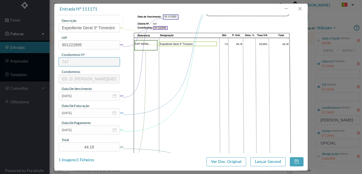
scroll to position [75, 0]
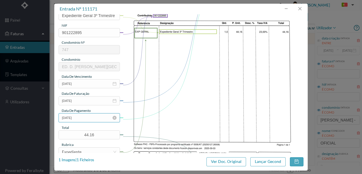
click at [92, 118] on input "[DATE]" at bounding box center [89, 117] width 61 height 9
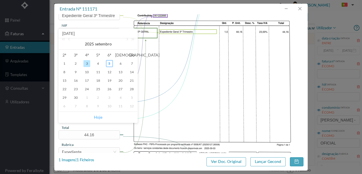
click at [101, 118] on link "Hoje" at bounding box center [98, 117] width 8 height 11
type input "[DATE]"
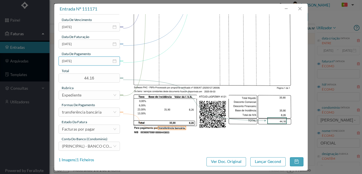
scroll to position [134, 0]
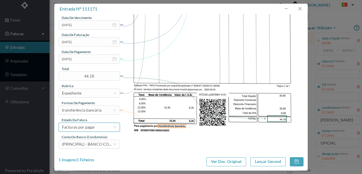
click at [93, 127] on div "Facturas por pagar" at bounding box center [78, 127] width 33 height 8
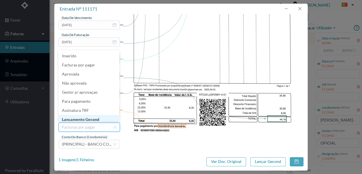
scroll to position [3, 0]
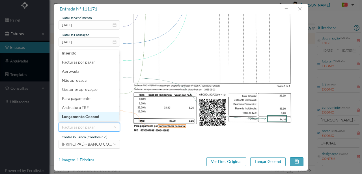
click at [89, 117] on li "Lançamento Gecond" at bounding box center [89, 116] width 61 height 9
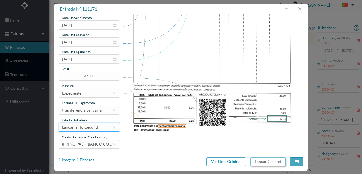
click at [258, 163] on button "Lançar Gecond" at bounding box center [268, 161] width 35 height 9
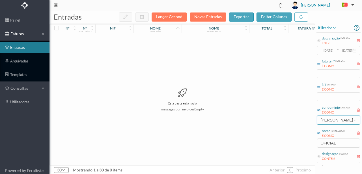
drag, startPoint x: 351, startPoint y: 120, endPoint x: 270, endPoint y: 127, distance: 81.3
click at [270, 127] on div "entradas Lançar Gecond Novas Entradas exportar editar colunas nº nº condomínio …" at bounding box center [206, 91] width 313 height 163
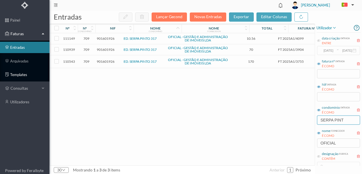
type input "SERPA PINT"
click at [111, 59] on span "901601926" at bounding box center [106, 61] width 18 height 4
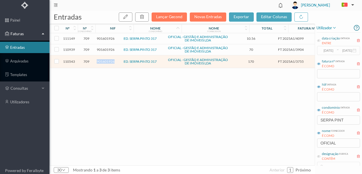
click at [111, 59] on span "901601926" at bounding box center [106, 61] width 18 height 4
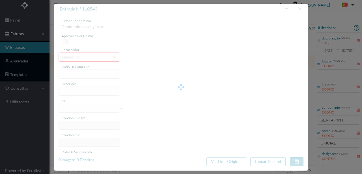
type input "FT 2025A1/3755"
type input "HONORARIOS Setembro de 2025"
type input "901601926"
type input "[DATE]"
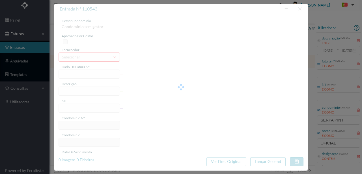
type input "[DATE]"
type input "170.00"
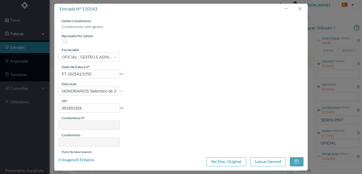
type input "709"
type input "ED. SERPA PINTO 317"
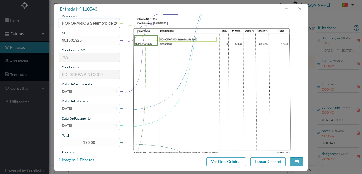
scroll to position [75, 0]
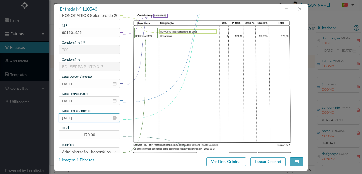
click at [96, 119] on input "[DATE]" at bounding box center [89, 117] width 61 height 9
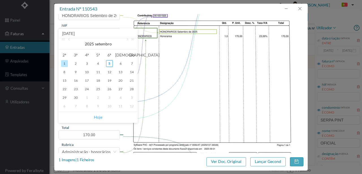
click at [102, 116] on link "Hoje" at bounding box center [98, 117] width 8 height 11
type input "[DATE]"
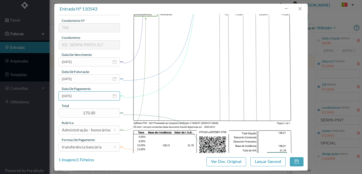
scroll to position [134, 0]
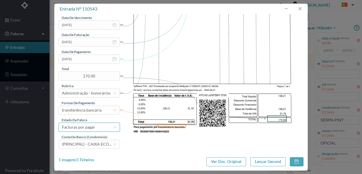
click at [93, 128] on div "Facturas por pagar" at bounding box center [78, 127] width 33 height 8
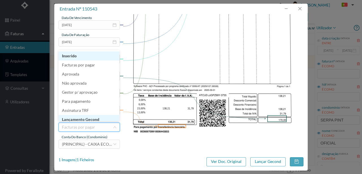
scroll to position [3, 0]
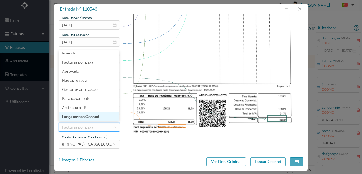
click at [98, 118] on li "Lançamento Gecond" at bounding box center [89, 116] width 61 height 9
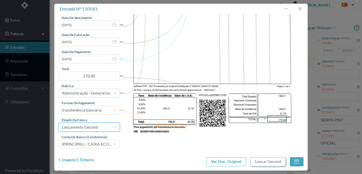
click at [264, 160] on button "Lançar Gecond" at bounding box center [268, 161] width 35 height 9
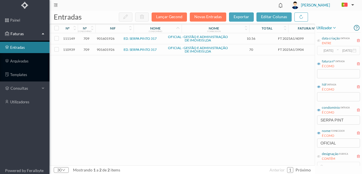
click at [152, 80] on div "111149 709 901601926 ED. SERPA PINTO 317 OFICIAL - GESTÃO E ADMINISTRAÇÃO DE IM…" at bounding box center [216, 99] width 333 height 132
click at [105, 51] on span "901601926" at bounding box center [106, 49] width 18 height 4
click at [105, 50] on span "901601926" at bounding box center [106, 49] width 18 height 4
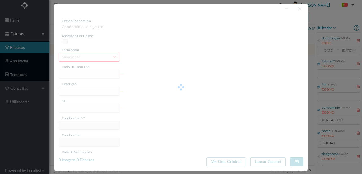
type input "FT 2025A1/3904"
type input "MANUTENÇÃO Setembro de 2025"
type input "901601926"
type input "[DATE]"
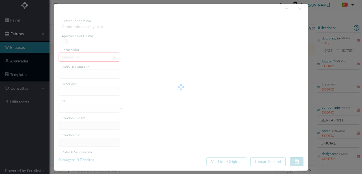
type input "[DATE]"
type input "70.00"
type input "709"
type input "ED. SERPA PINTO 317"
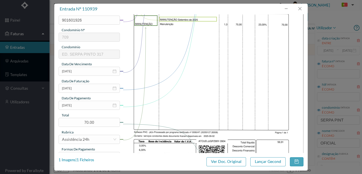
scroll to position [94, 0]
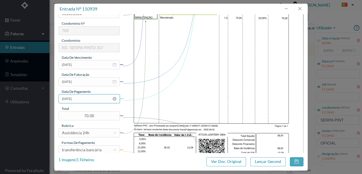
click at [89, 100] on input "[DATE]" at bounding box center [89, 98] width 61 height 9
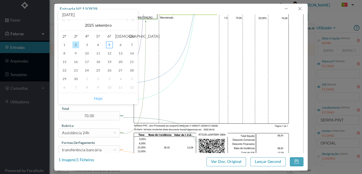
click at [100, 99] on link "Hoje" at bounding box center [98, 98] width 8 height 11
type input "[DATE]"
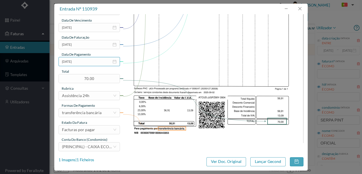
scroll to position [134, 0]
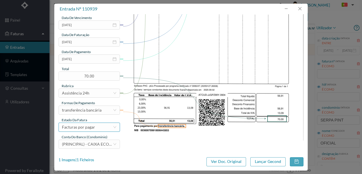
click at [90, 129] on div "Facturas por pagar" at bounding box center [78, 127] width 33 height 8
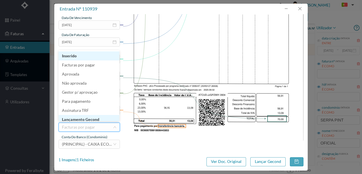
scroll to position [2, 0]
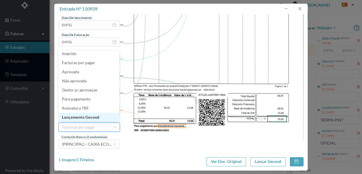
click at [95, 115] on li "Lançamento Gecond" at bounding box center [89, 116] width 61 height 9
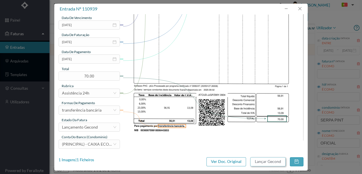
click at [264, 162] on button "Lançar Gecond" at bounding box center [268, 161] width 35 height 9
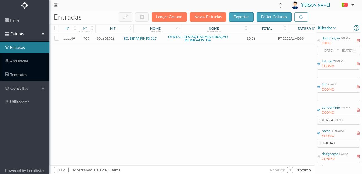
click at [108, 38] on span "901601926" at bounding box center [106, 38] width 18 height 4
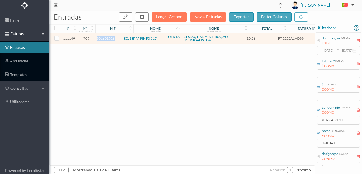
click at [108, 38] on span "901601926" at bounding box center [106, 38] width 18 height 4
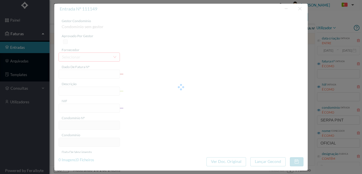
type input "FT 2025A1/4099"
type input "Expediente Geral 3º Trimestre"
type input "901601926"
type input "[DATE]"
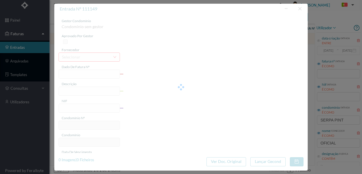
type input "[DATE]"
type input "10.56"
type input "709"
type input "ED. SERPA PINTO 317"
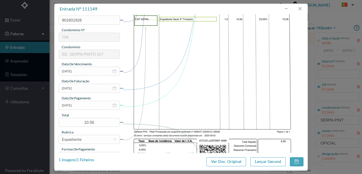
scroll to position [113, 0]
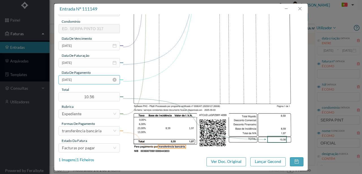
click at [86, 81] on input "[DATE]" at bounding box center [89, 79] width 61 height 9
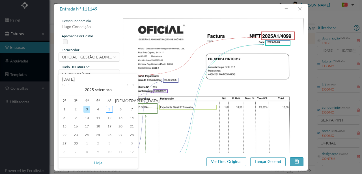
scroll to position [113, 0]
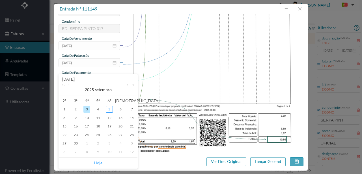
click at [99, 163] on link "Hoje" at bounding box center [98, 162] width 8 height 11
type input "[DATE]"
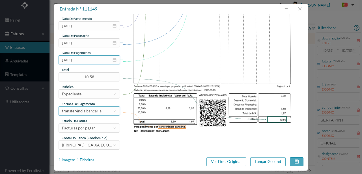
scroll to position [134, 0]
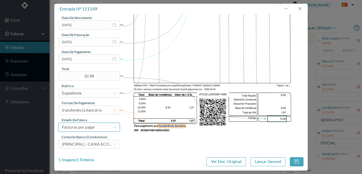
click at [93, 126] on div "Facturas por pagar" at bounding box center [78, 127] width 33 height 8
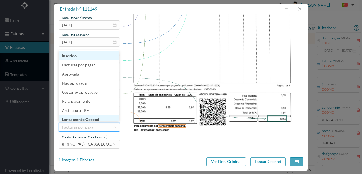
scroll to position [3, 0]
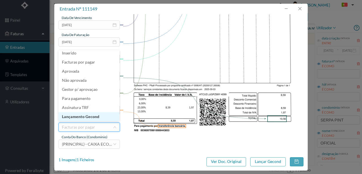
click at [90, 117] on li "Lançamento Gecond" at bounding box center [89, 116] width 61 height 9
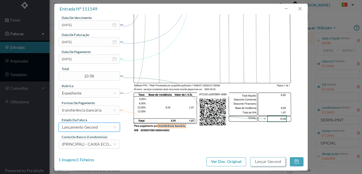
click at [274, 163] on button "Lançar Gecond" at bounding box center [268, 161] width 35 height 9
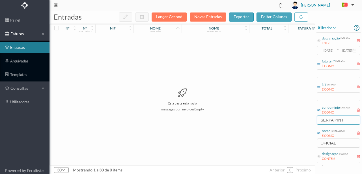
drag, startPoint x: 348, startPoint y: 120, endPoint x: 276, endPoint y: 127, distance: 72.6
click at [276, 127] on div "entradas Lançar Gecond Novas Entradas exportar editar colunas nº nº condomínio …" at bounding box center [206, 91] width 313 height 163
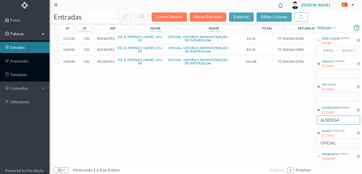
type input "ALBERGA"
click at [107, 60] on span "901302953" at bounding box center [106, 61] width 18 height 4
click at [108, 60] on span "901302953" at bounding box center [106, 61] width 18 height 4
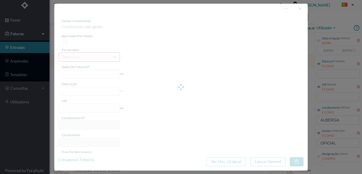
type input "FT 2025A1/3756"
type input "HONORARIOS Setembro de 2025"
type input "901302953"
type input "[DATE]"
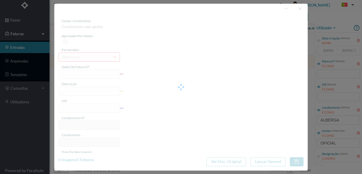
type input "[DATE]"
type input "216.48"
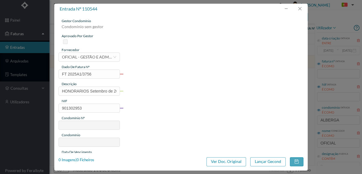
type input "710"
type input "ED. R. [PERSON_NAME], 69 a 89"
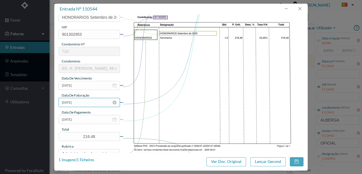
scroll to position [75, 0]
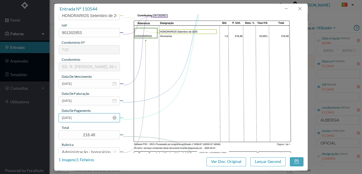
click at [91, 120] on input "[DATE]" at bounding box center [89, 117] width 61 height 9
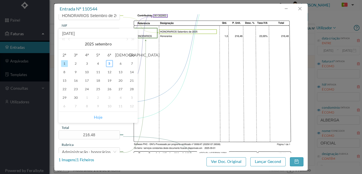
click at [98, 116] on link "Hoje" at bounding box center [98, 117] width 8 height 11
type input "[DATE]"
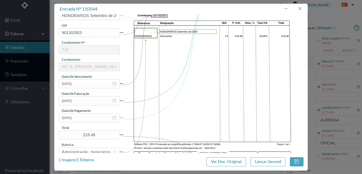
scroll to position [132, 0]
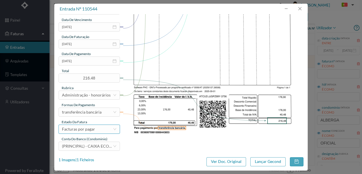
drag, startPoint x: 95, startPoint y: 130, endPoint x: 92, endPoint y: 129, distance: 3.8
click at [95, 130] on div "Facturas por pagar" at bounding box center [87, 129] width 51 height 8
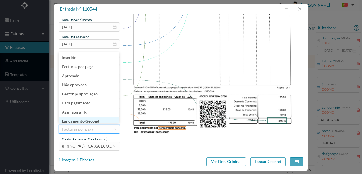
scroll to position [3, 0]
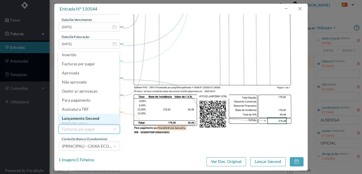
drag, startPoint x: 92, startPoint y: 119, endPoint x: 287, endPoint y: 156, distance: 198.6
click at [92, 119] on li "Lançamento Gecond" at bounding box center [89, 118] width 61 height 9
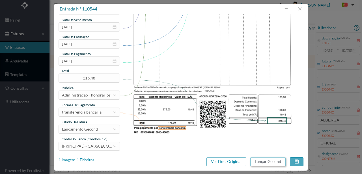
click at [270, 160] on button "Lançar Gecond" at bounding box center [268, 161] width 35 height 9
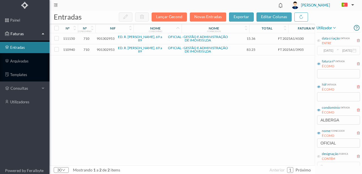
click at [109, 49] on span "901302953" at bounding box center [106, 49] width 18 height 4
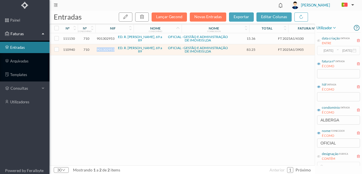
click at [109, 49] on span "901302953" at bounding box center [106, 49] width 18 height 4
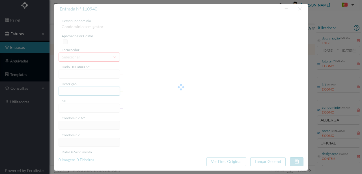
type input "FT 2025A1/3905"
type input "MANUTENÇÃO Setembro de 2025"
type input "901302953"
type input "[DATE]"
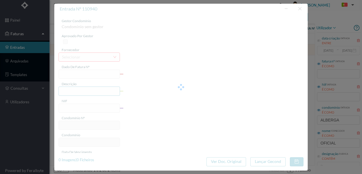
type input "[DATE]"
type input "83.25"
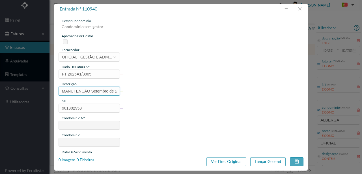
type input "710"
type input "ED. R. [PERSON_NAME], 69 a 89"
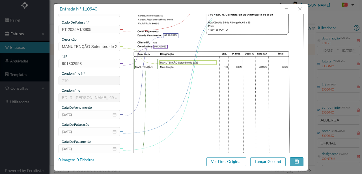
scroll to position [75, 0]
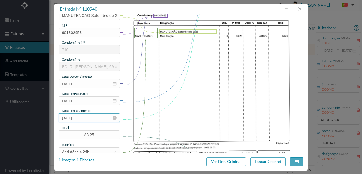
click at [84, 118] on input "[DATE]" at bounding box center [89, 117] width 61 height 9
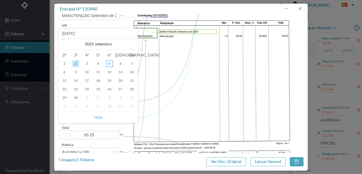
click at [95, 115] on link "Hoje" at bounding box center [98, 117] width 8 height 11
type input "[DATE]"
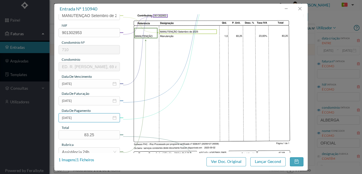
scroll to position [134, 0]
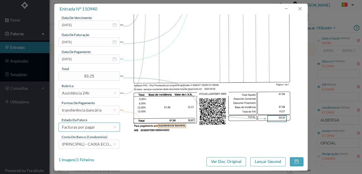
click at [86, 125] on div "Facturas por pagar" at bounding box center [78, 127] width 33 height 8
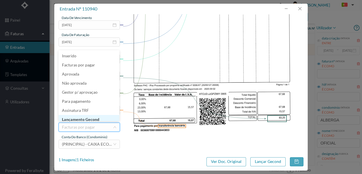
scroll to position [3, 0]
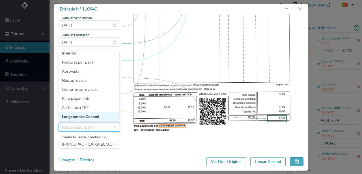
click at [91, 117] on li "Lançamento Gecond" at bounding box center [89, 116] width 61 height 9
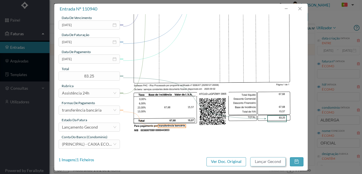
click at [263, 163] on button "Lançar Gecond" at bounding box center [268, 161] width 35 height 9
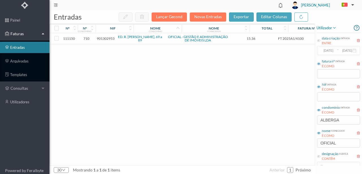
click at [109, 39] on span "901302953" at bounding box center [106, 38] width 18 height 4
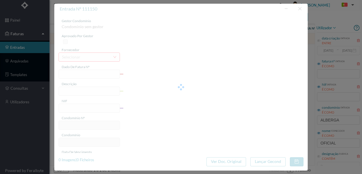
type input "FT 2025A1/4100"
type input "Expediente Geral 3º Trimestre"
type input "901302953"
type input "[DATE]"
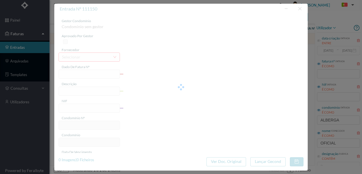
type input "[DATE]"
type input "15.36"
type input "710"
type input "ED. R. [PERSON_NAME], 69 a 89"
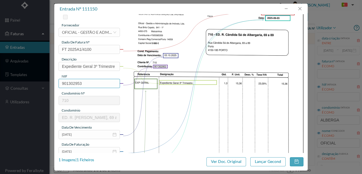
scroll to position [57, 0]
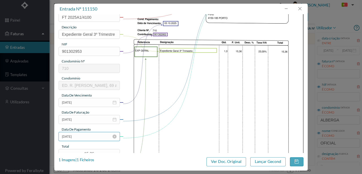
click at [89, 136] on input "[DATE]" at bounding box center [89, 136] width 61 height 9
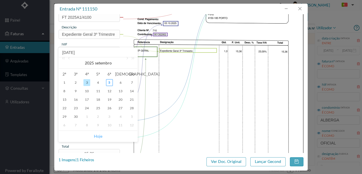
click at [96, 134] on link "Hoje" at bounding box center [98, 136] width 8 height 11
type input "[DATE]"
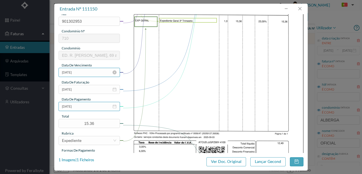
scroll to position [134, 0]
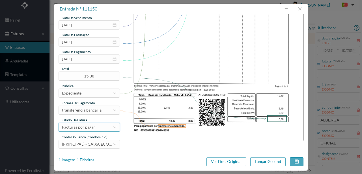
click at [93, 127] on div "Facturas por pagar" at bounding box center [78, 127] width 33 height 8
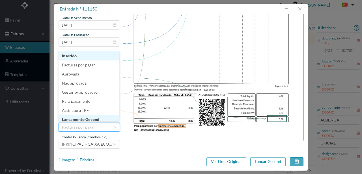
scroll to position [3, 0]
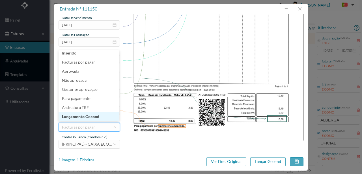
click at [91, 117] on li "Lançamento Gecond" at bounding box center [89, 116] width 61 height 9
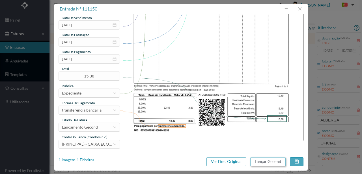
click at [269, 162] on button "Lançar Gecond" at bounding box center [268, 161] width 35 height 9
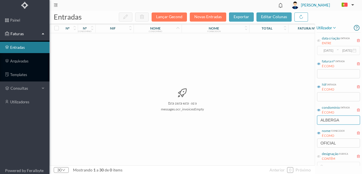
drag, startPoint x: 350, startPoint y: 118, endPoint x: 300, endPoint y: 126, distance: 50.7
click at [300, 126] on div "entradas Lançar Gecond Novas Entradas exportar editar colunas nº nº condomínio …" at bounding box center [206, 91] width 313 height 163
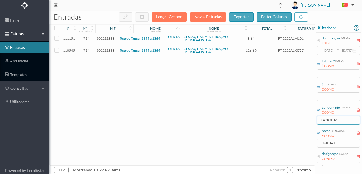
type input "TANGER"
click at [108, 49] on span "902211838" at bounding box center [106, 50] width 18 height 4
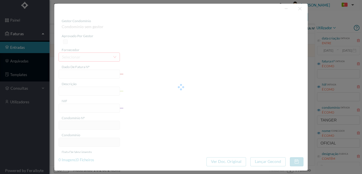
type input "FT 2025A1/3757"
type input "HONORARIOS Setembro de 2025"
type input "902211838"
type input "[DATE]"
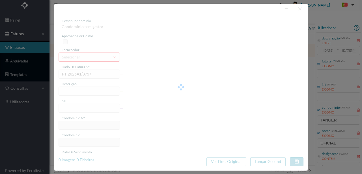
type input "[DATE]"
type input "126.69"
type input "714"
type input "Rua de Tanger 1344 a 1364"
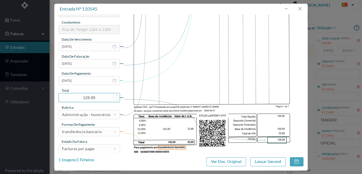
scroll to position [113, 0]
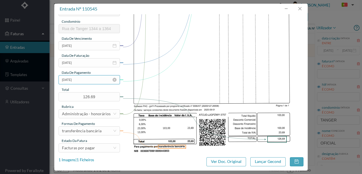
click at [95, 82] on input "[DATE]" at bounding box center [89, 79] width 61 height 9
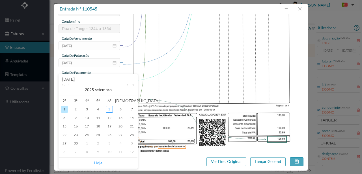
click at [97, 164] on link "Hoje" at bounding box center [98, 162] width 8 height 11
type input "[DATE]"
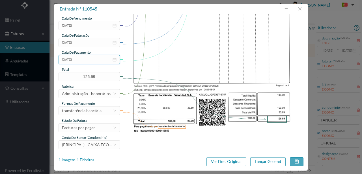
scroll to position [134, 0]
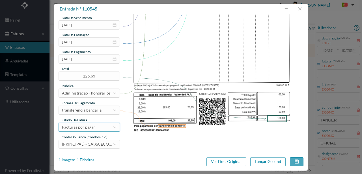
click at [93, 127] on div "Facturas por pagar" at bounding box center [78, 127] width 33 height 8
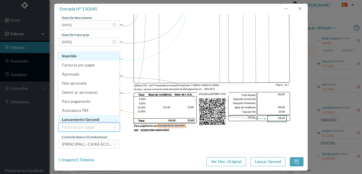
scroll to position [3, 0]
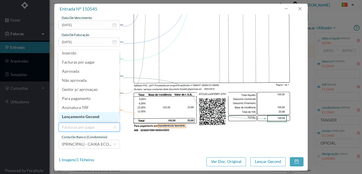
click at [93, 116] on li "Lançamento Gecond" at bounding box center [89, 116] width 61 height 9
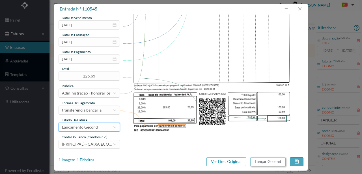
click at [263, 161] on button "Lançar Gecond" at bounding box center [268, 161] width 35 height 9
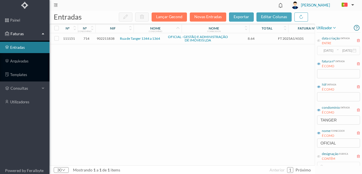
drag, startPoint x: 133, startPoint y: 112, endPoint x: 132, endPoint y: 109, distance: 3.3
click at [133, 112] on div "111151 714 902211838 [STREET_ADDRESS][DATE] a [DATE] OFICIAL - GESTÃO E ADMINIS…" at bounding box center [216, 99] width 333 height 132
click at [103, 38] on span "902211838" at bounding box center [106, 38] width 18 height 4
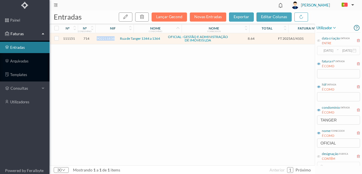
click at [103, 38] on span "902211838" at bounding box center [106, 38] width 18 height 4
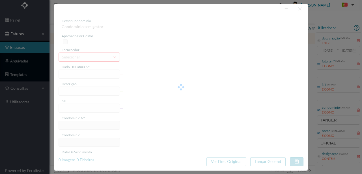
type input "FT 2025A1/4101"
type input "Expediente Geral 3º Trimestre"
type input "902211838"
type input "[DATE]"
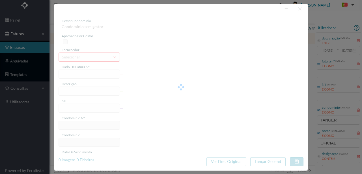
type input "[DATE]"
type input "8.64"
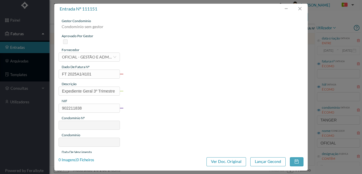
type input "714"
type input "Rua de Tanger 1344 a 1364"
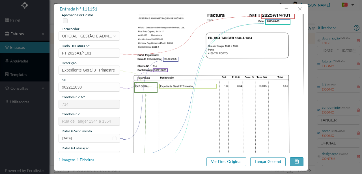
scroll to position [57, 0]
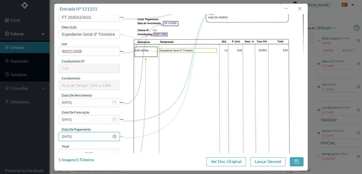
click at [91, 135] on input "[DATE]" at bounding box center [89, 136] width 61 height 9
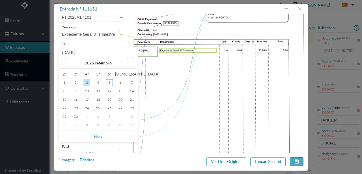
click at [96, 136] on link "Hoje" at bounding box center [98, 136] width 8 height 11
type input "[DATE]"
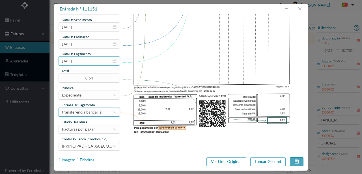
scroll to position [134, 0]
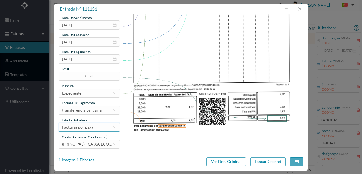
click at [92, 127] on div "Facturas por pagar" at bounding box center [78, 127] width 33 height 8
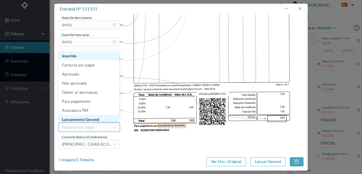
scroll to position [3, 0]
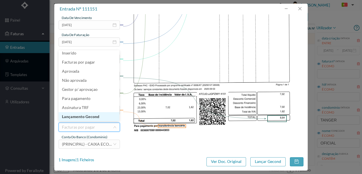
click at [94, 117] on li "Lançamento Gecond" at bounding box center [89, 116] width 61 height 9
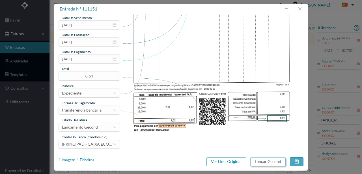
click at [261, 162] on button "Lançar Gecond" at bounding box center [268, 161] width 35 height 9
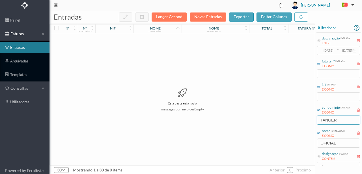
drag, startPoint x: 345, startPoint y: 118, endPoint x: 289, endPoint y: 133, distance: 57.2
click at [297, 128] on div "entradas Lançar Gecond Novas Entradas exportar editar colunas nº nº condomínio …" at bounding box center [206, 91] width 313 height 163
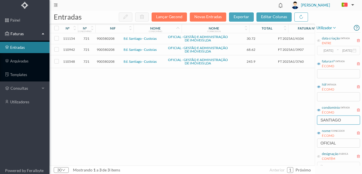
type input "SANTIAGO"
click at [107, 61] on span "900580208" at bounding box center [106, 61] width 18 height 4
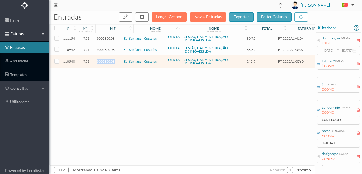
click at [107, 61] on span "900580208" at bounding box center [106, 61] width 18 height 4
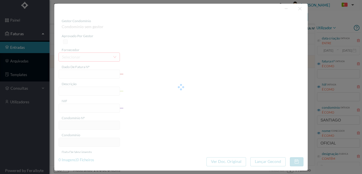
type input "FT 2025A1/3760"
type input "HONORARIOS Setembro de 2025"
type input "900580208"
type input "[DATE]"
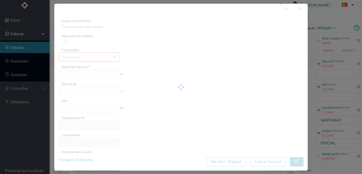
type input "[DATE]"
type input "245.90"
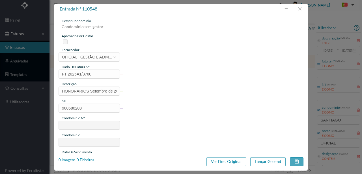
type input "721"
type input "Ed. Santiago - Custoias"
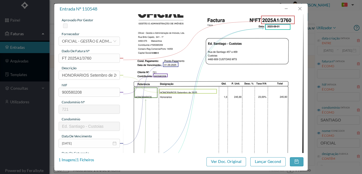
scroll to position [75, 0]
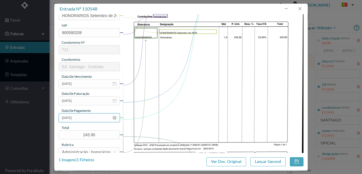
click at [93, 118] on input "[DATE]" at bounding box center [89, 117] width 61 height 9
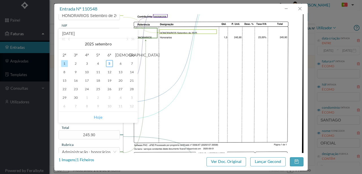
click at [100, 118] on link "Hoje" at bounding box center [98, 117] width 8 height 11
type input "[DATE]"
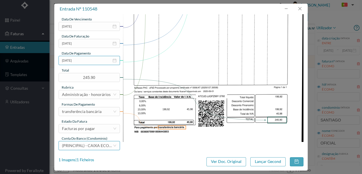
scroll to position [134, 0]
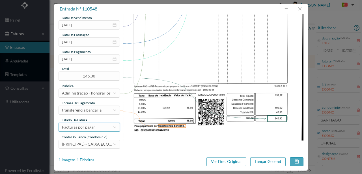
click at [91, 127] on div "Facturas por pagar" at bounding box center [78, 127] width 33 height 8
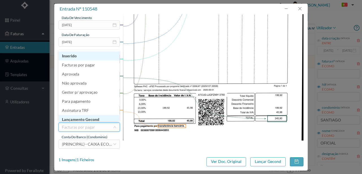
scroll to position [3, 0]
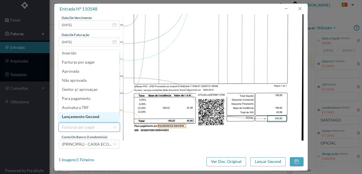
drag, startPoint x: 91, startPoint y: 117, endPoint x: 244, endPoint y: 159, distance: 158.9
click at [91, 117] on li "Lançamento Gecond" at bounding box center [89, 116] width 61 height 9
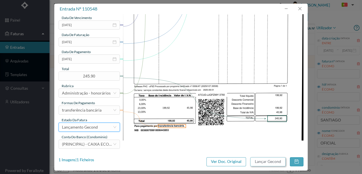
click at [259, 163] on button "Lançar Gecond" at bounding box center [268, 161] width 35 height 9
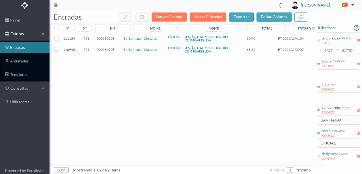
click at [108, 49] on span "900580208" at bounding box center [106, 49] width 18 height 4
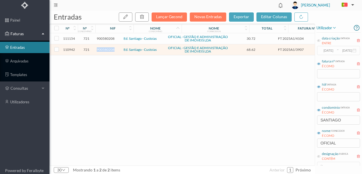
click at [108, 49] on span "900580208" at bounding box center [106, 49] width 18 height 4
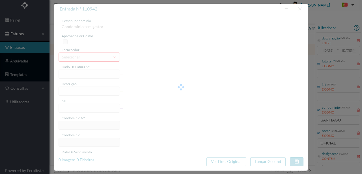
type input "FT 2025A1/3907"
type input "MANUTENÇÃO Setembro de 2025"
type input "900580208"
type input "02-09-2025"
type input "2025-09-02"
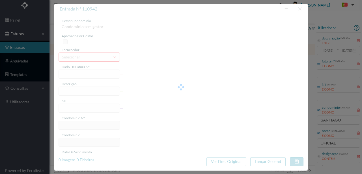
type input "2025-09-02"
type input "68.62"
type input "721"
type input "Ed. Santiago - Custoias"
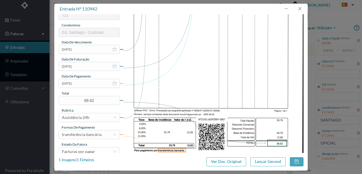
scroll to position [113, 0]
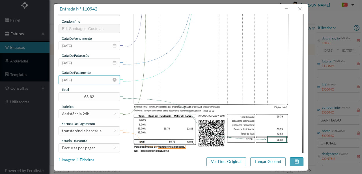
click at [88, 80] on input "2025-09-02" at bounding box center [89, 79] width 61 height 9
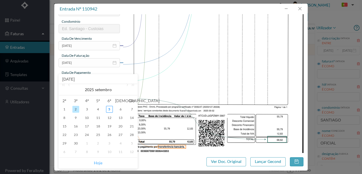
click at [100, 162] on link "Hoje" at bounding box center [98, 162] width 8 height 11
type input "[DATE]"
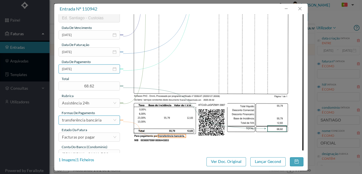
scroll to position [134, 0]
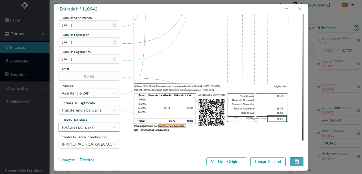
click at [90, 128] on div "Facturas por pagar" at bounding box center [78, 127] width 33 height 8
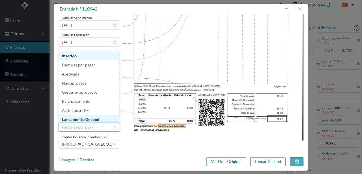
scroll to position [3, 0]
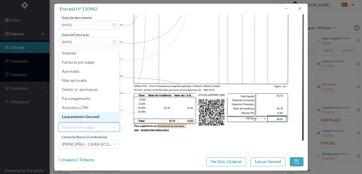
click at [97, 116] on li "Lançamento Gecond" at bounding box center [89, 116] width 61 height 9
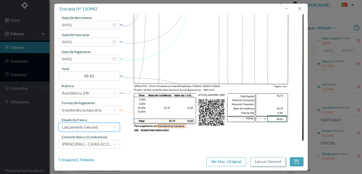
click at [275, 161] on button "Lançar Gecond" at bounding box center [268, 161] width 35 height 9
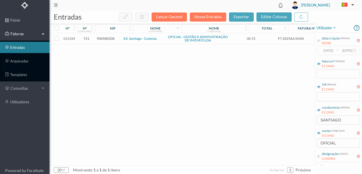
click at [107, 37] on span "900580208" at bounding box center [106, 38] width 18 height 4
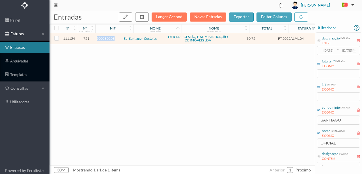
click at [107, 37] on span "900580208" at bounding box center [106, 38] width 18 height 4
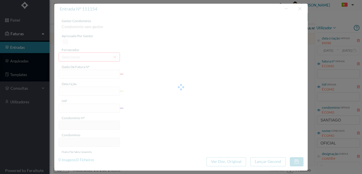
type input "FT 2025A1/4104"
type input "Expediente Geral 3º Trimestre"
type input "900580208"
type input "[DATE]"
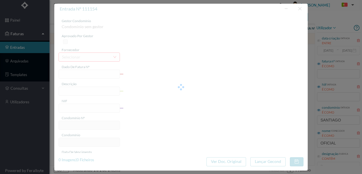
type input "[DATE]"
type input "30.72"
type input "721"
type input "Ed. Santiago - Custoias"
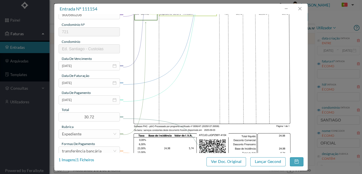
scroll to position [94, 0]
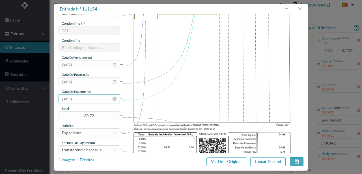
click at [84, 100] on input "[DATE]" at bounding box center [89, 98] width 61 height 9
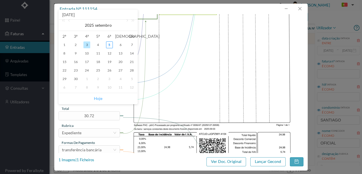
click at [99, 97] on link "Hoje" at bounding box center [98, 98] width 8 height 11
type input "[DATE]"
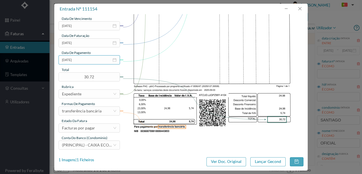
scroll to position [134, 0]
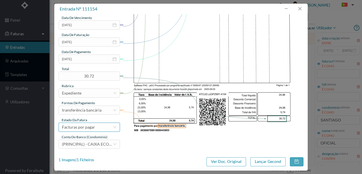
click at [89, 128] on div "Facturas por pagar" at bounding box center [78, 127] width 33 height 8
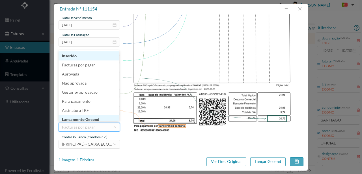
scroll to position [3, 0]
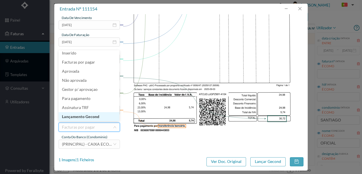
click at [88, 115] on li "Lançamento Gecond" at bounding box center [89, 116] width 61 height 9
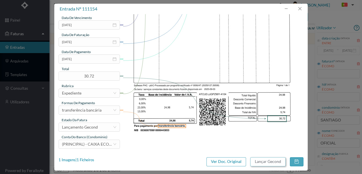
click at [271, 162] on button "Lançar Gecond" at bounding box center [268, 161] width 35 height 9
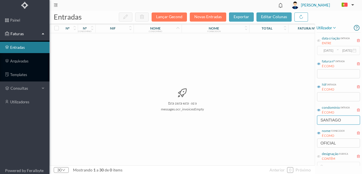
drag, startPoint x: 346, startPoint y: 118, endPoint x: 304, endPoint y: 127, distance: 43.2
click at [304, 127] on div "entradas Lançar Gecond Novas Entradas exportar editar colunas nº nº condomínio …" at bounding box center [206, 91] width 313 height 163
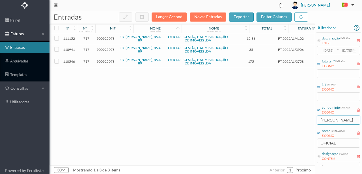
type input "ROBERTO"
click at [104, 61] on span "900925078" at bounding box center [106, 61] width 18 height 4
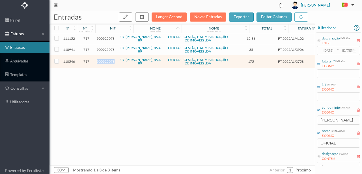
click at [104, 61] on span "900925078" at bounding box center [106, 61] width 18 height 4
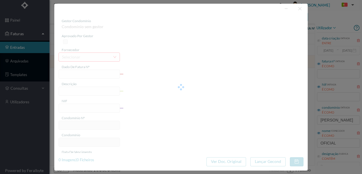
type input "FT 2025A1/3758"
type input "HONORARIOS Setembro de 2025"
type input "900925078"
type input "[DATE]"
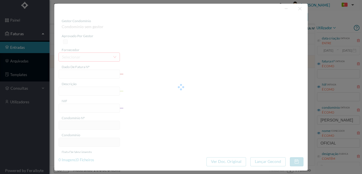
type input "[DATE]"
type input "175.00"
type input "717"
type input "ED. ROBERTO IVENS, 85 A 89"
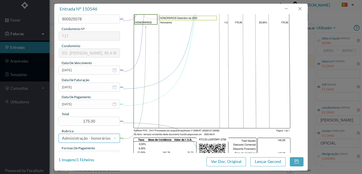
scroll to position [113, 0]
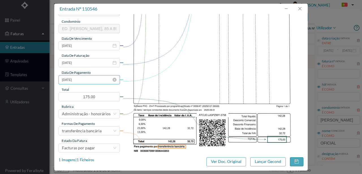
click at [88, 83] on input "[DATE]" at bounding box center [89, 79] width 61 height 9
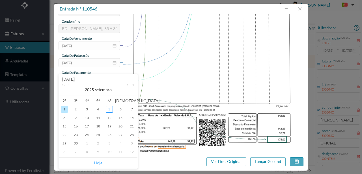
click at [97, 164] on link "Hoje" at bounding box center [98, 162] width 8 height 11
type input "[DATE]"
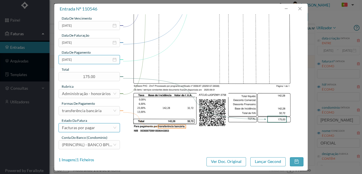
scroll to position [134, 0]
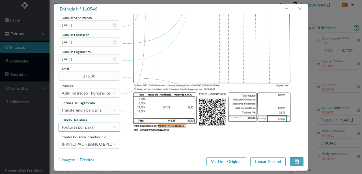
click at [94, 129] on div "Facturas por pagar" at bounding box center [78, 127] width 33 height 8
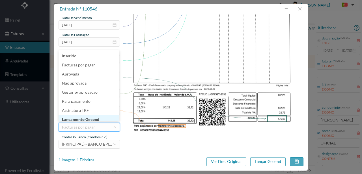
scroll to position [3, 0]
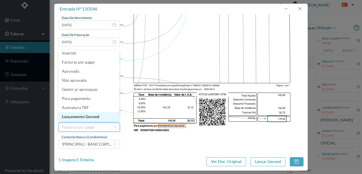
click at [80, 116] on li "Lançamento Gecond" at bounding box center [89, 116] width 61 height 9
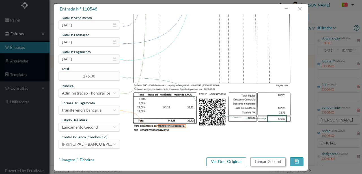
click at [268, 164] on button "Lançar Gecond" at bounding box center [268, 161] width 35 height 9
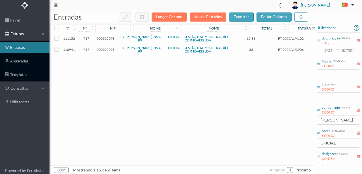
click at [106, 50] on span "900925078" at bounding box center [106, 49] width 18 height 4
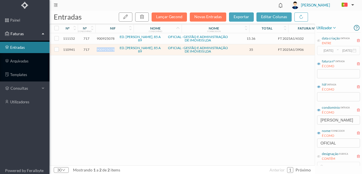
click at [106, 50] on span "900925078" at bounding box center [106, 49] width 18 height 4
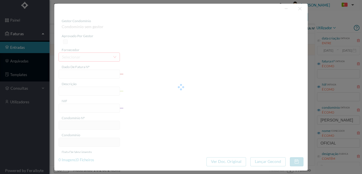
type input "FT 2025A1/3906"
type input "MANUTENÇÃO Setembro de 2025"
type input "900925078"
type input "02-09-2025"
type input "2025-09-02"
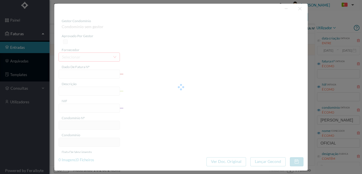
type input "2025-09-02"
type input "35.00"
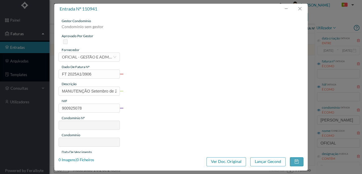
type input "717"
type input "ED. ROBERTO IVENS, 85 A 89"
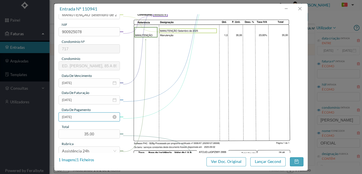
scroll to position [94, 0]
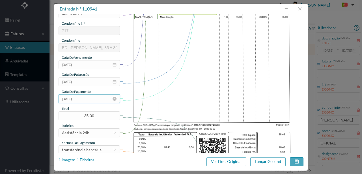
click at [93, 100] on input "2025-09-02" at bounding box center [89, 98] width 61 height 9
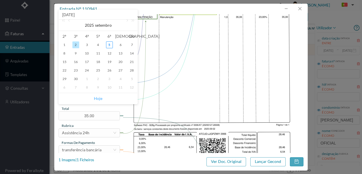
click at [99, 99] on link "Hoje" at bounding box center [98, 98] width 8 height 11
type input "[DATE]"
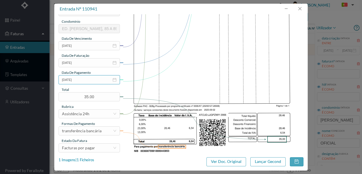
scroll to position [134, 0]
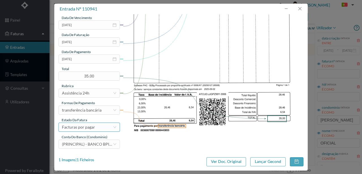
click at [91, 126] on div "Facturas por pagar" at bounding box center [78, 127] width 33 height 8
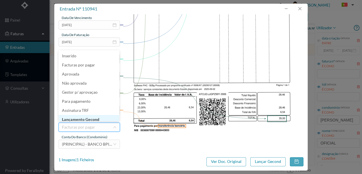
scroll to position [3, 0]
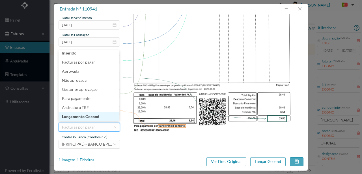
drag, startPoint x: 89, startPoint y: 117, endPoint x: 147, endPoint y: 124, distance: 58.8
click at [89, 117] on li "Lançamento Gecond" at bounding box center [89, 116] width 61 height 9
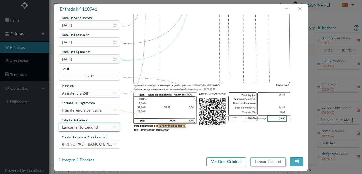
click at [272, 161] on button "Lançar Gecond" at bounding box center [268, 161] width 35 height 9
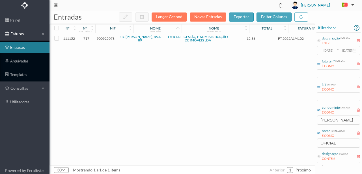
click at [102, 38] on span "900925078" at bounding box center [106, 38] width 18 height 4
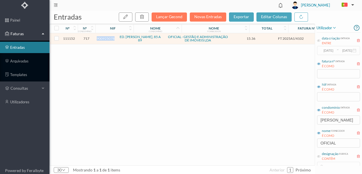
click at [102, 38] on span "900925078" at bounding box center [106, 38] width 18 height 4
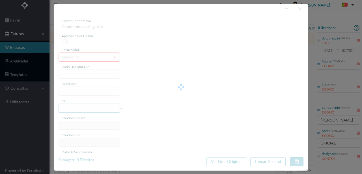
type input "FT 2025A1/4102"
type input "Expediente Geral 3º Trimestre"
type input "900925078"
type input "[DATE]"
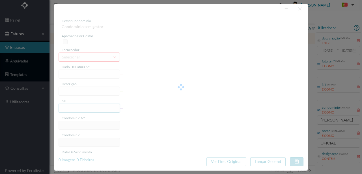
type input "[DATE]"
type input "15.36"
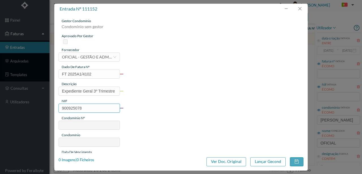
type input "717"
type input "ED. ROBERTO IVENS, 85 A 89"
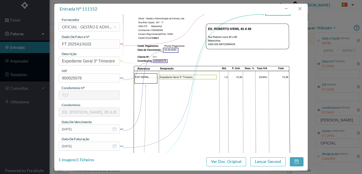
scroll to position [75, 0]
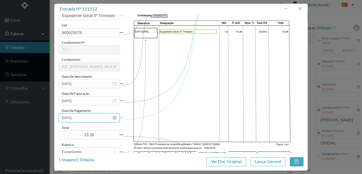
click at [82, 116] on input "[DATE]" at bounding box center [89, 117] width 61 height 9
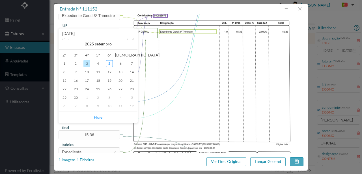
click at [97, 116] on link "Hoje" at bounding box center [98, 117] width 8 height 11
type input "[DATE]"
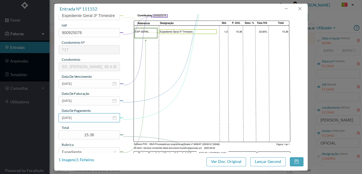
scroll to position [134, 0]
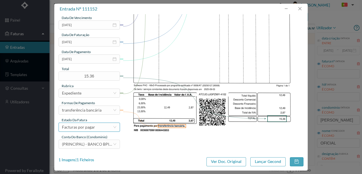
click at [95, 126] on div "Facturas por pagar" at bounding box center [87, 127] width 51 height 8
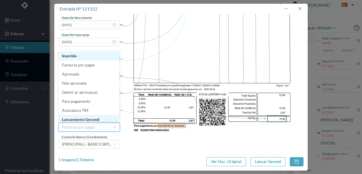
scroll to position [3, 0]
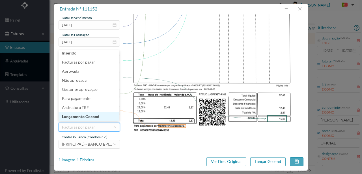
click at [91, 117] on li "Lançamento Gecond" at bounding box center [89, 116] width 61 height 9
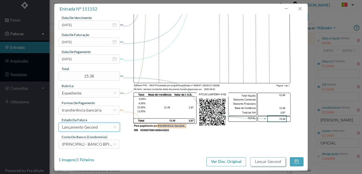
click at [266, 160] on button "Lançar Gecond" at bounding box center [268, 161] width 35 height 9
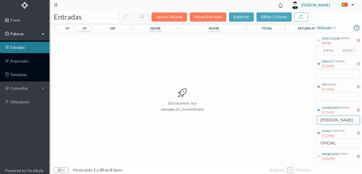
drag, startPoint x: 348, startPoint y: 119, endPoint x: 293, endPoint y: 117, distance: 55.0
click at [293, 117] on div "entradas Lançar Gecond Novas Entradas exportar editar colunas nº nº condomínio …" at bounding box center [206, 91] width 313 height 163
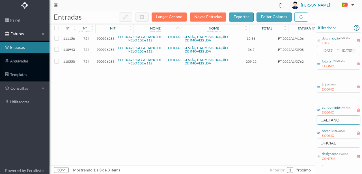
type input "CAETANO"
click at [106, 61] on span "900956283" at bounding box center [106, 61] width 18 height 4
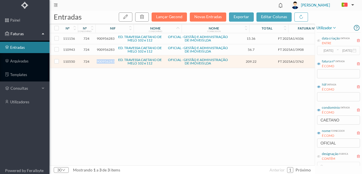
click at [106, 61] on span "900956283" at bounding box center [106, 61] width 18 height 4
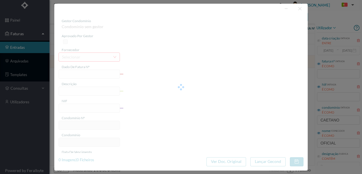
type input "FT 2025A1/3762"
type input "HONORARIOS Setembro de 2025"
type input "900956283"
type input "01-10-2025"
type input "[DATE]"
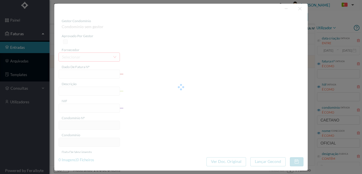
type input "[DATE]"
type input "209.22"
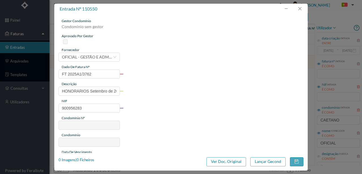
type input "724"
type input "ED. TRAVESSA CAETANO DE MELO 102 e 112"
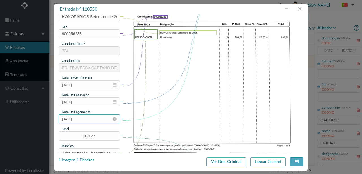
scroll to position [75, 0]
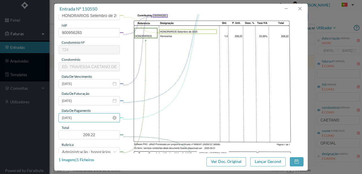
click at [89, 116] on input "[DATE]" at bounding box center [89, 117] width 61 height 9
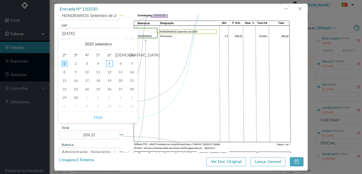
click at [101, 116] on link "Hoje" at bounding box center [98, 117] width 8 height 11
type input "[DATE]"
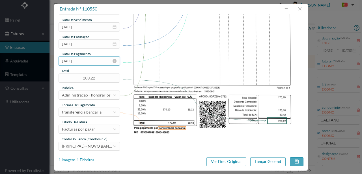
scroll to position [134, 0]
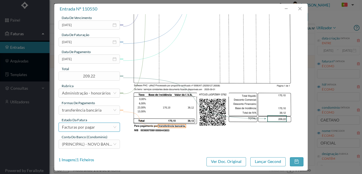
click at [87, 129] on div "Facturas por pagar" at bounding box center [78, 127] width 33 height 8
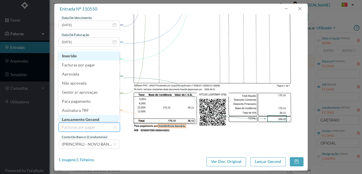
scroll to position [3, 0]
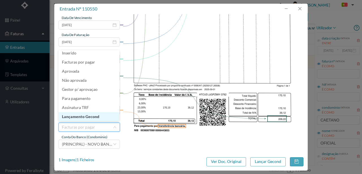
click at [91, 117] on li "Lançamento Gecond" at bounding box center [89, 116] width 61 height 9
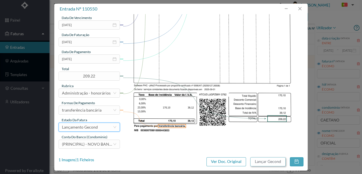
click at [271, 163] on button "Lançar Gecond" at bounding box center [268, 161] width 35 height 9
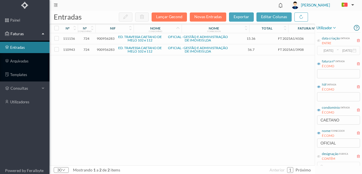
click at [129, 71] on div "111156 724 900956283 ED. TRAVESSA CAETANO DE MELO 102 e 112 OFICIAL - GESTÃO E …" at bounding box center [216, 99] width 333 height 132
click at [109, 50] on span "900956283" at bounding box center [106, 49] width 18 height 4
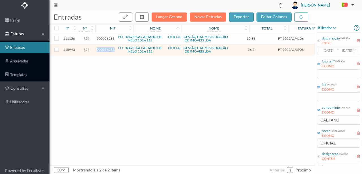
click at [109, 50] on span "900956283" at bounding box center [106, 49] width 18 height 4
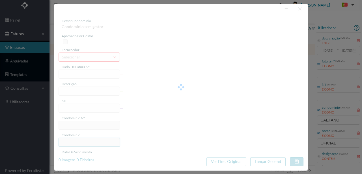
type input "FT 2025A1/3908"
type input "MANUTENÇÃO Setembro de 2025"
type input "900956283"
type input "02-10-2025"
type input "2025-09-02"
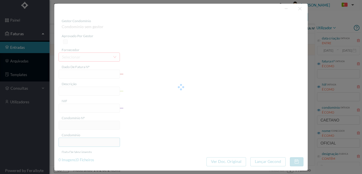
type input "2025-09-02"
type input "56.70"
type input "724"
type input "ED. TRAVESSA CAETANO DE MELO 102 e 112"
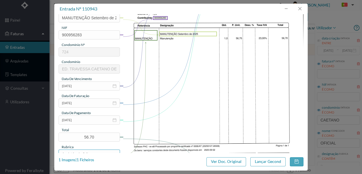
scroll to position [94, 0]
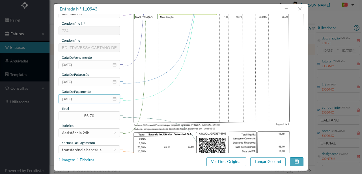
drag, startPoint x: 95, startPoint y: 98, endPoint x: 98, endPoint y: 106, distance: 8.5
click at [95, 98] on input "2025-09-02" at bounding box center [89, 98] width 61 height 9
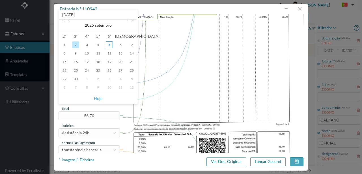
drag, startPoint x: 98, startPoint y: 99, endPoint x: 95, endPoint y: 101, distance: 3.5
click at [98, 99] on link "Hoje" at bounding box center [98, 98] width 8 height 11
type input "[DATE]"
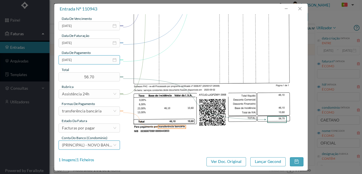
scroll to position [134, 0]
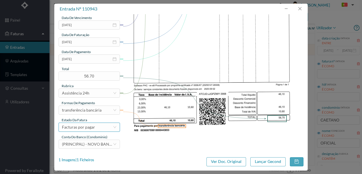
click at [78, 127] on div "Facturas por pagar" at bounding box center [78, 127] width 33 height 8
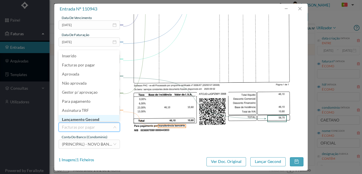
scroll to position [3, 0]
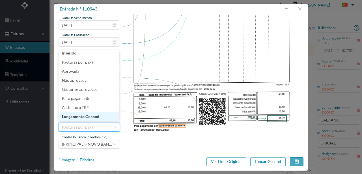
click at [91, 116] on li "Lançamento Gecond" at bounding box center [89, 116] width 61 height 9
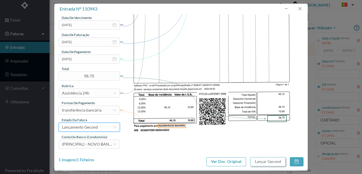
click at [267, 163] on button "Lançar Gecond" at bounding box center [268, 161] width 35 height 9
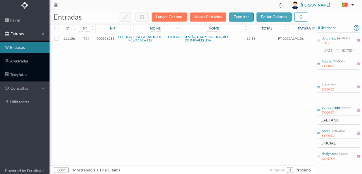
click at [101, 39] on span "900956283" at bounding box center [106, 38] width 18 height 4
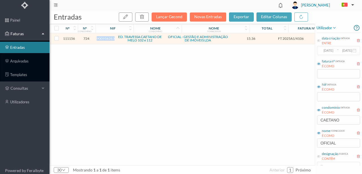
click at [101, 39] on span "900956283" at bounding box center [106, 38] width 18 height 4
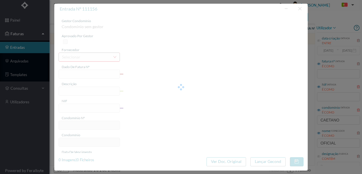
type input "FT 2025A1/4106"
type input "Expediente Geral 3º Trimestre"
type input "900956283"
type input "03-10-2025"
type input "[DATE]"
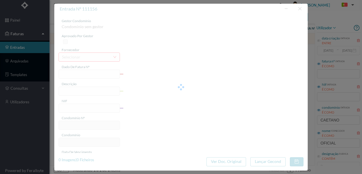
type input "[DATE]"
type input "15.36"
type input "724"
type input "ED. TRAVESSA CAETANO DE MELO 102 e 112"
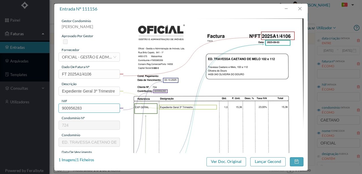
scroll to position [75, 0]
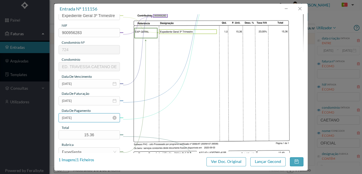
click at [89, 116] on input "[DATE]" at bounding box center [89, 117] width 61 height 9
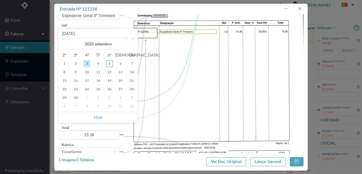
click at [97, 117] on link "Hoje" at bounding box center [98, 117] width 8 height 11
type input "[DATE]"
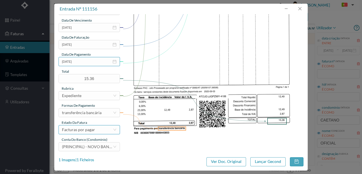
scroll to position [134, 0]
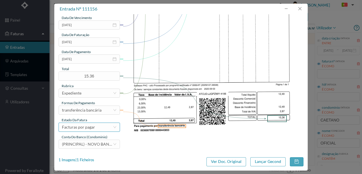
click at [86, 126] on div "Facturas por pagar" at bounding box center [78, 127] width 33 height 8
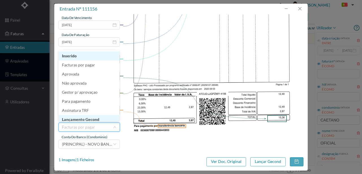
scroll to position [3, 0]
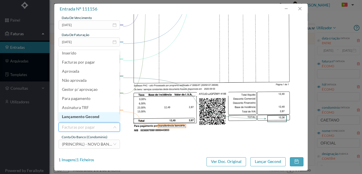
click at [87, 116] on li "Lançamento Gecond" at bounding box center [89, 116] width 61 height 9
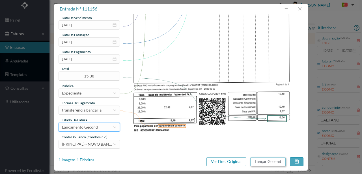
click at [269, 162] on button "Lançar Gecond" at bounding box center [268, 161] width 35 height 9
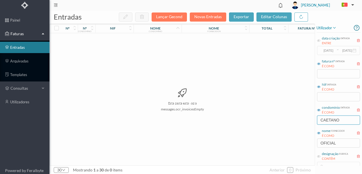
drag, startPoint x: 344, startPoint y: 121, endPoint x: 273, endPoint y: 126, distance: 71.0
click at [283, 123] on div "entradas Lançar Gecond Novas Entradas exportar editar colunas nº nº condomínio …" at bounding box center [206, 91] width 313 height 163
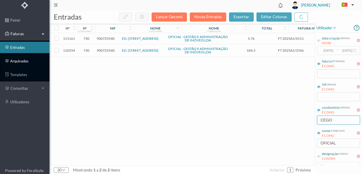
type input "CEGO"
click at [107, 50] on span "900725540" at bounding box center [106, 50] width 18 height 4
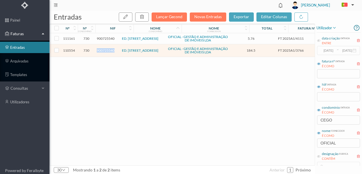
click at [107, 50] on span "900725540" at bounding box center [106, 50] width 18 height 4
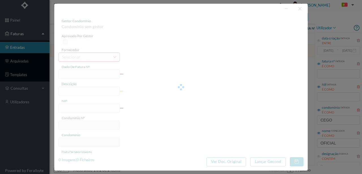
type input "FT 2025A1/3766"
type input "HONORARIOS Setembro de 2025"
type input "900725540"
type input "[DATE]"
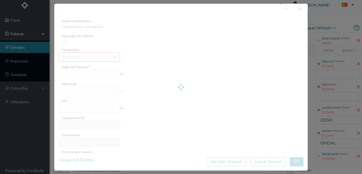
type input "[DATE]"
type input "184.50"
type input "730"
type input "ED. [STREET_ADDRESS]"
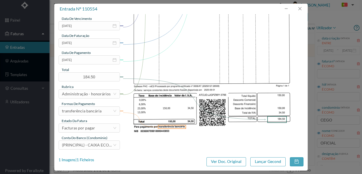
scroll to position [134, 0]
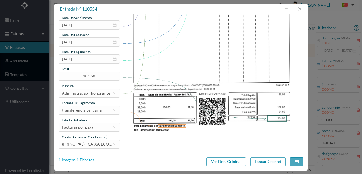
click at [86, 159] on div "1 Imagens | 1 Ficheiros" at bounding box center [77, 160] width 36 height 6
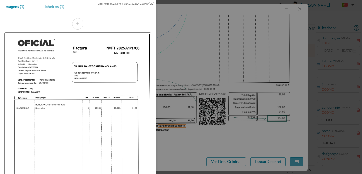
click at [46, 5] on div "Ficheiros (1)" at bounding box center [53, 6] width 31 height 13
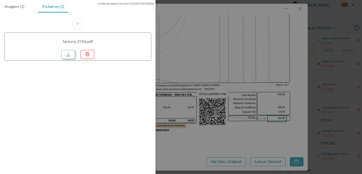
click at [70, 53] on link at bounding box center [68, 54] width 14 height 9
click at [192, 72] on div at bounding box center [181, 87] width 362 height 174
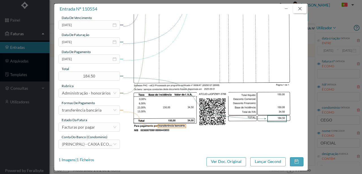
click at [301, 8] on button "button" at bounding box center [300, 8] width 14 height 9
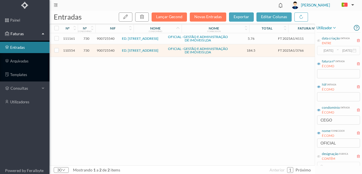
click at [105, 39] on span "900725540" at bounding box center [106, 38] width 18 height 4
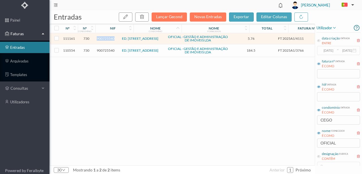
click at [105, 39] on span "900725540" at bounding box center [106, 38] width 18 height 4
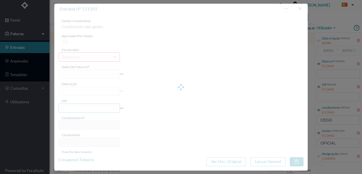
type input "FT 2025A1/4111"
type input "Expediente Geral 3º Trimestre"
type input "900725540"
type input "[DATE]"
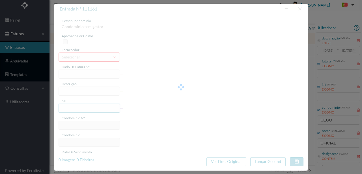
type input "[DATE]"
type input "5.76"
type input "730"
type input "ED. [STREET_ADDRESS]"
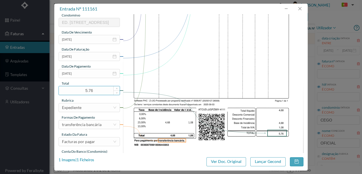
scroll to position [132, 0]
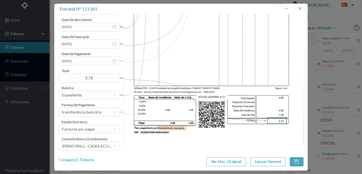
click at [92, 160] on div "1 Imagens | 1 Ficheiros" at bounding box center [77, 160] width 36 height 6
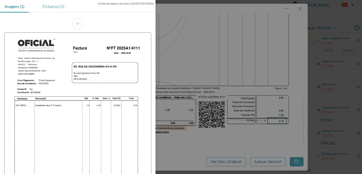
click at [52, 7] on div "Ficheiros (1)" at bounding box center [53, 6] width 31 height 13
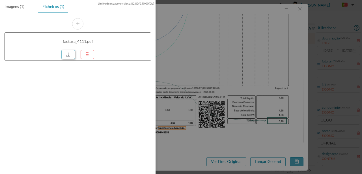
click at [70, 54] on link at bounding box center [68, 54] width 14 height 9
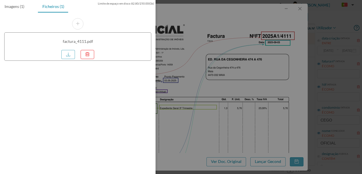
scroll to position [132, 0]
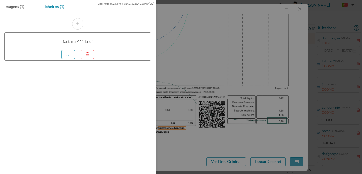
click at [232, 69] on div at bounding box center [181, 87] width 362 height 174
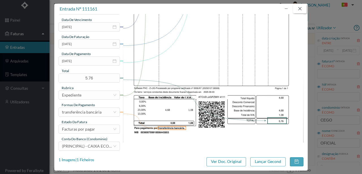
drag, startPoint x: 300, startPoint y: 11, endPoint x: 235, endPoint y: 34, distance: 68.9
click at [300, 11] on button "button" at bounding box center [300, 8] width 14 height 9
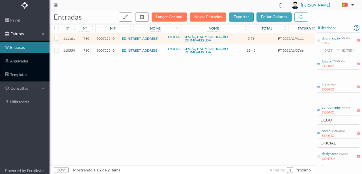
click at [111, 49] on span "900725540" at bounding box center [106, 50] width 18 height 4
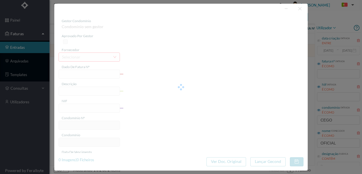
type input "FT 2025A1/3766"
type input "HONORARIOS Setembro de 2025"
type input "900725540"
type input "[DATE]"
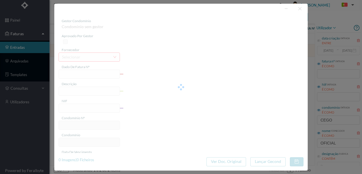
type input "[DATE]"
type input "184.50"
type input "730"
type input "ED. [STREET_ADDRESS]"
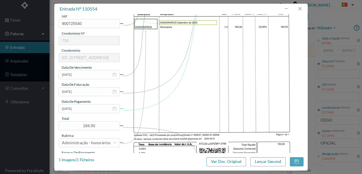
scroll to position [94, 0]
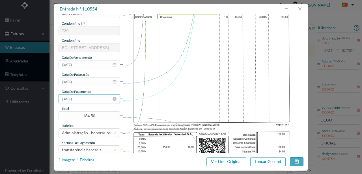
click at [91, 101] on input "[DATE]" at bounding box center [89, 98] width 61 height 9
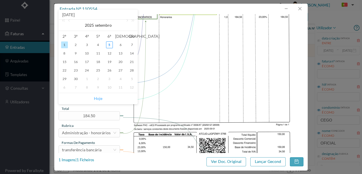
click at [100, 99] on link "Hoje" at bounding box center [98, 98] width 8 height 11
type input "[DATE]"
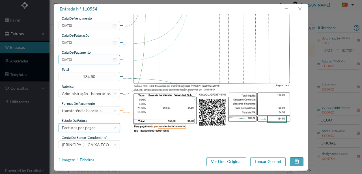
scroll to position [134, 0]
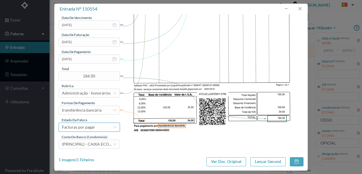
click at [91, 127] on div "Facturas por pagar" at bounding box center [78, 127] width 33 height 8
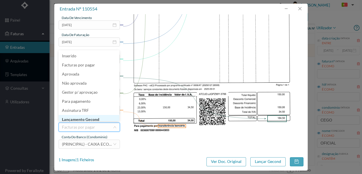
scroll to position [3, 0]
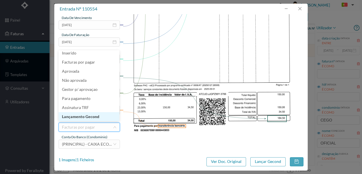
click at [93, 119] on li "Lançamento Gecond" at bounding box center [89, 116] width 61 height 9
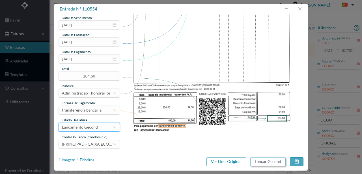
click at [270, 158] on button "Lançar Gecond" at bounding box center [268, 161] width 35 height 9
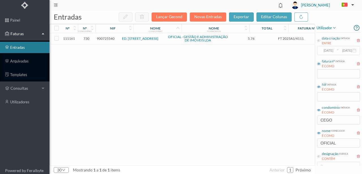
click at [107, 36] on span "900725540" at bounding box center [106, 38] width 18 height 4
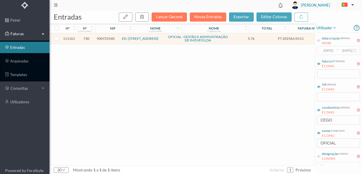
click at [107, 36] on span "900725540" at bounding box center [106, 38] width 18 height 4
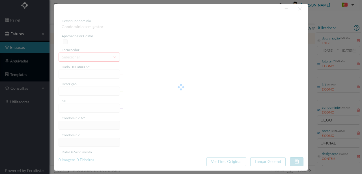
type input "FT 2025A1/4111"
type input "Expediente Geral 3º Trimestre"
type input "900725540"
type input "[DATE]"
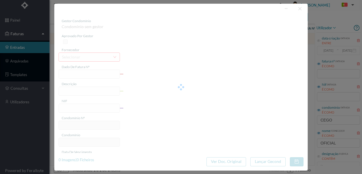
type input "[DATE]"
type input "5.76"
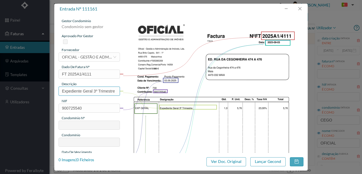
type input "730"
type input "ED. [STREET_ADDRESS]"
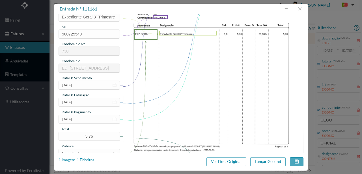
scroll to position [75, 0]
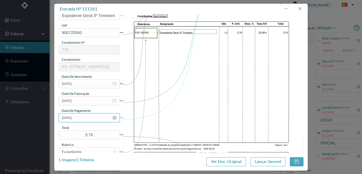
click at [87, 118] on input "[DATE]" at bounding box center [89, 117] width 61 height 9
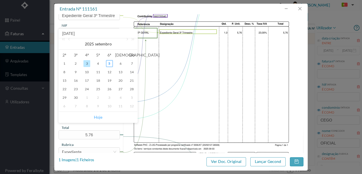
click at [100, 117] on link "Hoje" at bounding box center [98, 117] width 8 height 11
type input "[DATE]"
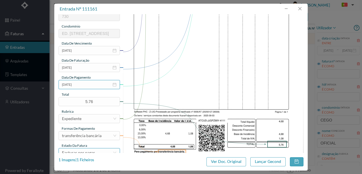
scroll to position [134, 0]
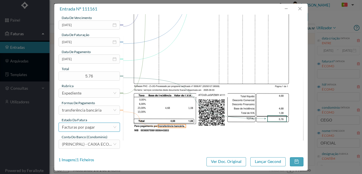
click at [90, 127] on div "Facturas por pagar" at bounding box center [78, 127] width 33 height 8
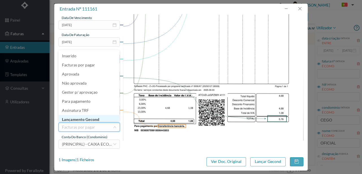
scroll to position [1, 0]
drag, startPoint x: 88, startPoint y: 117, endPoint x: 113, endPoint y: 125, distance: 26.2
click at [89, 117] on li "Lançamento Gecond" at bounding box center [89, 118] width 61 height 9
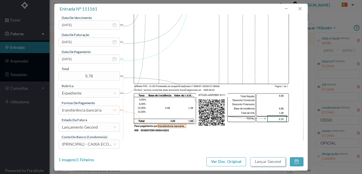
click at [273, 162] on button "Lançar Gecond" at bounding box center [268, 161] width 35 height 9
